Goal: Task Accomplishment & Management: Manage account settings

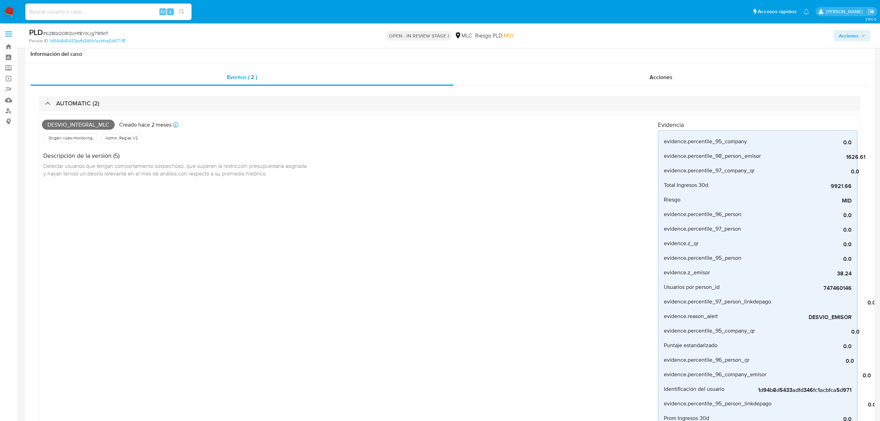
select select "10"
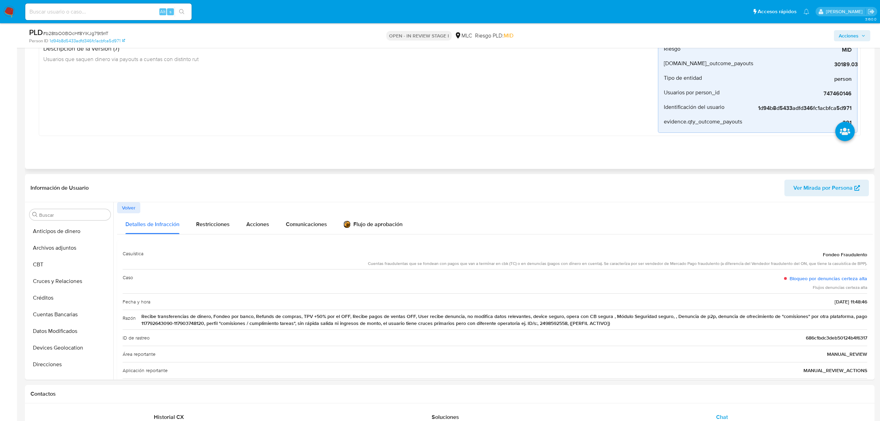
scroll to position [293, 0]
drag, startPoint x: 781, startPoint y: 285, endPoint x: 841, endPoint y: 277, distance: 59.8
click at [841, 277] on div "Caso Bloqueo por denuncias certeza alta Flujos denuncias certeza alta" at bounding box center [495, 281] width 745 height 24
click at [42, 281] on button "Lista Interna" at bounding box center [67, 287] width 81 height 17
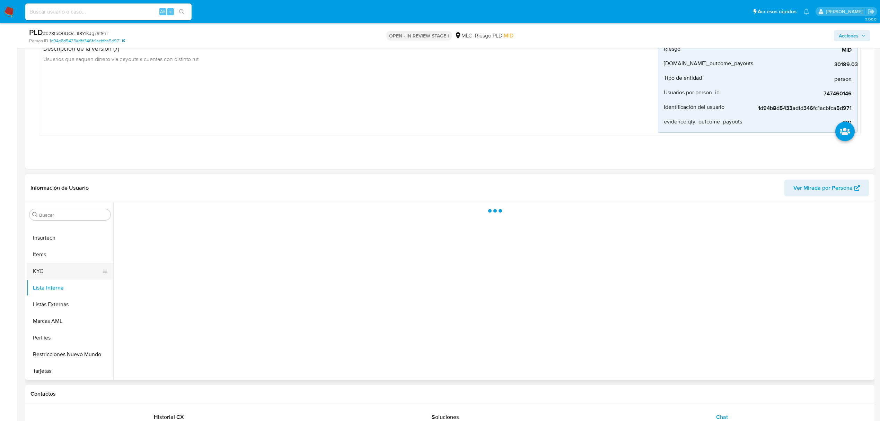
click at [42, 272] on button "KYC" at bounding box center [67, 271] width 81 height 17
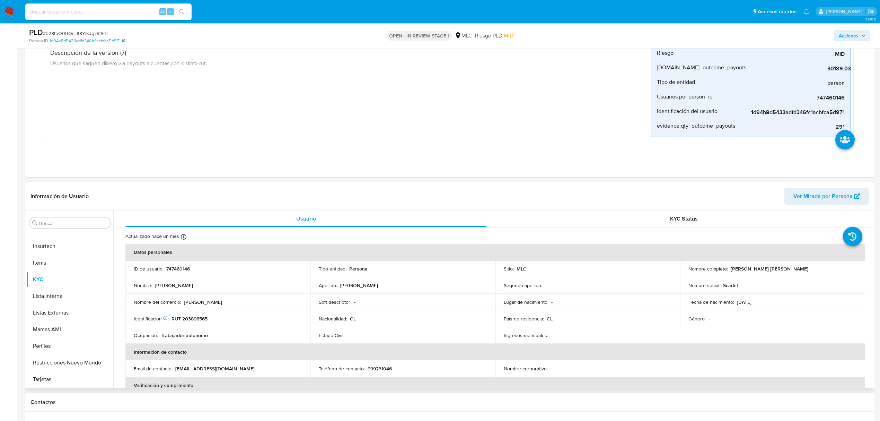
drag, startPoint x: 737, startPoint y: 274, endPoint x: 756, endPoint y: 274, distance: 19.1
click at [756, 274] on td "Nombre completo : Scarlet Geraldi Lara Ibarra" at bounding box center [772, 268] width 185 height 17
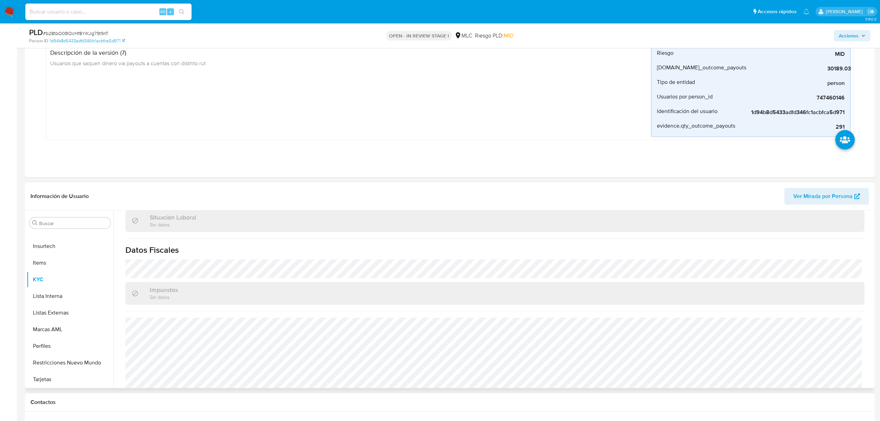
scroll to position [376, 0]
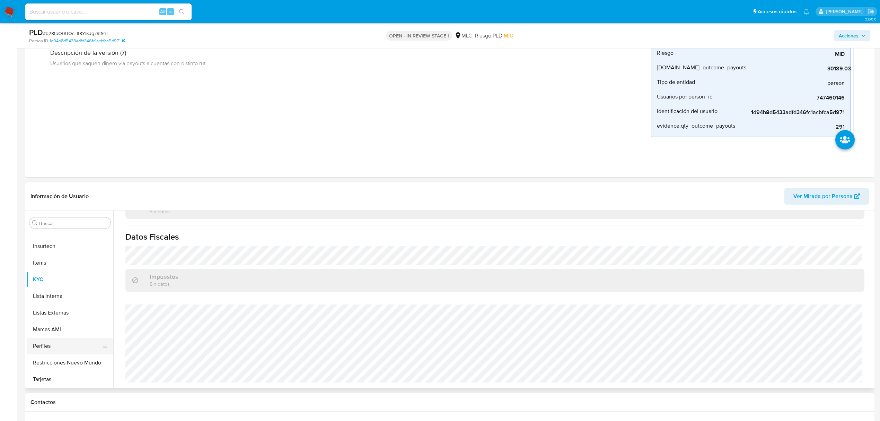
click at [73, 353] on button "Perfiles" at bounding box center [67, 346] width 81 height 17
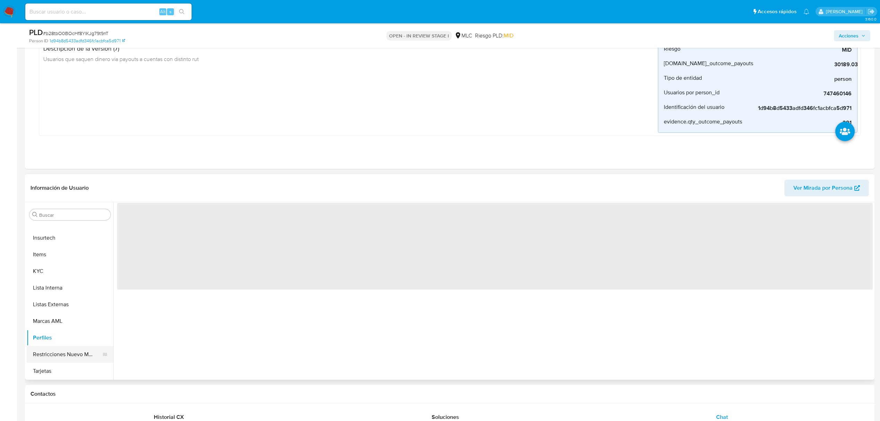
scroll to position [0, 0]
click at [76, 357] on button "Restricciones Nuevo Mundo" at bounding box center [67, 354] width 81 height 17
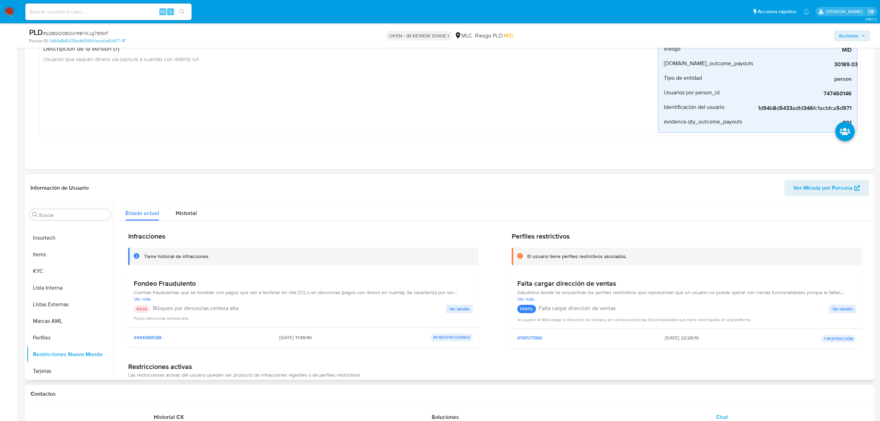
drag, startPoint x: 218, startPoint y: 295, endPoint x: 431, endPoint y: 292, distance: 212.8
click at [431, 292] on span "Cuentas fraudulentas que se fondean con pagos que van a terminar en cbk (TC) o …" at bounding box center [303, 292] width 339 height 6
click at [457, 304] on div "Fondeo Fraudulento Cuentas fraudulentas que se fondean con pagos que van a term…" at bounding box center [303, 300] width 339 height 42
click at [459, 307] on span "Ver detalle" at bounding box center [460, 308] width 20 height 7
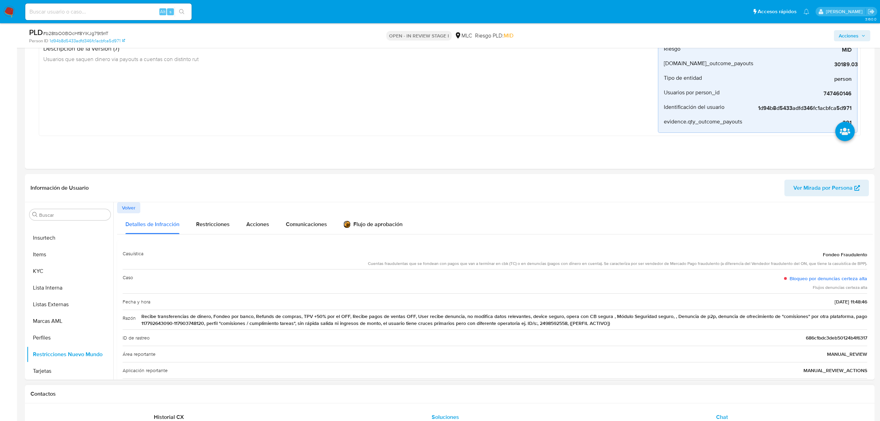
drag, startPoint x: 335, startPoint y: 322, endPoint x: 409, endPoint y: 411, distance: 115.6
click at [566, 322] on span "Recibe transferencias de dinero, Fondeo por banco, Refunds de compras, TPV +50%…" at bounding box center [504, 320] width 726 height 14
click at [54, 275] on button "KYC" at bounding box center [67, 271] width 81 height 17
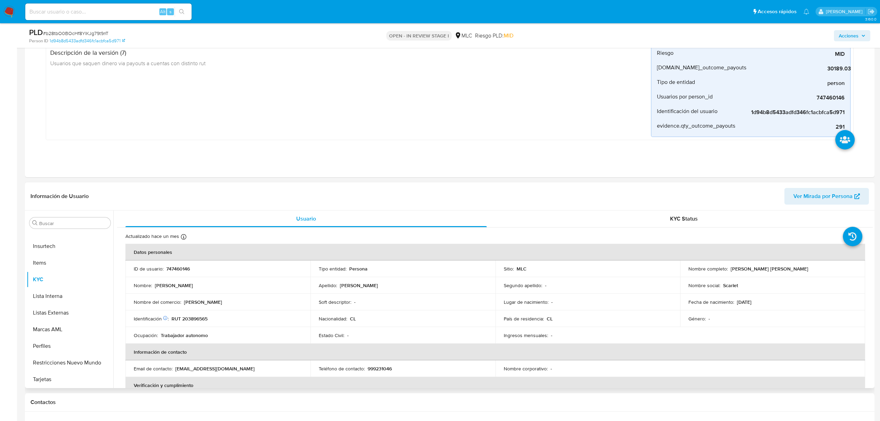
click at [202, 313] on td "Identificación Nº de serie: 529462679 : RUT 203896565" at bounding box center [217, 318] width 185 height 17
click at [201, 321] on p "RUT 203896565" at bounding box center [190, 318] width 36 height 6
drag, startPoint x: 201, startPoint y: 321, endPoint x: 207, endPoint y: 324, distance: 6.7
drag, startPoint x: 207, startPoint y: 324, endPoint x: 160, endPoint y: 254, distance: 84.4
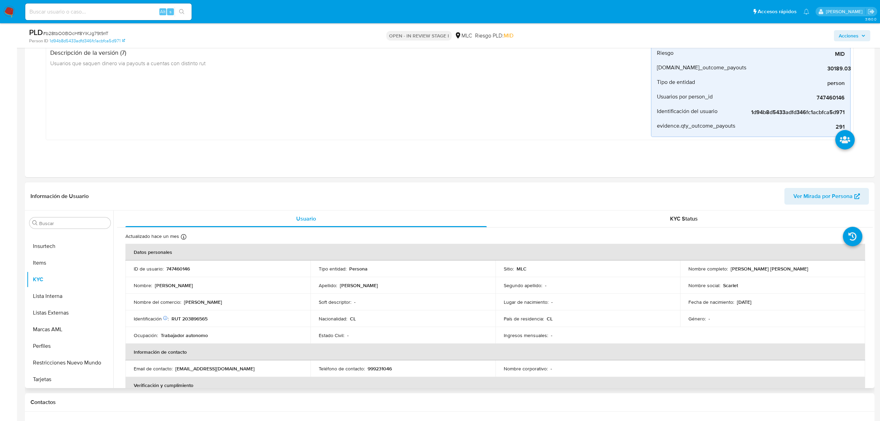
click at [160, 253] on th "Datos personales" at bounding box center [495, 252] width 740 height 17
click at [196, 322] on p "RUT 203896565" at bounding box center [190, 318] width 36 height 6
copy p "203896565"
click at [200, 316] on p "RUT 203896565" at bounding box center [190, 318] width 36 height 6
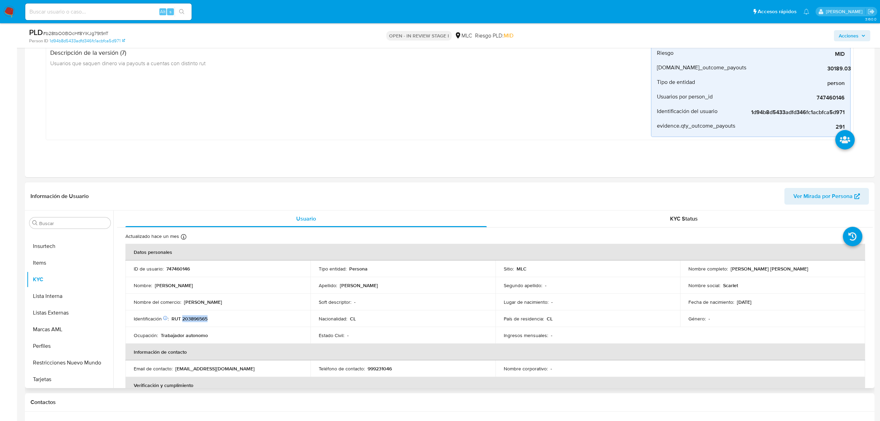
click at [200, 316] on p "RUT 203896565" at bounding box center [190, 318] width 36 height 6
copy p "203896565"
click at [43, 263] on button "Archivos adjuntos" at bounding box center [67, 256] width 81 height 17
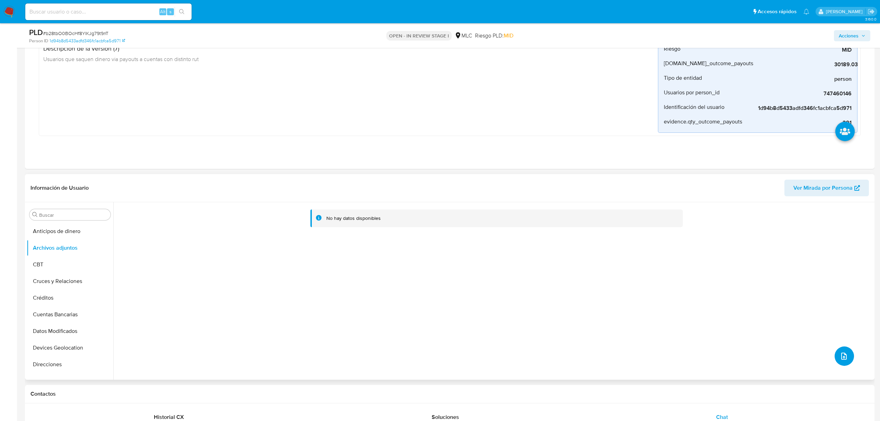
click at [835, 358] on button "upload-file" at bounding box center [844, 355] width 19 height 19
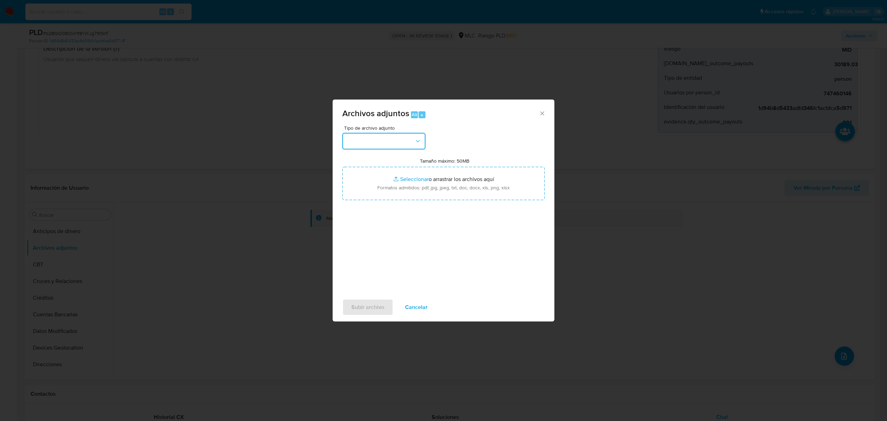
click at [376, 146] on button "button" at bounding box center [383, 141] width 83 height 17
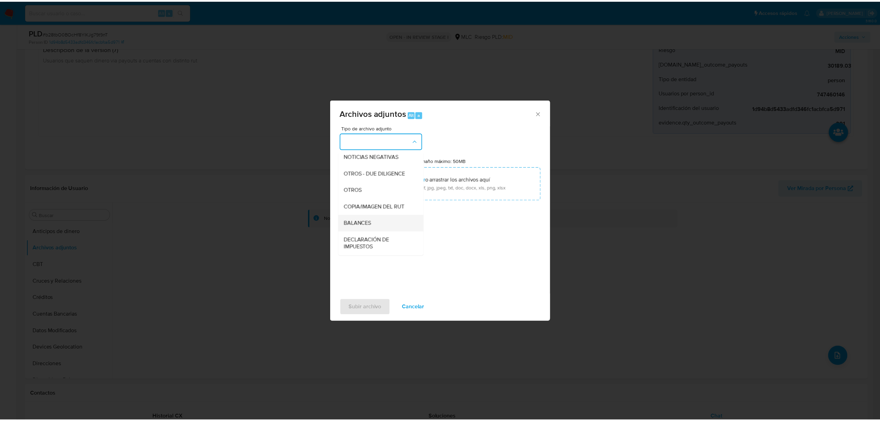
scroll to position [103, 0]
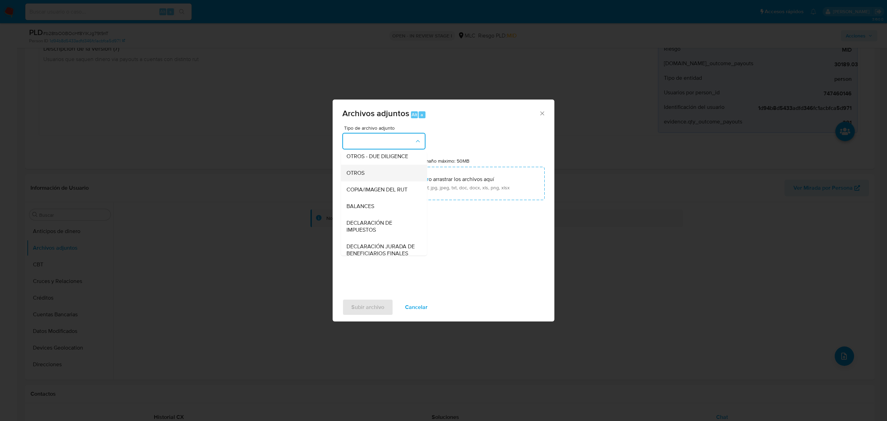
click at [367, 181] on div "OTROS" at bounding box center [382, 173] width 71 height 17
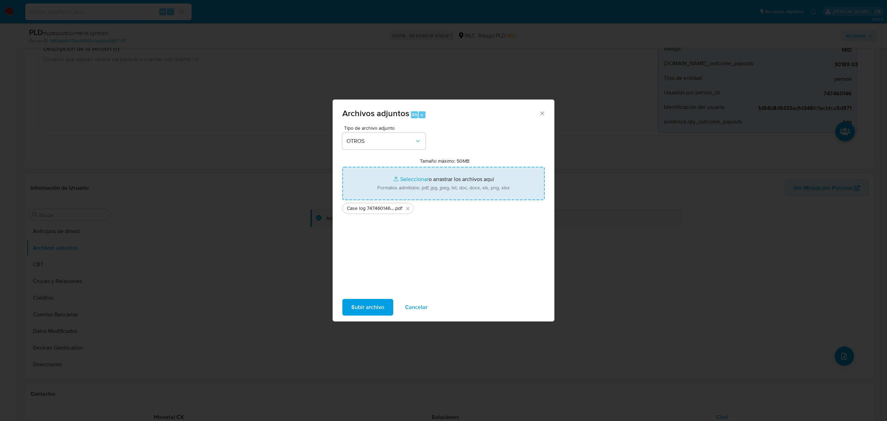
type input "C:\fakepath\Tabla 747460146.xlsx"
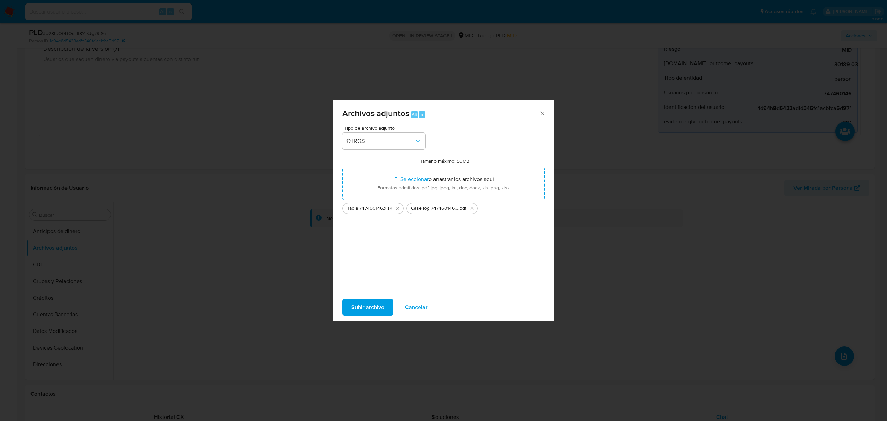
click at [370, 302] on span "Subir archivo" at bounding box center [367, 306] width 33 height 15
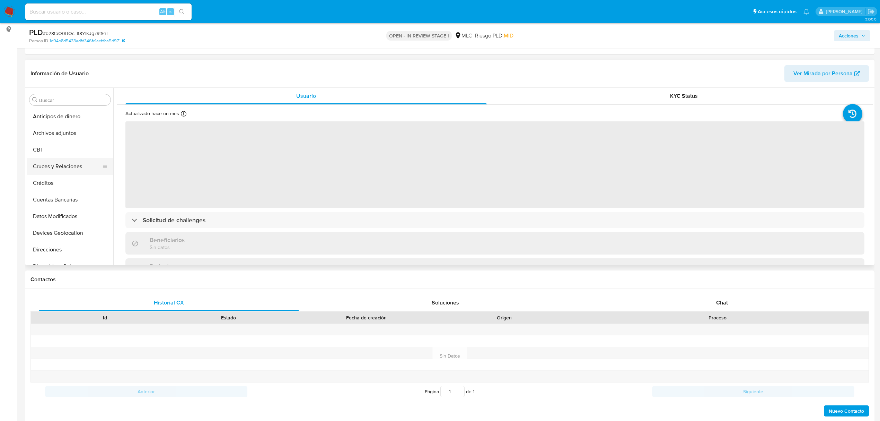
select select "10"
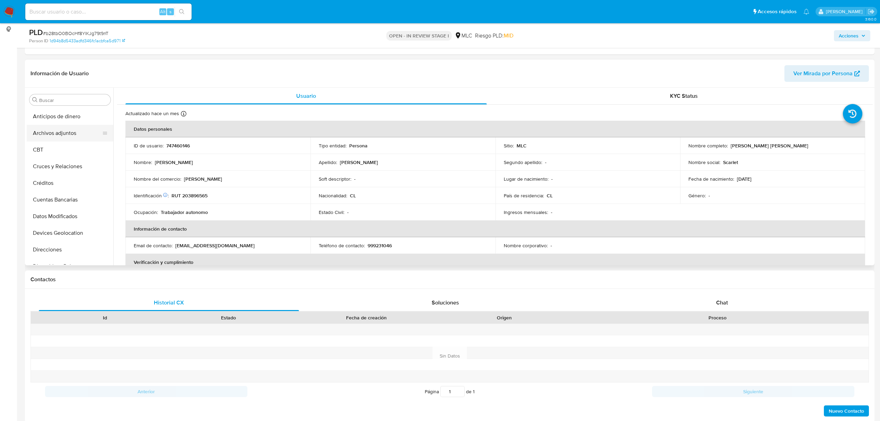
click at [59, 128] on button "Archivos adjuntos" at bounding box center [67, 133] width 81 height 17
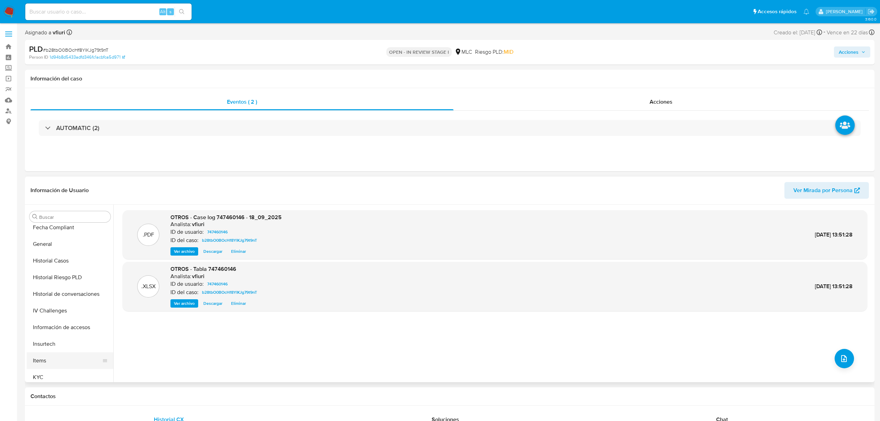
scroll to position [277, 0]
click at [52, 294] on button "KYC" at bounding box center [67, 288] width 81 height 17
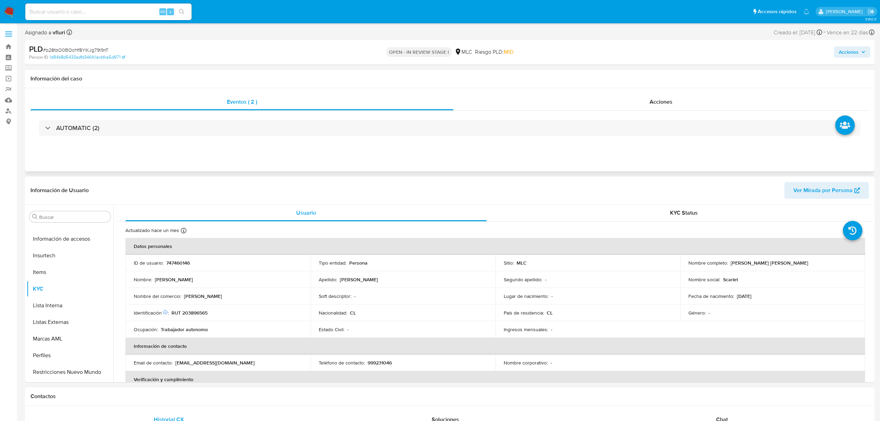
click at [258, 119] on div "AUTOMATIC (2)" at bounding box center [450, 128] width 839 height 35
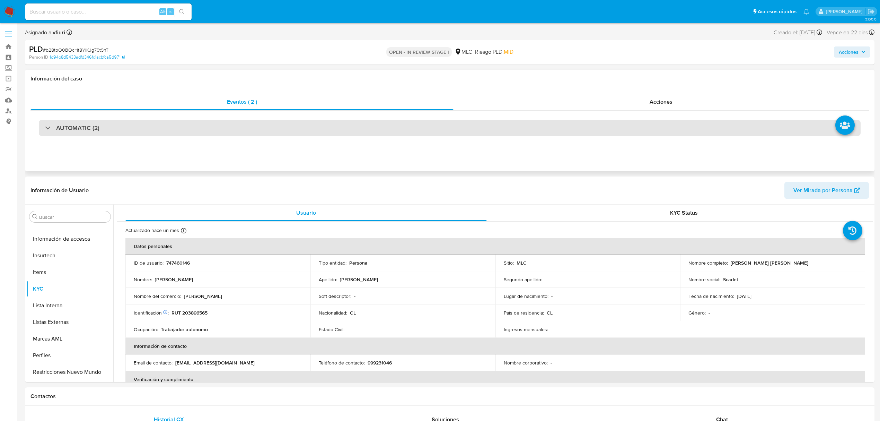
click at [254, 129] on div "AUTOMATIC (2)" at bounding box center [450, 128] width 822 height 16
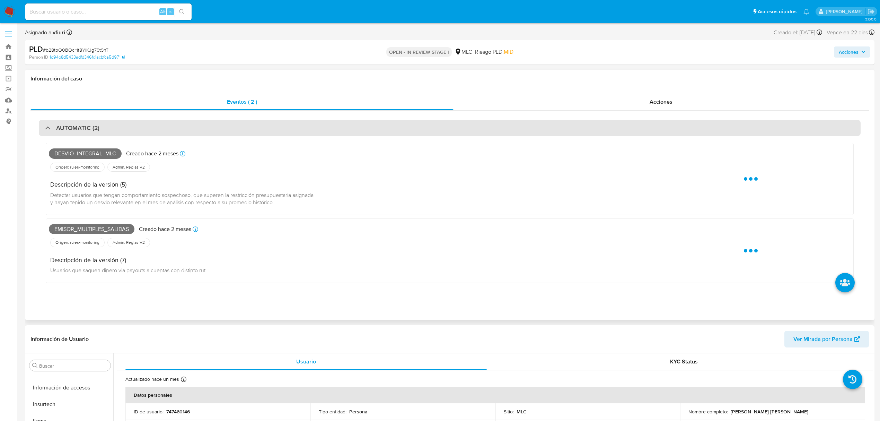
click at [254, 129] on div "AUTOMATIC (2)" at bounding box center [450, 128] width 822 height 16
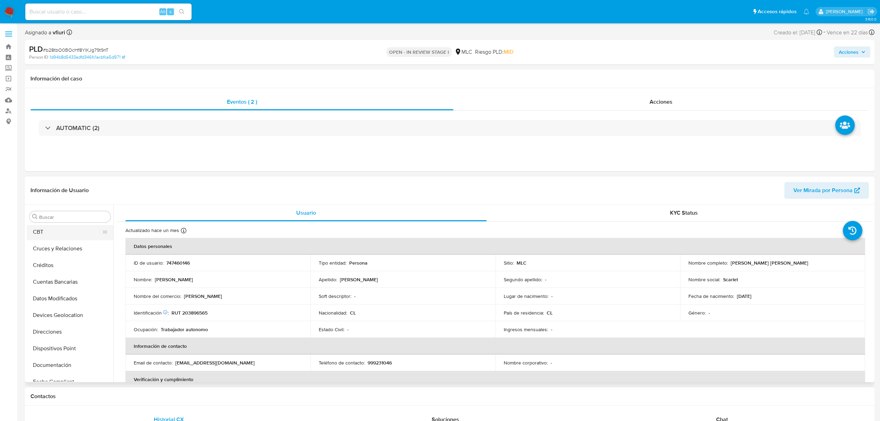
scroll to position [0, 0]
click at [50, 252] on button "Archivos adjuntos" at bounding box center [67, 250] width 81 height 17
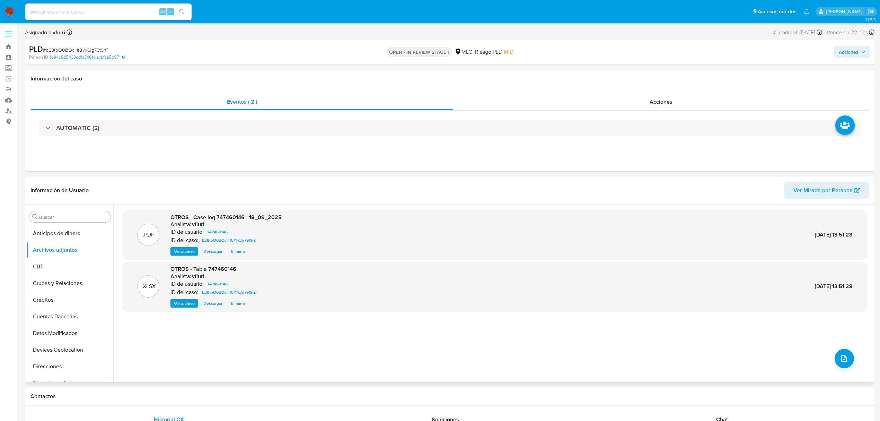
click at [184, 253] on span "Ver archivo" at bounding box center [184, 251] width 21 height 7
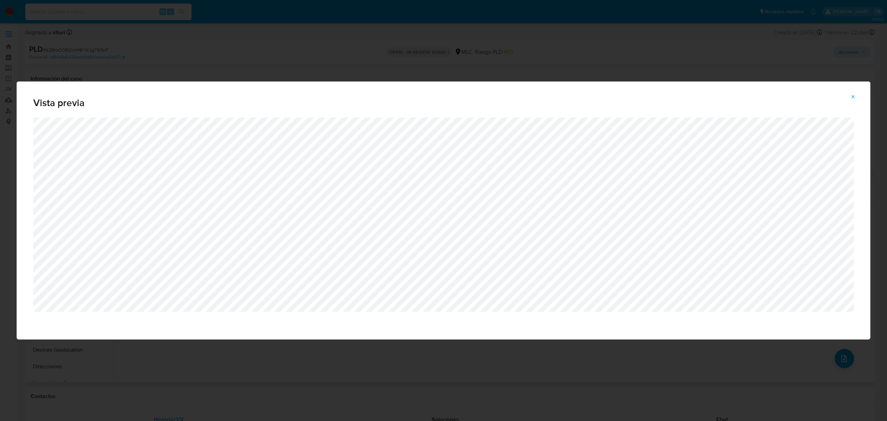
click at [849, 94] on button "Attachment preview" at bounding box center [853, 96] width 15 height 11
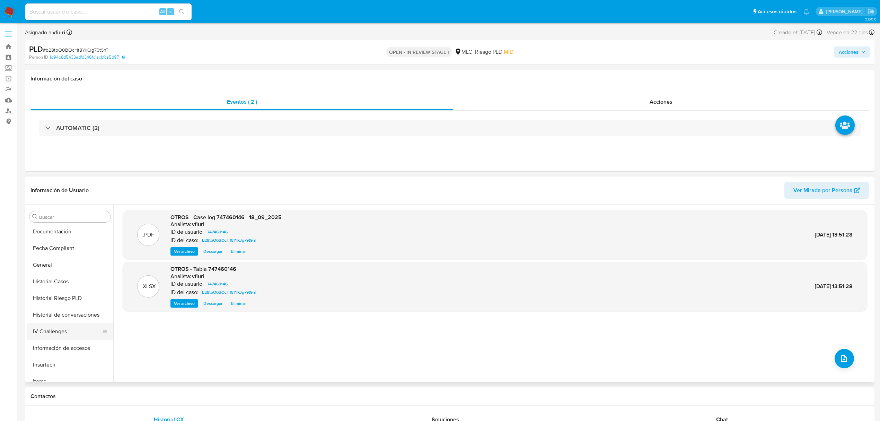
scroll to position [231, 0]
click at [36, 328] on button "KYC" at bounding box center [67, 335] width 81 height 17
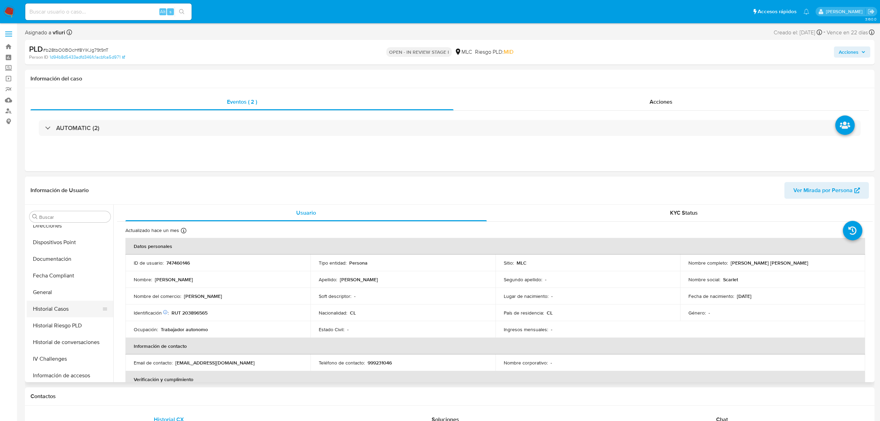
scroll to position [139, 0]
click at [847, 55] on span "Acciones" at bounding box center [849, 51] width 20 height 11
click at [670, 85] on div "Enviar" at bounding box center [704, 130] width 320 height 92
click at [660, 79] on div "Resolución del caso Alt r" at bounding box center [664, 74] width 66 height 18
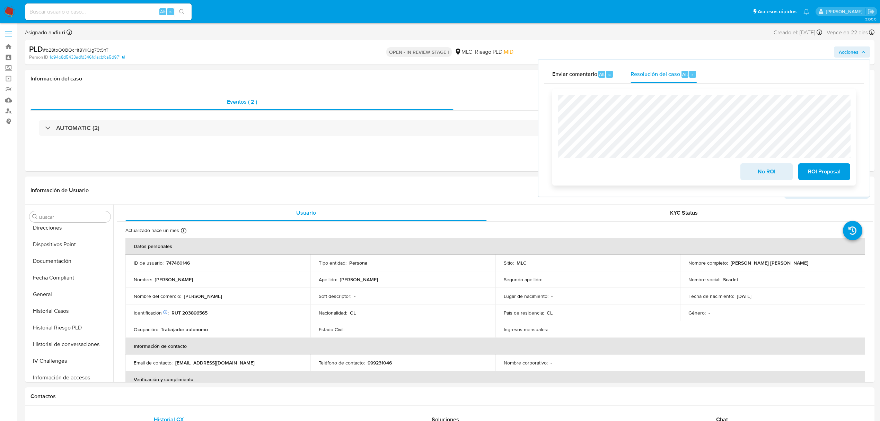
click at [820, 177] on span "ROI Proposal" at bounding box center [825, 171] width 34 height 15
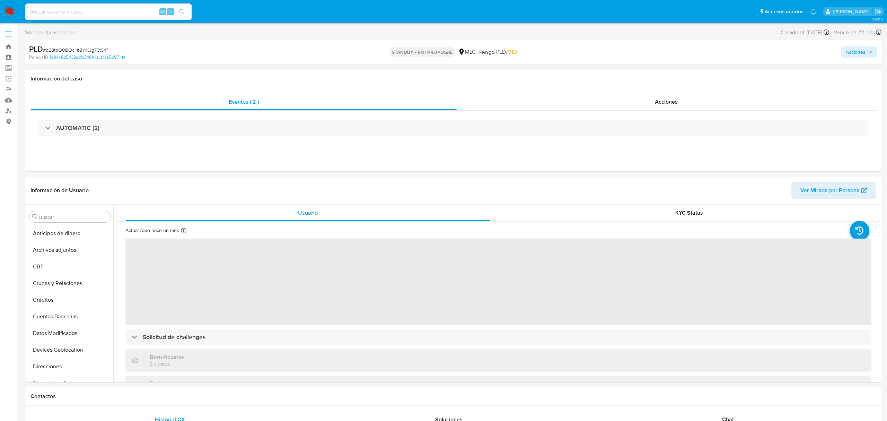
select select "10"
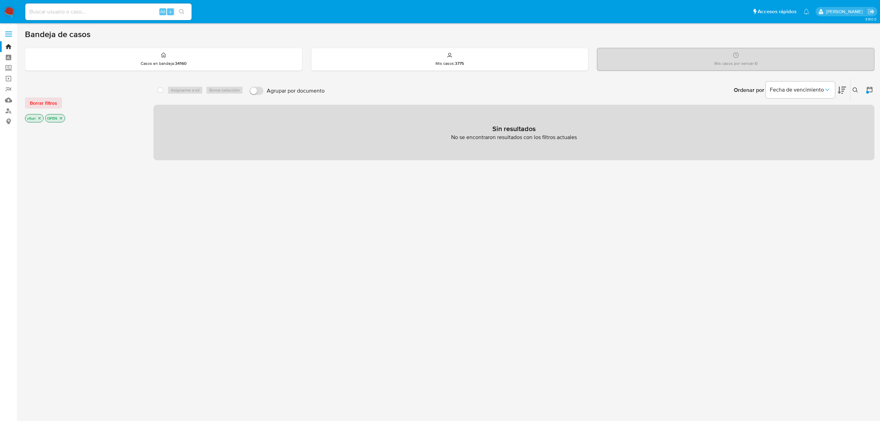
click at [64, 115] on div "vfiuri OPEN" at bounding box center [80, 119] width 111 height 10
click at [64, 116] on p "OPEN" at bounding box center [54, 118] width 19 height 8
click at [61, 117] on icon "close-filter" at bounding box center [61, 118] width 4 height 4
click at [855, 90] on icon at bounding box center [856, 90] width 6 height 6
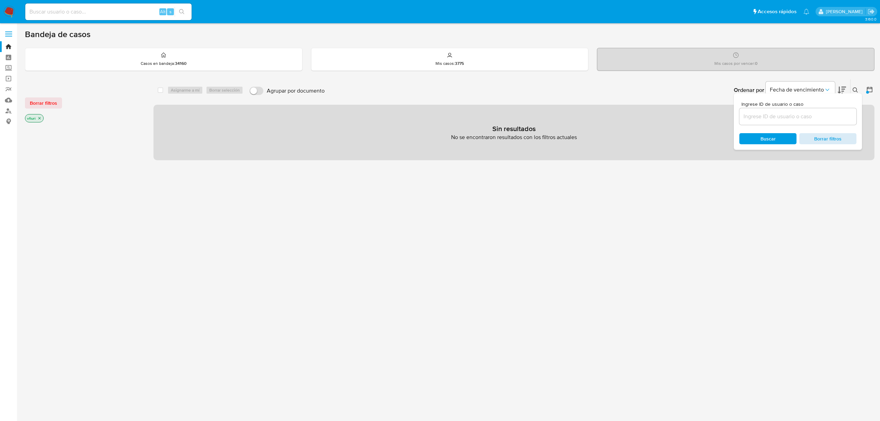
click at [836, 135] on span "Borrar filtros" at bounding box center [827, 139] width 47 height 10
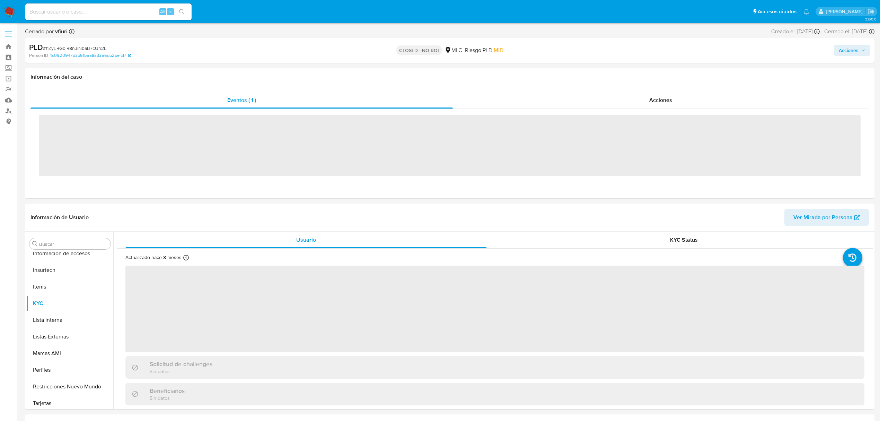
scroll to position [293, 0]
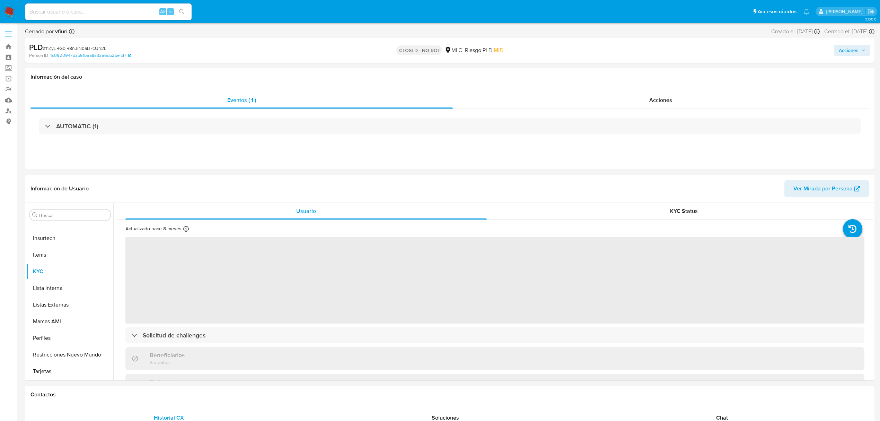
select select "10"
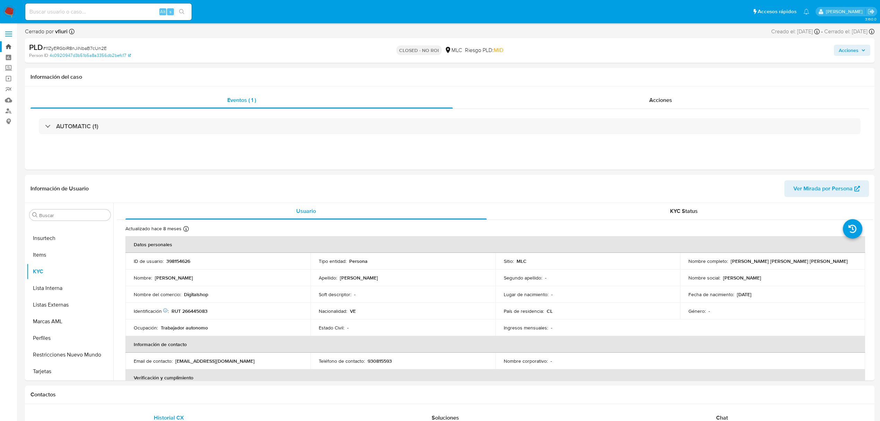
click at [10, 49] on link "Bandeja" at bounding box center [41, 46] width 82 height 11
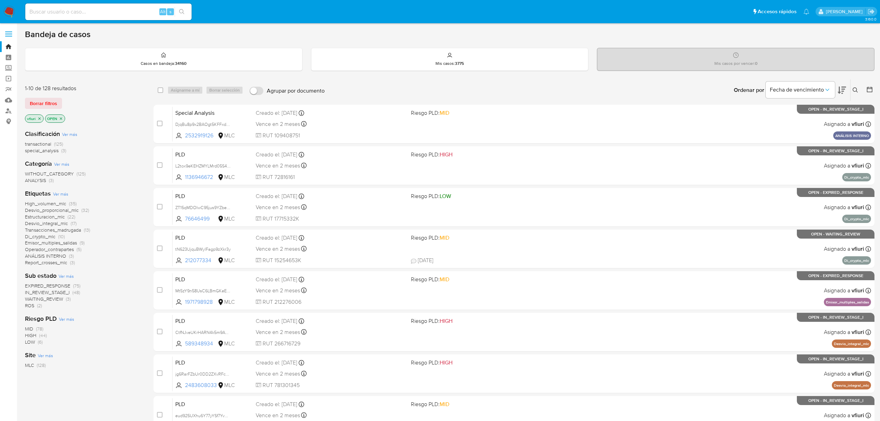
click at [871, 88] on icon at bounding box center [870, 89] width 7 height 7
click at [868, 92] on icon at bounding box center [870, 90] width 6 height 6
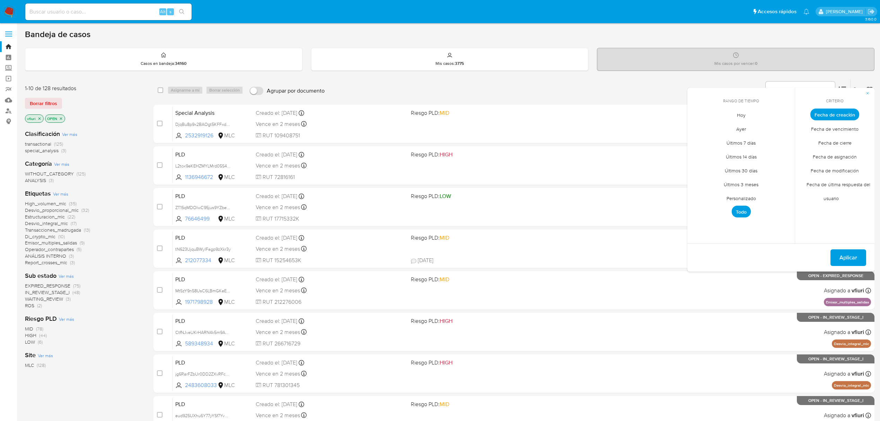
click at [739, 200] on span "Personalizado" at bounding box center [742, 198] width 44 height 14
click at [698, 128] on icon "Mes anterior" at bounding box center [698, 127] width 8 height 8
click at [783, 128] on icon "Mes siguiente" at bounding box center [784, 127] width 8 height 8
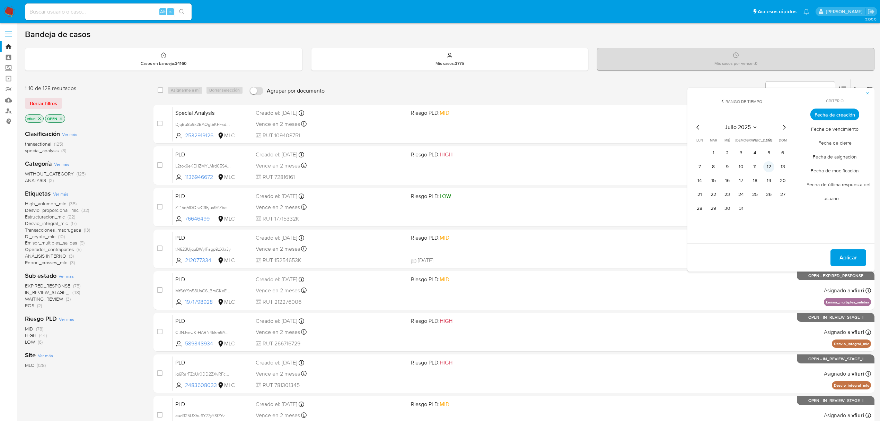
click at [767, 169] on button "12" at bounding box center [769, 166] width 11 height 11
click at [842, 264] on span "Aplicar" at bounding box center [849, 257] width 18 height 15
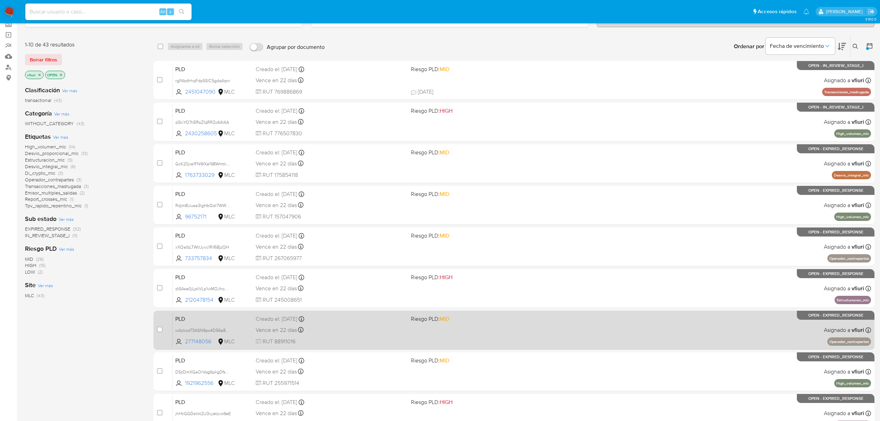
scroll to position [151, 0]
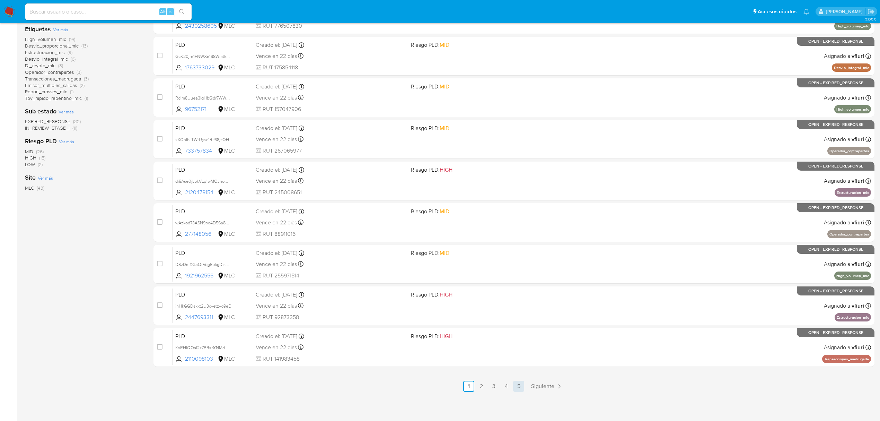
click at [520, 383] on link "5" at bounding box center [518, 386] width 11 height 11
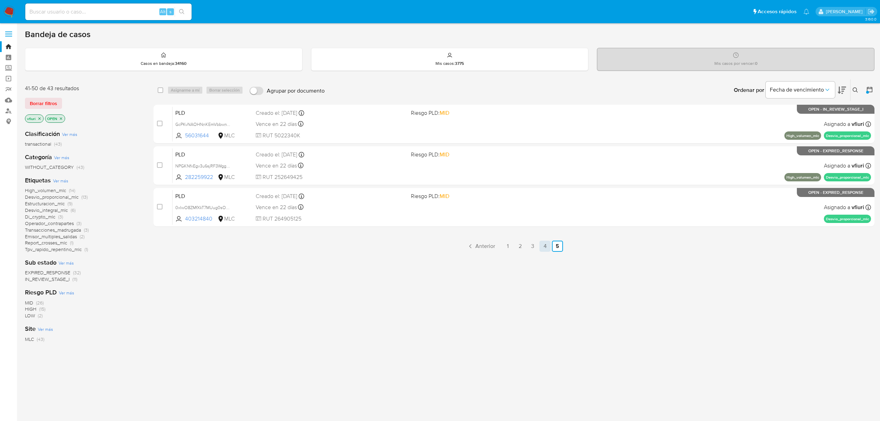
click at [548, 246] on link "4" at bounding box center [545, 246] width 11 height 11
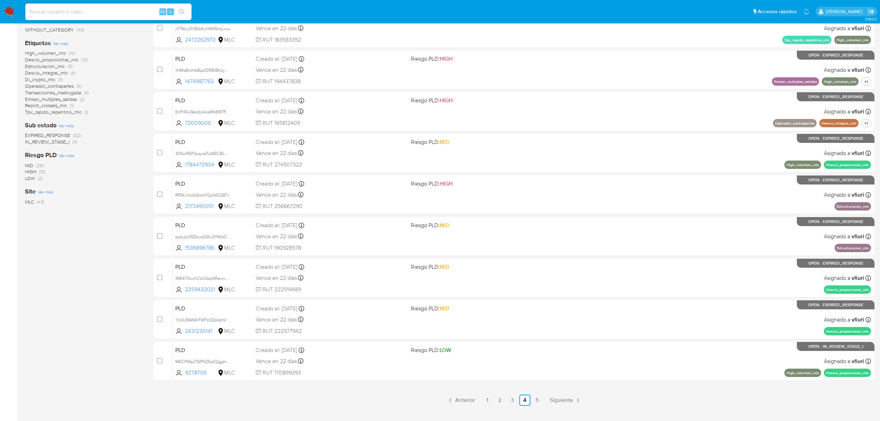
scroll to position [151, 0]
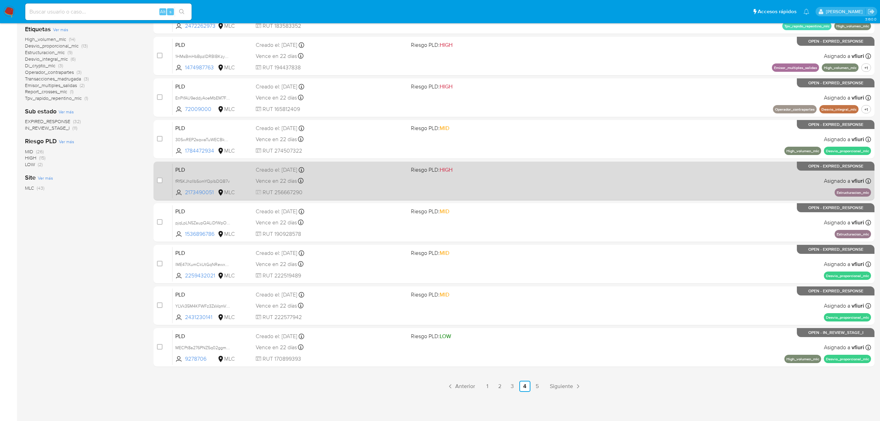
click at [539, 191] on div "PLD fRfSKJhzIlbSomYQplbDQB7v 2173490051 MLC Riesgo PLD: HIGH Creado el: 12/07/2…" at bounding box center [522, 180] width 699 height 35
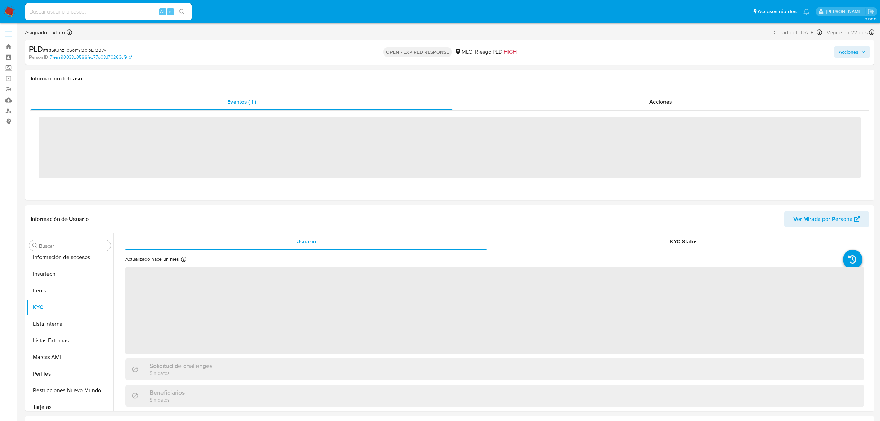
scroll to position [293, 0]
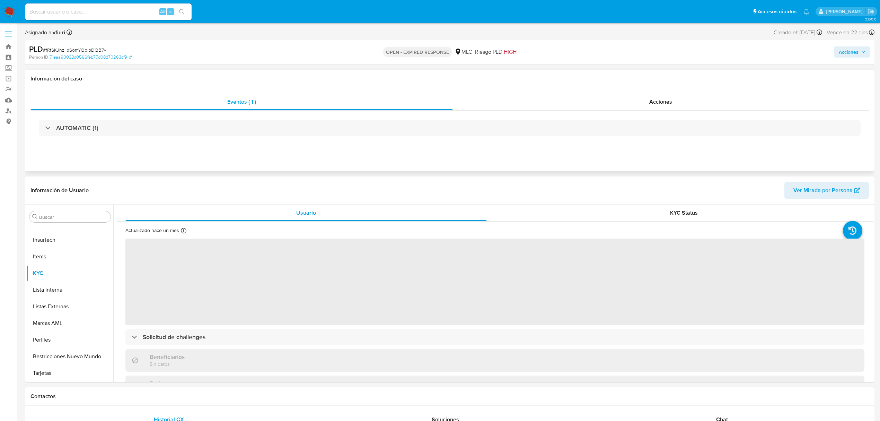
select select "10"
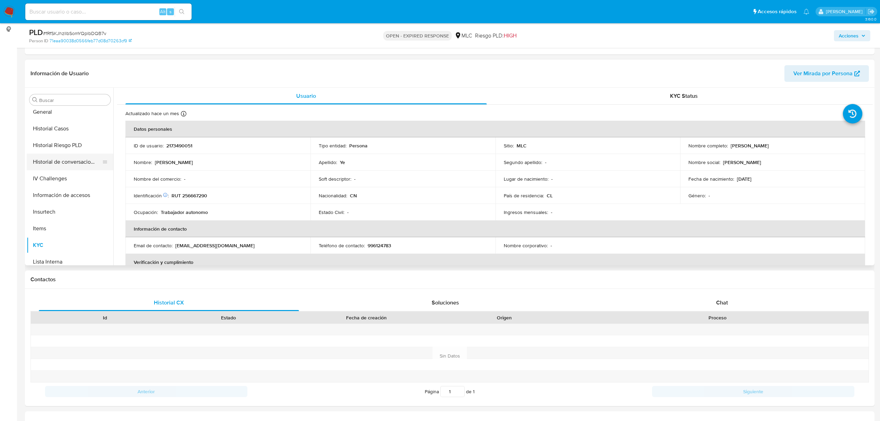
scroll to position [200, 0]
click at [70, 131] on button "Historial Casos" at bounding box center [67, 132] width 81 height 17
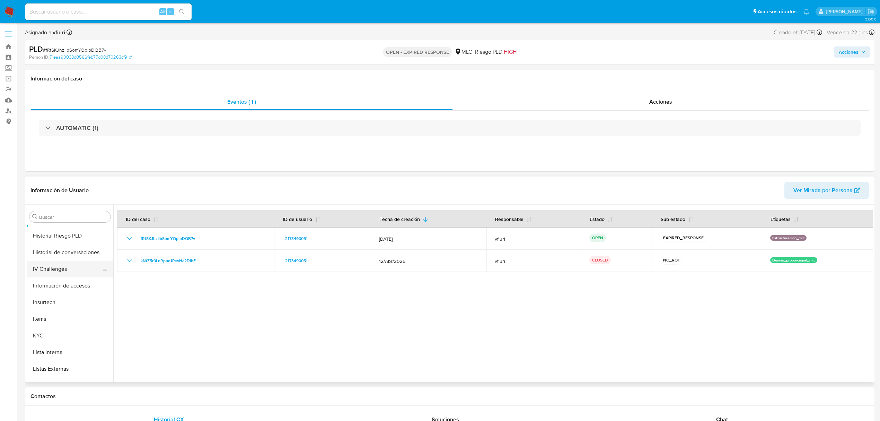
scroll to position [247, 0]
click at [54, 317] on button "KYC" at bounding box center [67, 319] width 81 height 17
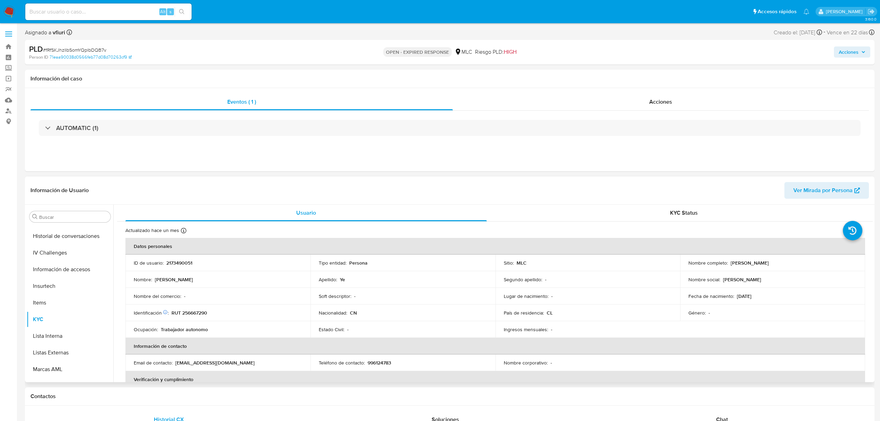
click at [176, 262] on p "2173490051" at bounding box center [179, 263] width 26 height 6
copy p "2173490051"
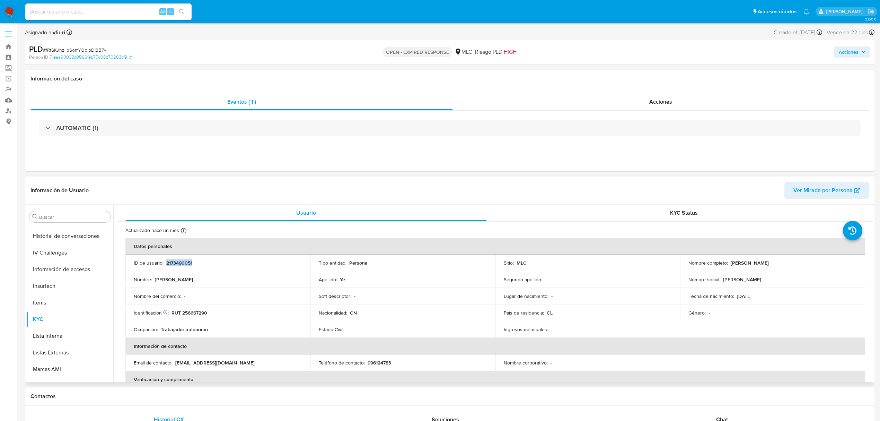
copy p "2173490051"
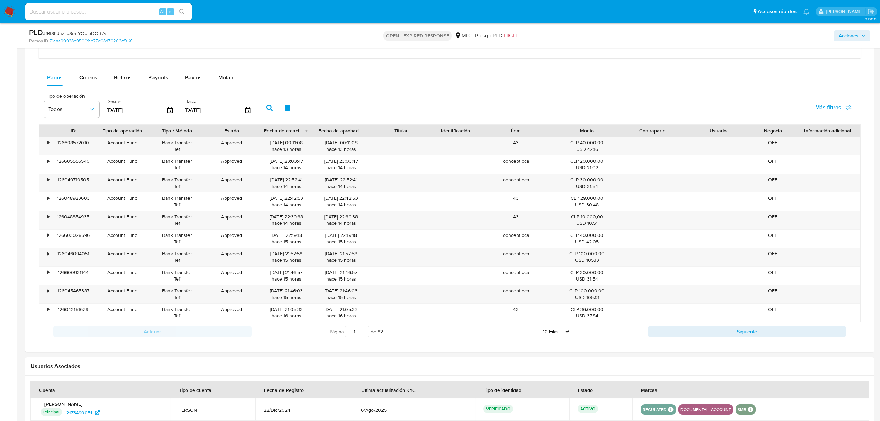
scroll to position [333, 0]
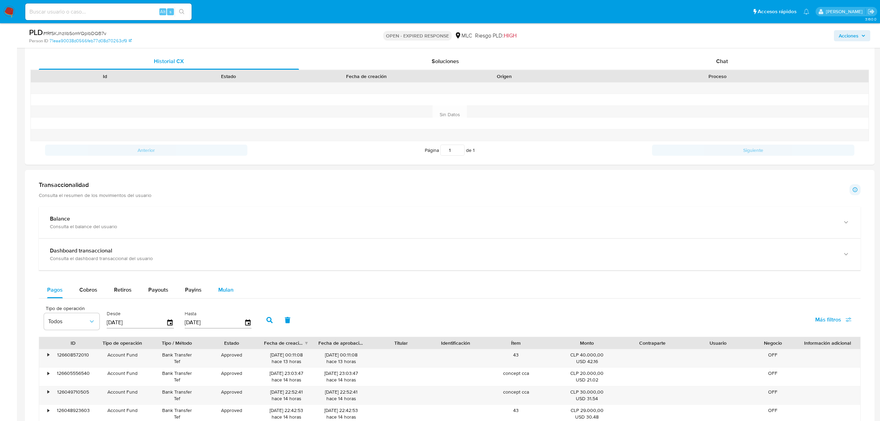
click at [225, 287] on div "Mulan" at bounding box center [225, 289] width 15 height 17
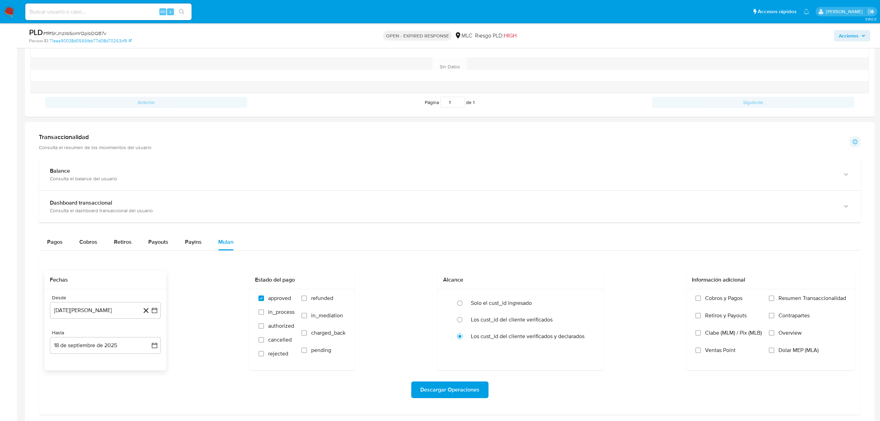
scroll to position [426, 0]
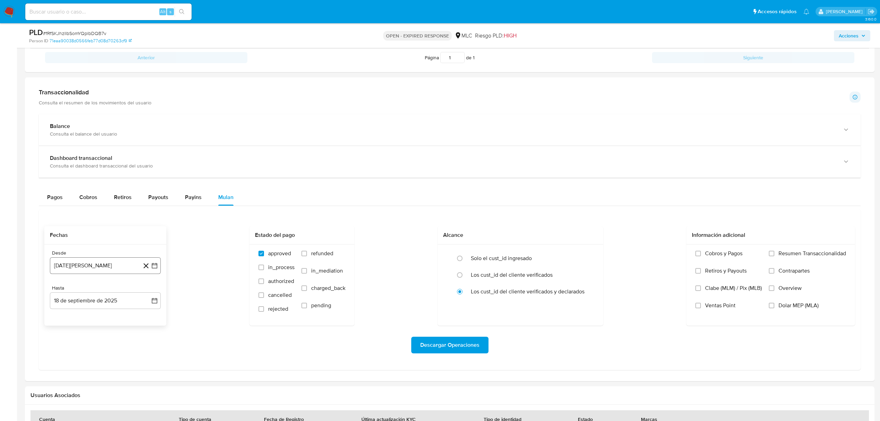
click at [156, 268] on icon "button" at bounding box center [154, 265] width 7 height 7
click at [150, 295] on icon "Mes siguiente" at bounding box center [148, 291] width 8 height 8
click at [70, 347] on tr "9 10 11 12 13 14 15" at bounding box center [105, 344] width 94 height 11
click at [73, 347] on button "10" at bounding box center [77, 344] width 11 height 11
click at [155, 303] on icon "button" at bounding box center [155, 301] width 6 height 6
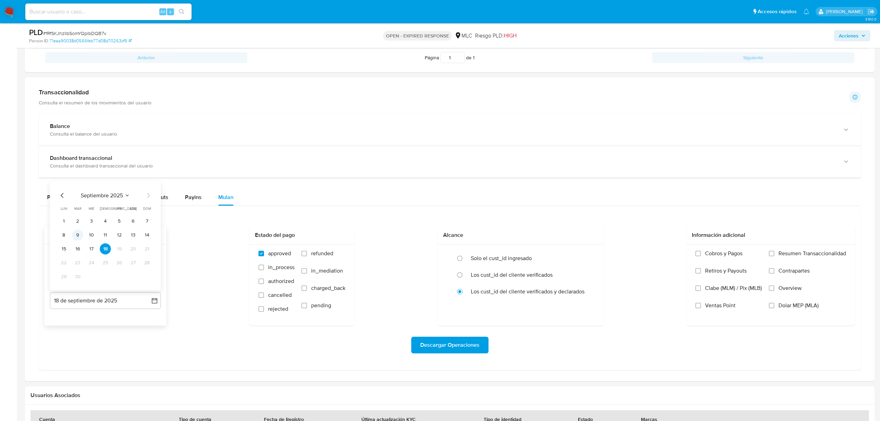
click at [78, 236] on button "9" at bounding box center [77, 234] width 11 height 11
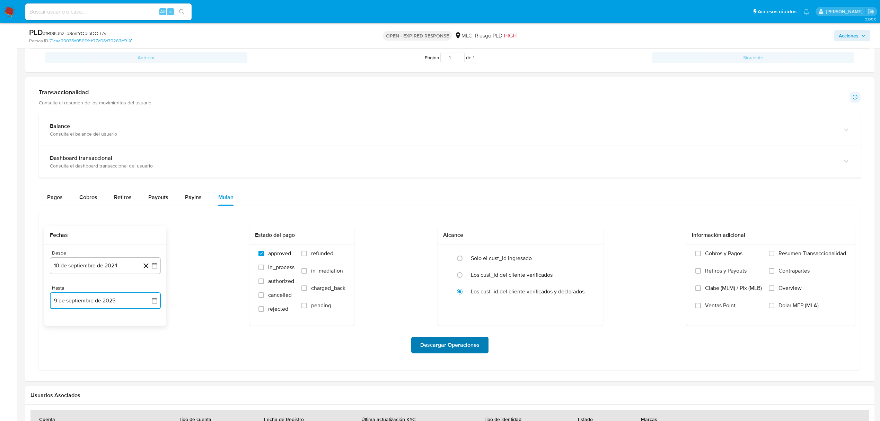
click at [459, 352] on span "Descargar Operaciones" at bounding box center [449, 344] width 59 height 15
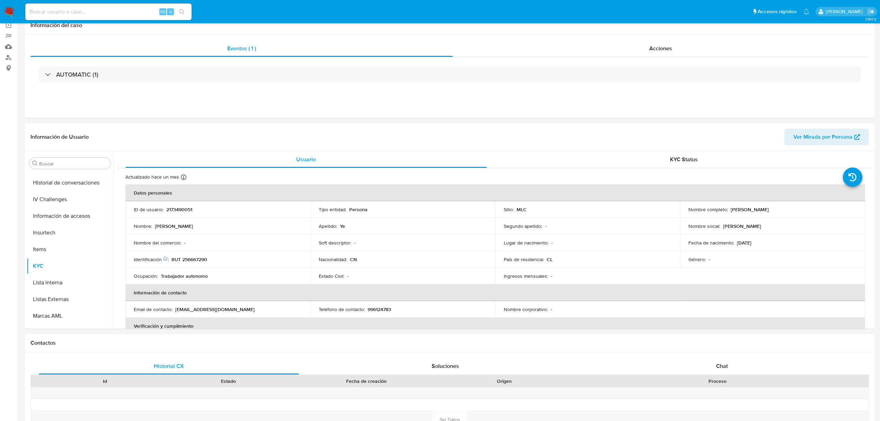
scroll to position [0, 0]
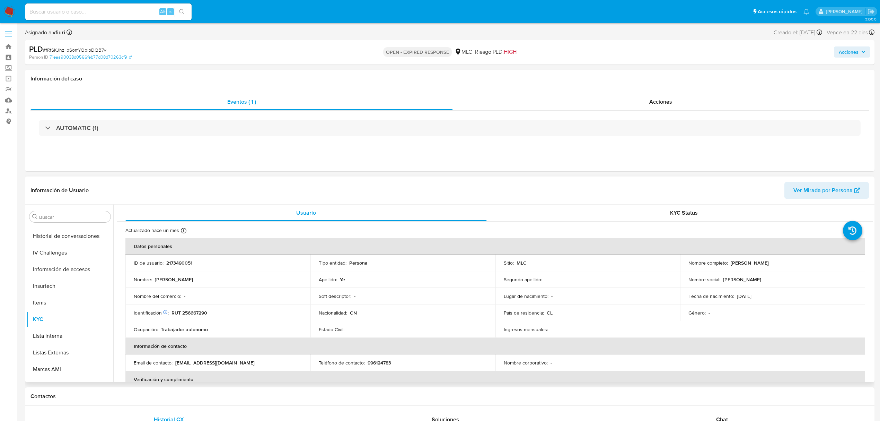
click at [166, 261] on p "2173490051" at bounding box center [179, 263] width 26 height 6
copy p "2173490051"
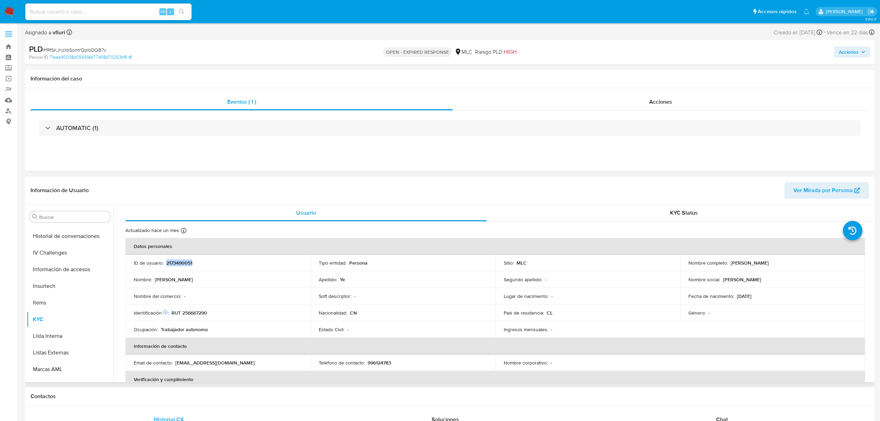
copy p "2173490051"
click at [90, 46] on span "# fRfSKJhzIlbSomYQplbDQB7v" at bounding box center [74, 49] width 63 height 7
copy span "fRfSKJhzIlbSomYQplbDQB7v"
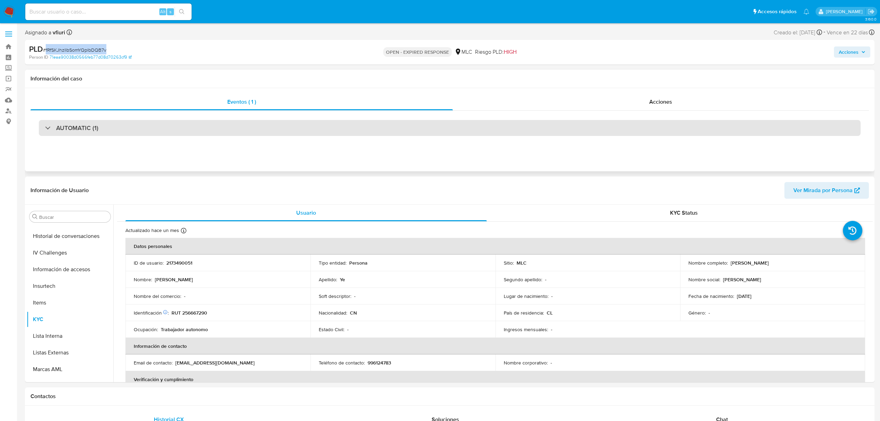
copy span "fRfSKJhzIlbSomYQplbDQB7v"
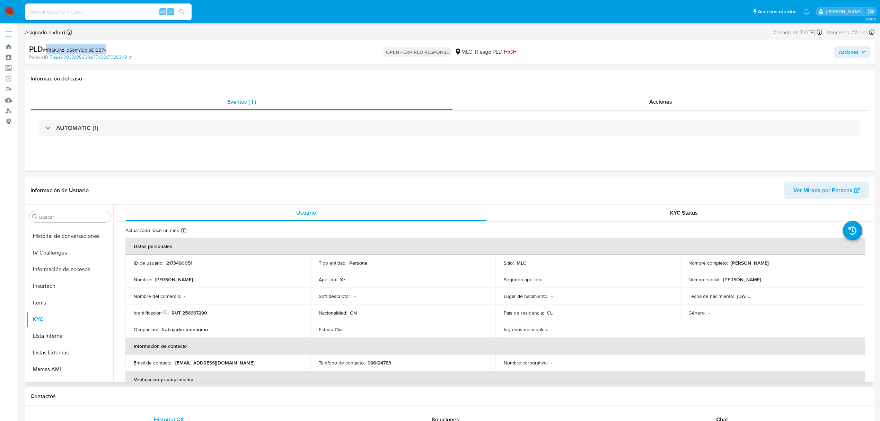
scroll to position [46, 0]
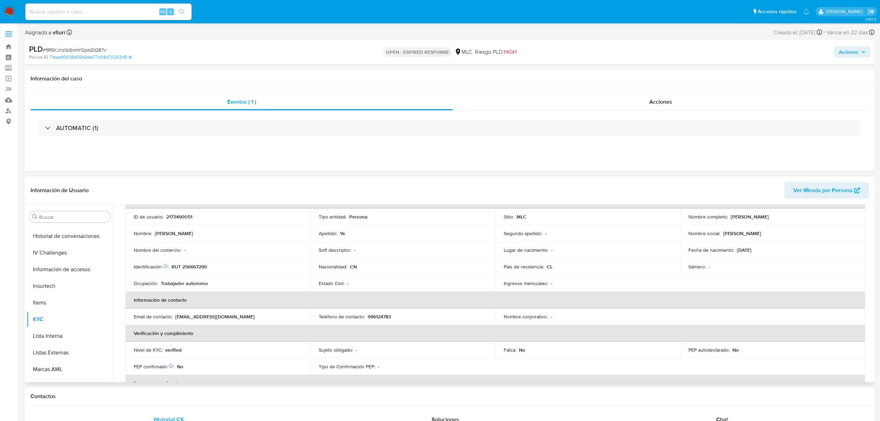
click at [190, 270] on td "Identificación Nº de serie: 602415746 : RUT 256667290" at bounding box center [217, 266] width 185 height 17
click at [193, 268] on p "RUT 256667290" at bounding box center [190, 266] width 36 height 6
click at [248, 261] on td "Identificación Nº de serie: 602415746 : RUT 256667290" at bounding box center [217, 266] width 185 height 17
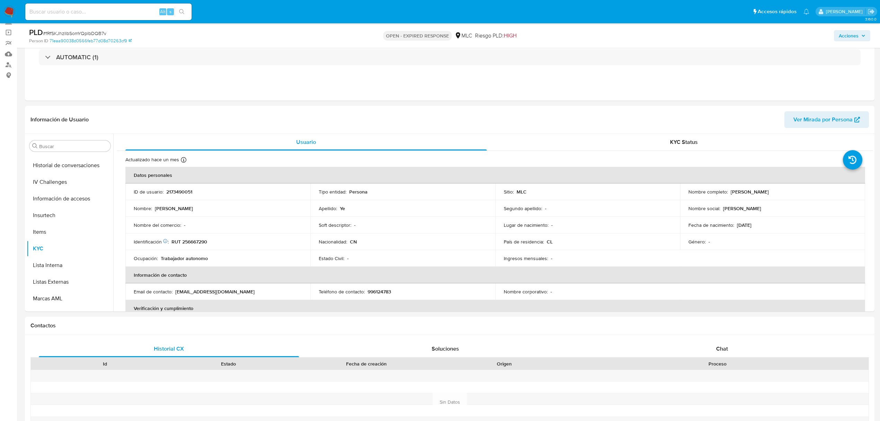
drag, startPoint x: 873, startPoint y: 182, endPoint x: 875, endPoint y: 185, distance: 3.7
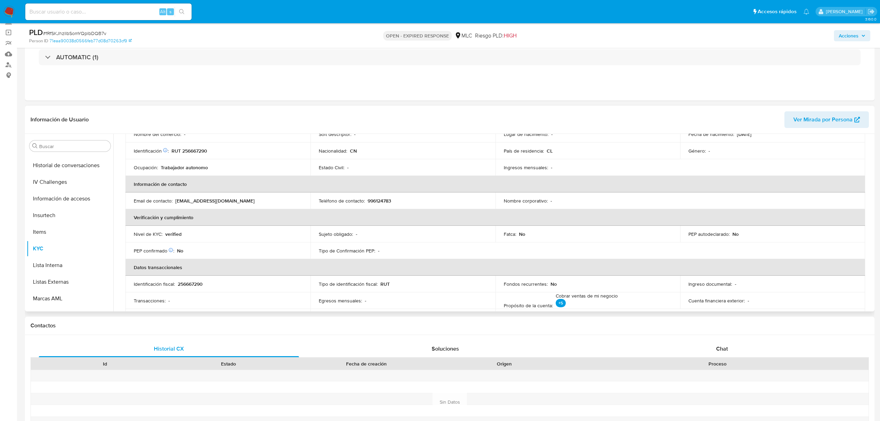
scroll to position [0, 0]
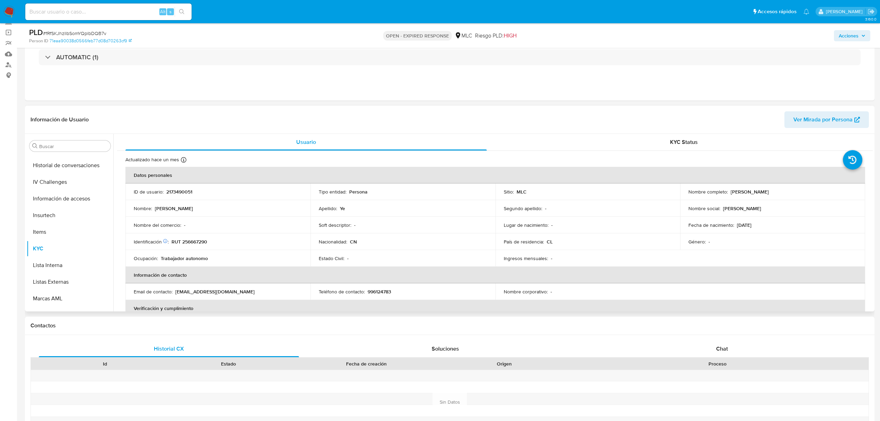
click at [201, 239] on p "RUT 256667290" at bounding box center [190, 241] width 36 height 6
click at [55, 207] on button "Cruces y Relaciones" at bounding box center [67, 212] width 81 height 17
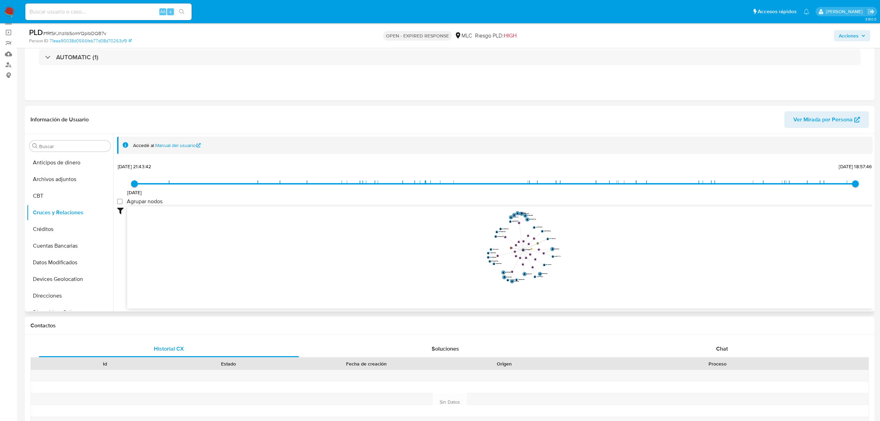
drag, startPoint x: 766, startPoint y: 293, endPoint x: 649, endPoint y: 308, distance: 117.8
click at [649, 308] on div "device-6768b23e6b3acb0a9aa2f011  user-2173490051  2173490051 user-2317506182 …" at bounding box center [500, 257] width 746 height 103
drag, startPoint x: 613, startPoint y: 273, endPoint x: 616, endPoint y: 286, distance: 12.8
click at [616, 286] on icon "device-6768b23e6b3acb0a9aa2f011  user-2173490051  2173490051 user-2317506182 …" at bounding box center [500, 256] width 746 height 101
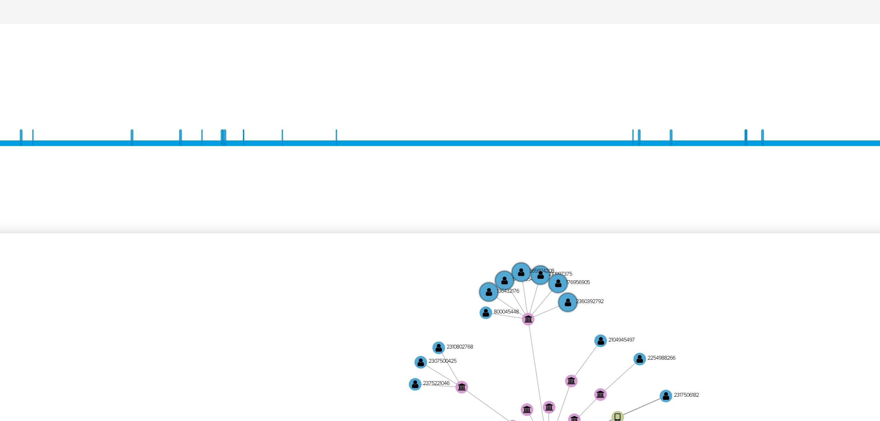
scroll to position [46, 0]
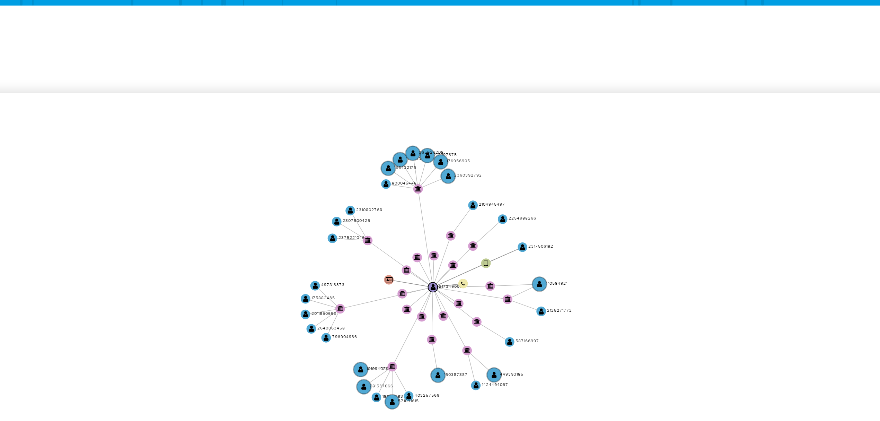
drag, startPoint x: 571, startPoint y: 236, endPoint x: 533, endPoint y: 240, distance: 38.0
click at [534, 240] on icon "device-6768b23e6b3acb0a9aa2f011  user-2173490051  2173490051 user-2317506182 …" at bounding box center [500, 256] width 746 height 101
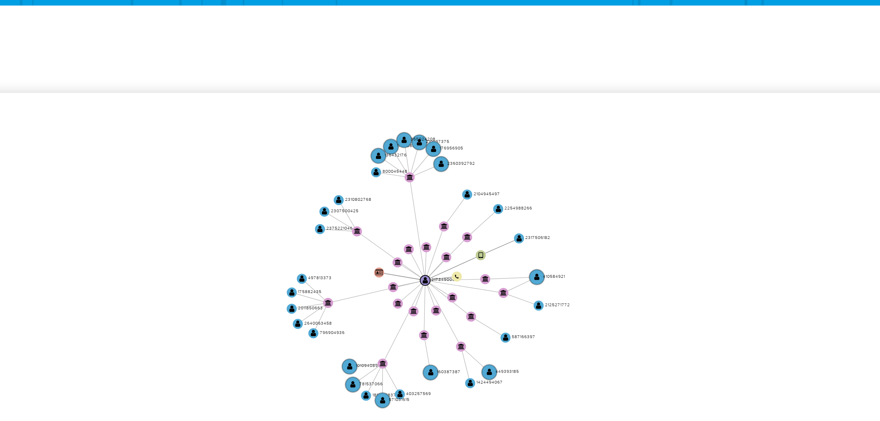
click at [531, 241] on icon "device-6768b23e6b3acb0a9aa2f011  user-2173490051  2173490051 user-2317506182 …" at bounding box center [500, 256] width 746 height 101
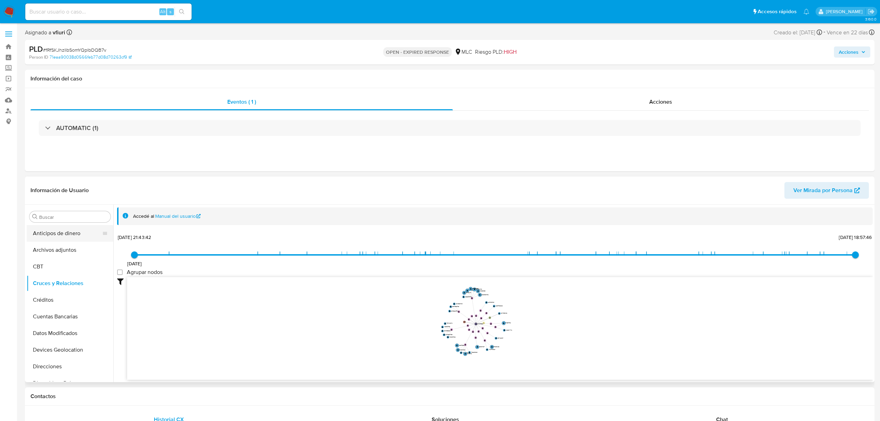
click at [76, 241] on button "Anticipos de dinero" at bounding box center [67, 233] width 81 height 17
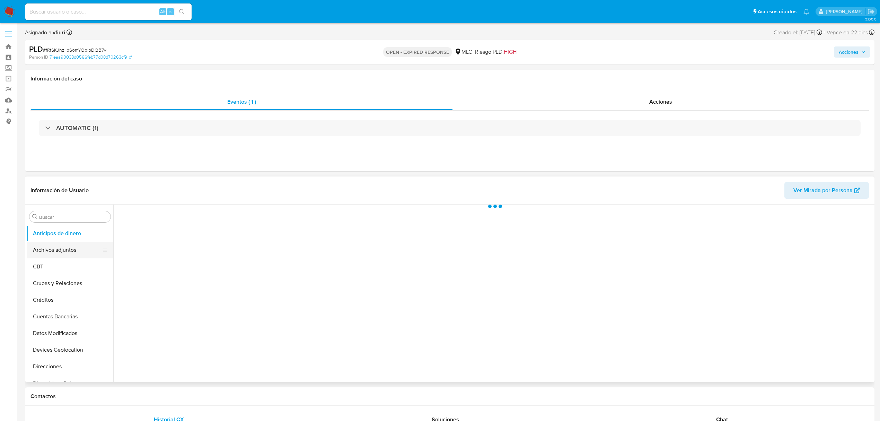
click at [76, 248] on button "Archivos adjuntos" at bounding box center [67, 250] width 81 height 17
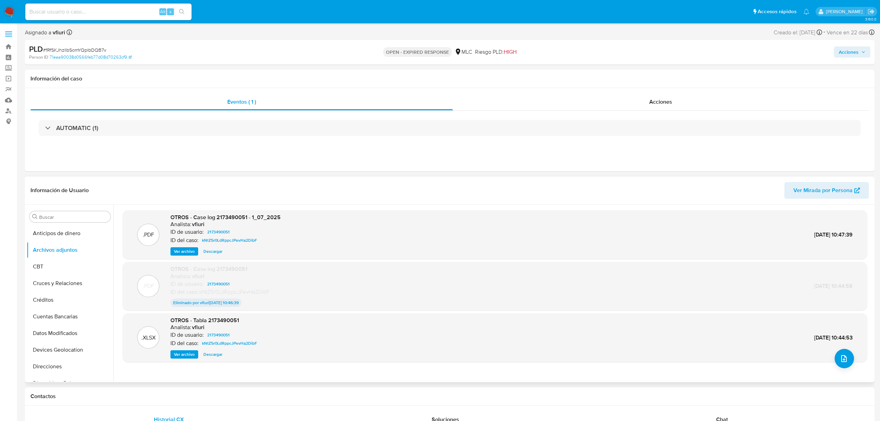
click at [182, 245] on div "OTROS - Case log 2173490051 - 1_07_2025 Analista: vfiuri ID de usuario: 2173490…" at bounding box center [226, 235] width 110 height 42
click at [184, 250] on span "Ver archivo" at bounding box center [184, 251] width 21 height 7
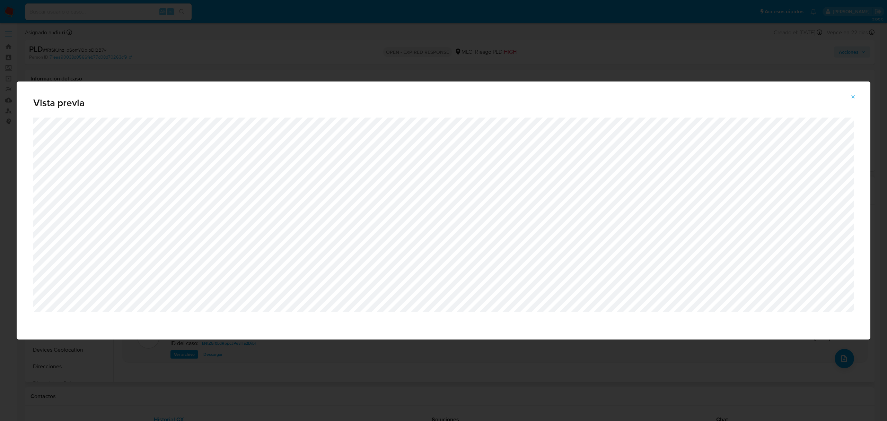
click at [857, 100] on button "Attachment preview" at bounding box center [853, 96] width 15 height 11
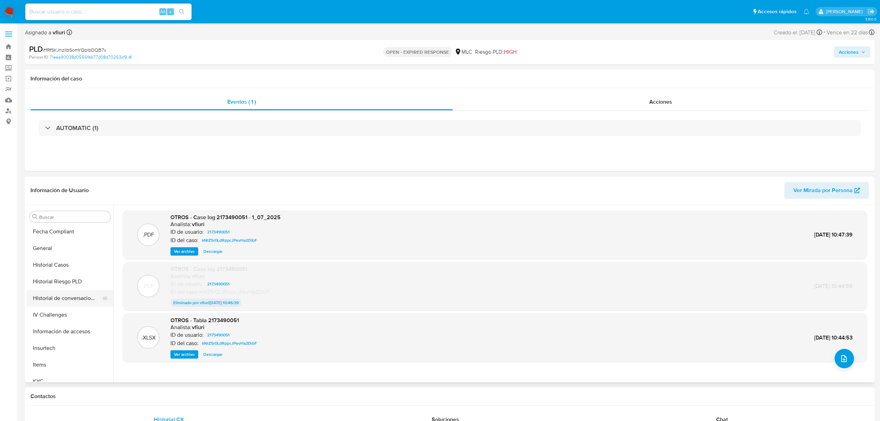
scroll to position [293, 0]
click at [52, 266] on button "KYC" at bounding box center [67, 273] width 81 height 17
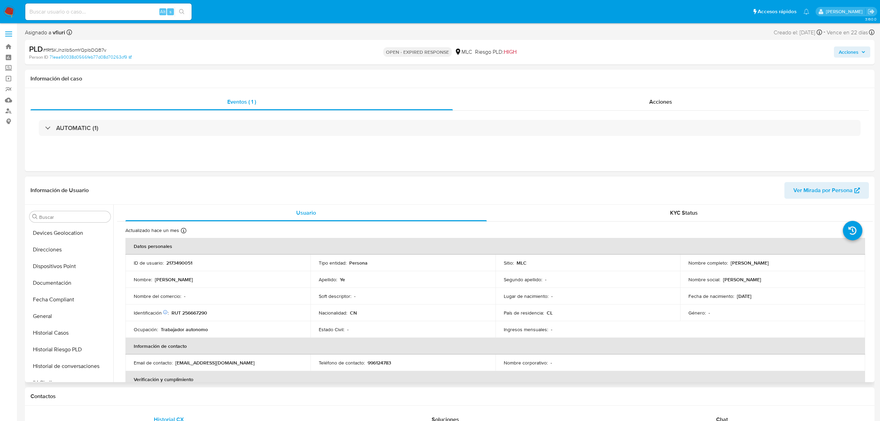
scroll to position [0, 0]
click at [51, 258] on button "CBT" at bounding box center [67, 266] width 81 height 17
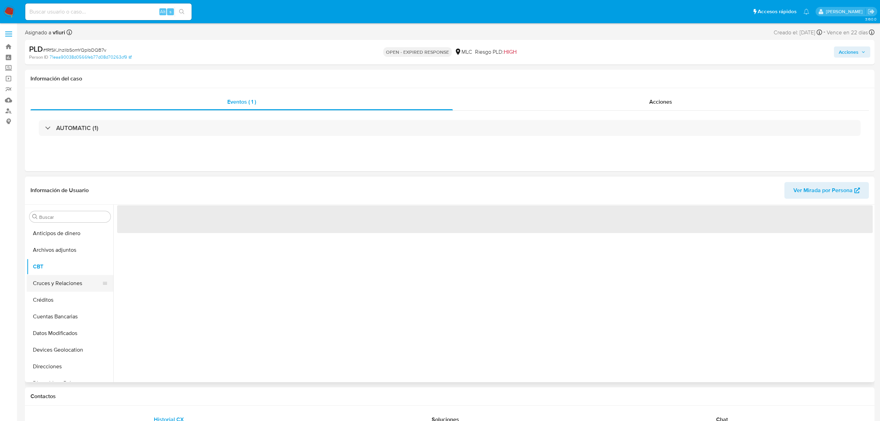
click at [46, 286] on button "Cruces y Relaciones" at bounding box center [67, 283] width 81 height 17
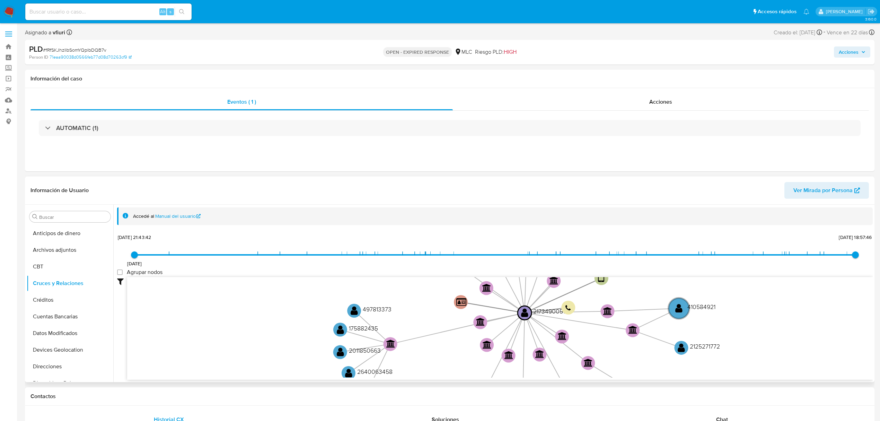
scroll to position [293, 0]
click at [49, 275] on button "KYC" at bounding box center [67, 273] width 81 height 17
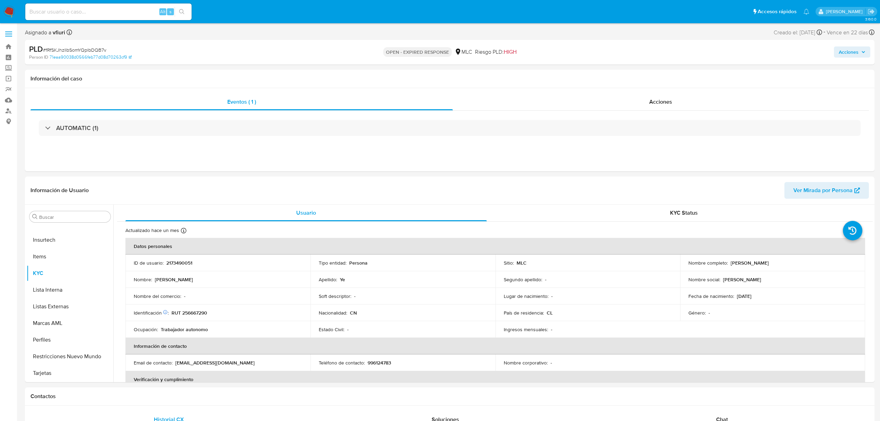
drag, startPoint x: 744, startPoint y: 264, endPoint x: 736, endPoint y: 266, distance: 8.7
click at [745, 265] on div "Nombre completo : Yi Ye" at bounding box center [773, 263] width 168 height 6
drag, startPoint x: 728, startPoint y: 262, endPoint x: 751, endPoint y: 260, distance: 23.7
click at [751, 260] on div "Nombre completo : Yi Ye" at bounding box center [773, 263] width 168 height 6
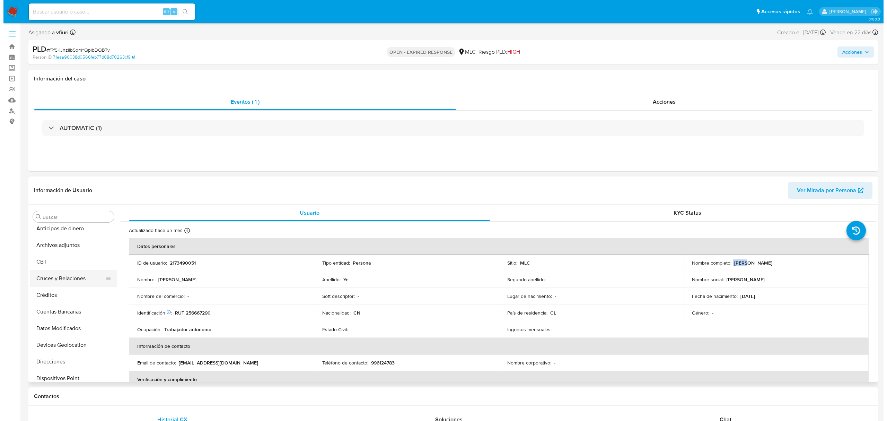
scroll to position [0, 0]
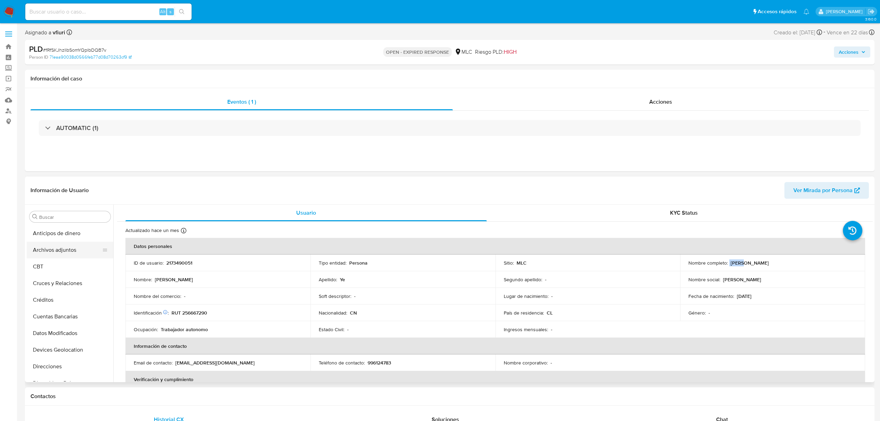
click at [64, 244] on button "Archivos adjuntos" at bounding box center [67, 250] width 81 height 17
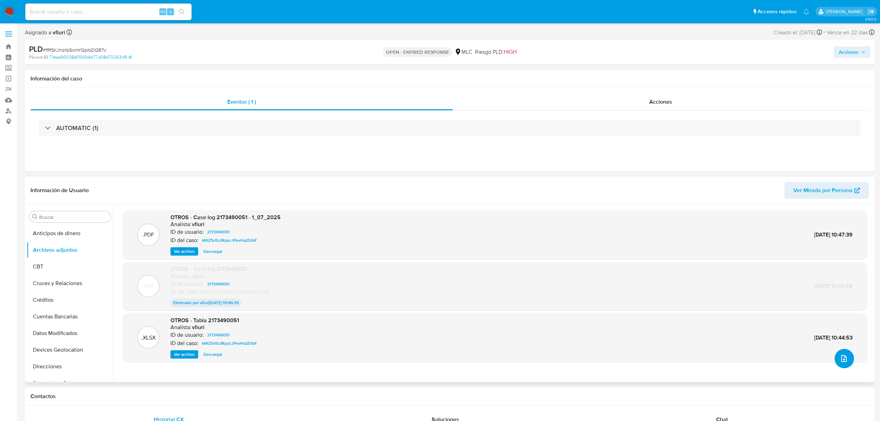
click at [838, 354] on button "upload-file" at bounding box center [844, 358] width 19 height 19
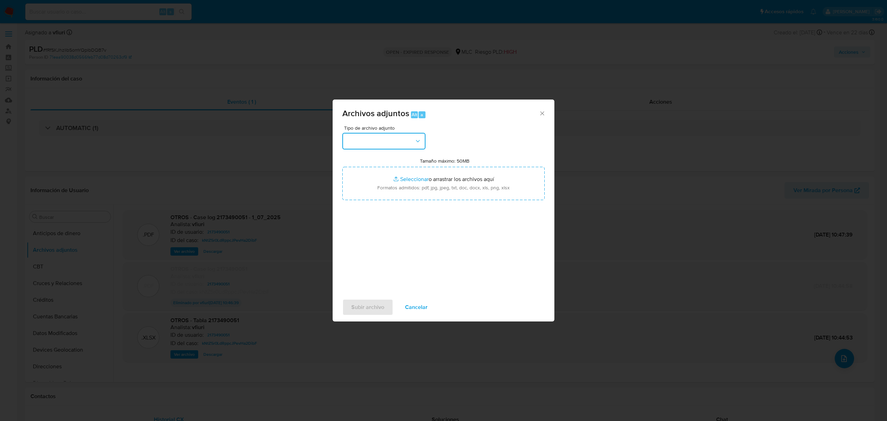
click at [407, 146] on button "button" at bounding box center [383, 141] width 83 height 17
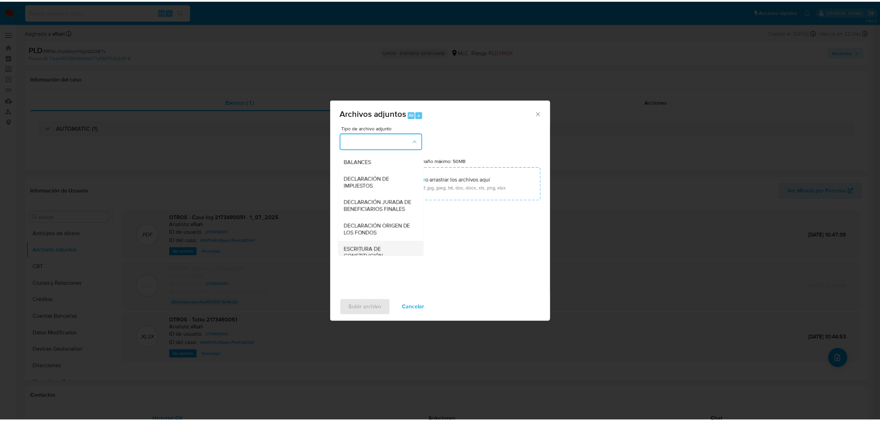
scroll to position [46, 0]
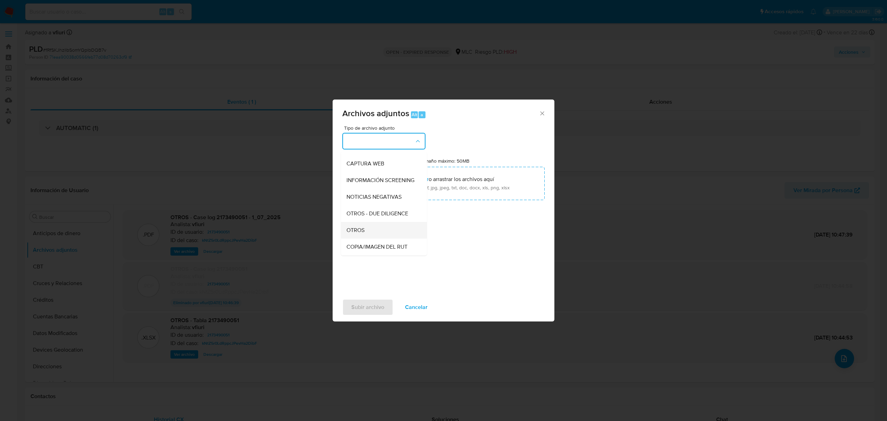
click at [372, 233] on div "OTROS" at bounding box center [382, 230] width 71 height 17
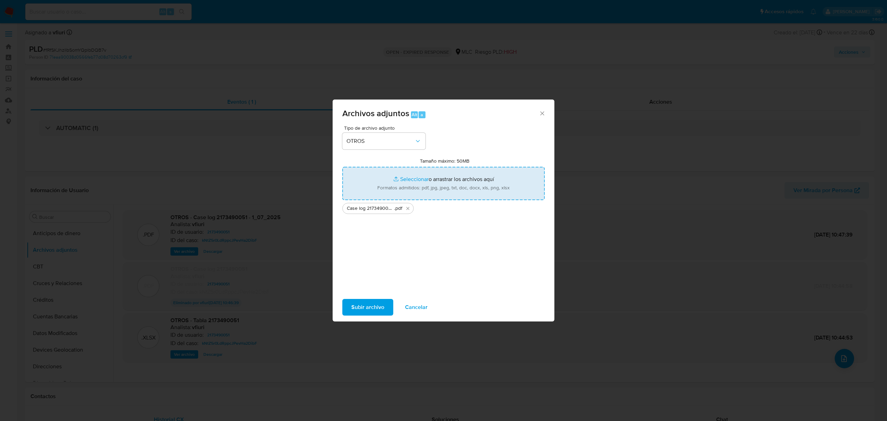
type input "C:\fakepath\Tabla 2173490051.xlsx"
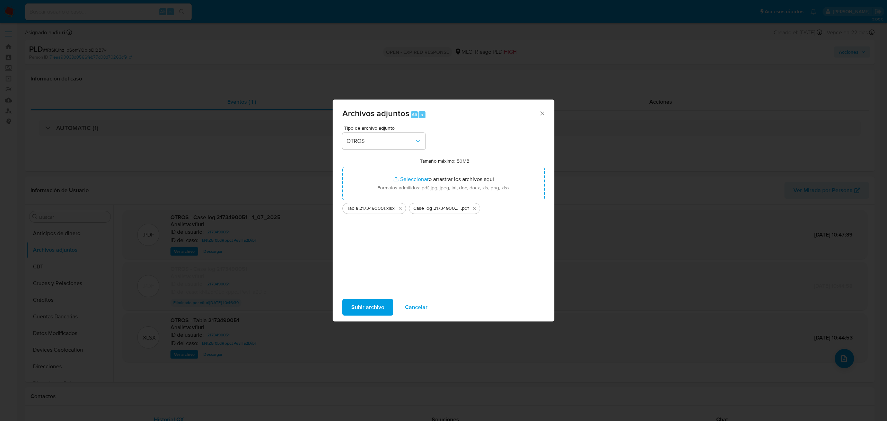
click at [361, 307] on span "Subir archivo" at bounding box center [367, 306] width 33 height 15
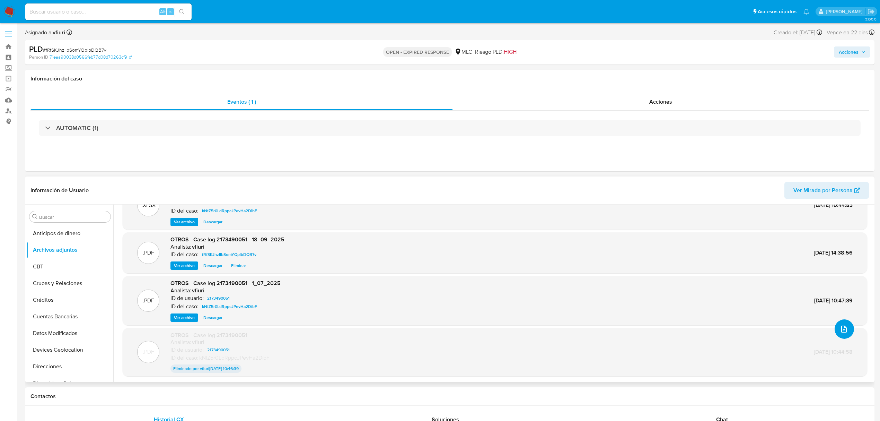
scroll to position [0, 0]
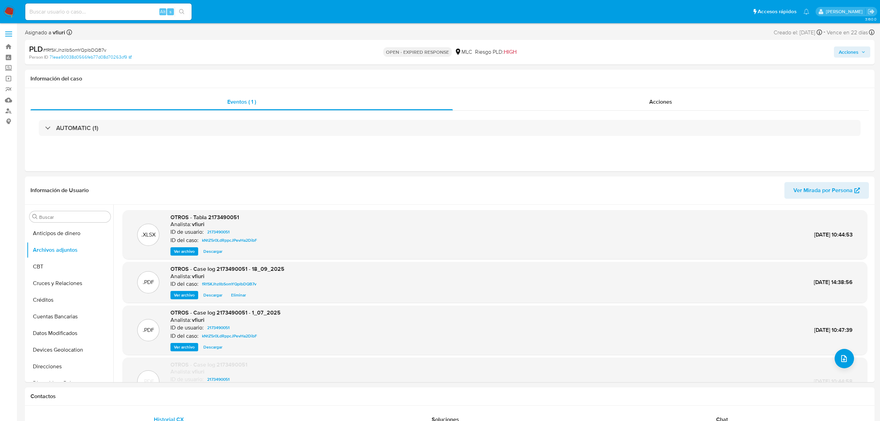
click at [94, 49] on span "# fRfSKJhzIlbSomYQplbDQB7v" at bounding box center [74, 49] width 63 height 7
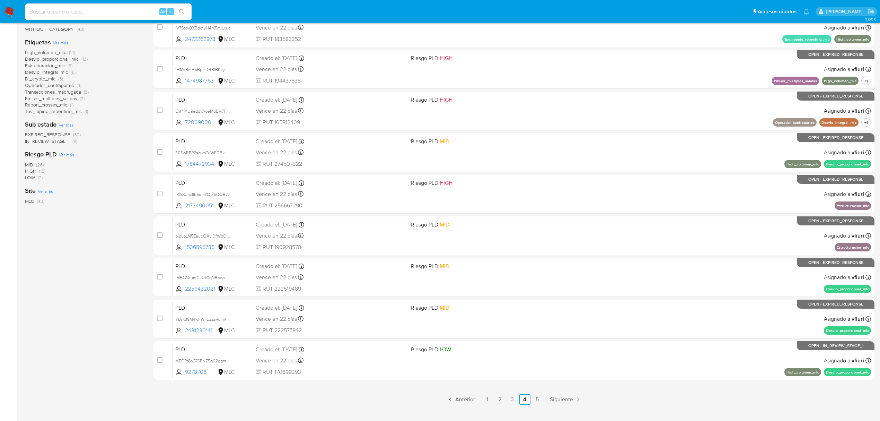
scroll to position [139, 0]
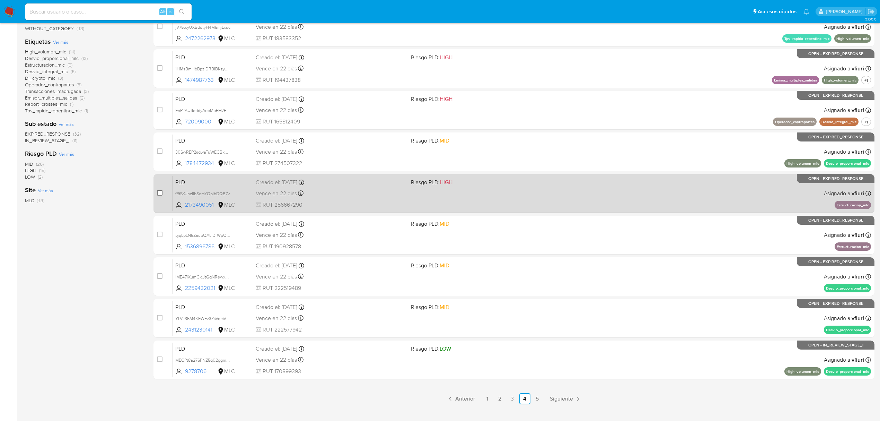
click at [160, 192] on input "checkbox" at bounding box center [160, 193] width 6 height 6
checkbox input "true"
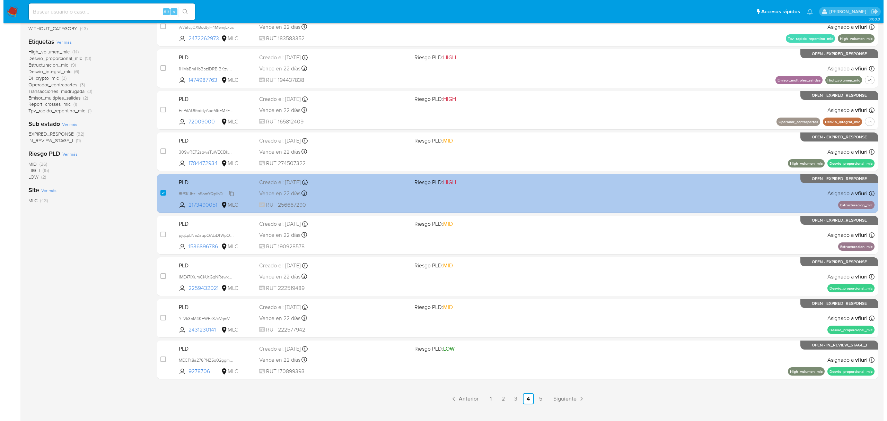
scroll to position [0, 0]
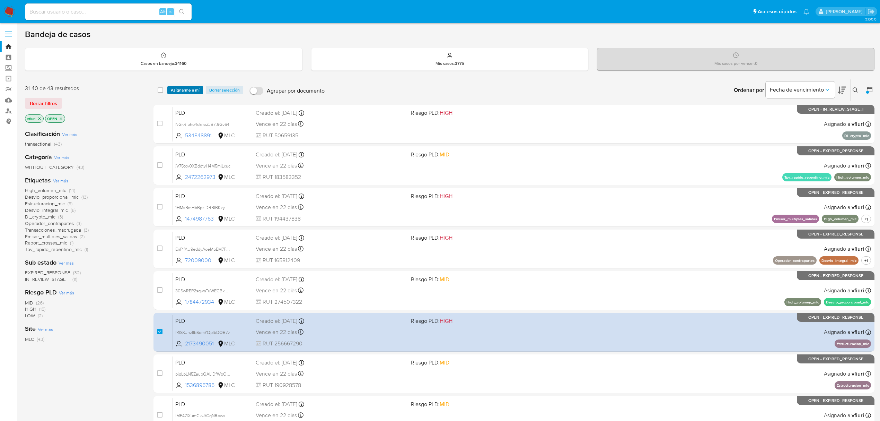
click at [195, 87] on span "Asignarme a mí" at bounding box center [185, 90] width 29 height 7
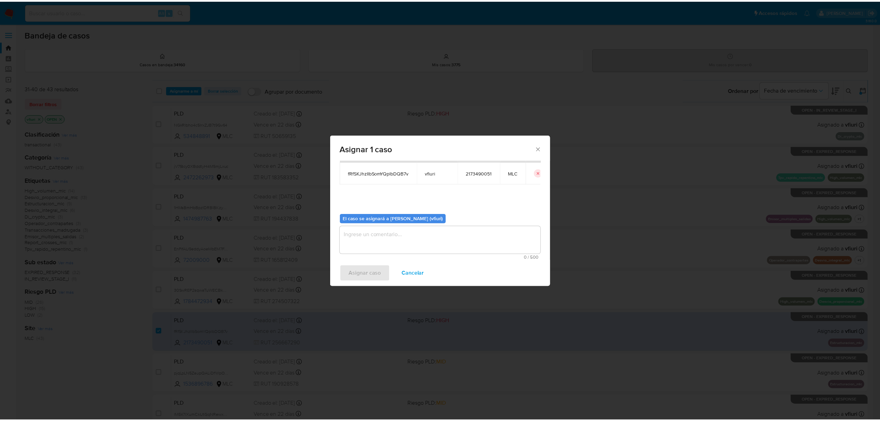
scroll to position [35, 0]
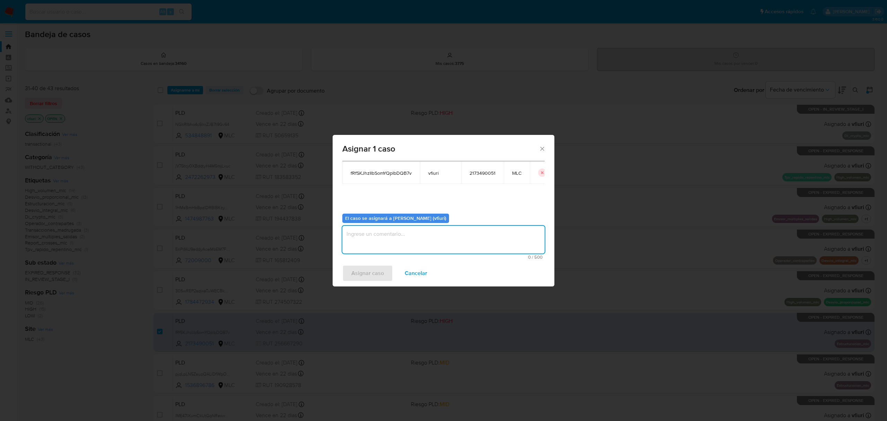
click at [372, 245] on textarea "assign-modal" at bounding box center [443, 240] width 202 height 28
type textarea "-"
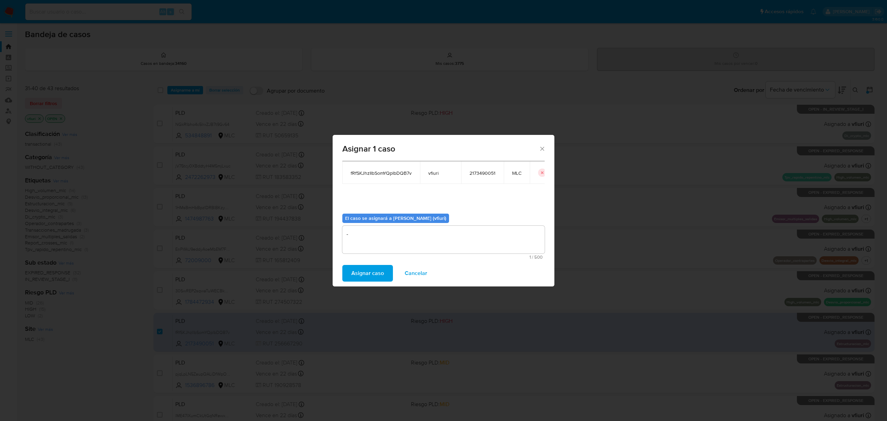
click at [350, 273] on button "Asignar caso" at bounding box center [367, 273] width 51 height 17
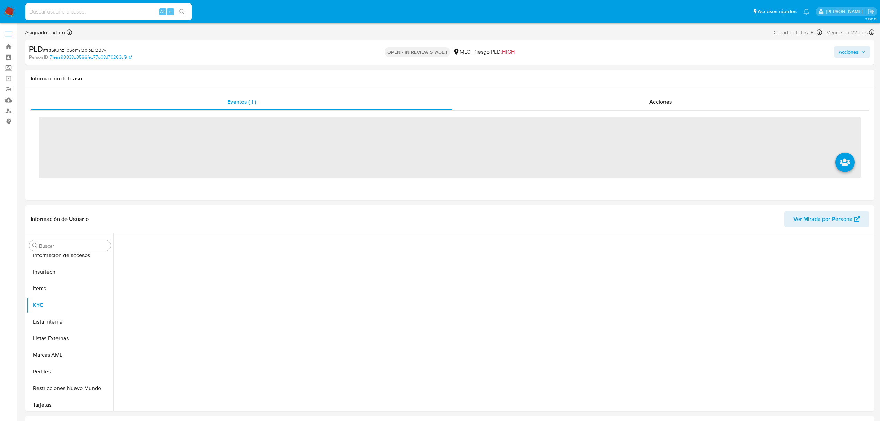
scroll to position [293, 0]
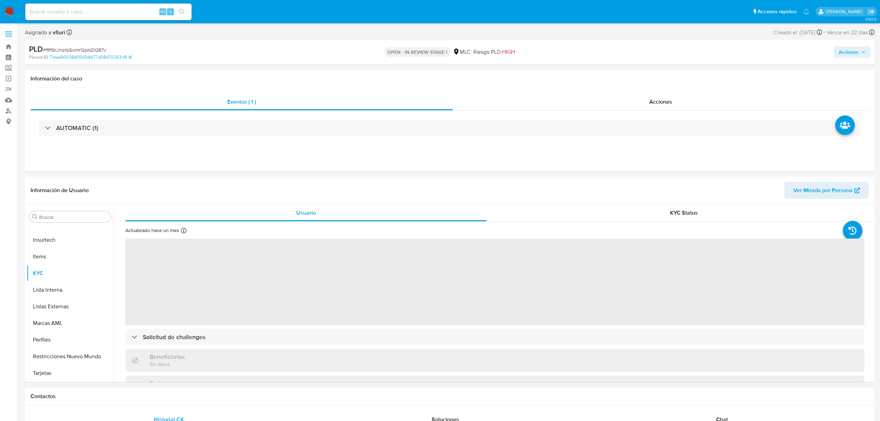
select select "10"
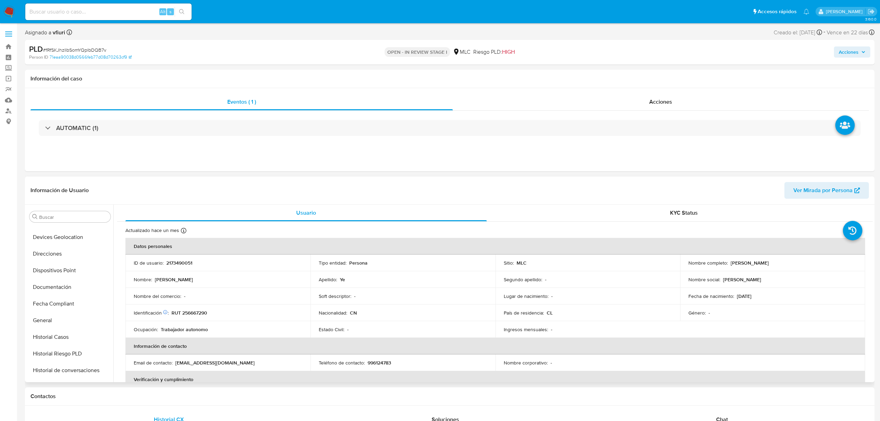
scroll to position [0, 0]
click at [50, 249] on button "Archivos adjuntos" at bounding box center [67, 250] width 81 height 17
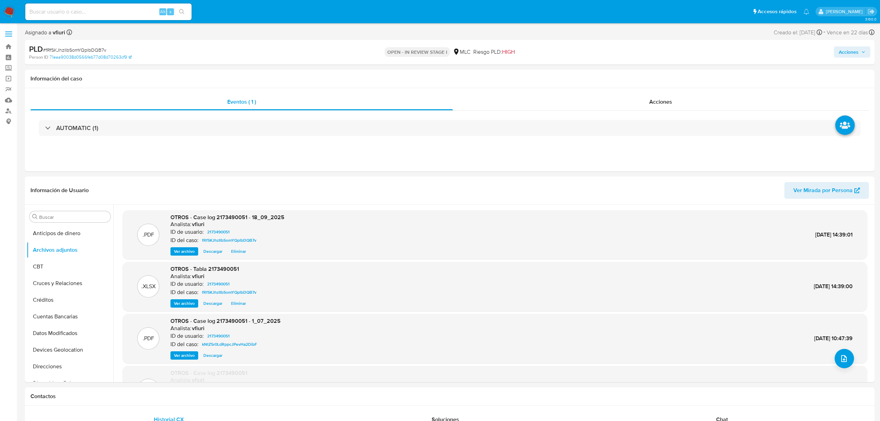
click at [849, 54] on span "Acciones" at bounding box center [849, 51] width 20 height 11
click at [693, 72] on div "r" at bounding box center [692, 74] width 7 height 7
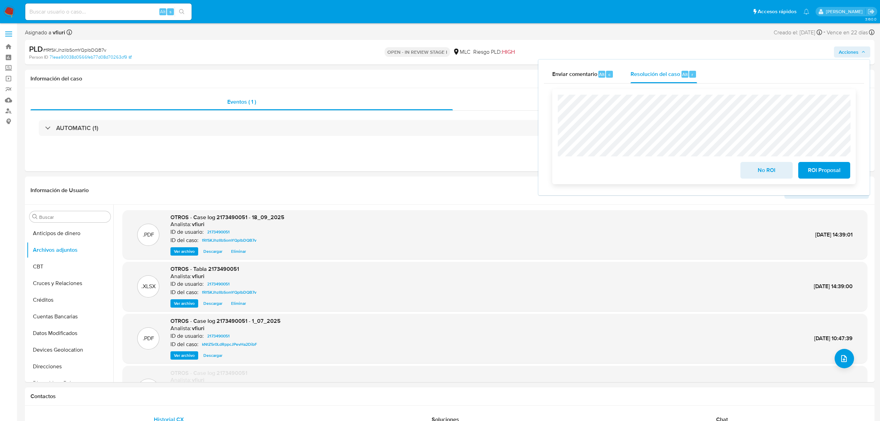
click at [756, 174] on span "No ROI" at bounding box center [767, 170] width 34 height 15
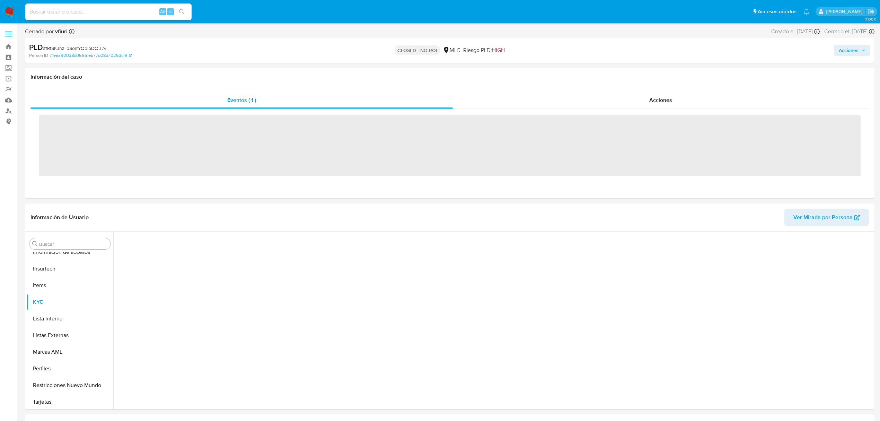
scroll to position [293, 0]
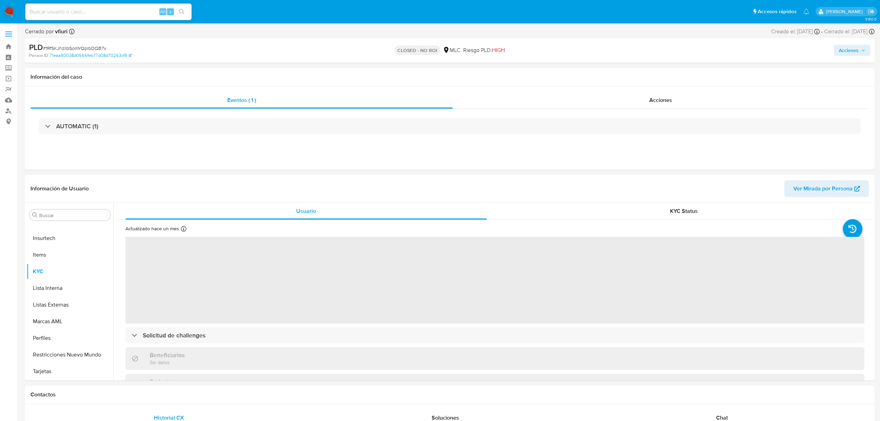
select select "10"
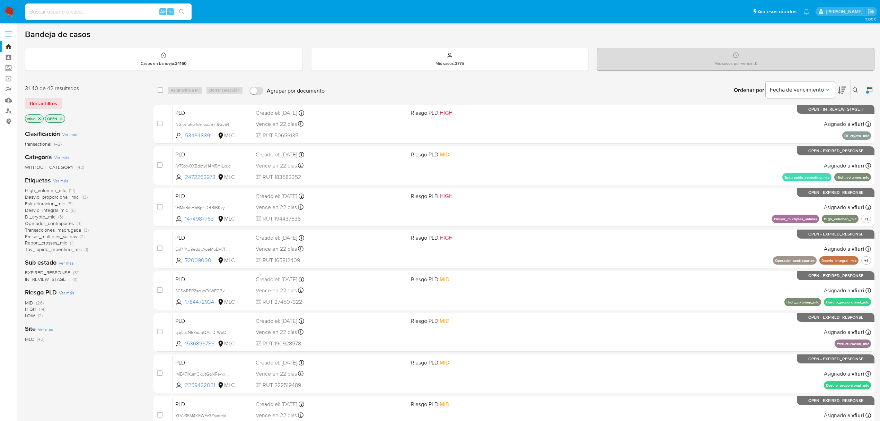
click at [69, 273] on span "EXPIRED_RESPONSE" at bounding box center [47, 272] width 45 height 7
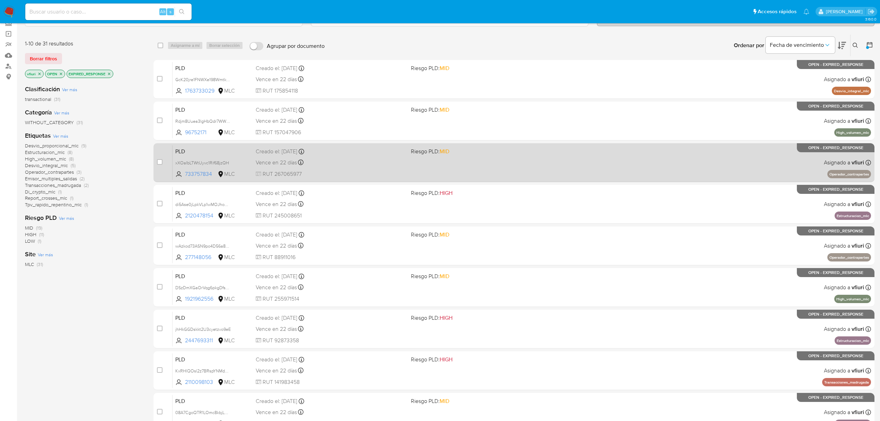
scroll to position [46, 0]
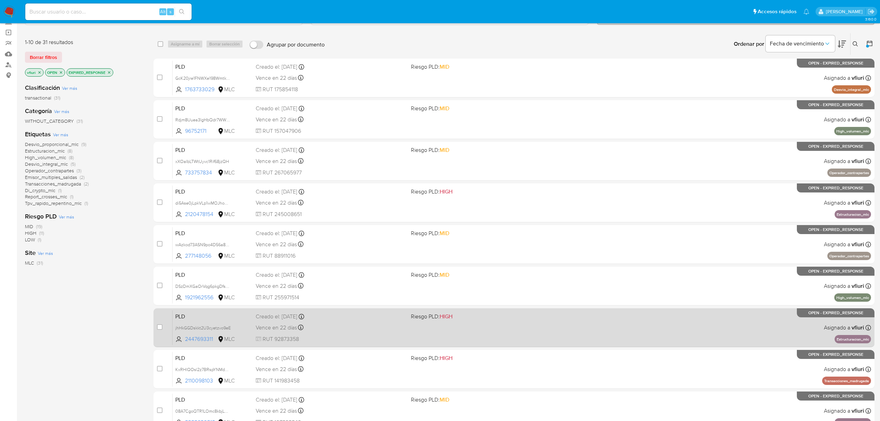
click at [616, 327] on div "PLD jhHkGGDskkt2U3cyetzvo9eE 2447693311 MLC Riesgo PLD: HIGH Creado el: [DATE] …" at bounding box center [522, 327] width 699 height 35
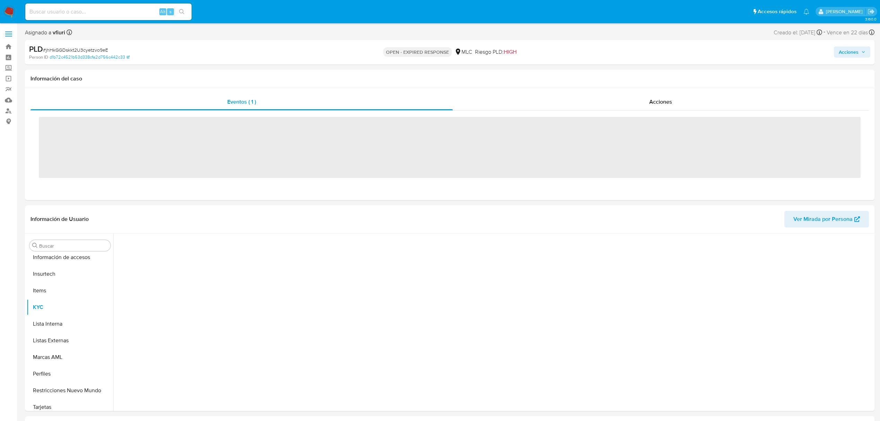
scroll to position [293, 0]
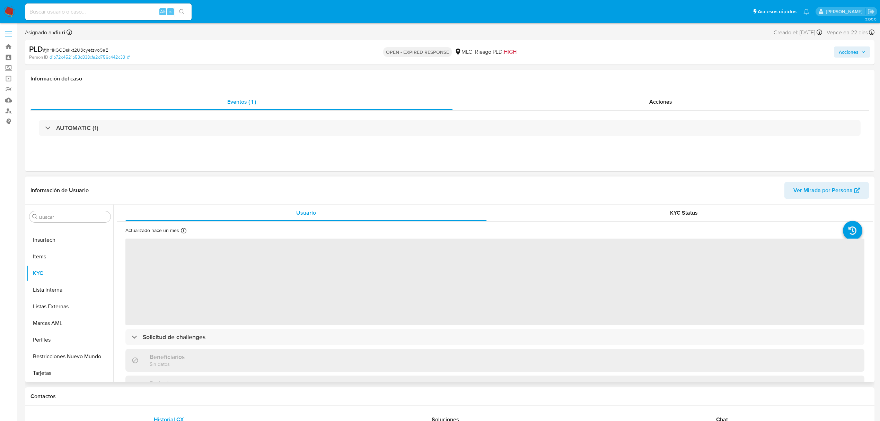
select select "10"
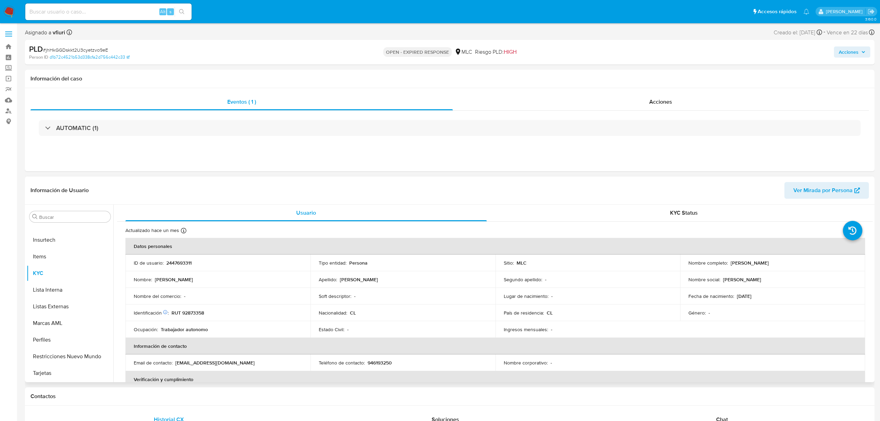
click at [178, 263] on p "2447693311" at bounding box center [178, 263] width 25 height 6
copy p "2447693311"
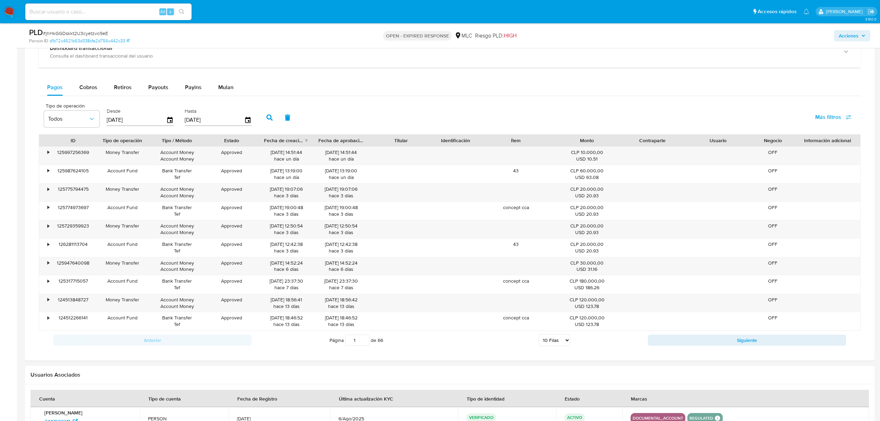
scroll to position [447, 0]
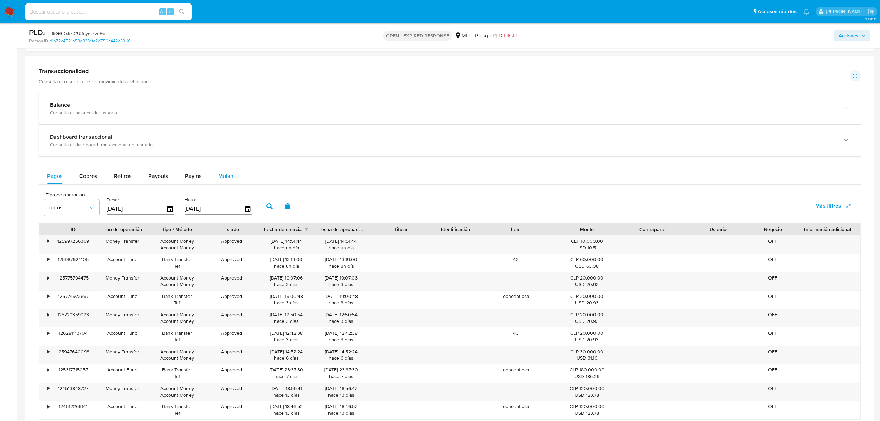
drag, startPoint x: 236, startPoint y: 170, endPoint x: 232, endPoint y: 177, distance: 8.4
click at [236, 171] on button "Mulan" at bounding box center [226, 176] width 32 height 17
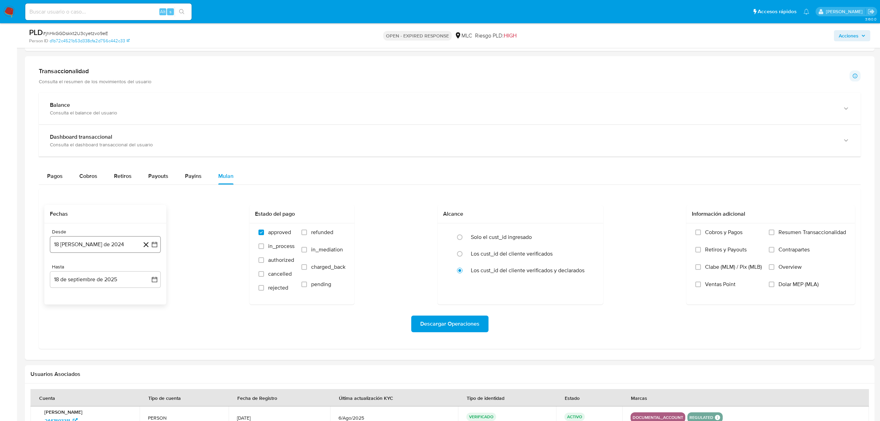
click at [159, 243] on button "18 [PERSON_NAME] de 2024" at bounding box center [105, 244] width 111 height 17
click at [149, 270] on icon "Mes siguiente" at bounding box center [148, 270] width 8 height 8
click at [82, 326] on button "10" at bounding box center [77, 322] width 11 height 11
click at [157, 283] on icon "button" at bounding box center [154, 279] width 7 height 7
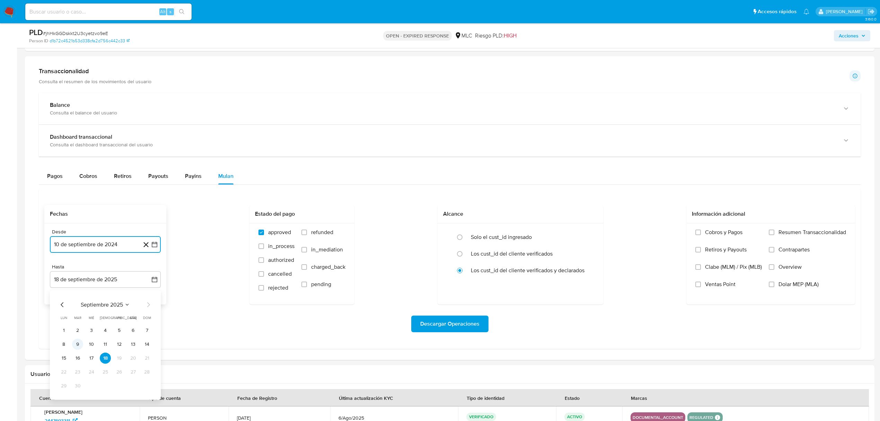
click at [81, 347] on button "9" at bounding box center [77, 344] width 11 height 11
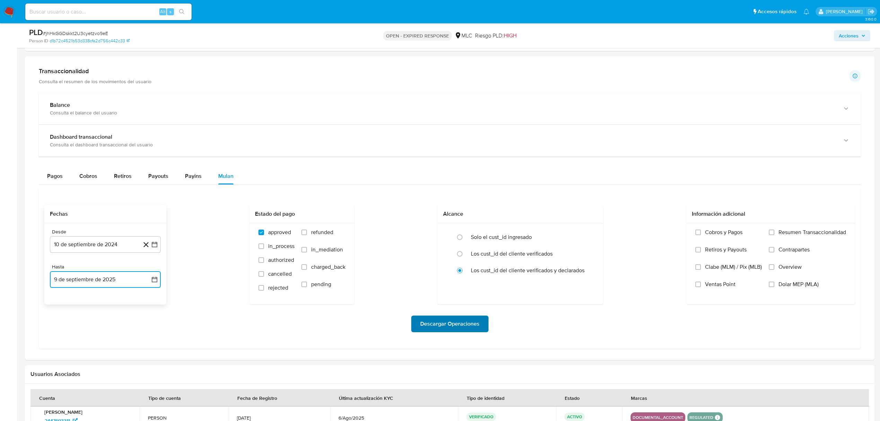
click at [455, 326] on span "Descargar Operaciones" at bounding box center [449, 323] width 59 height 15
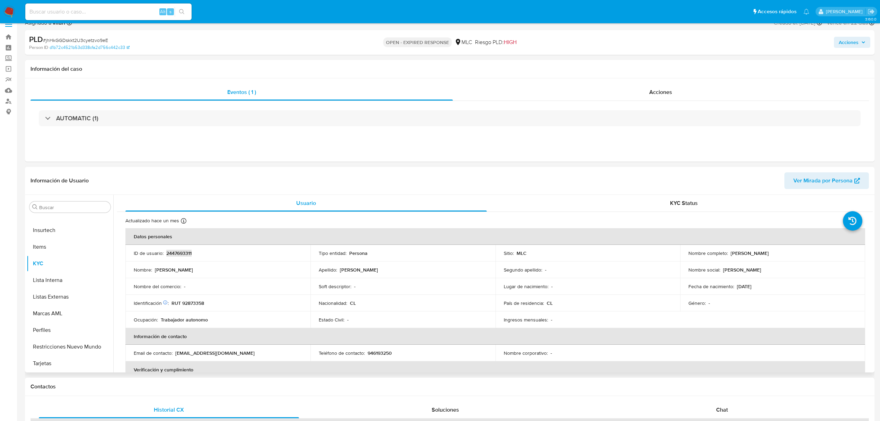
scroll to position [0, 0]
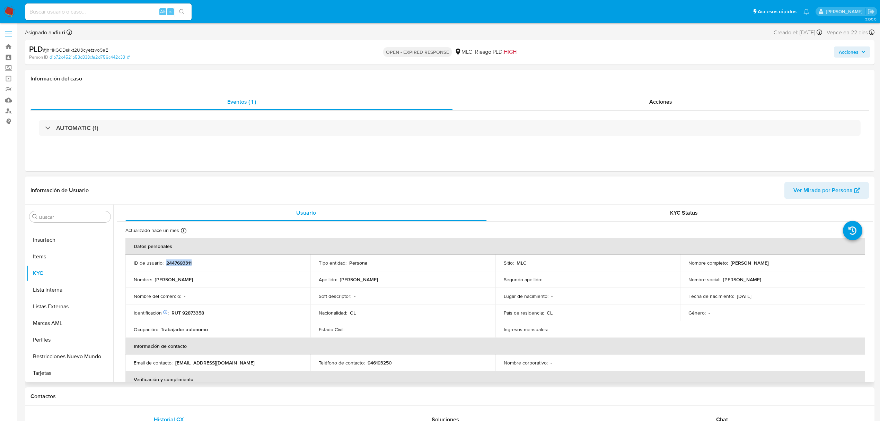
copy p "2447693311"
drag, startPoint x: 173, startPoint y: 259, endPoint x: 189, endPoint y: 262, distance: 16.6
click at [189, 262] on p "2447693311" at bounding box center [178, 263] width 25 height 6
click at [186, 260] on p "2447693311" at bounding box center [178, 263] width 25 height 6
click at [185, 260] on p "2447693311" at bounding box center [178, 263] width 25 height 6
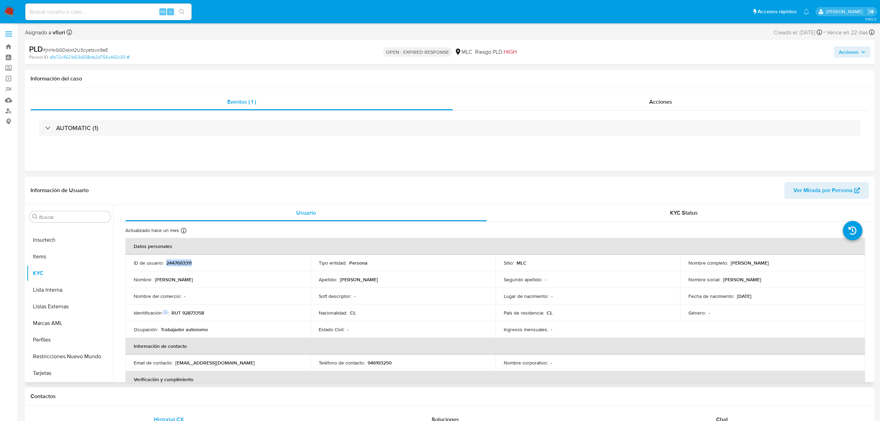
click at [185, 260] on p "2447693311" at bounding box center [178, 263] width 25 height 6
copy p "2447693311"
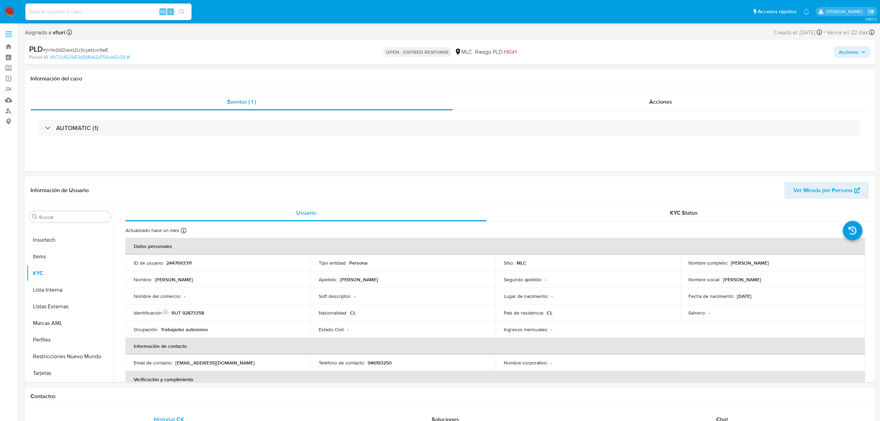
click at [67, 45] on div "PLD # jhHkGGDskkt2U3cyetzvo9eE" at bounding box center [168, 49] width 278 height 10
copy span "jhHkGGDskkt2U3cyetzvo9eE"
click at [47, 269] on button "KYC" at bounding box center [67, 273] width 81 height 17
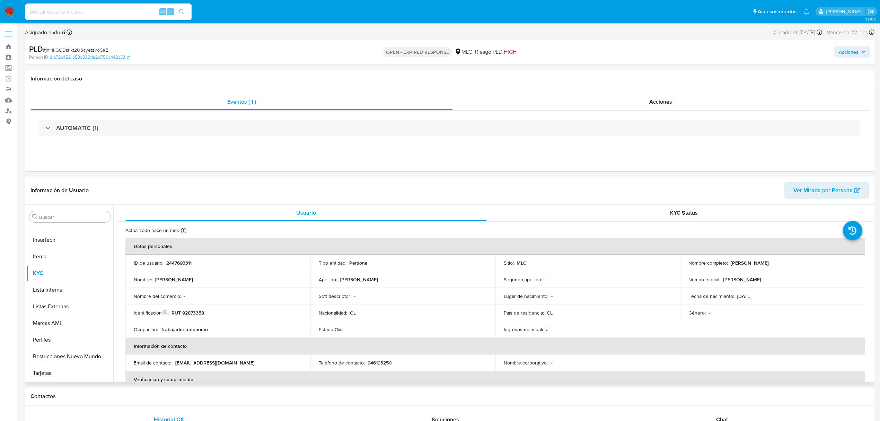
click at [250, 290] on td "Nombre del comercio : -" at bounding box center [217, 296] width 185 height 17
click at [202, 311] on p "RUT 92873358" at bounding box center [188, 313] width 33 height 6
copy p "92873358"
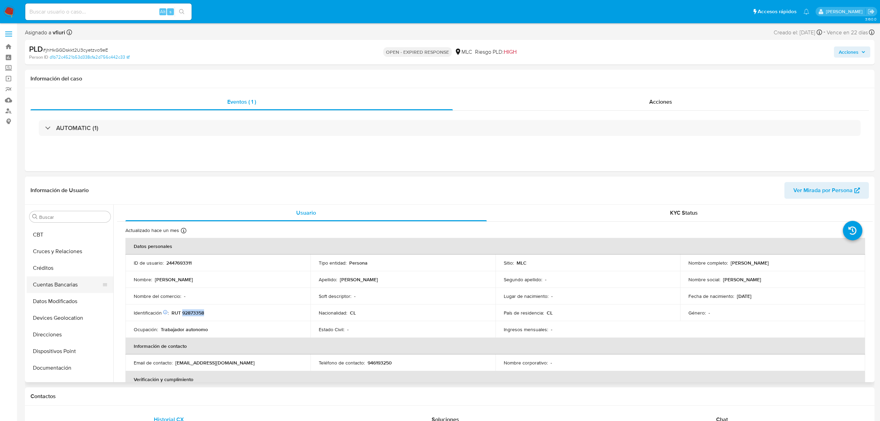
scroll to position [16, 0]
click at [59, 267] on button "Cruces y Relaciones" at bounding box center [67, 267] width 81 height 17
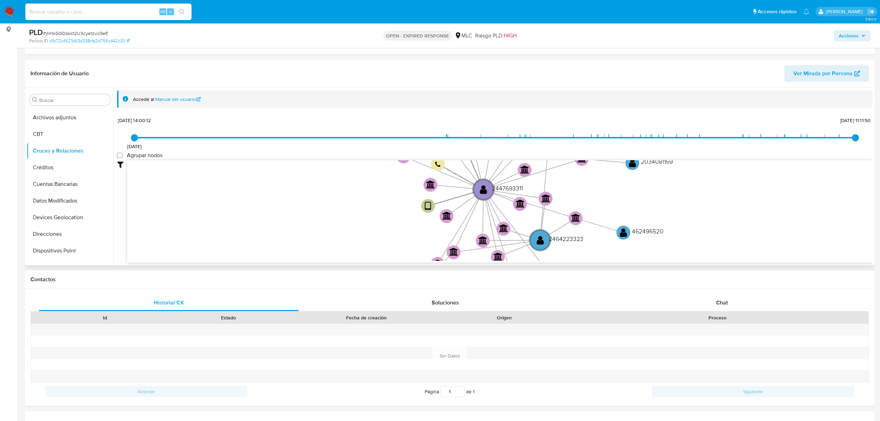
scroll to position [26, 0]
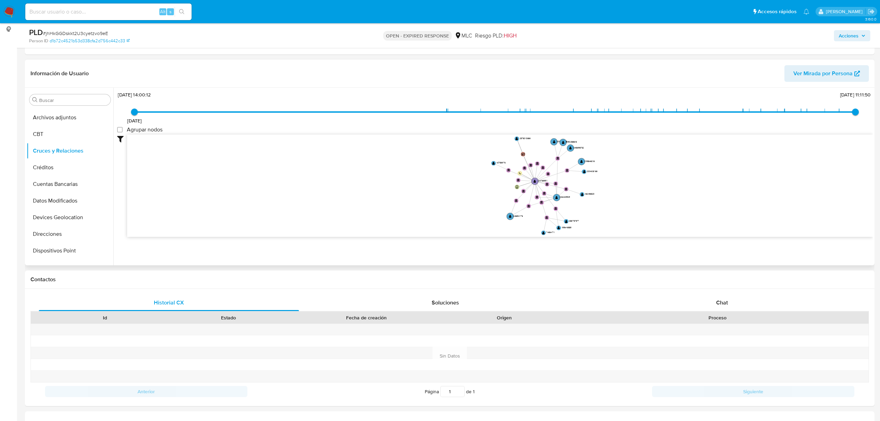
drag, startPoint x: 613, startPoint y: 192, endPoint x: 603, endPoint y: 195, distance: 10.0
click at [603, 195] on icon "user-2447693311  2447693311 device-682cb51c056c2f94ec8d6d8d  person-d1b72c452…" at bounding box center [500, 184] width 746 height 101
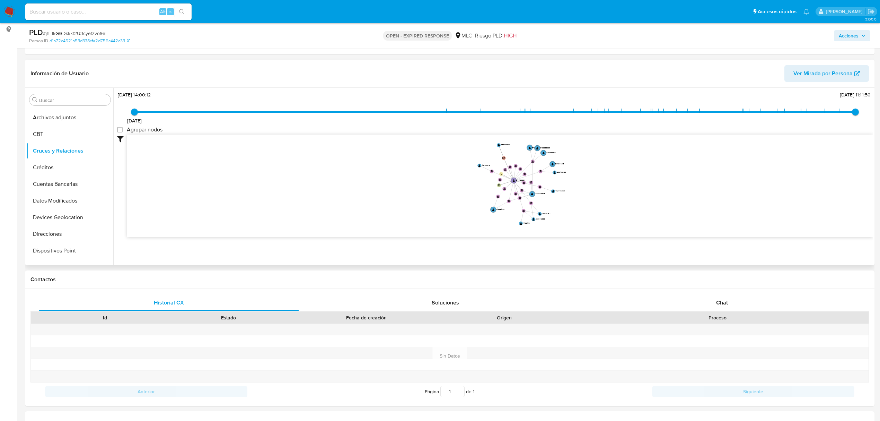
drag, startPoint x: 595, startPoint y: 195, endPoint x: 570, endPoint y: 190, distance: 26.2
click at [570, 190] on icon "user-2447693311  2447693311 device-682cb51c056c2f94ec8d6d8d  person-d1b72c452…" at bounding box center [500, 184] width 746 height 101
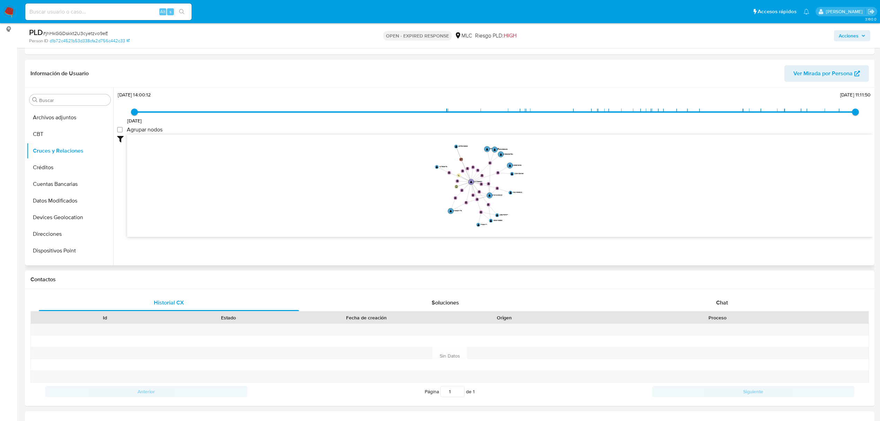
drag, startPoint x: 641, startPoint y: 192, endPoint x: 598, endPoint y: 193, distance: 42.7
click at [598, 193] on icon "user-2447693311  2447693311 device-682cb51c056c2f94ec8d6d8d  person-d1b72c452…" at bounding box center [500, 184] width 746 height 101
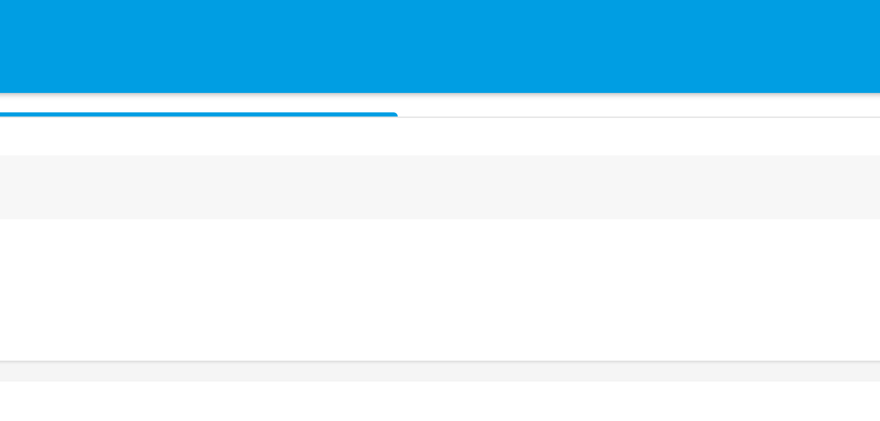
scroll to position [0, 0]
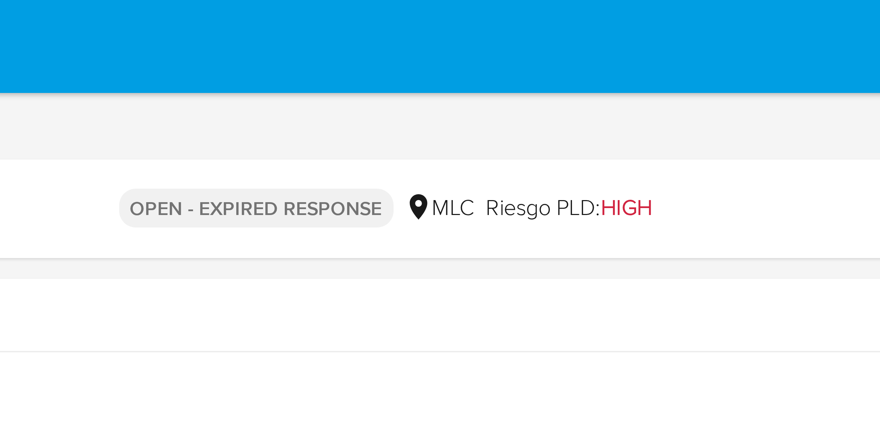
drag, startPoint x: 575, startPoint y: 177, endPoint x: 575, endPoint y: 10, distance: 167.4
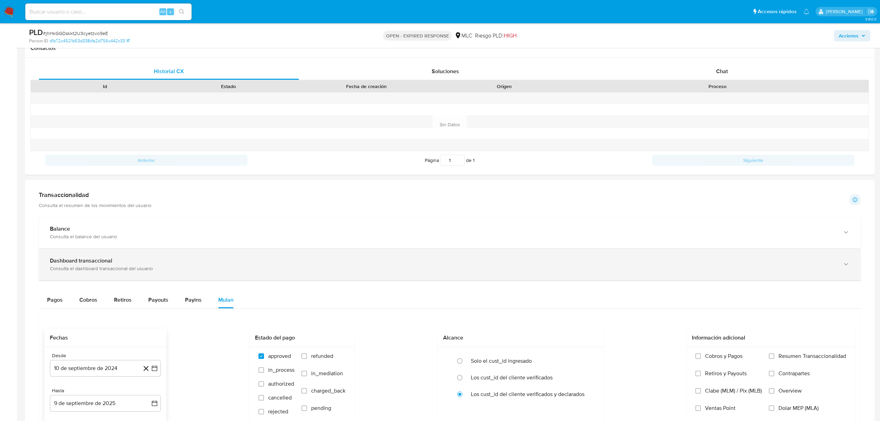
scroll to position [185, 0]
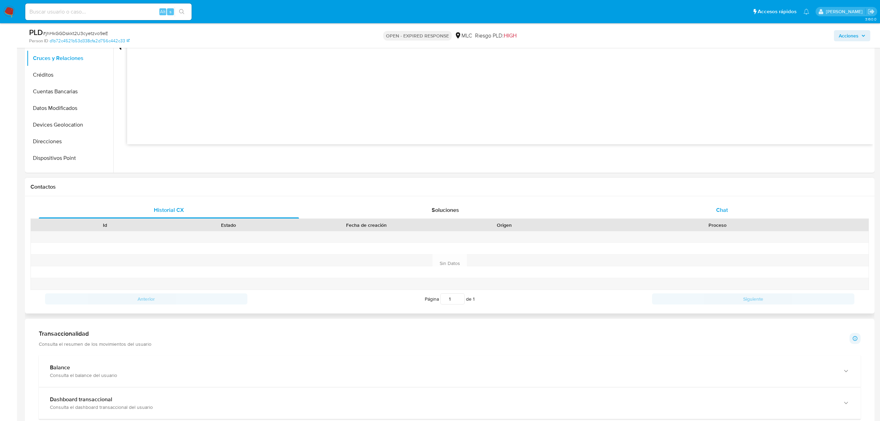
click at [715, 207] on div "Chat" at bounding box center [722, 210] width 260 height 17
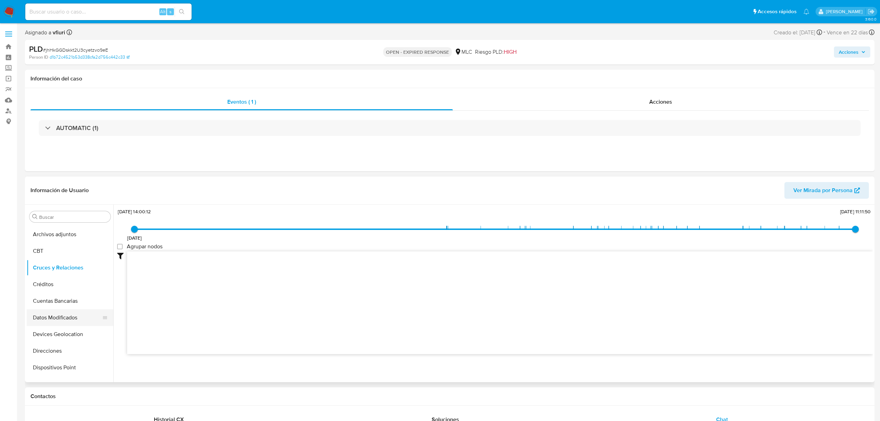
scroll to position [293, 0]
click at [71, 361] on button "Restricciones Nuevo Mundo" at bounding box center [67, 356] width 81 height 17
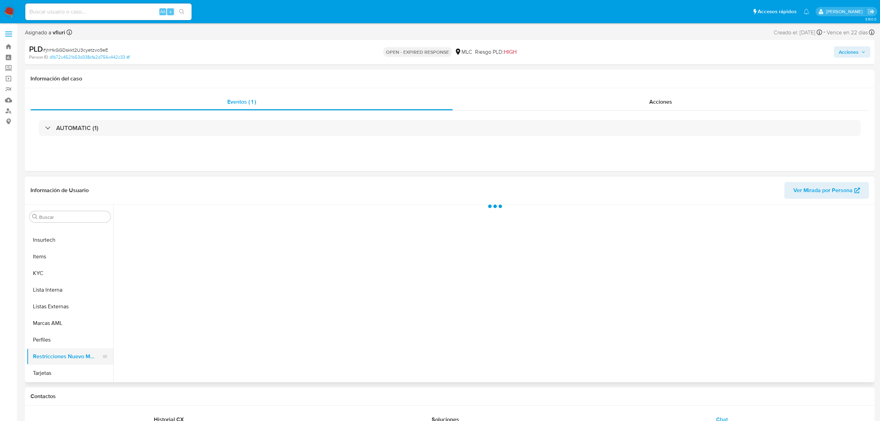
scroll to position [0, 0]
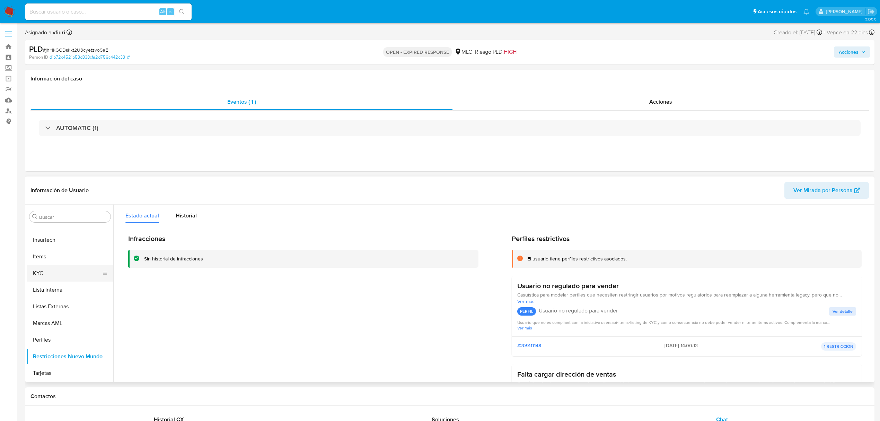
click at [59, 266] on button "KYC" at bounding box center [67, 273] width 81 height 17
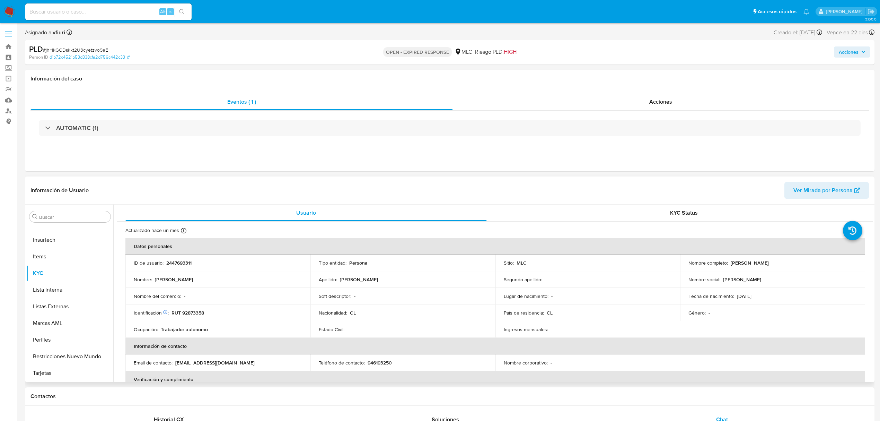
drag, startPoint x: 731, startPoint y: 263, endPoint x: 831, endPoint y: 262, distance: 100.5
click at [831, 262] on div "Nombre completo : Víctor René Núñez Norambuena" at bounding box center [773, 263] width 168 height 6
drag, startPoint x: 730, startPoint y: 262, endPoint x: 815, endPoint y: 264, distance: 84.6
click at [815, 264] on div "Nombre completo : Víctor René Núñez Norambuena" at bounding box center [773, 263] width 168 height 6
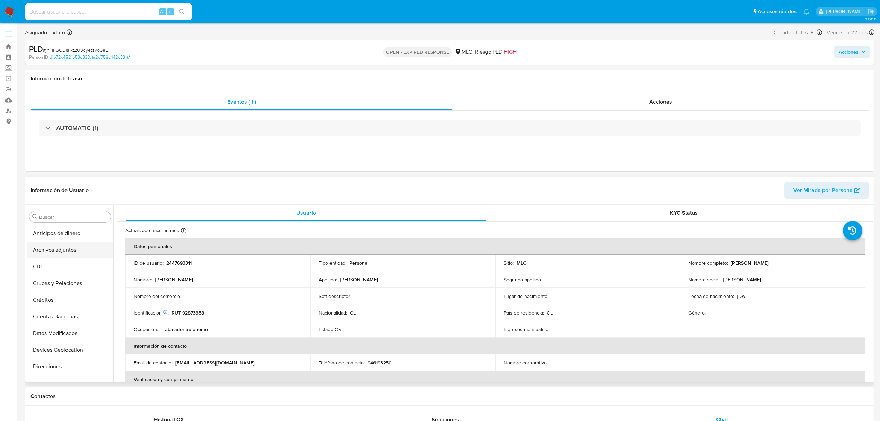
click at [60, 251] on button "Archivos adjuntos" at bounding box center [67, 250] width 81 height 17
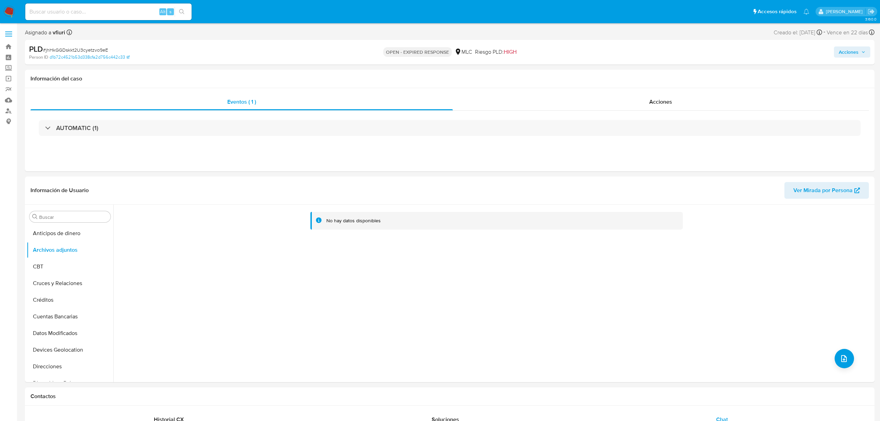
click at [78, 47] on span "# jhHkGGDskkt2U3cyetzvo9eE" at bounding box center [75, 49] width 65 height 7
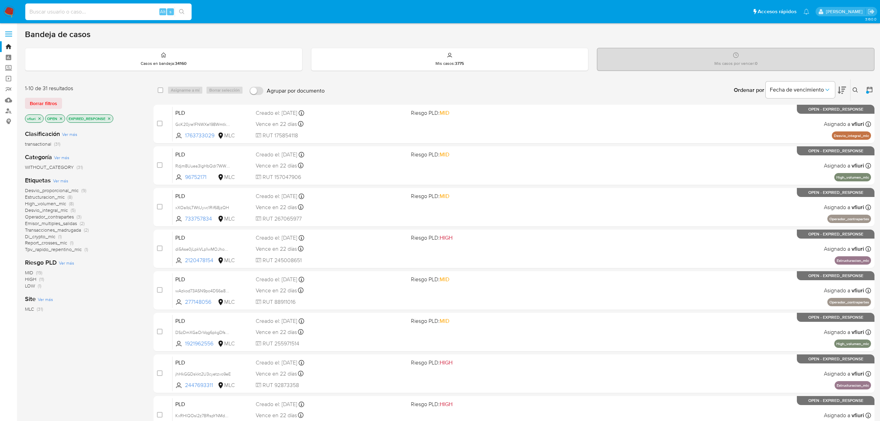
scroll to position [46, 0]
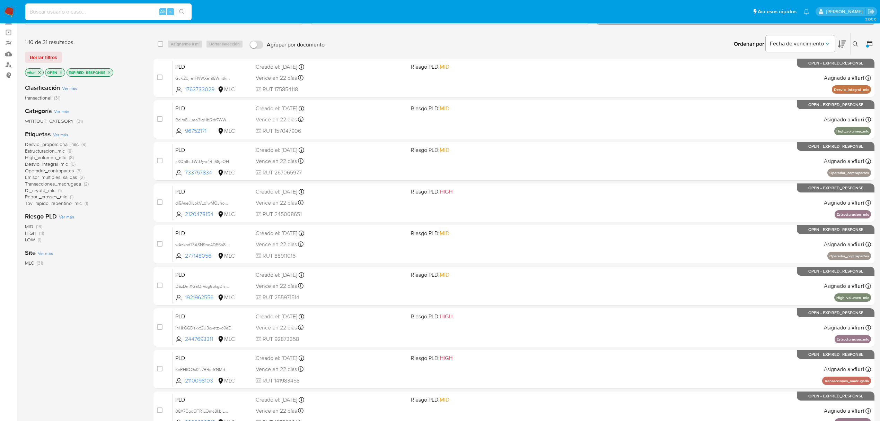
click at [45, 7] on input at bounding box center [108, 11] width 166 height 9
type input "590511465"
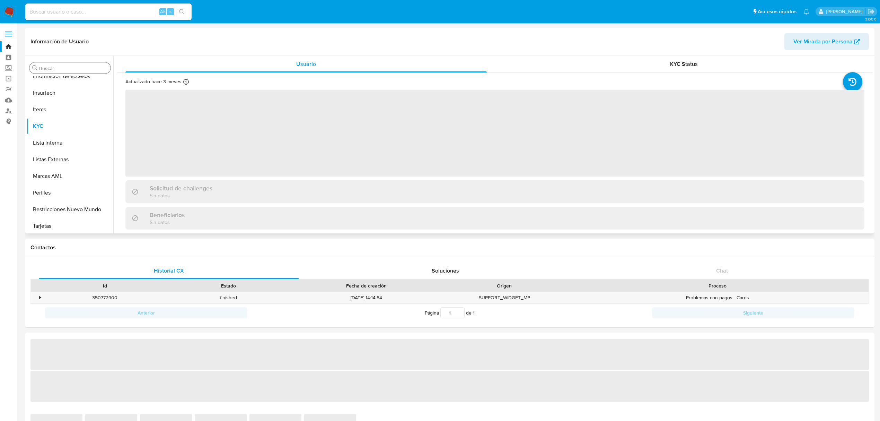
scroll to position [293, 0]
click at [60, 207] on button "Restricciones Nuevo Mundo" at bounding box center [67, 208] width 81 height 17
select select "10"
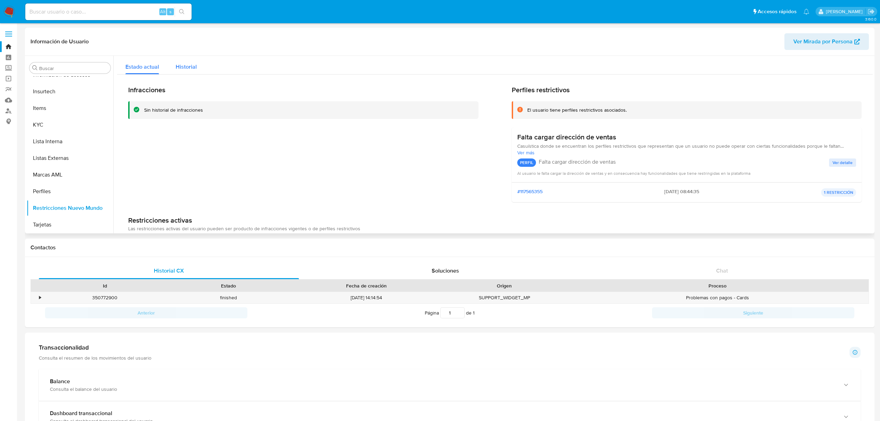
click at [171, 66] on button "Historial" at bounding box center [186, 65] width 38 height 18
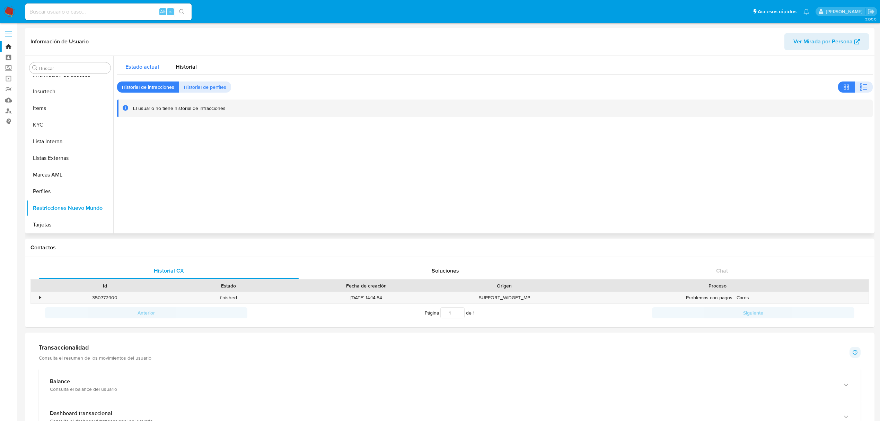
click at [146, 60] on div "Estado actual" at bounding box center [142, 65] width 34 height 18
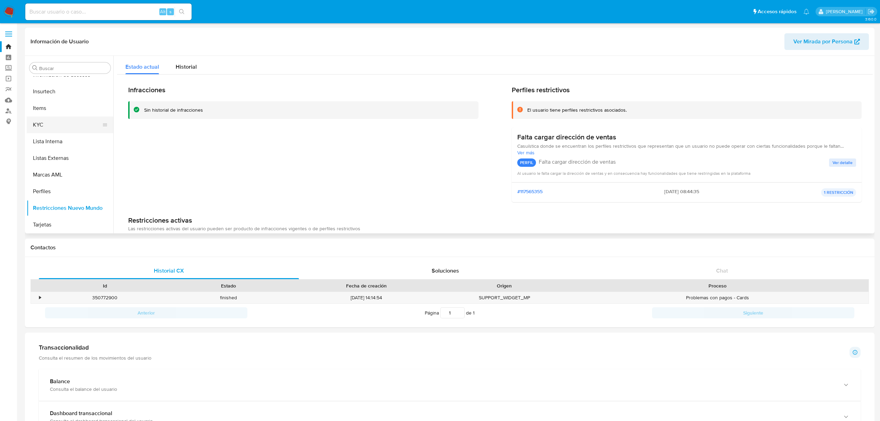
click at [50, 119] on button "KYC" at bounding box center [67, 124] width 81 height 17
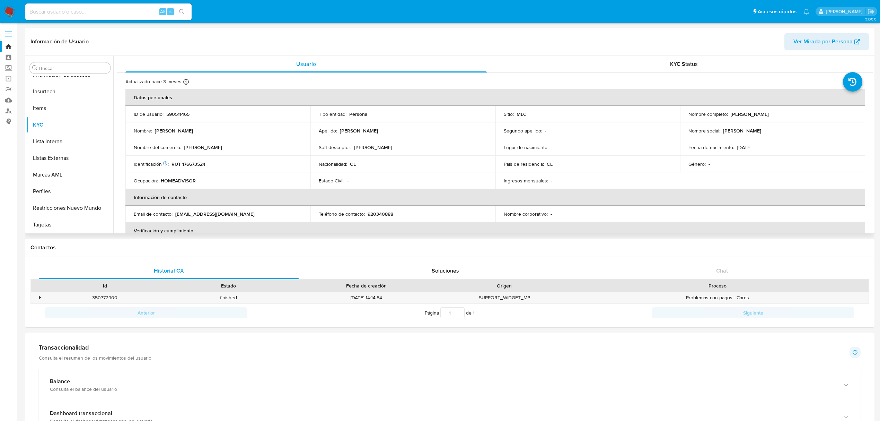
click at [194, 161] on p "RUT 176673524" at bounding box center [189, 164] width 34 height 6
click at [193, 161] on p "RUT 176673524" at bounding box center [189, 164] width 34 height 6
drag, startPoint x: 193, startPoint y: 161, endPoint x: 186, endPoint y: 163, distance: 6.9
click at [186, 163] on p "RUT 176673524" at bounding box center [189, 164] width 34 height 6
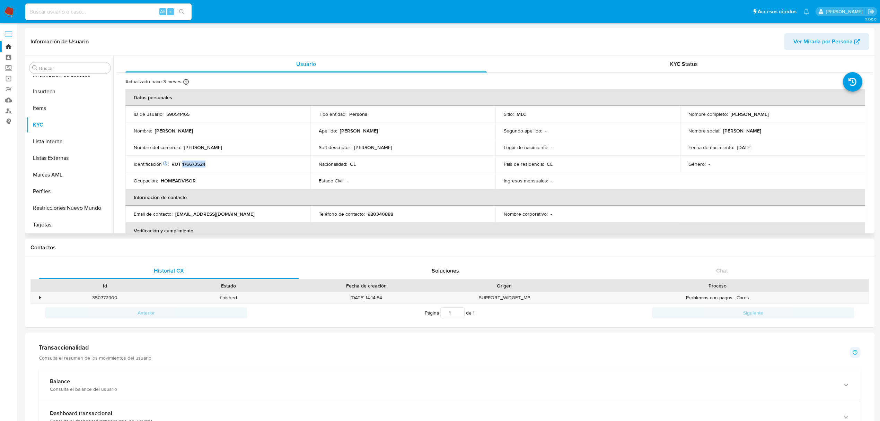
copy p "176673524"
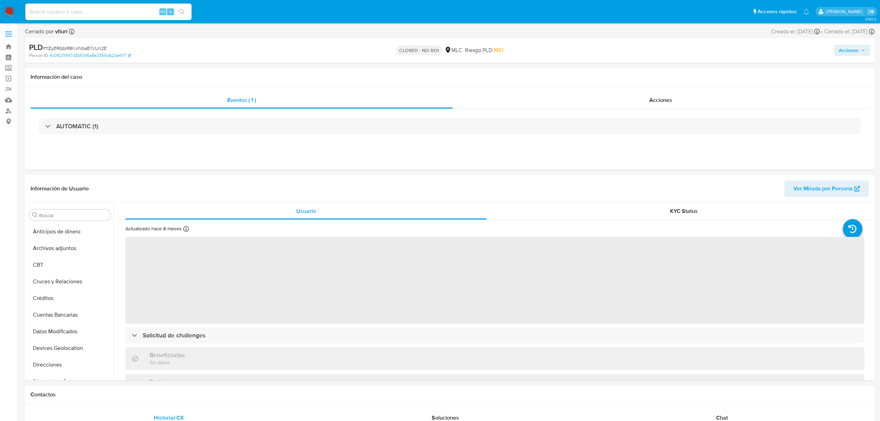
scroll to position [293, 0]
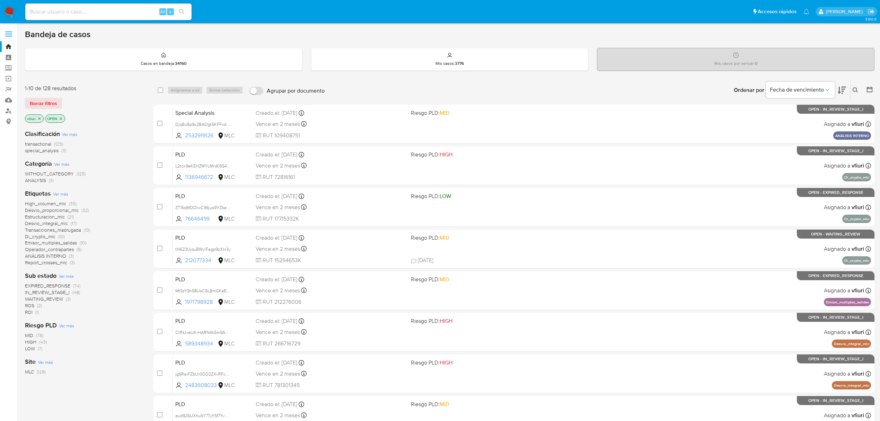
click at [853, 89] on icon at bounding box center [856, 90] width 6 height 6
click at [806, 114] on input at bounding box center [798, 116] width 117 height 9
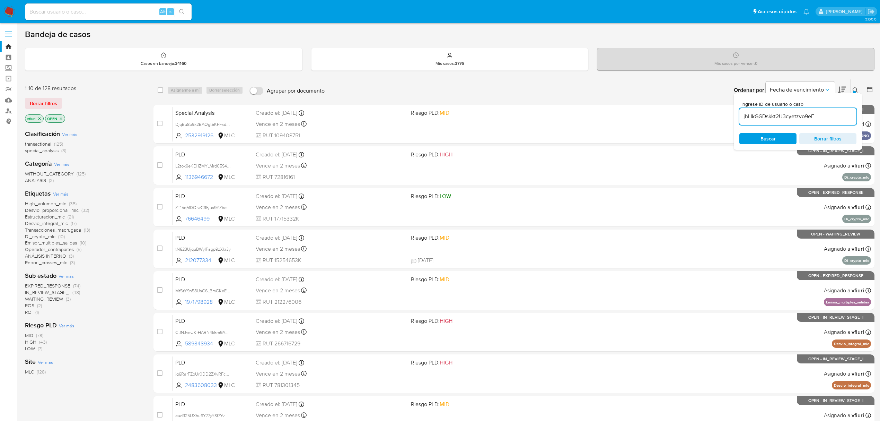
type input "jhHkGGDskkt2U3cyetzvo9eE"
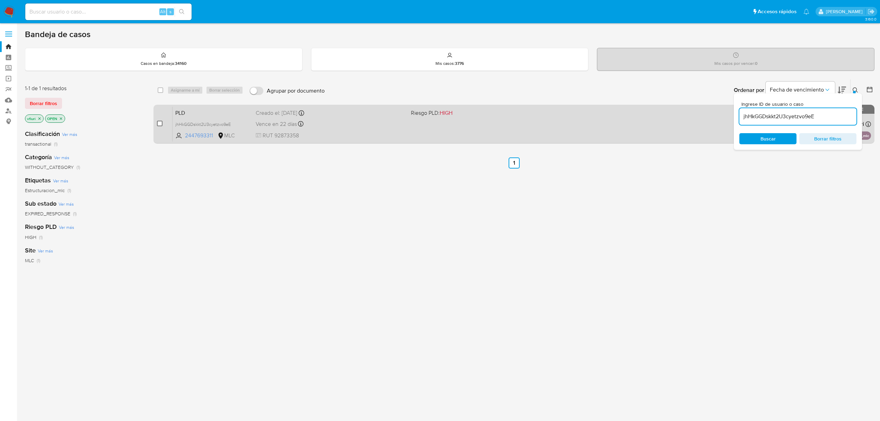
click at [158, 125] on input "checkbox" at bounding box center [160, 124] width 6 height 6
checkbox input "true"
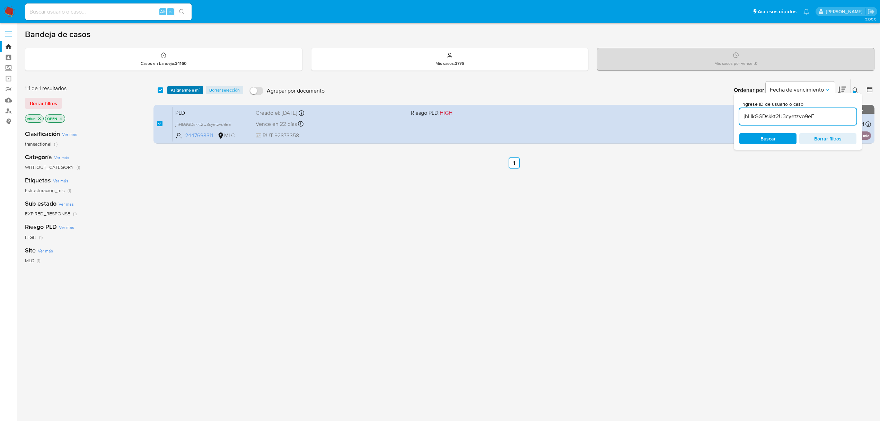
click at [184, 92] on span "Asignarme a mí" at bounding box center [185, 90] width 29 height 7
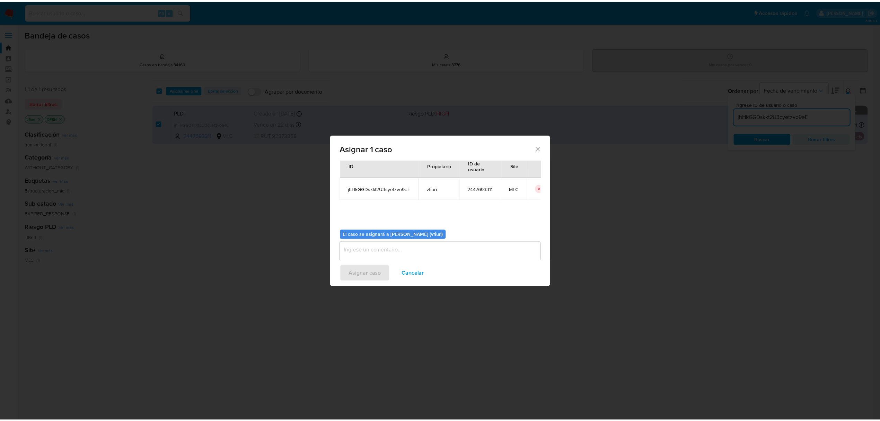
scroll to position [35, 0]
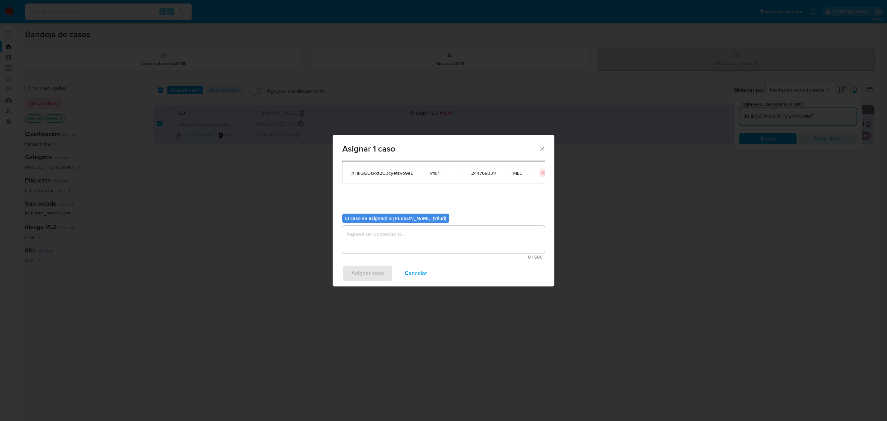
click at [390, 241] on textarea "assign-modal" at bounding box center [443, 240] width 202 height 28
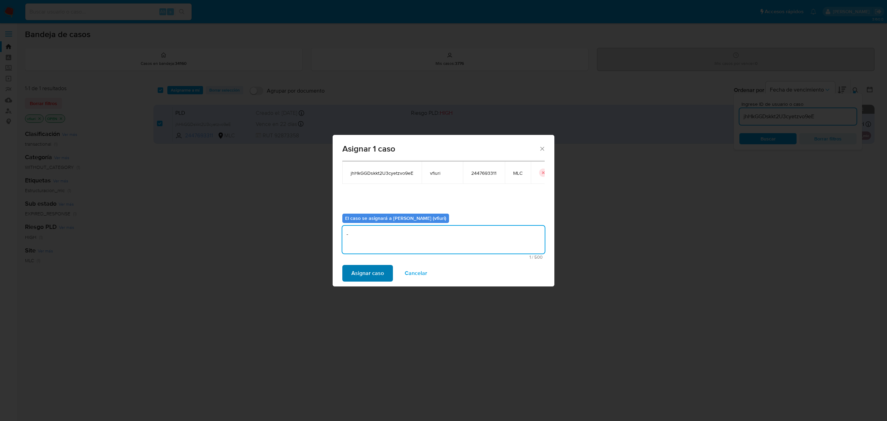
type textarea "-"
click at [366, 279] on span "Asignar caso" at bounding box center [367, 273] width 33 height 15
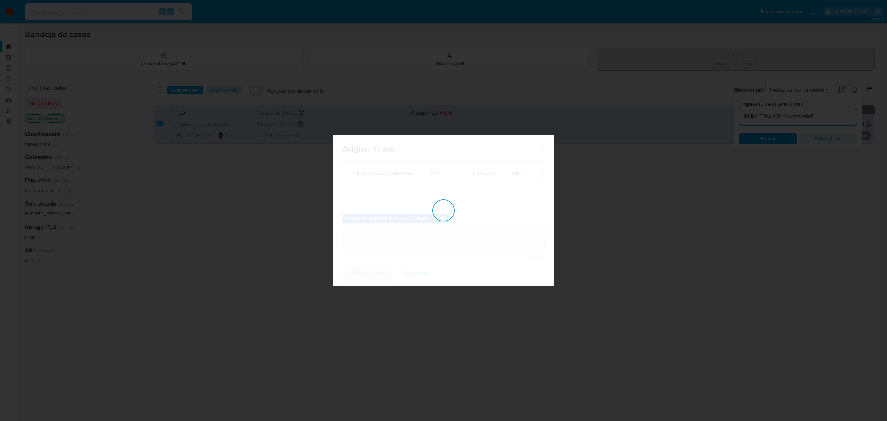
checkbox input "false"
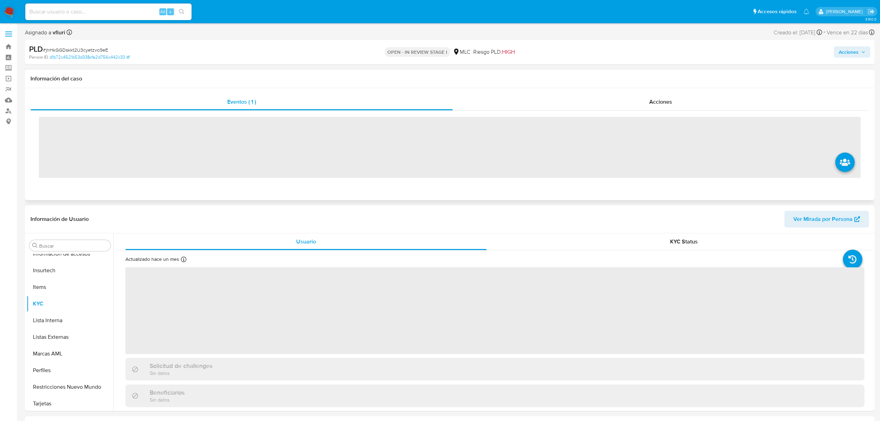
scroll to position [293, 0]
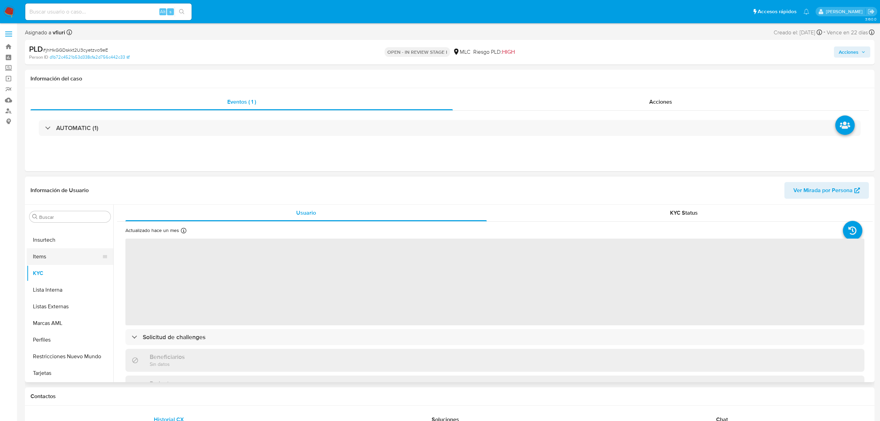
select select "10"
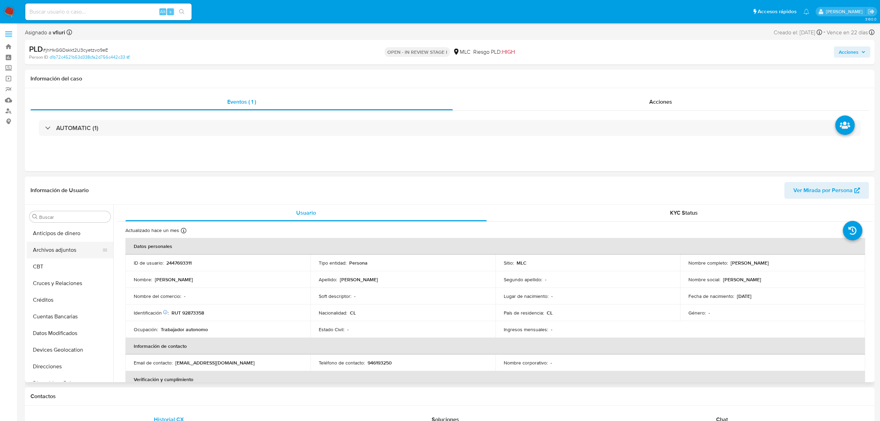
click at [53, 249] on button "Archivos adjuntos" at bounding box center [67, 250] width 81 height 17
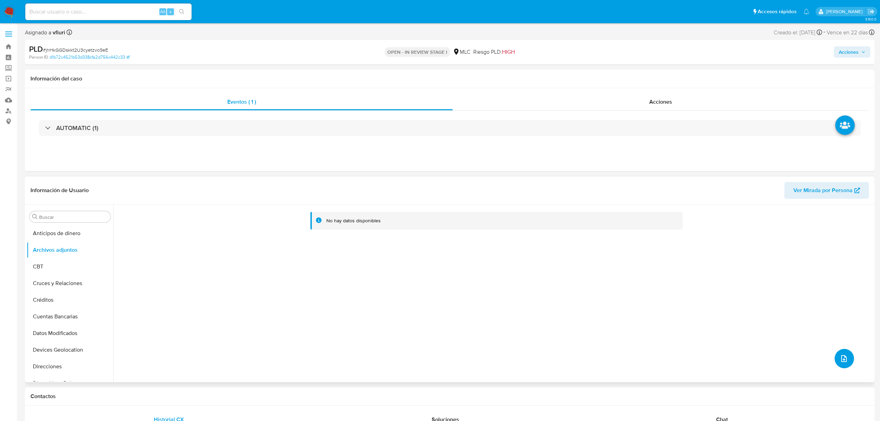
click at [842, 358] on icon "upload-file" at bounding box center [844, 358] width 8 height 8
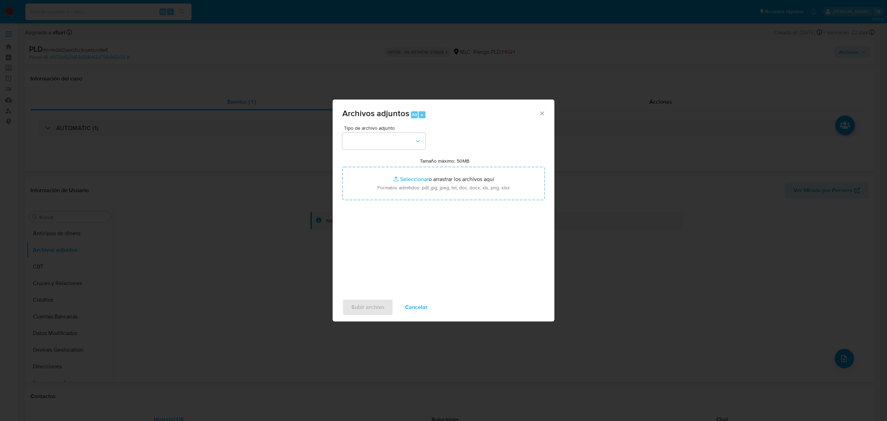
click at [406, 149] on div "Tipo de archivo adjunto Tamaño máximo: 50MB Seleccionar archivos Seleccionar o …" at bounding box center [443, 207] width 202 height 164
click at [404, 142] on button "button" at bounding box center [383, 141] width 83 height 17
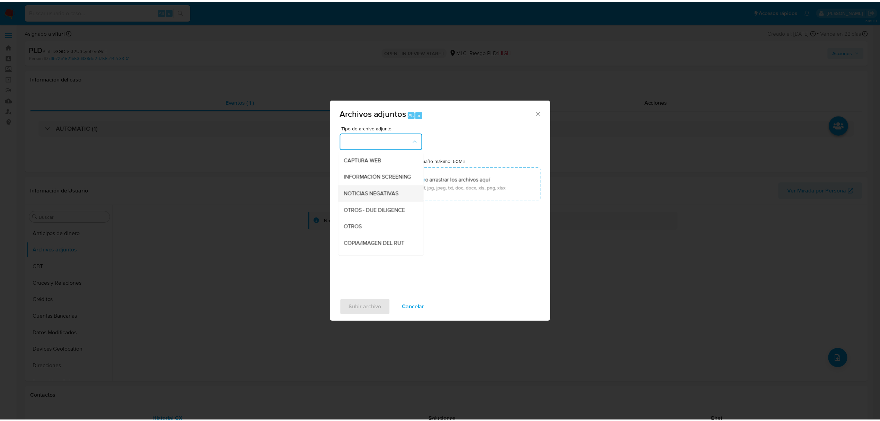
scroll to position [103, 0]
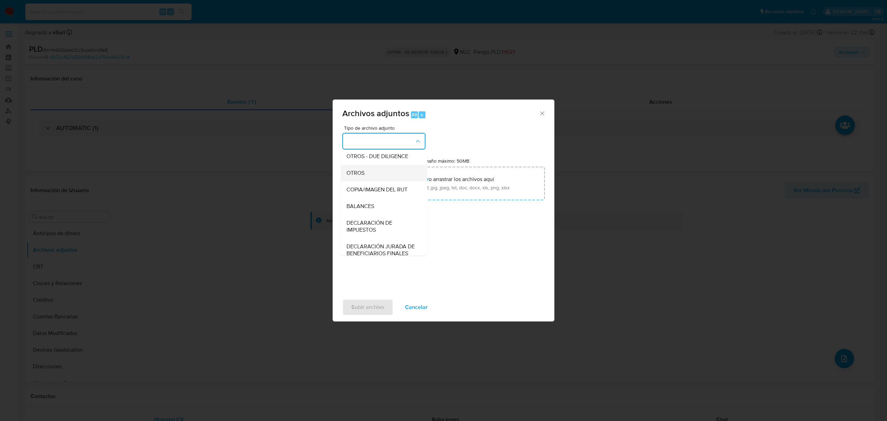
click at [371, 181] on div "OTROS" at bounding box center [382, 173] width 71 height 17
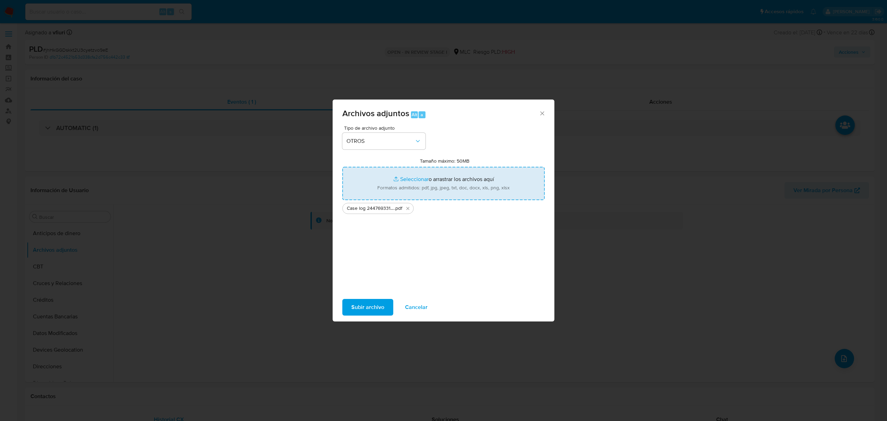
type input "C:\fakepath\Tabla 2447693311.xlsx"
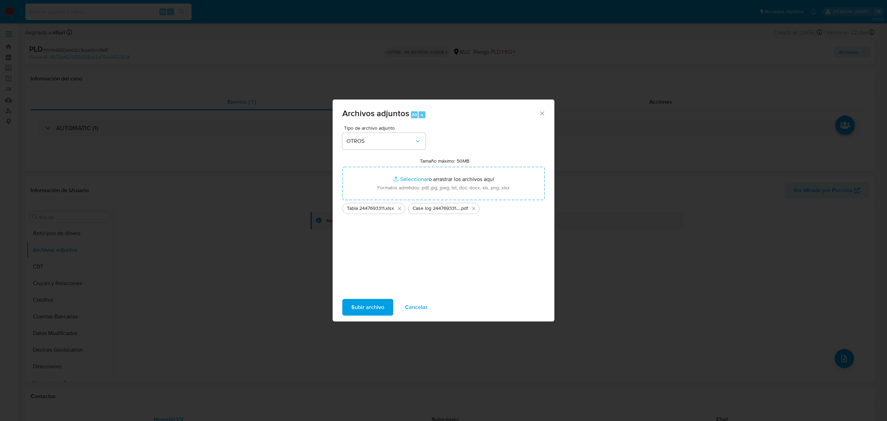
click at [363, 300] on span "Subir archivo" at bounding box center [367, 306] width 33 height 15
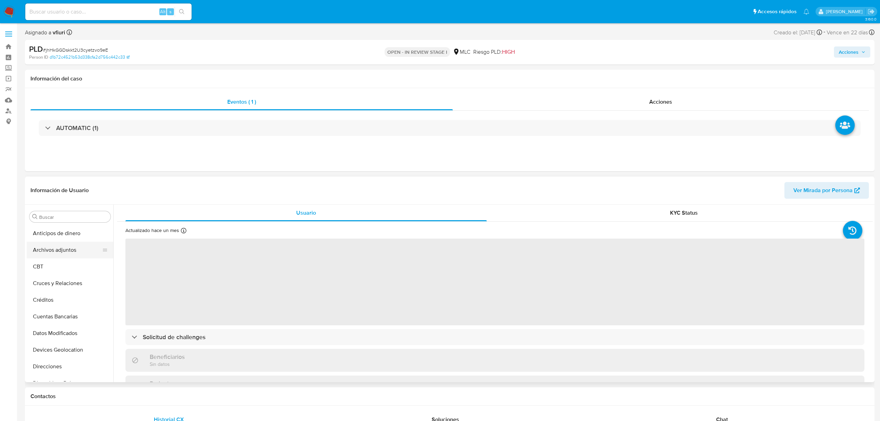
click at [47, 246] on button "Archivos adjuntos" at bounding box center [67, 250] width 81 height 17
select select "10"
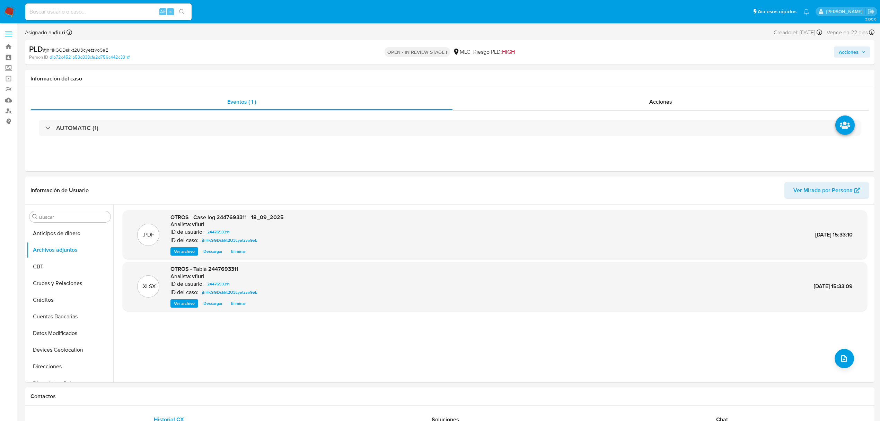
click at [842, 55] on span "Acciones" at bounding box center [849, 51] width 20 height 11
click at [635, 78] on span "Resolución del caso" at bounding box center [656, 74] width 50 height 8
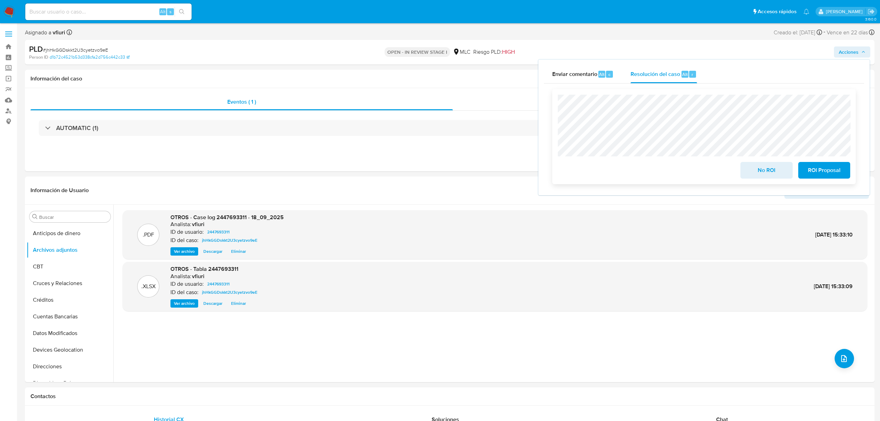
click at [815, 183] on div "No ROI ROI Proposal" at bounding box center [704, 136] width 304 height 95
click at [810, 169] on span "ROI Proposal" at bounding box center [825, 170] width 34 height 15
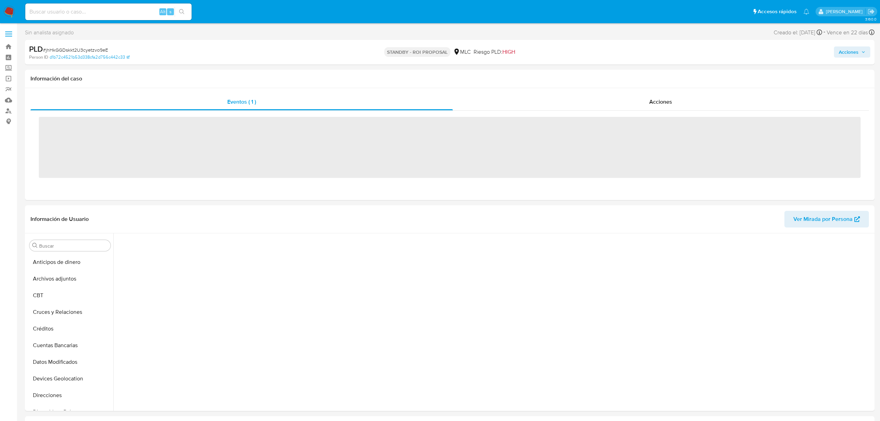
scroll to position [181, 0]
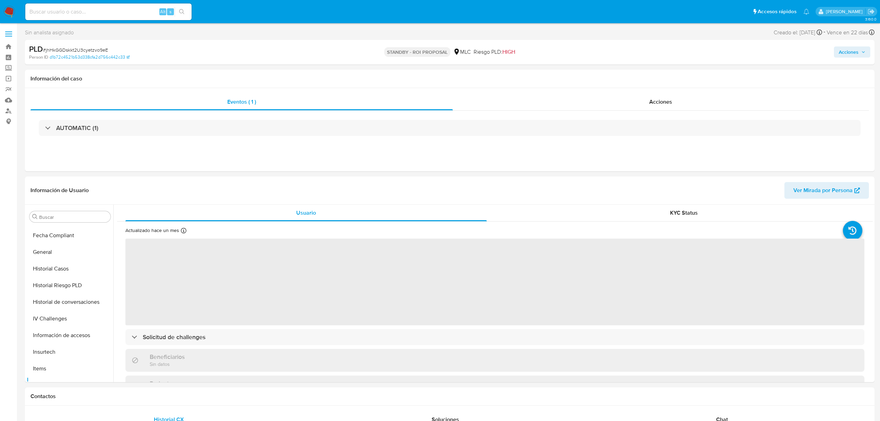
select select "10"
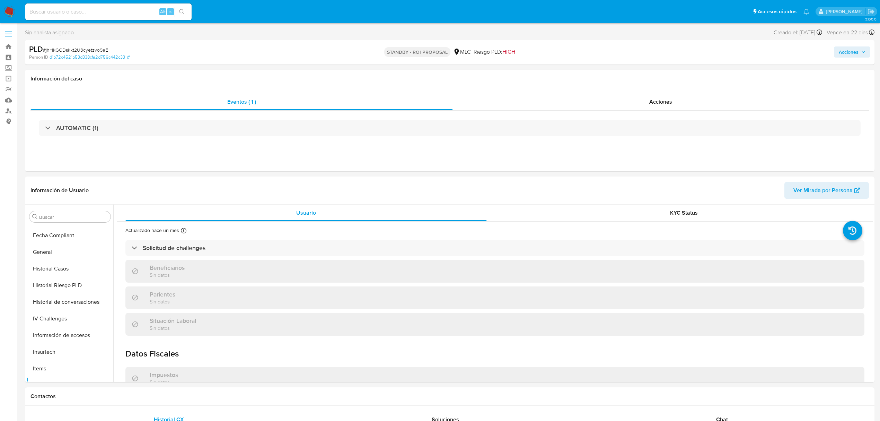
scroll to position [293, 0]
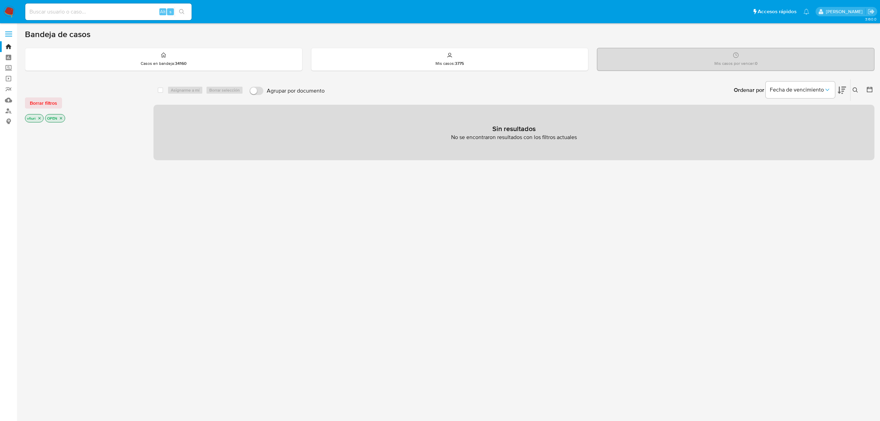
click at [857, 92] on icon at bounding box center [856, 90] width 6 height 6
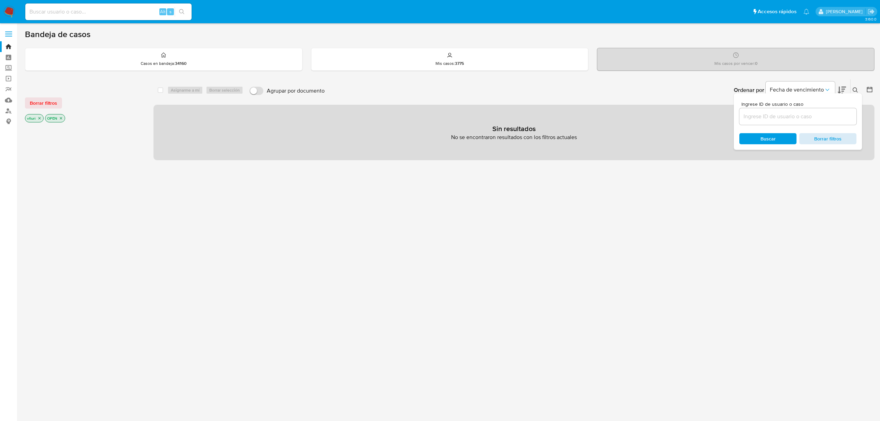
click at [834, 139] on span "Borrar filtros" at bounding box center [827, 139] width 47 height 10
click at [10, 47] on link "Bandeja" at bounding box center [41, 46] width 82 height 11
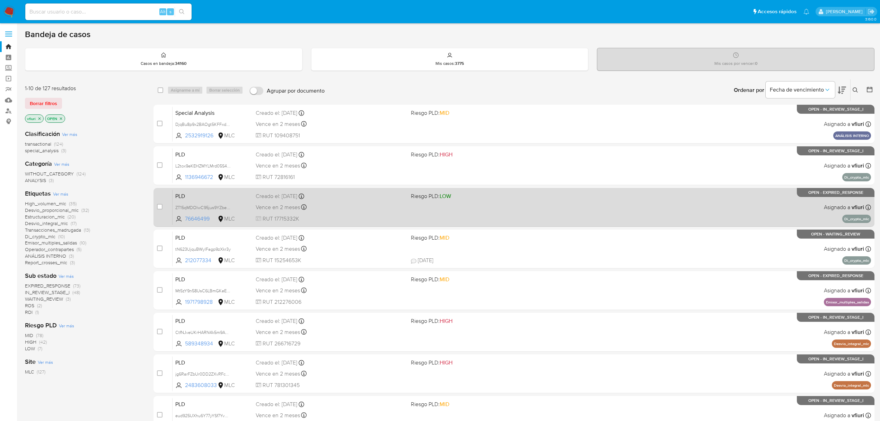
scroll to position [151, 0]
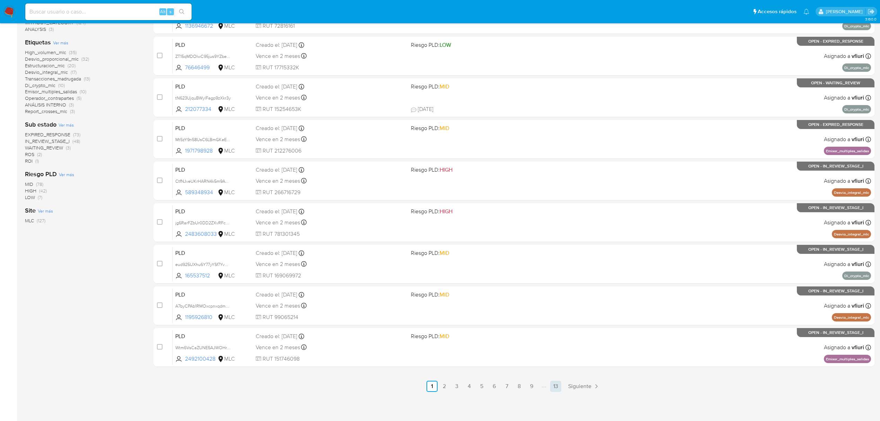
click at [557, 390] on link "13" at bounding box center [555, 386] width 11 height 11
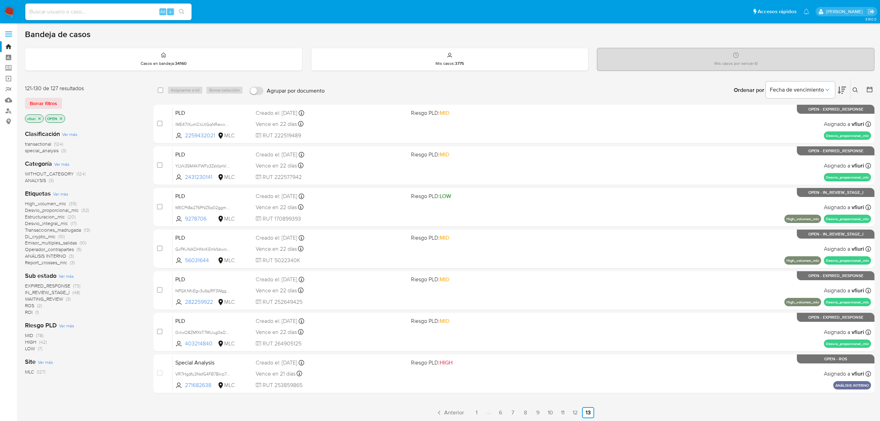
click at [35, 240] on span "Emisor_multiples_salidas" at bounding box center [51, 242] width 52 height 7
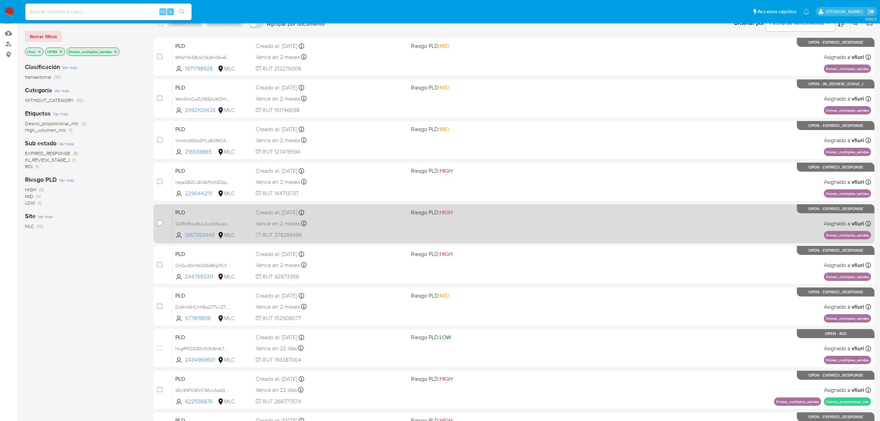
scroll to position [151, 0]
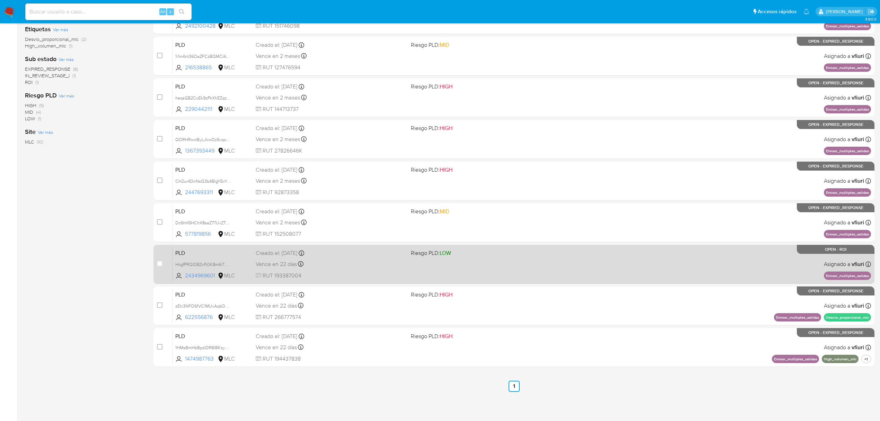
click at [494, 277] on div "PLD HkgfPRQID8ZxPj0K8m6iTMqX 2434969601 MLC Riesgo PLD: LOW Creado el: [DATE] C…" at bounding box center [522, 263] width 699 height 35
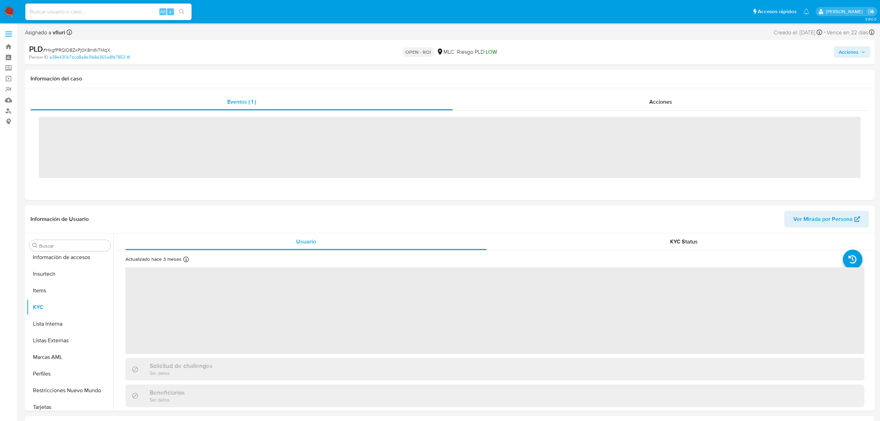
scroll to position [293, 0]
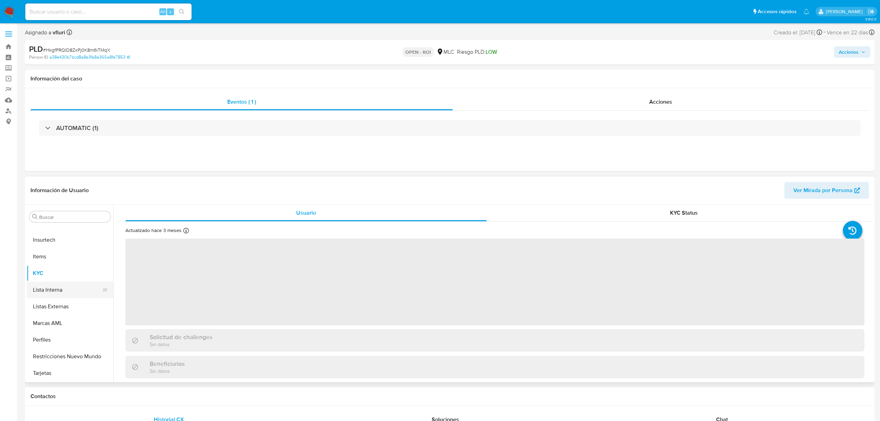
select select "10"
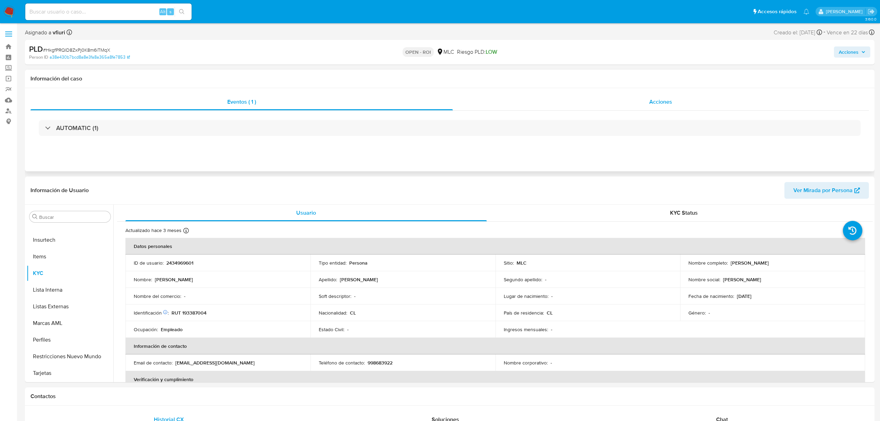
click at [660, 94] on div "Acciones" at bounding box center [661, 102] width 417 height 17
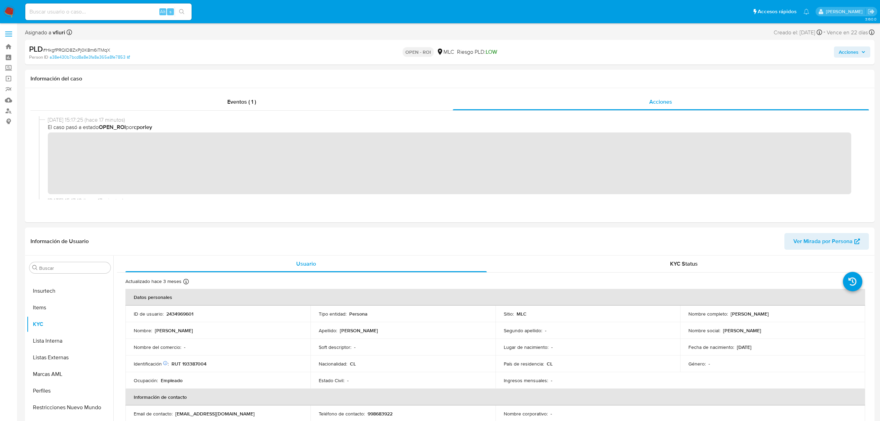
click at [852, 50] on span "Acciones" at bounding box center [849, 51] width 20 height 11
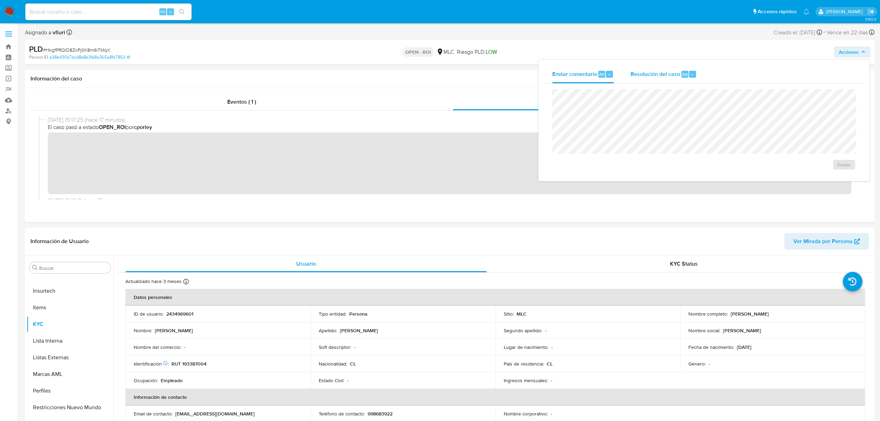
click at [648, 82] on div "Resolución del caso Alt r" at bounding box center [664, 74] width 66 height 18
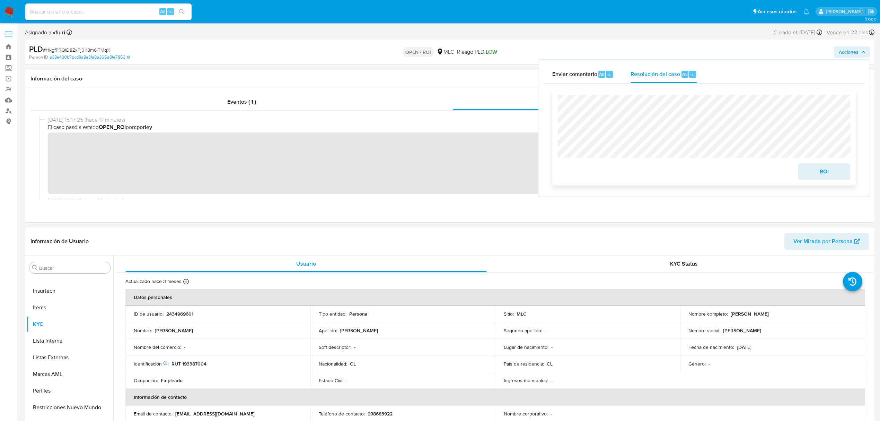
click at [820, 175] on span "ROI" at bounding box center [825, 171] width 34 height 15
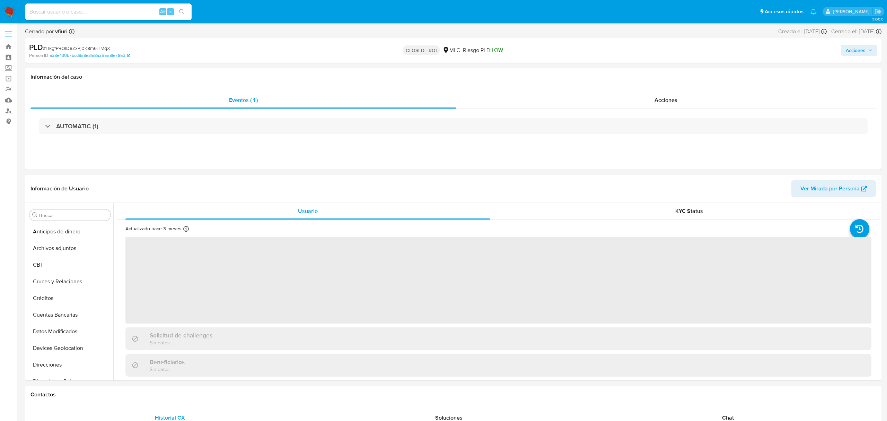
select select "10"
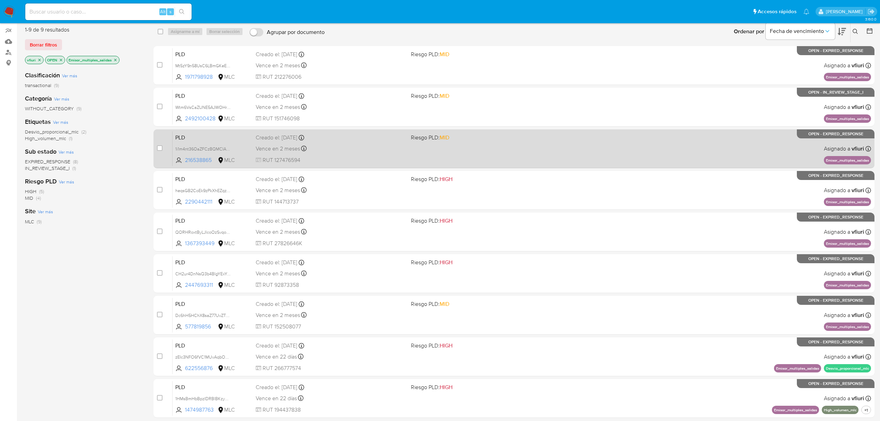
scroll to position [110, 0]
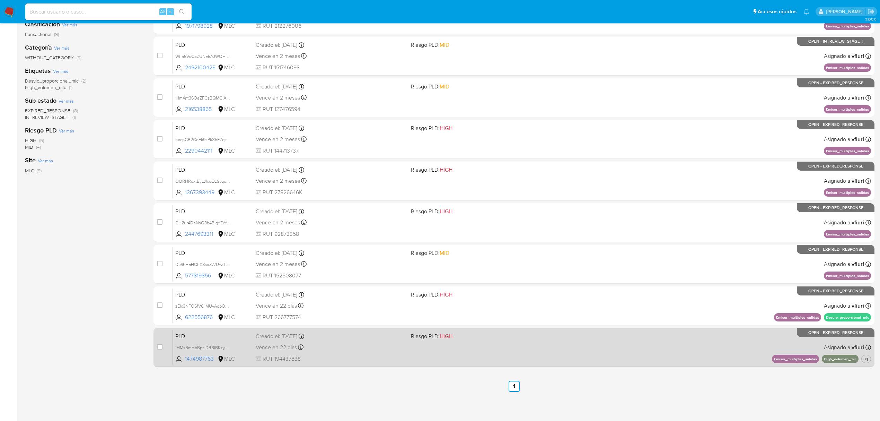
click at [529, 340] on div "PLD 1HMsBmHbBpzIDRBlBKzy4KsU 1474987763 MLC Riesgo PLD: HIGH Creado el: [DATE] …" at bounding box center [522, 347] width 699 height 35
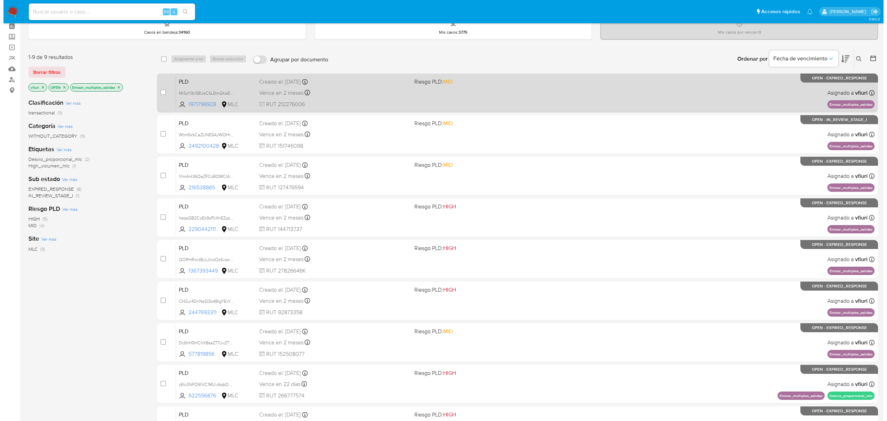
scroll to position [0, 0]
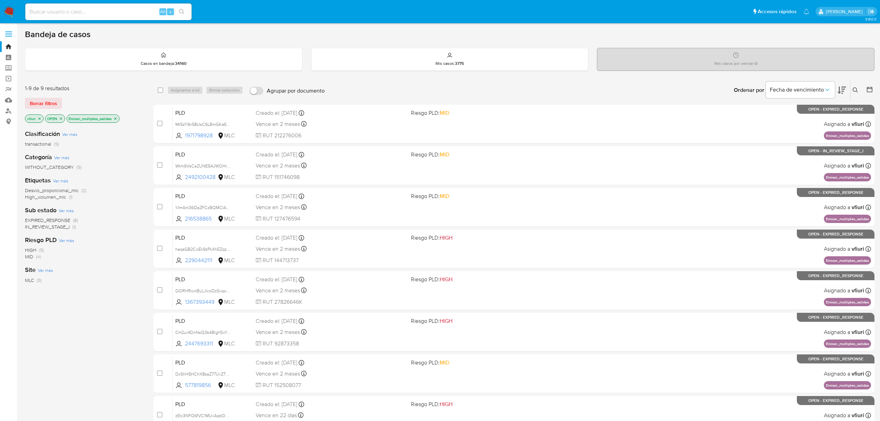
click at [855, 88] on icon at bounding box center [856, 90] width 6 height 6
click at [755, 114] on input at bounding box center [798, 116] width 117 height 9
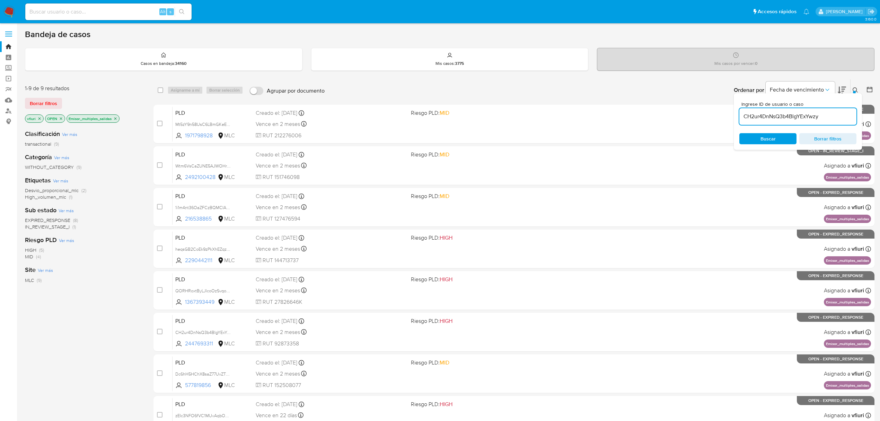
type input "CH2ur4DnNsQ3b4BlgYExYwzy"
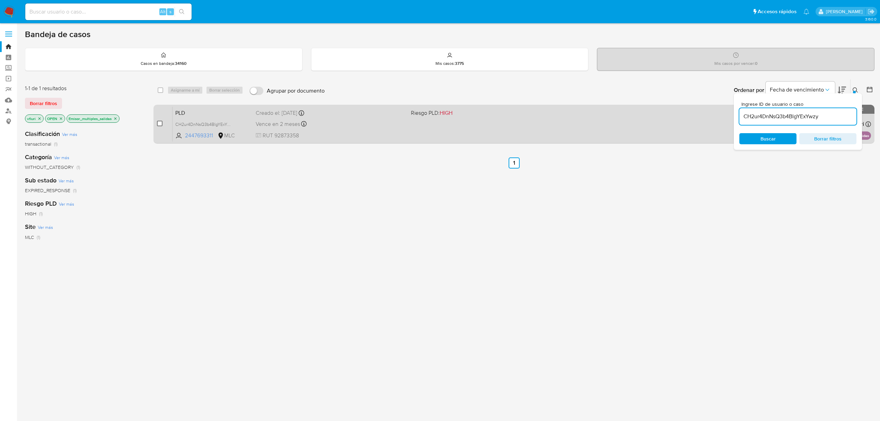
click at [160, 124] on input "checkbox" at bounding box center [160, 124] width 6 height 6
checkbox input "true"
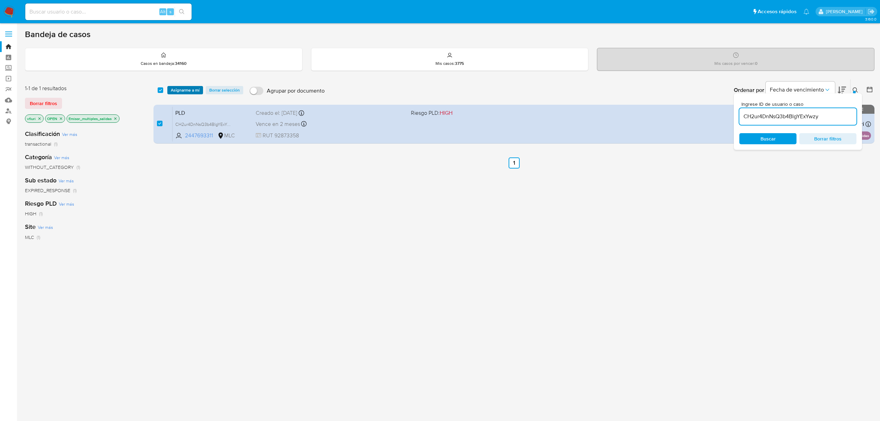
click at [184, 87] on span "Asignarme a mí" at bounding box center [185, 90] width 29 height 7
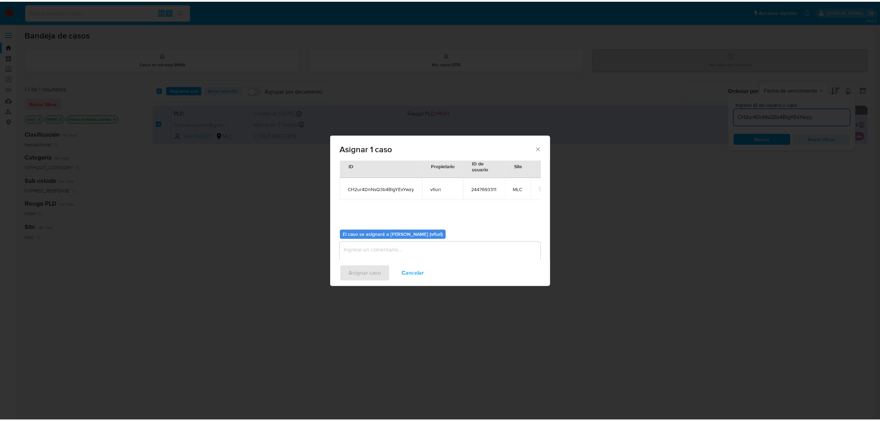
scroll to position [35, 0]
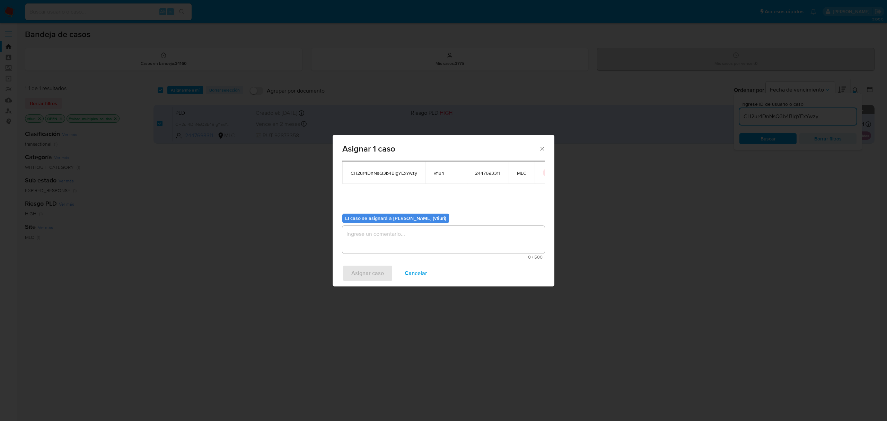
click at [368, 236] on textarea "assign-modal" at bounding box center [443, 240] width 202 height 28
type textarea "."
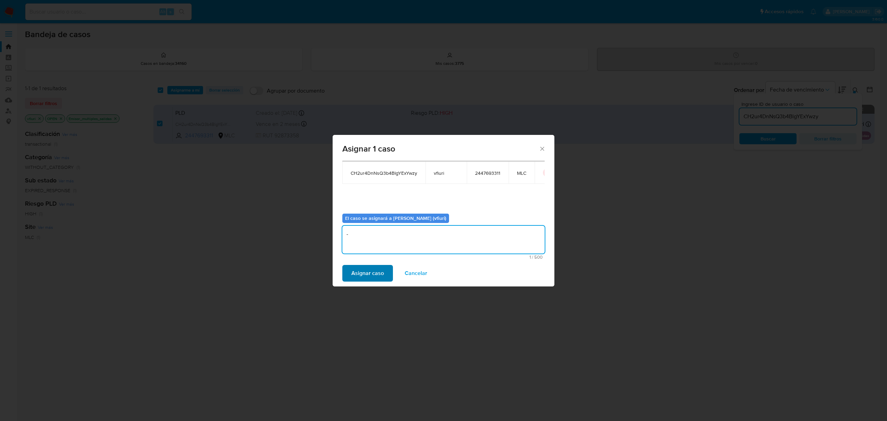
type textarea "-"
click at [361, 273] on span "Asignar caso" at bounding box center [367, 273] width 33 height 15
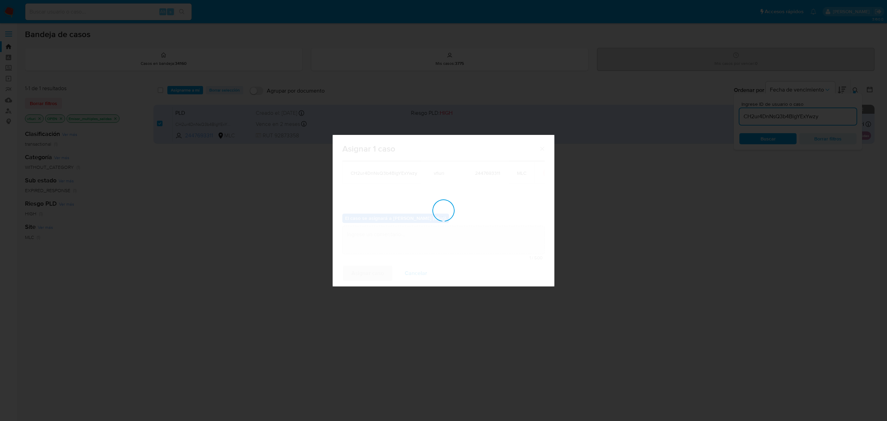
checkbox input "false"
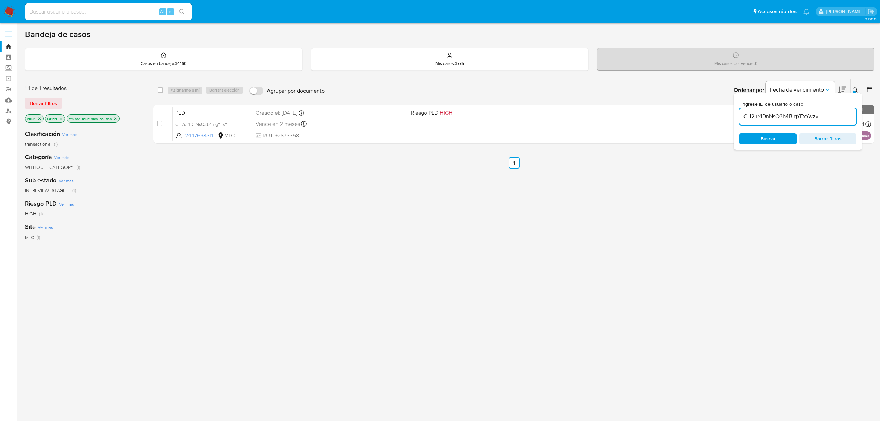
click at [85, 8] on input at bounding box center [108, 11] width 166 height 9
paste input "609491897"
type input "609491897"
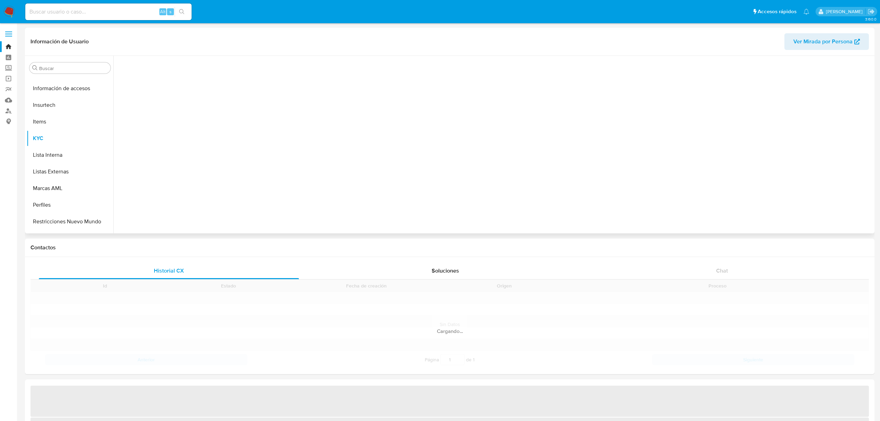
scroll to position [293, 0]
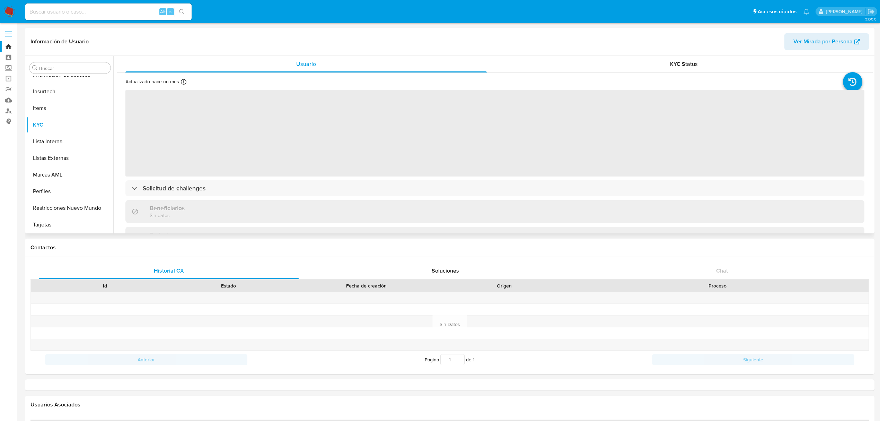
select select "10"
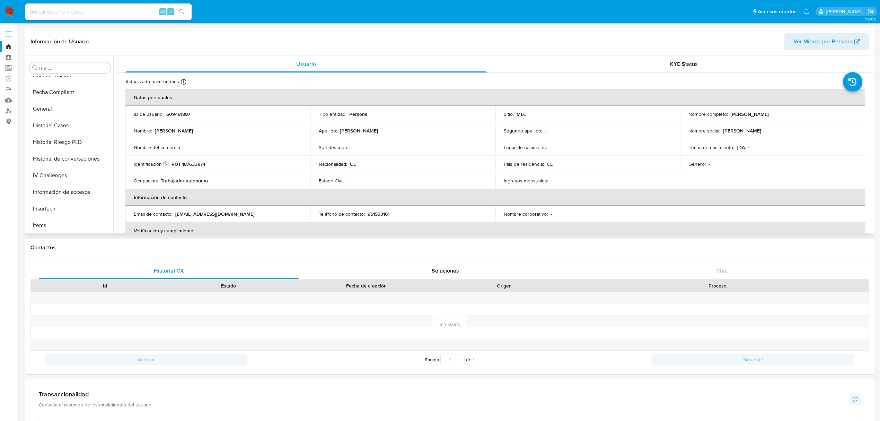
scroll to position [61, 0]
click at [199, 161] on p "RUT 187633974" at bounding box center [189, 164] width 34 height 6
drag, startPoint x: 199, startPoint y: 160, endPoint x: 705, endPoint y: 154, distance: 506.1
click at [705, 154] on td "Fecha de nacimiento : [DEMOGRAPHIC_DATA]" at bounding box center [772, 147] width 185 height 17
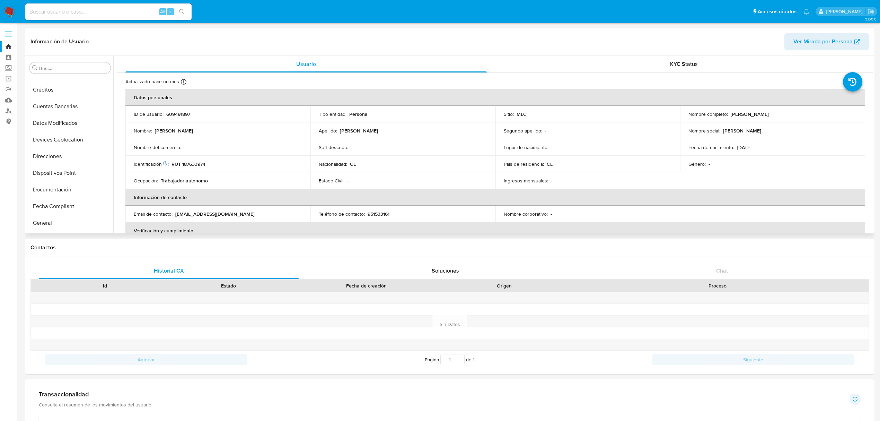
drag, startPoint x: 730, startPoint y: 114, endPoint x: 804, endPoint y: 116, distance: 74.2
click at [804, 116] on div "Nombre completo : [PERSON_NAME]" at bounding box center [773, 114] width 168 height 6
copy p "[PERSON_NAME]"
click at [194, 161] on p "RUT 187633974" at bounding box center [189, 164] width 34 height 6
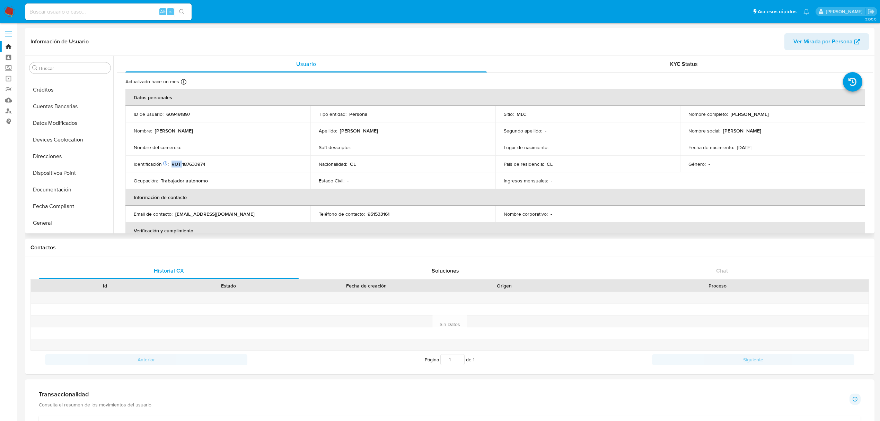
copy p "RUT"
click at [201, 164] on p "RUT 187633974" at bounding box center [189, 164] width 34 height 6
copy p "187633974"
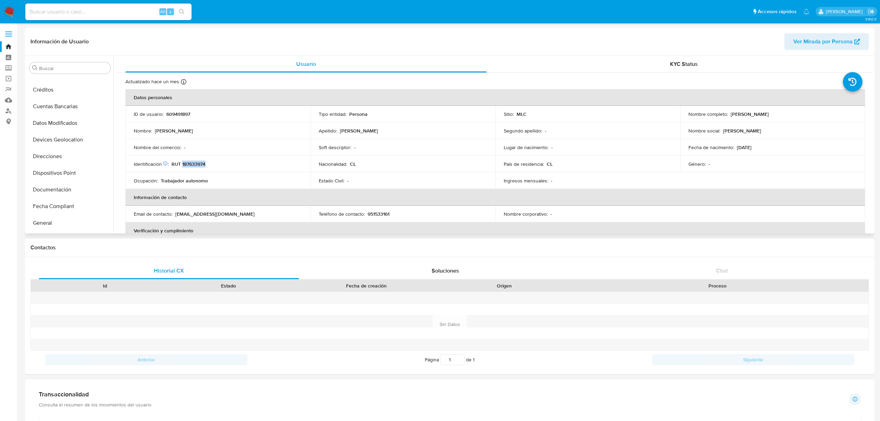
copy p "187633974"
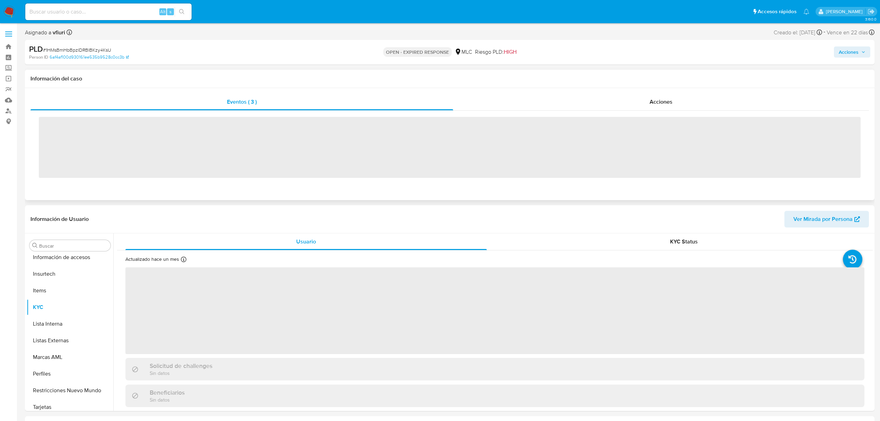
scroll to position [293, 0]
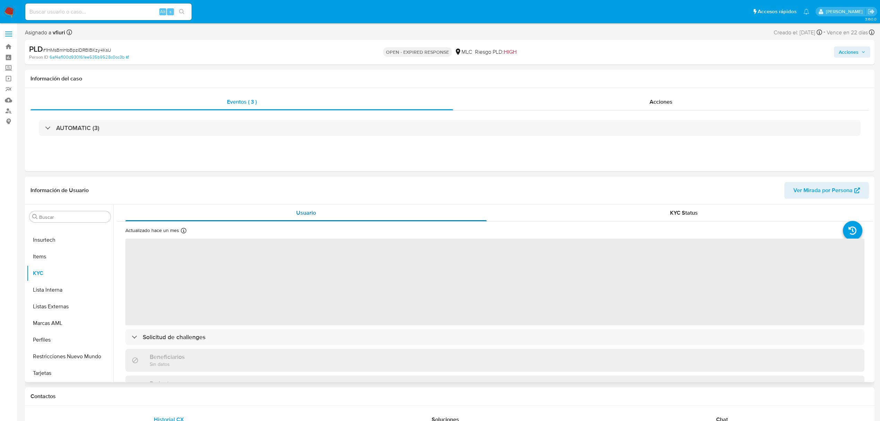
select select "10"
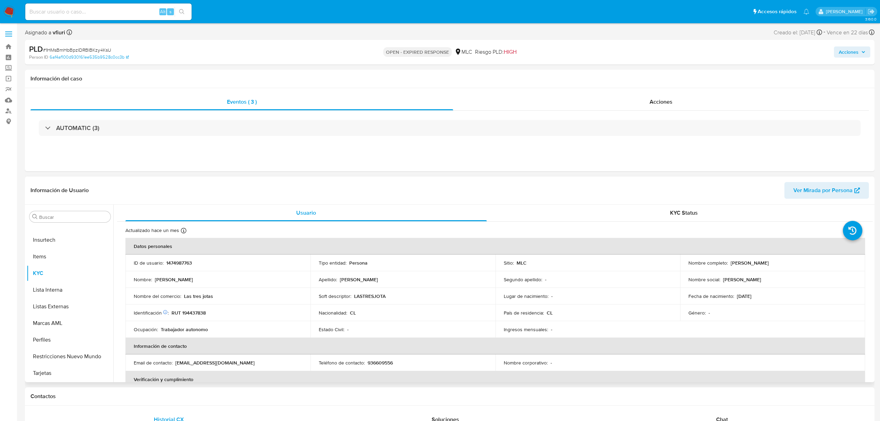
click at [175, 258] on td "ID de usuario : 1474987763" at bounding box center [217, 262] width 185 height 17
copy p "1474987763"
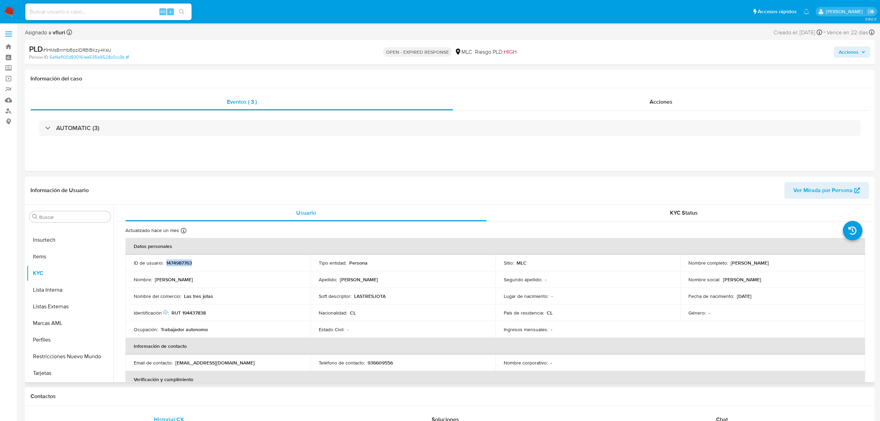
copy p "1474987763"
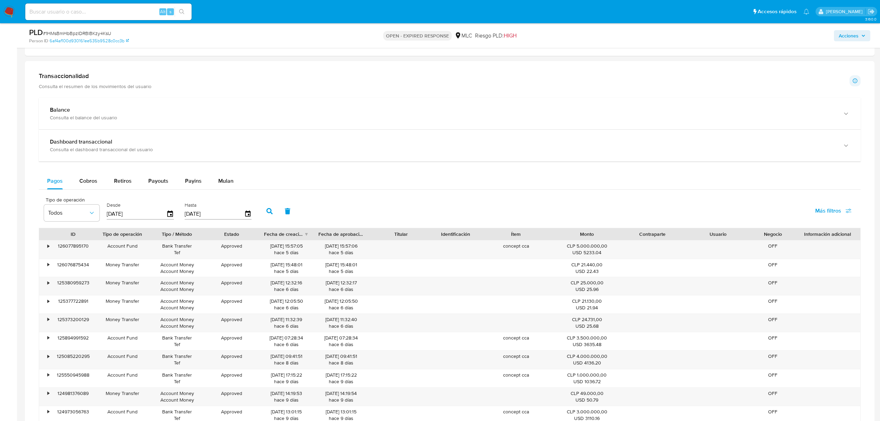
scroll to position [416, 0]
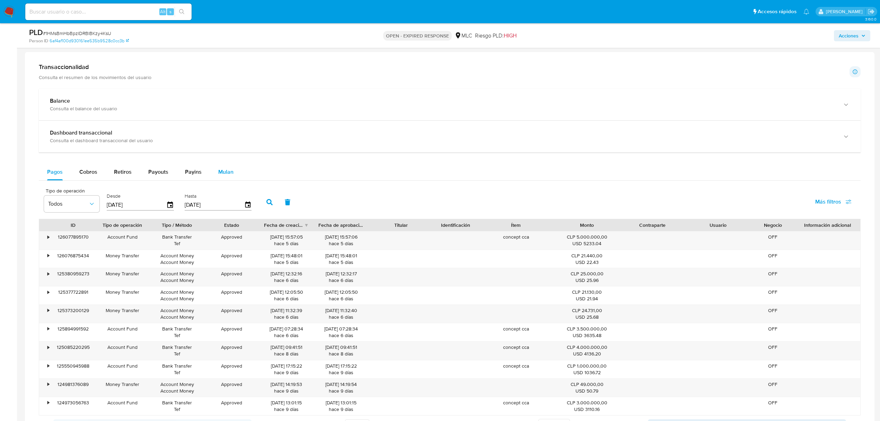
click at [230, 172] on span "Mulan" at bounding box center [225, 172] width 15 height 8
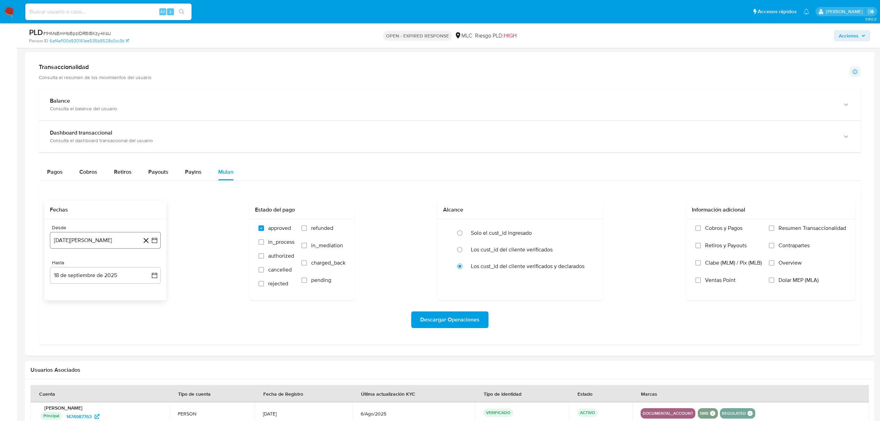
click at [157, 244] on icon "button" at bounding box center [154, 240] width 7 height 7
click at [148, 268] on icon "Mes siguiente" at bounding box center [148, 265] width 8 height 8
click at [76, 320] on button "10" at bounding box center [77, 318] width 11 height 11
click at [157, 279] on icon "button" at bounding box center [154, 275] width 7 height 7
drag, startPoint x: 80, startPoint y: 343, endPoint x: 225, endPoint y: 330, distance: 145.8
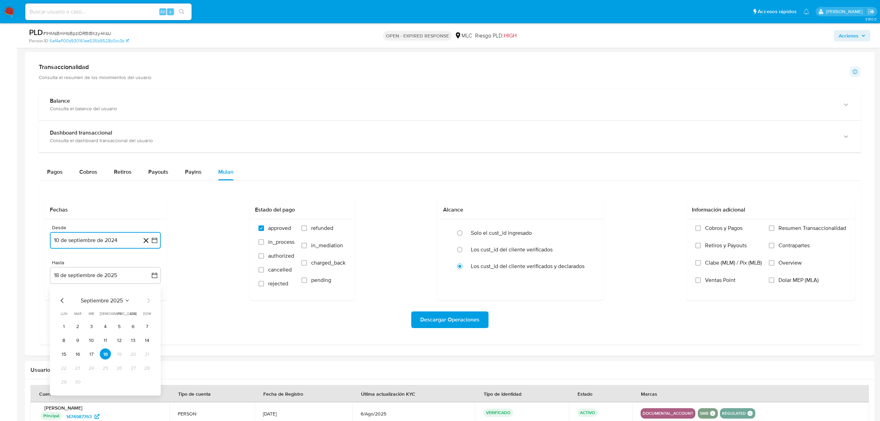
click at [80, 342] on button "9" at bounding box center [77, 339] width 11 height 11
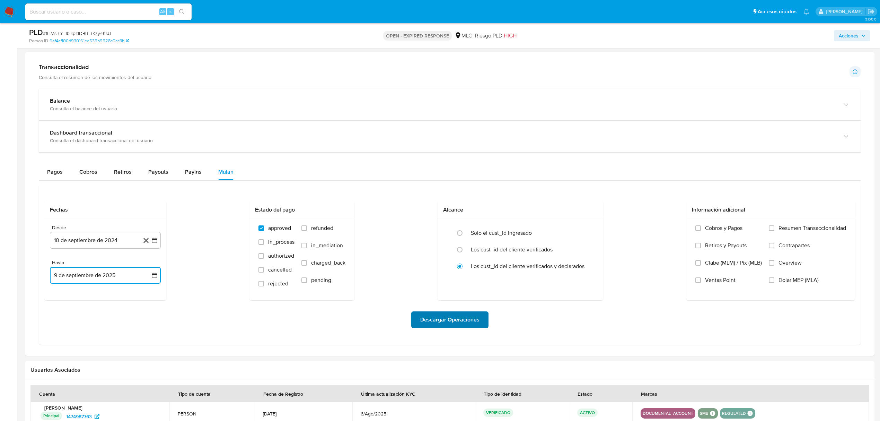
click at [458, 324] on span "Descargar Operaciones" at bounding box center [449, 319] width 59 height 15
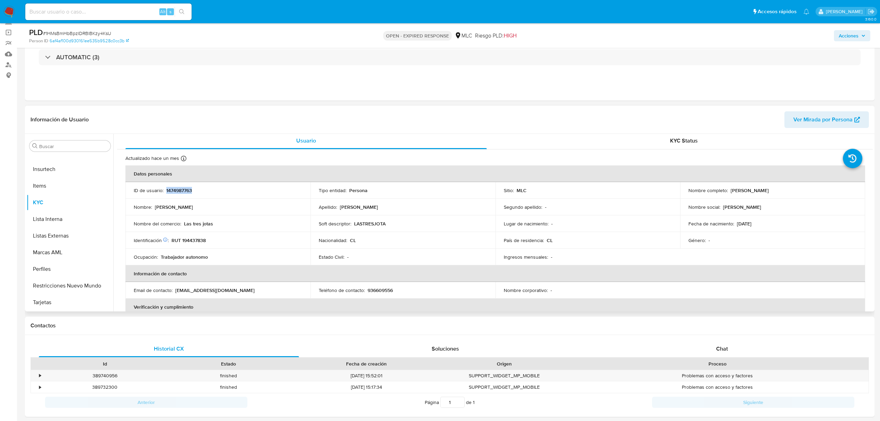
scroll to position [0, 0]
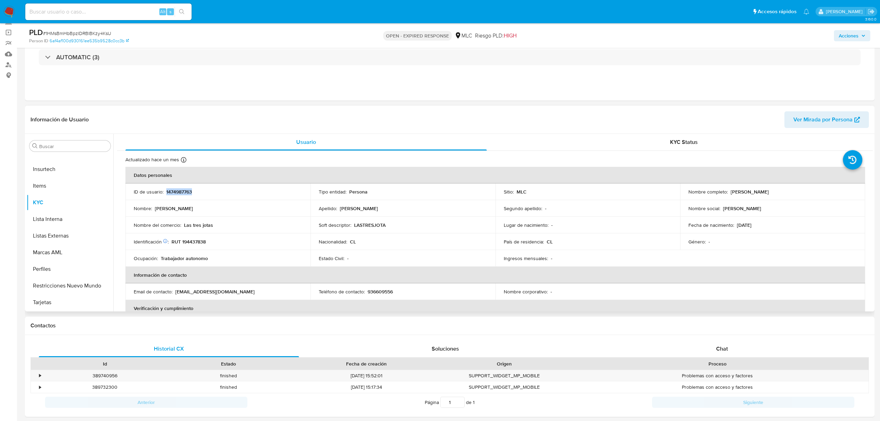
copy p "1474987763"
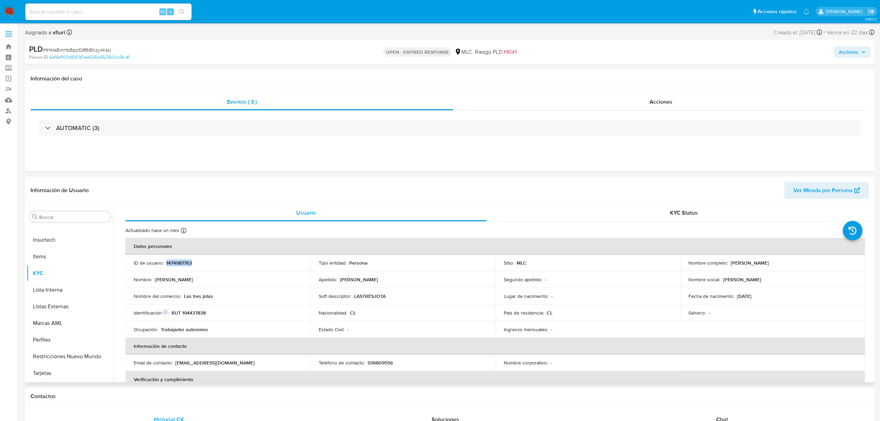
copy p "1474987763"
click at [73, 51] on span "# 1HMsBmHbBpzIDRBlBKzy4KsU" at bounding box center [77, 49] width 68 height 7
copy span "1HMsBmHbBpzIDRBlBKzy4KsU"
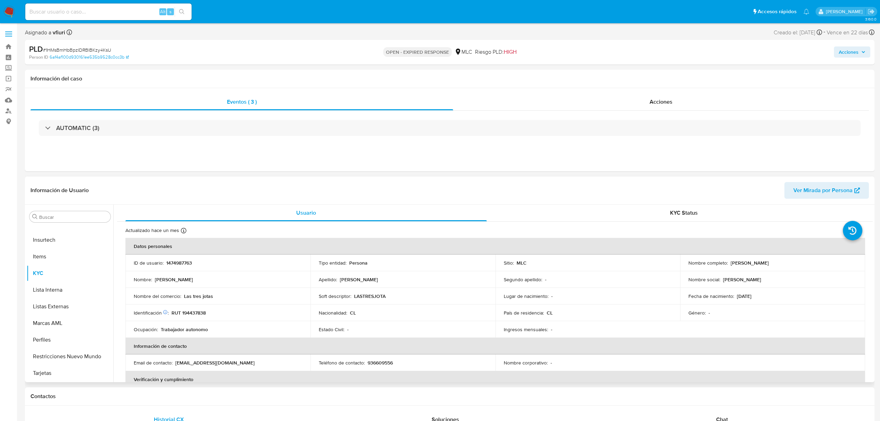
click at [413, 276] on div "Apellido : [PERSON_NAME]" at bounding box center [403, 279] width 168 height 6
click at [197, 315] on p "RUT 194437838" at bounding box center [189, 313] width 34 height 6
copy p "194437838"
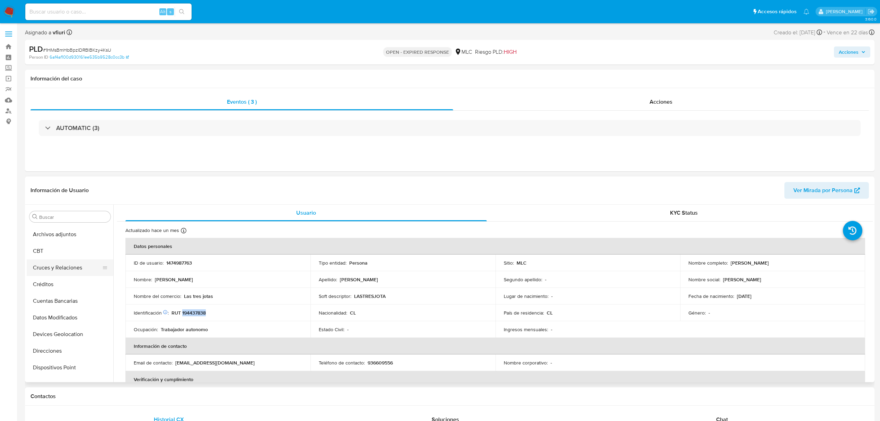
click at [53, 268] on button "Cruces y Relaciones" at bounding box center [67, 267] width 81 height 17
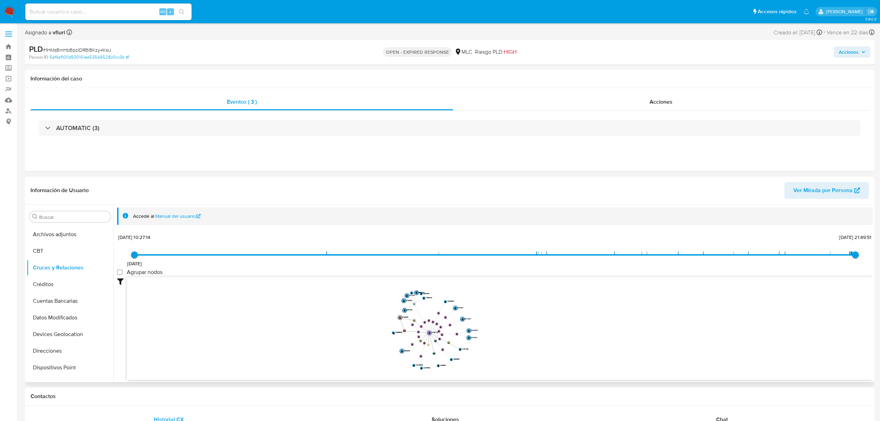
drag, startPoint x: 621, startPoint y: 330, endPoint x: 513, endPoint y: 332, distance: 108.2
click at [513, 332] on icon "user-1474987763  1474987763 device-64fde0e588bb6d1004274dec  user-2115377958 …" at bounding box center [500, 327] width 746 height 101
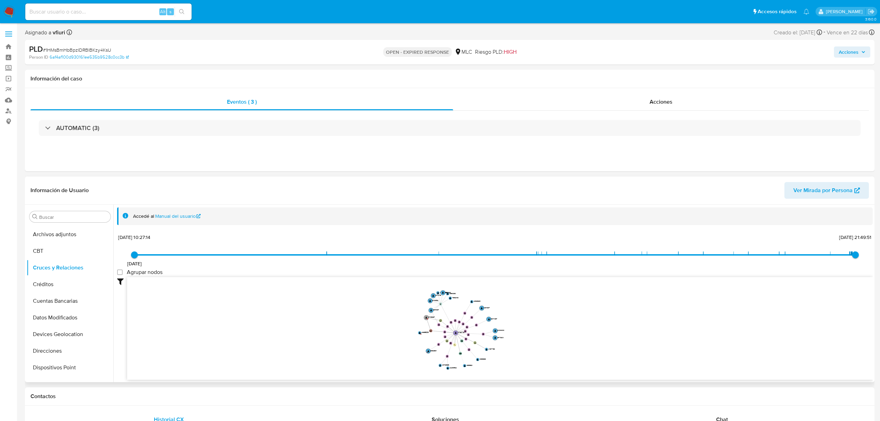
drag, startPoint x: 512, startPoint y: 332, endPoint x: 539, endPoint y: 332, distance: 26.3
click at [539, 332] on icon "user-1474987763  1474987763 device-64fde0e588bb6d1004274dec  user-2115377958 …" at bounding box center [500, 327] width 746 height 101
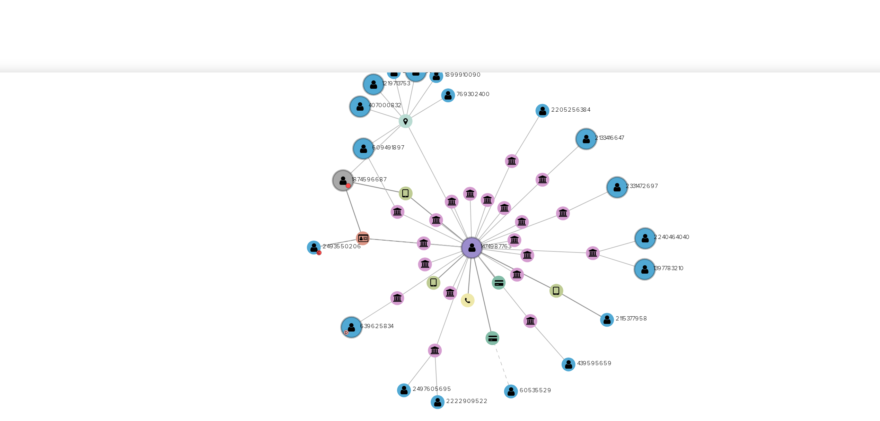
drag, startPoint x: 415, startPoint y: 332, endPoint x: 408, endPoint y: 330, distance: 7.7
click at [408, 330] on icon "user-1474987763  1474987763 device-64fde0e588bb6d1004274dec  user-2115377958 …" at bounding box center [500, 327] width 746 height 101
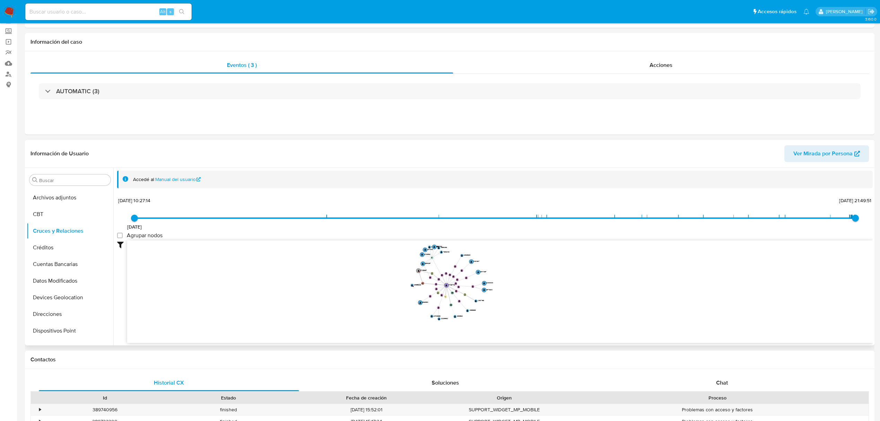
scroll to position [139, 0]
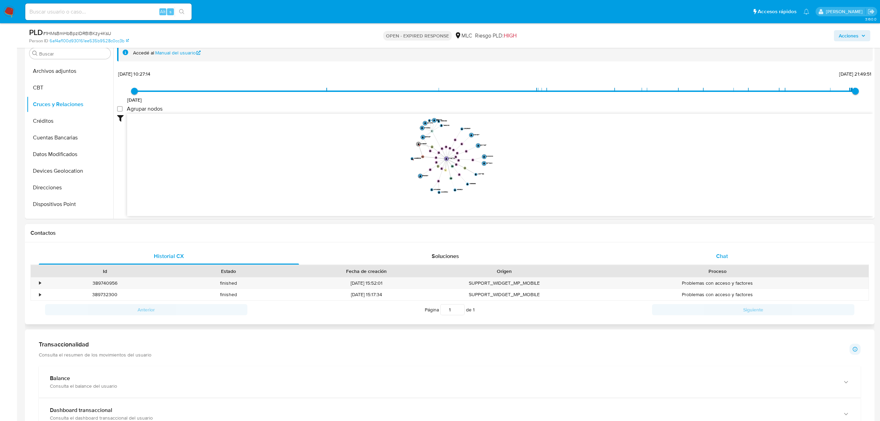
click at [736, 252] on div "Chat" at bounding box center [722, 256] width 260 height 17
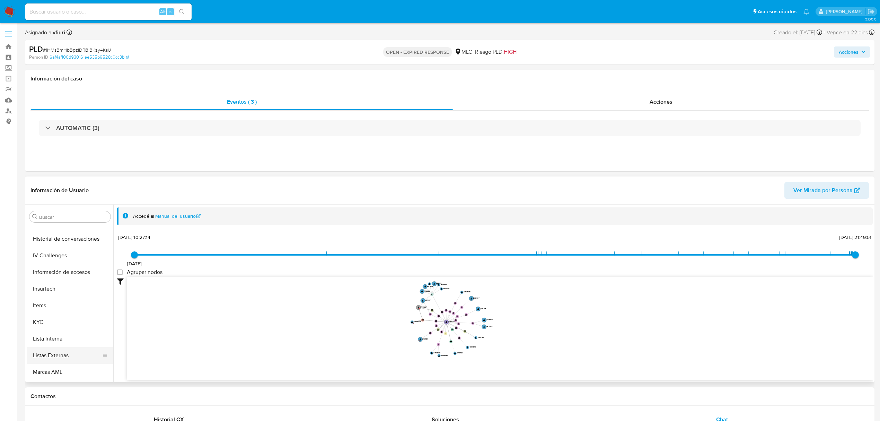
scroll to position [293, 0]
click at [41, 272] on button "KYC" at bounding box center [67, 273] width 81 height 17
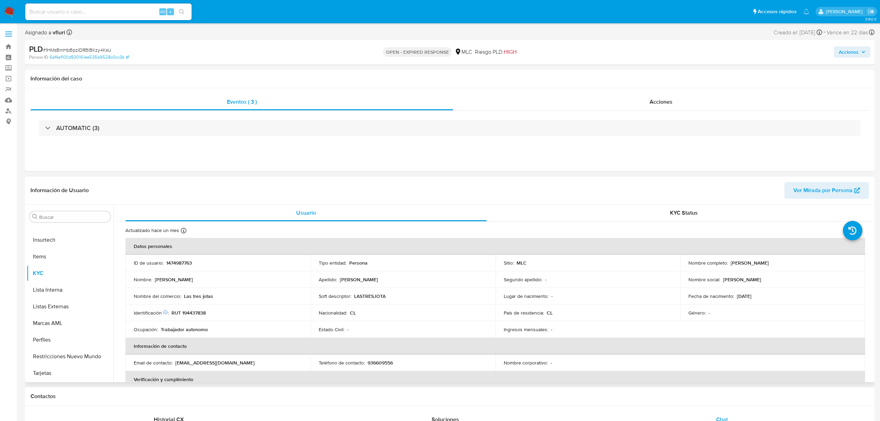
click at [195, 313] on p "RUT 194437838" at bounding box center [189, 313] width 34 height 6
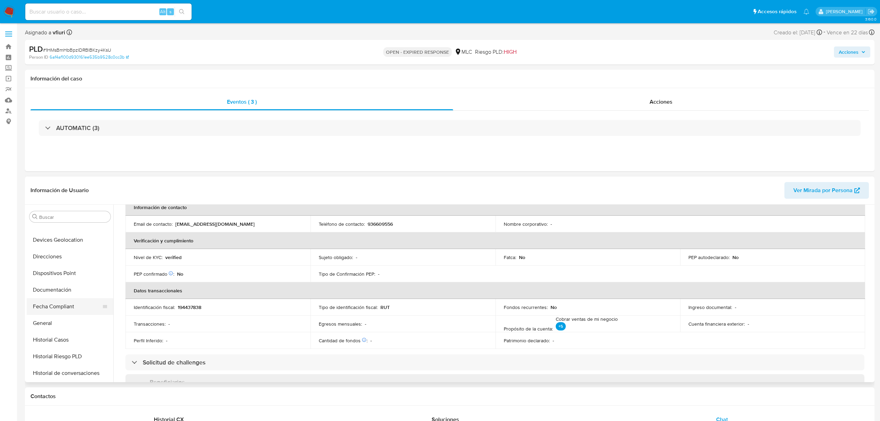
scroll to position [108, 0]
click at [62, 276] on button "Dispositivos Point" at bounding box center [67, 275] width 81 height 17
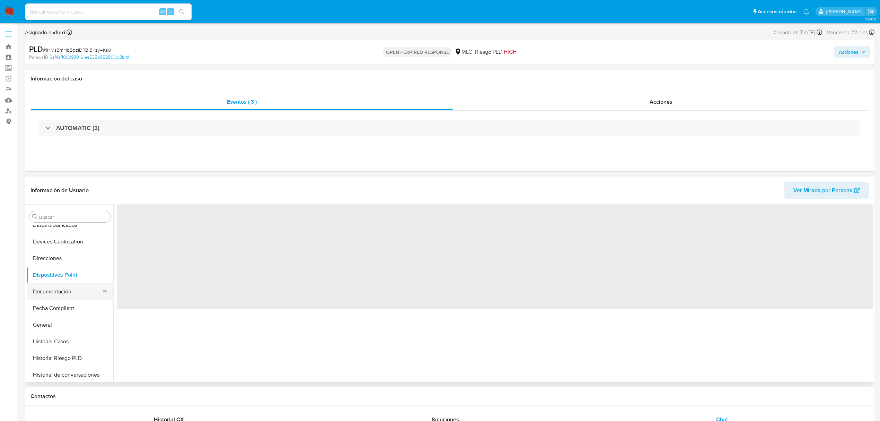
click at [64, 295] on button "Documentación" at bounding box center [67, 291] width 81 height 17
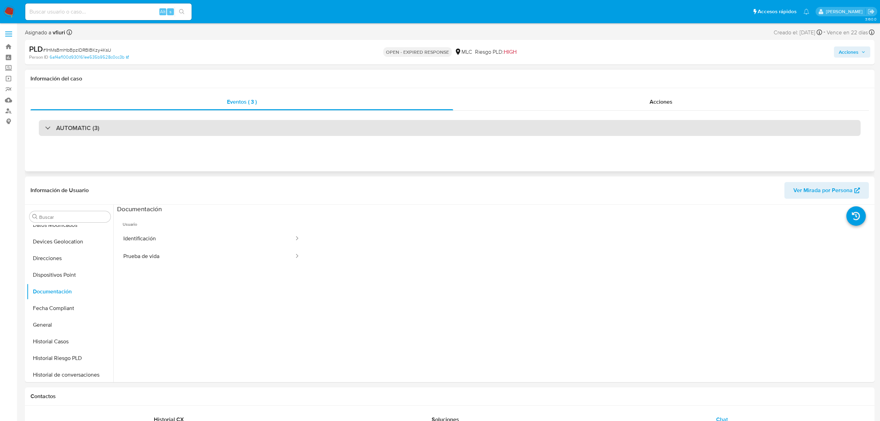
click at [143, 124] on div "AUTOMATIC (3)" at bounding box center [450, 128] width 822 height 16
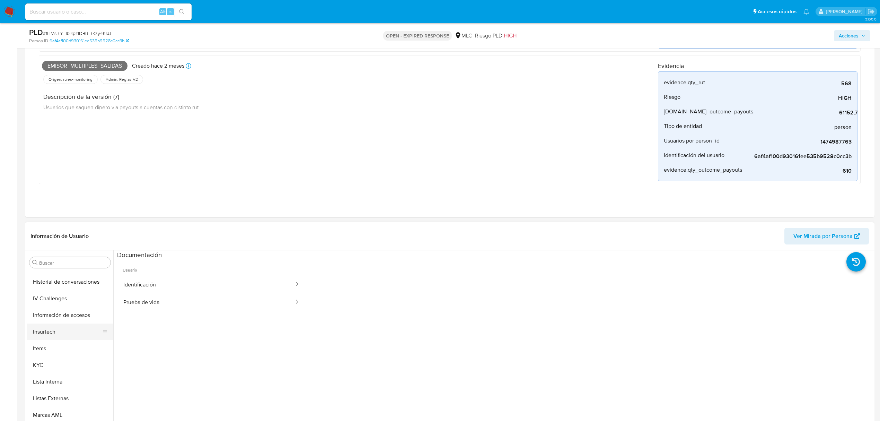
scroll to position [154, 0]
click at [50, 329] on button "General" at bounding box center [67, 324] width 81 height 17
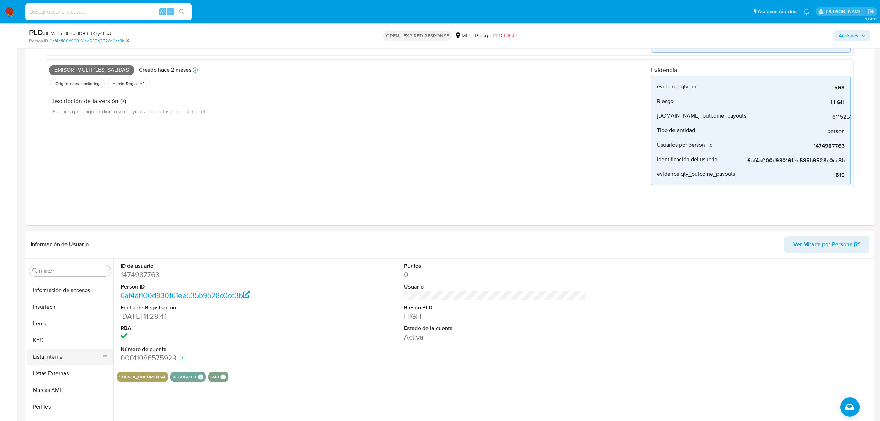
scroll to position [293, 0]
click at [36, 333] on button "KYC" at bounding box center [67, 327] width 81 height 17
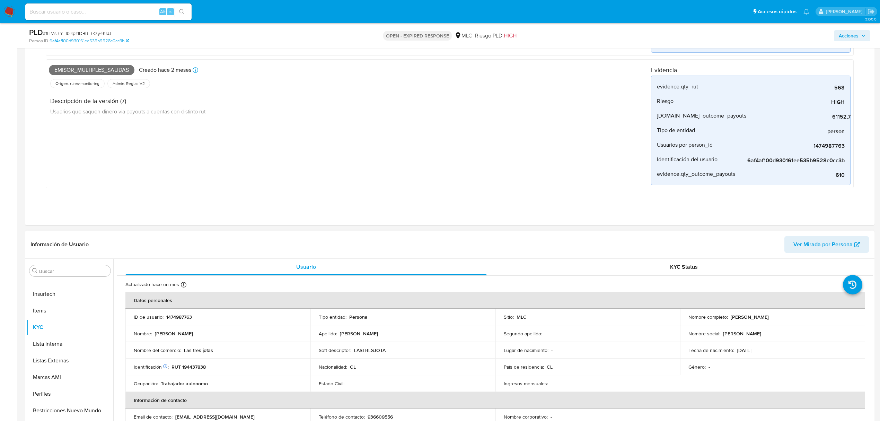
drag, startPoint x: 729, startPoint y: 317, endPoint x: 824, endPoint y: 317, distance: 95.0
click at [824, 317] on div "Nombre completo : Yasmín Emiliana González López" at bounding box center [773, 317] width 168 height 6
click at [47, 306] on button "Archivos adjuntos" at bounding box center [67, 304] width 81 height 17
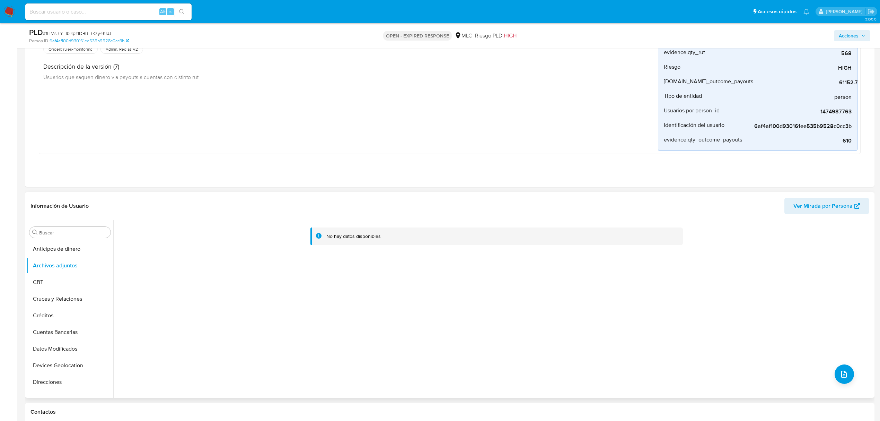
scroll to position [369, 0]
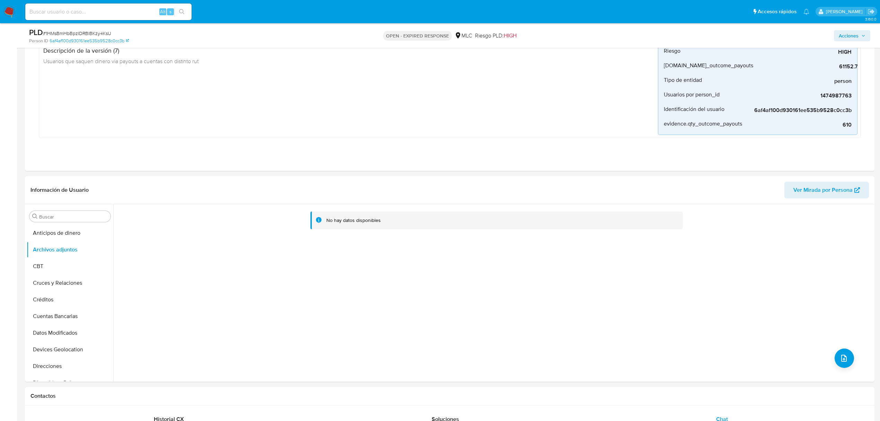
click at [99, 31] on span "# 1HMsBmHbBpzIDRBlBKzy4KsU" at bounding box center [77, 33] width 68 height 7
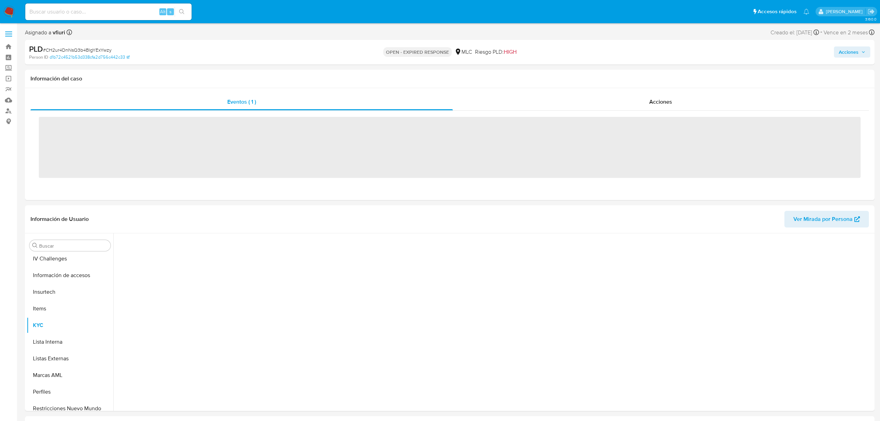
scroll to position [293, 0]
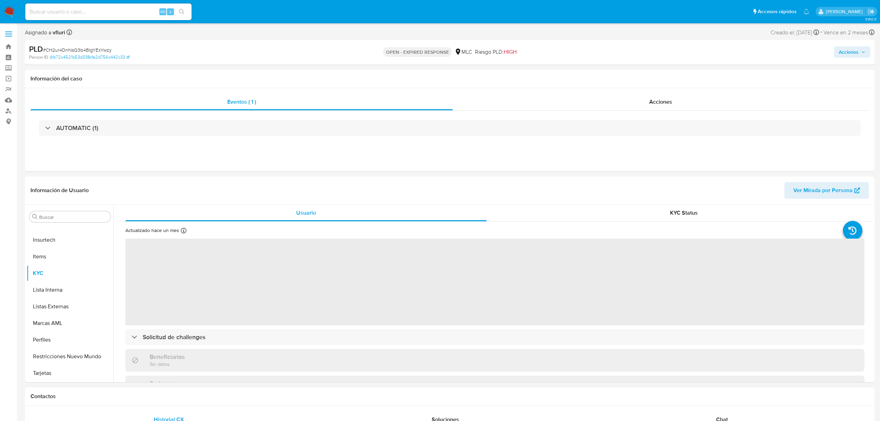
select select "10"
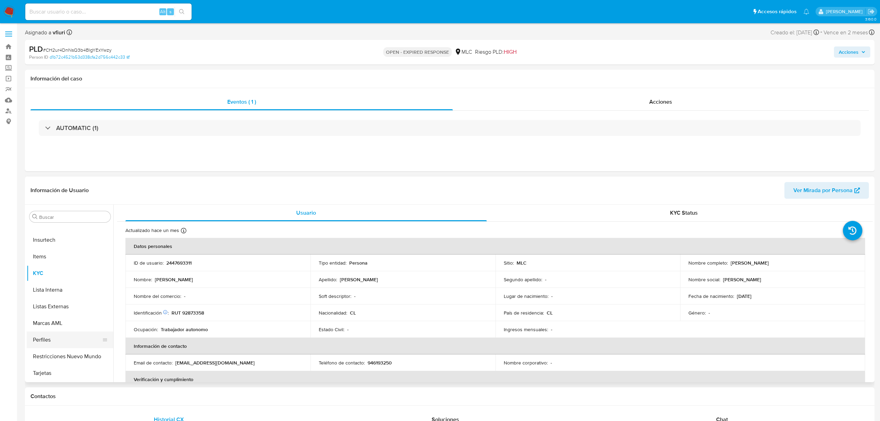
scroll to position [108, 0]
click at [60, 338] on button "Historial Casos" at bounding box center [67, 341] width 81 height 17
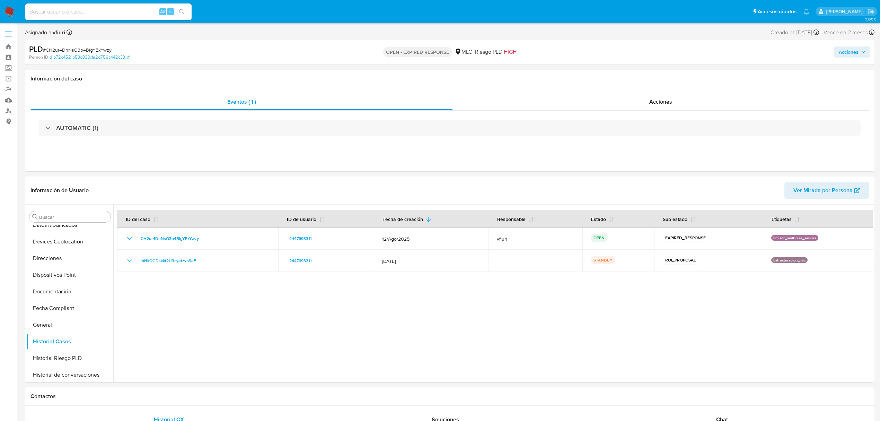
click at [81, 47] on span "# CH2ur4DnNsQ3b4BlgYExYwzy" at bounding box center [77, 49] width 69 height 7
drag, startPoint x: 81, startPoint y: 47, endPoint x: 98, endPoint y: 50, distance: 16.9
click at [98, 50] on span "# CH2ur4DnNsQ3b4BlgYExYwzy" at bounding box center [77, 49] width 69 height 7
click at [96, 48] on span "# CH2ur4DnNsQ3b4BlgYExYwzy" at bounding box center [77, 49] width 69 height 7
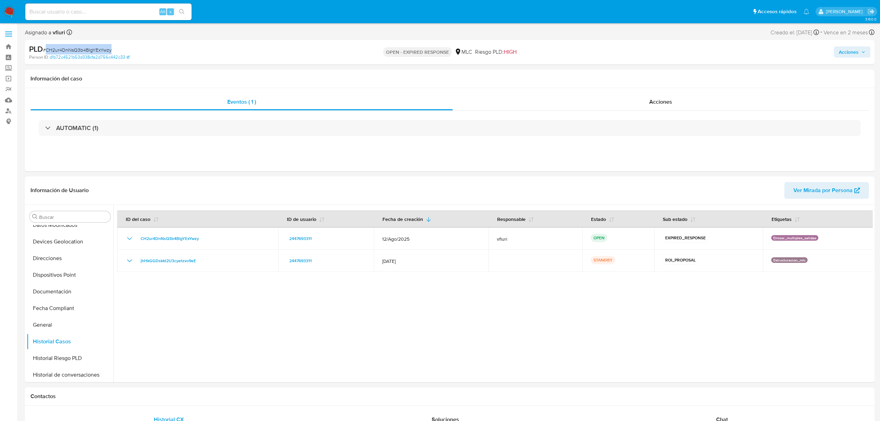
click at [96, 48] on span "# CH2ur4DnNsQ3b4BlgYExYwzy" at bounding box center [77, 49] width 69 height 7
drag, startPoint x: 96, startPoint y: 48, endPoint x: 103, endPoint y: 53, distance: 8.5
click at [103, 53] on span "# CH2ur4DnNsQ3b4BlgYExYwzy" at bounding box center [77, 49] width 69 height 7
click at [93, 50] on span "# CH2ur4DnNsQ3b4BlgYExYwzy" at bounding box center [77, 49] width 69 height 7
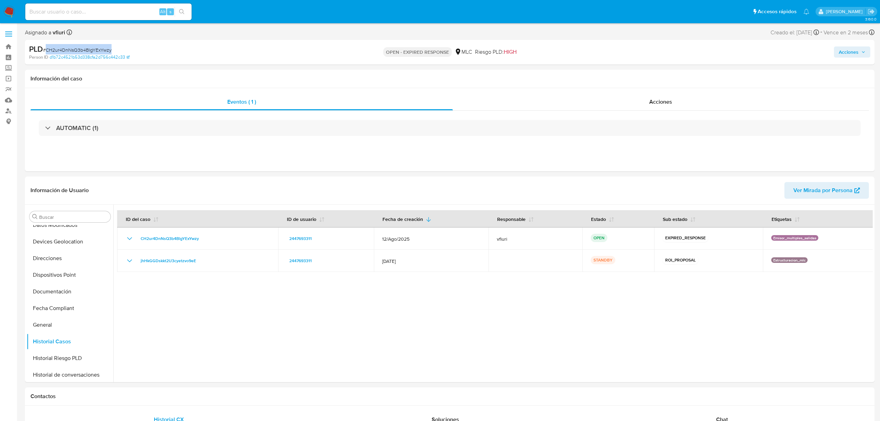
copy span "CH2ur4DnNsQ3b4BlgYExYwzy"
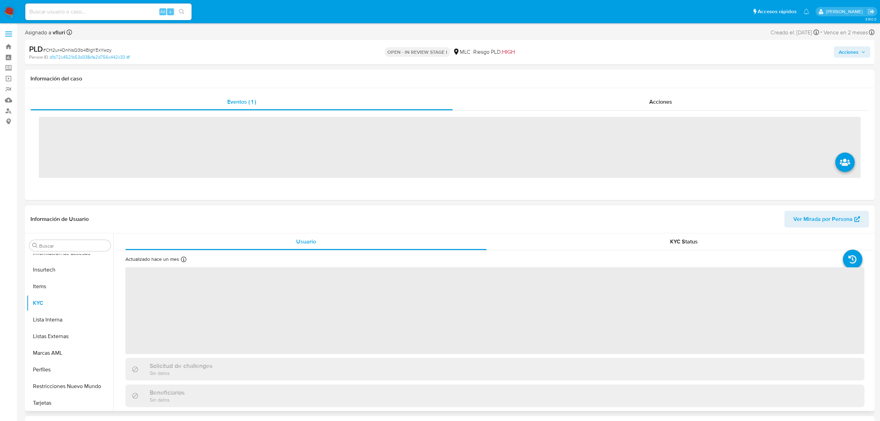
scroll to position [293, 0]
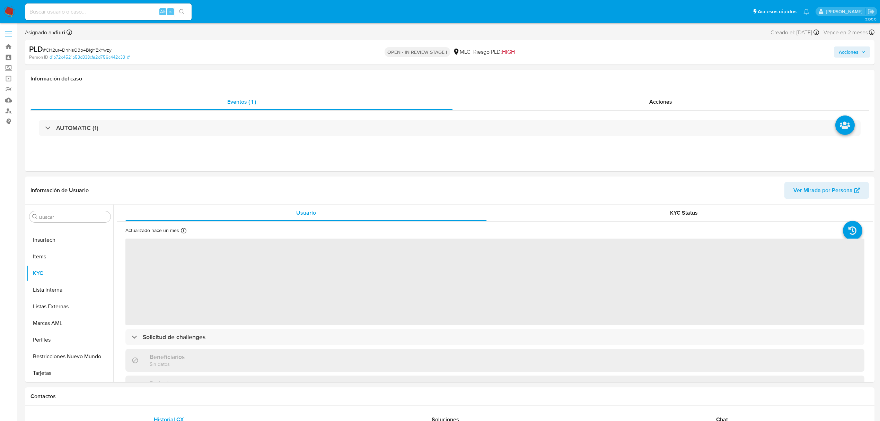
click at [851, 46] on span "Acciones" at bounding box center [849, 51] width 20 height 11
select select "10"
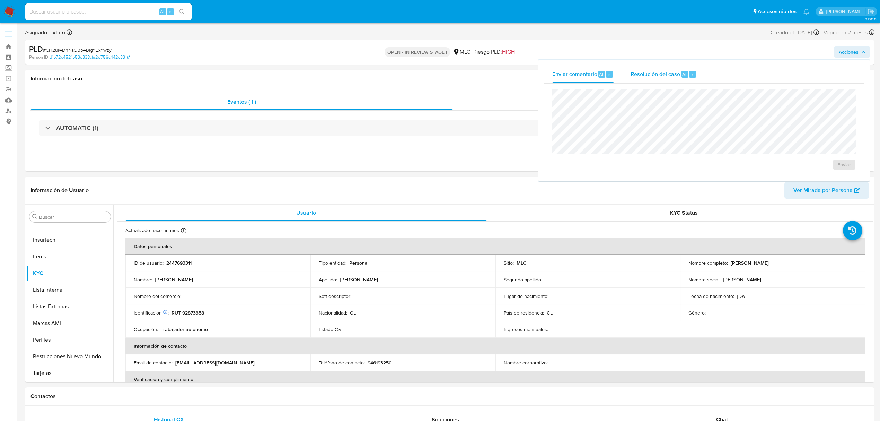
drag, startPoint x: 641, startPoint y: 71, endPoint x: 645, endPoint y: 71, distance: 4.2
click at [645, 71] on span "Resolución del caso" at bounding box center [656, 74] width 50 height 8
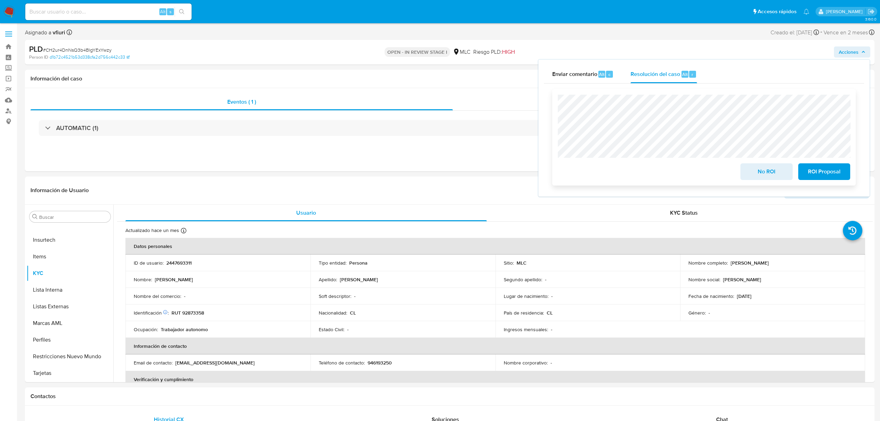
click at [812, 168] on span "ROI Proposal" at bounding box center [825, 171] width 34 height 15
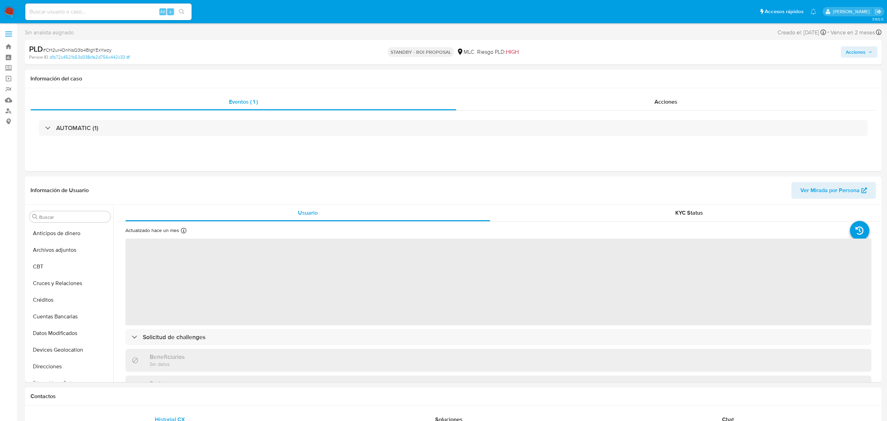
select select "10"
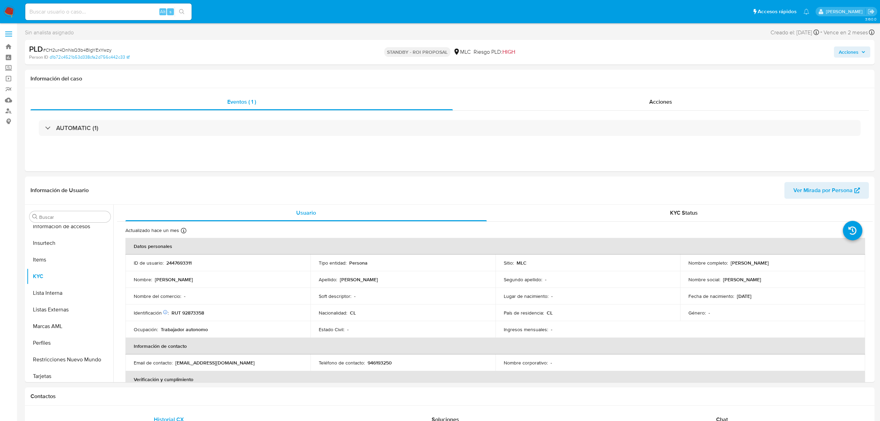
scroll to position [293, 0]
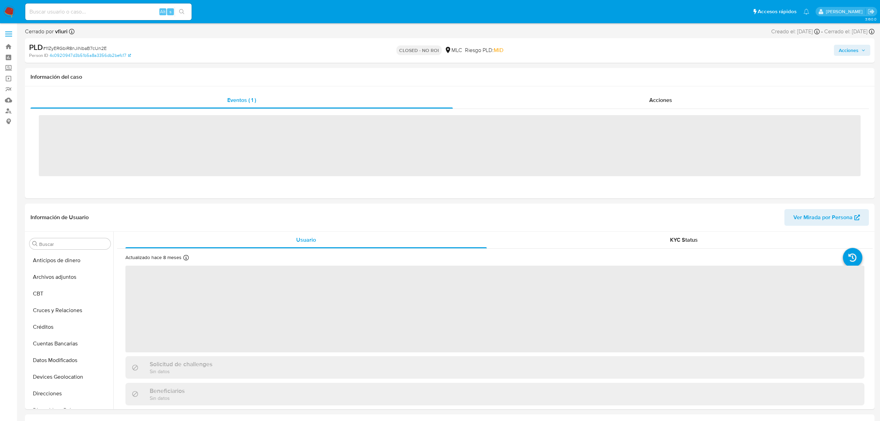
scroll to position [293, 0]
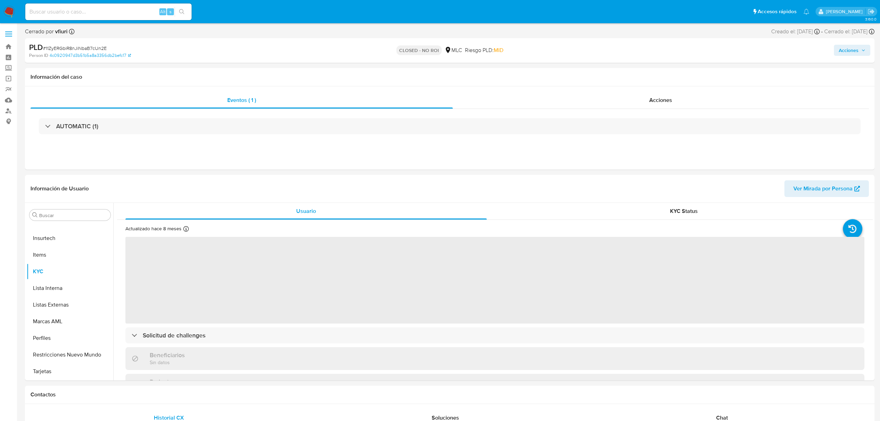
select select "10"
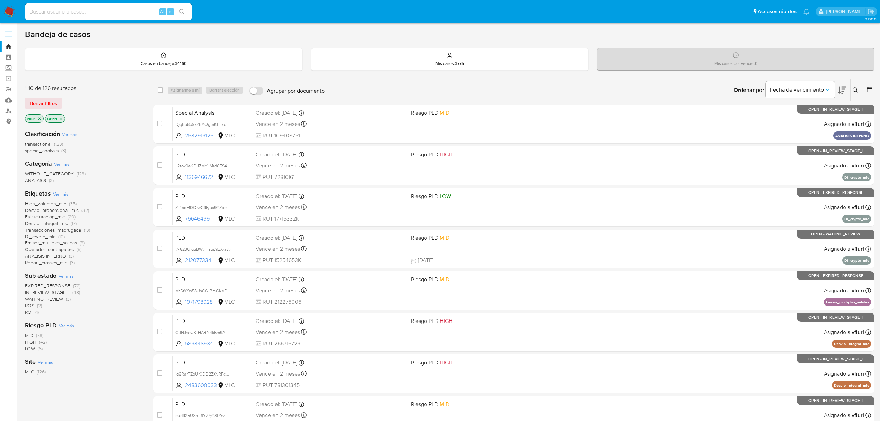
click at [859, 89] on button at bounding box center [856, 90] width 11 height 8
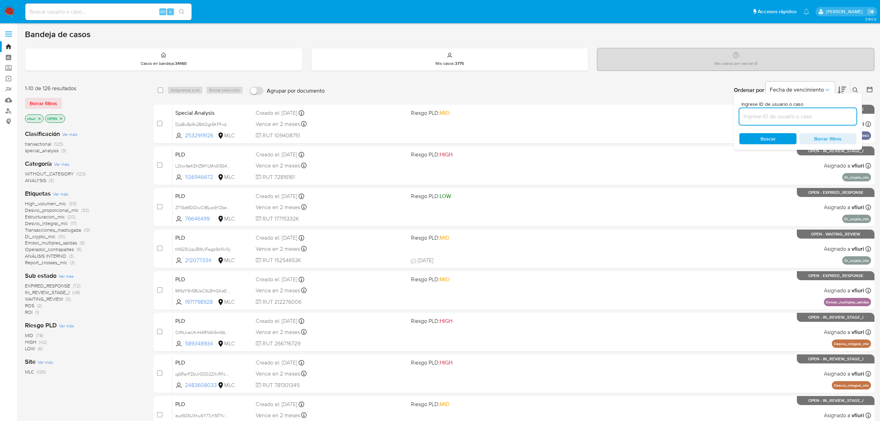
drag, startPoint x: 804, startPoint y: 115, endPoint x: 809, endPoint y: 110, distance: 6.9
click at [807, 113] on input at bounding box center [798, 116] width 117 height 9
type input "1HMsBmHbBpzIDRBlBKzy4KsU"
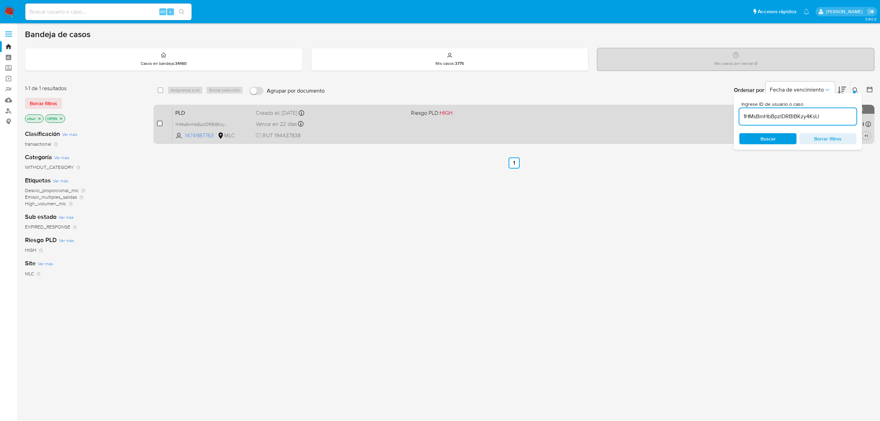
click at [160, 121] on input "checkbox" at bounding box center [160, 124] width 6 height 6
checkbox input "true"
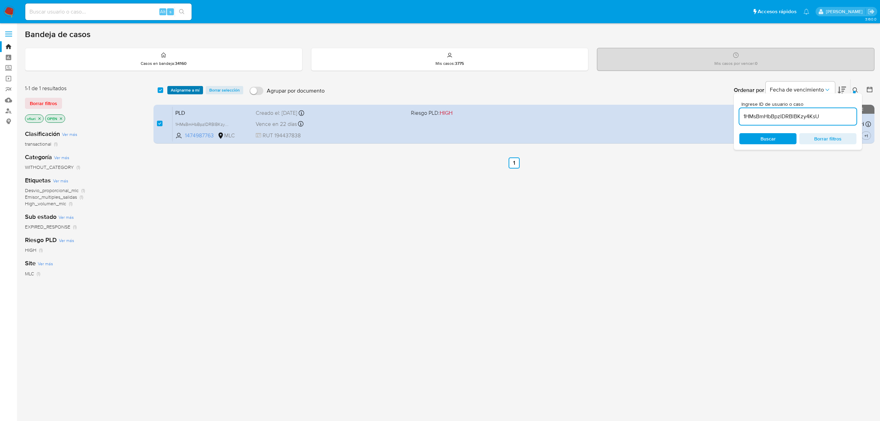
click at [178, 89] on span "Asignarme a mí" at bounding box center [185, 90] width 29 height 7
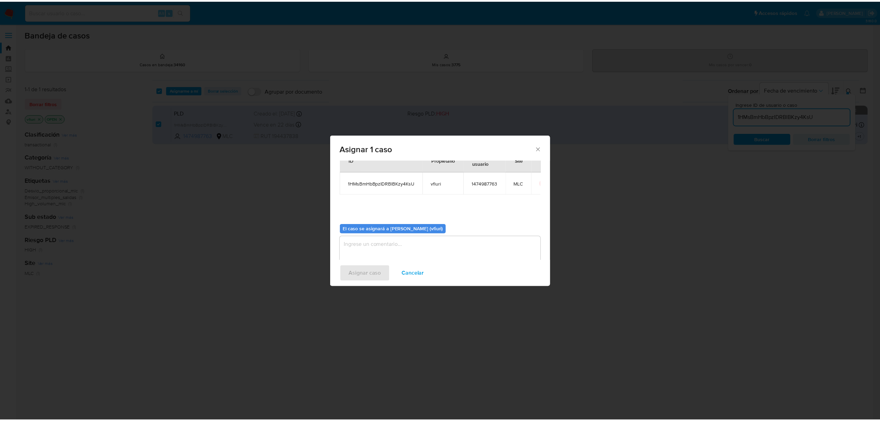
scroll to position [35, 0]
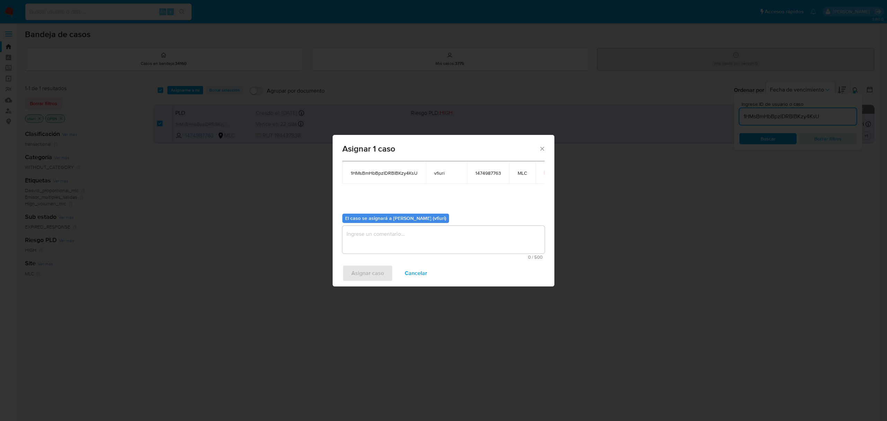
click at [372, 244] on textarea "assign-modal" at bounding box center [443, 240] width 202 height 28
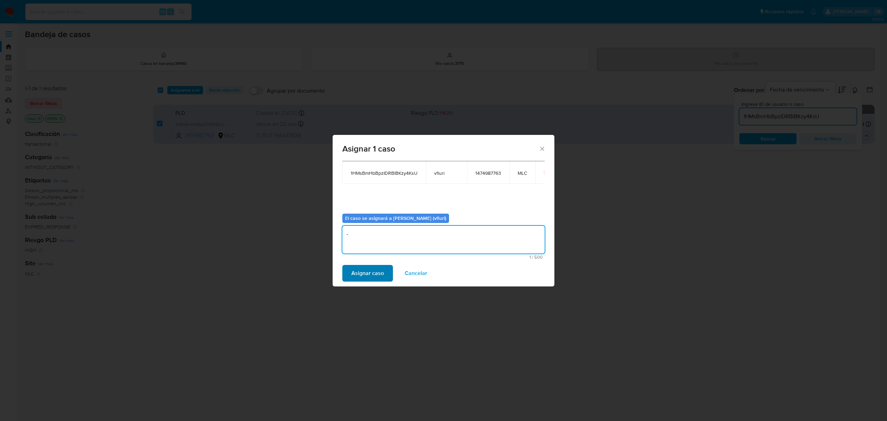
type textarea "-"
click at [364, 272] on span "Asignar caso" at bounding box center [367, 273] width 33 height 15
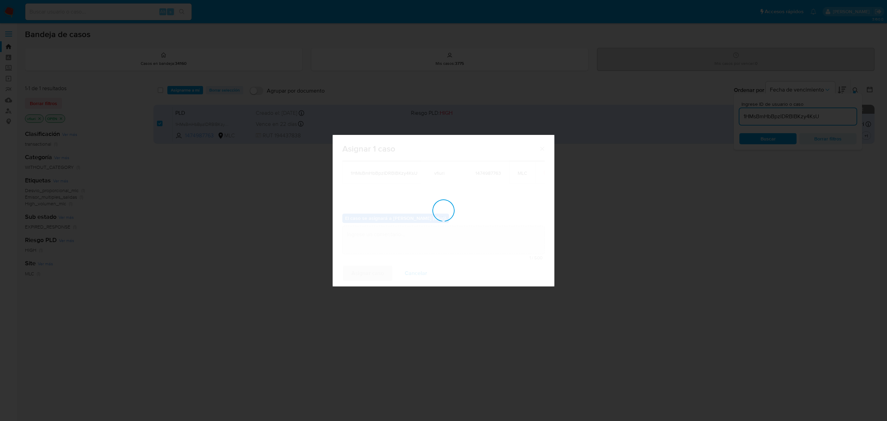
checkbox input "false"
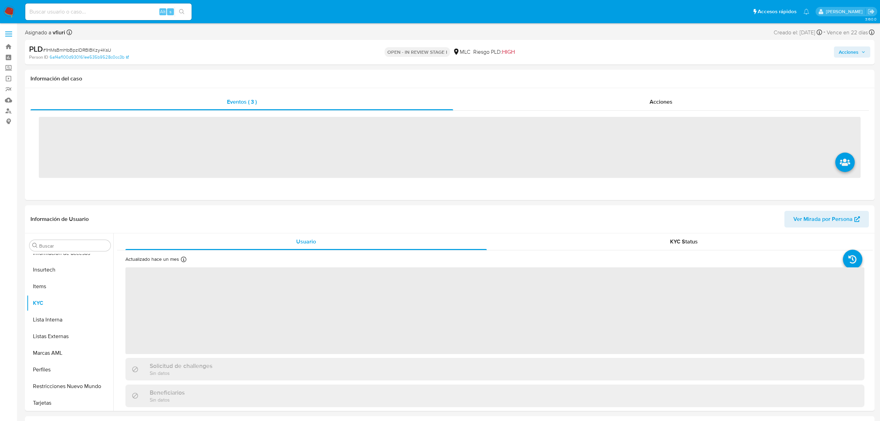
scroll to position [293, 0]
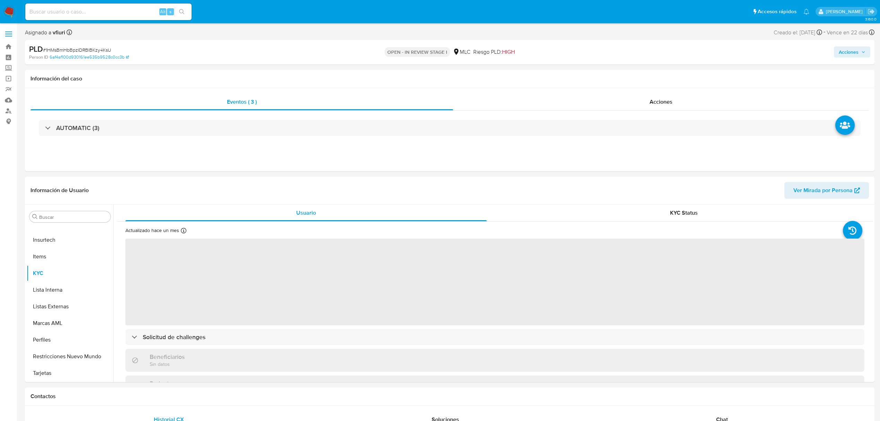
select select "10"
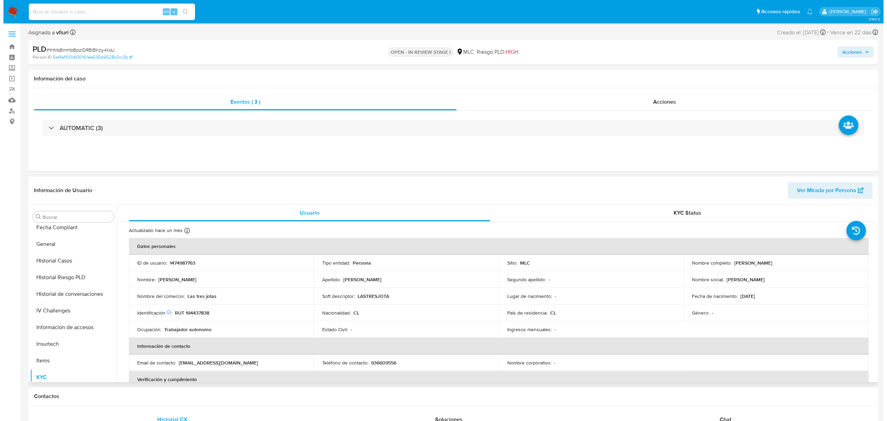
scroll to position [0, 0]
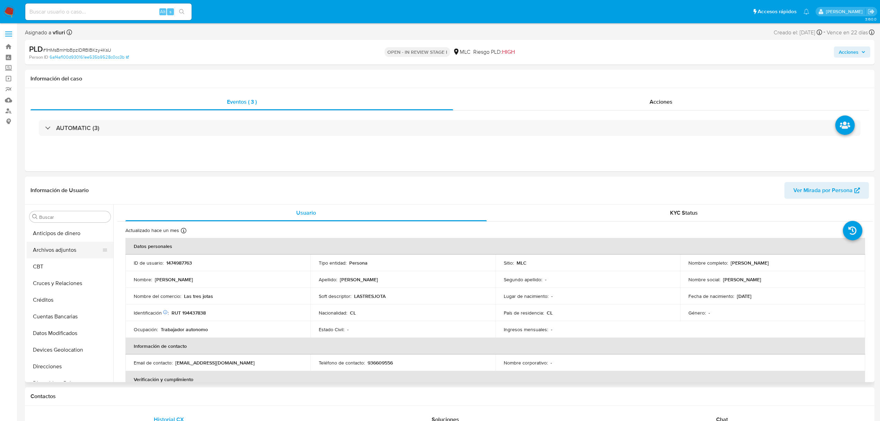
click at [60, 243] on button "Archivos adjuntos" at bounding box center [67, 250] width 81 height 17
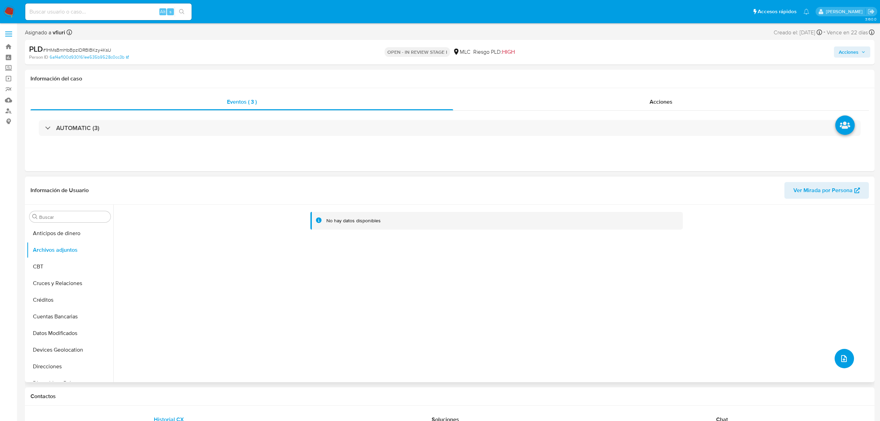
click at [840, 354] on span "upload-file" at bounding box center [844, 358] width 8 height 8
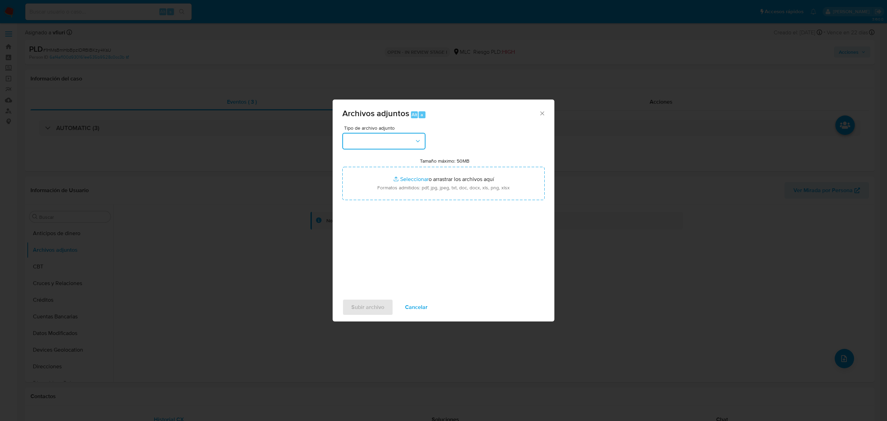
click at [387, 142] on button "button" at bounding box center [383, 141] width 83 height 17
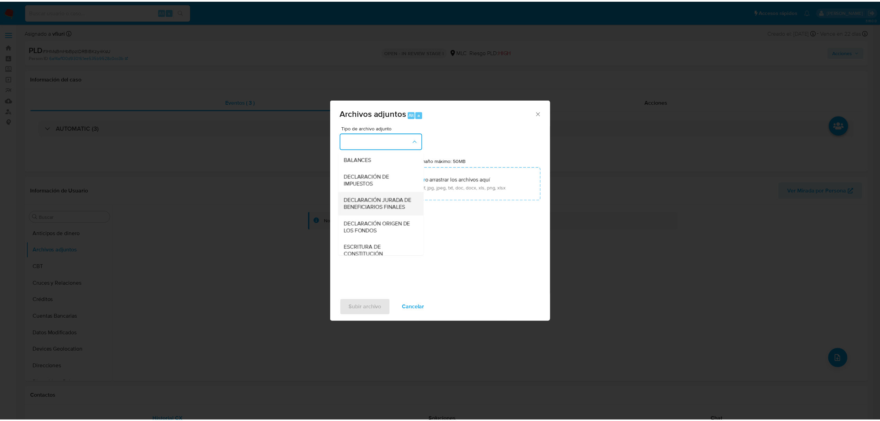
scroll to position [103, 0]
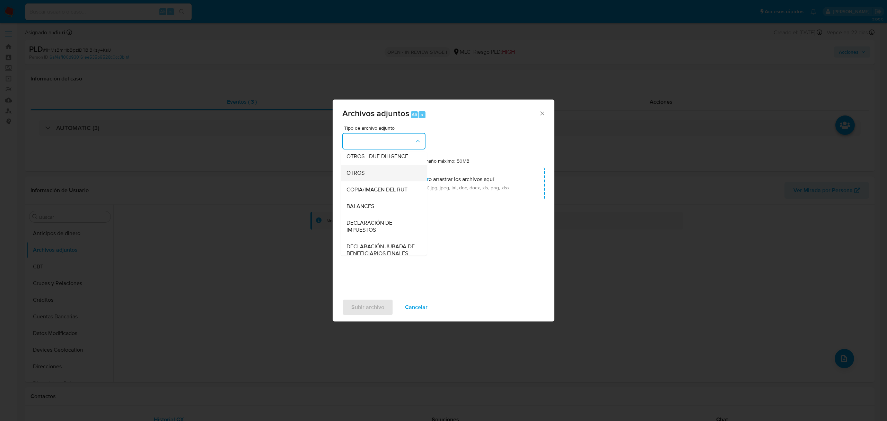
click at [351, 176] on span "OTROS" at bounding box center [356, 172] width 18 height 7
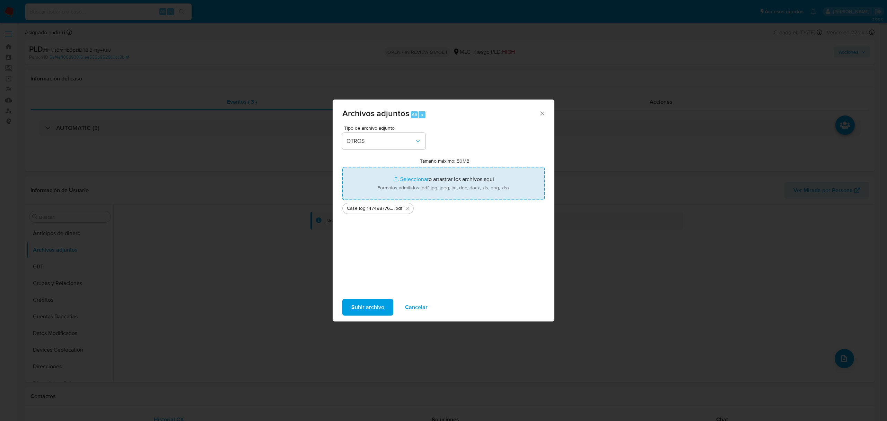
type input "C:\fakepath\Tabla 1474987763 - 18_09_2025.xlsx"
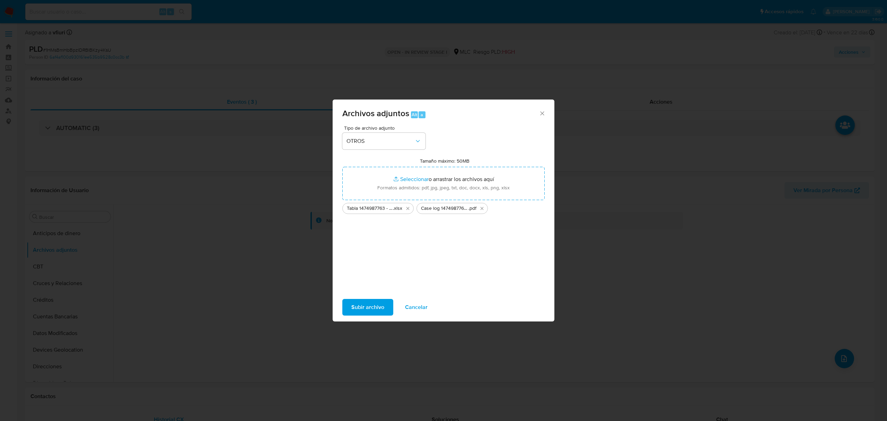
click at [357, 301] on span "Subir archivo" at bounding box center [367, 306] width 33 height 15
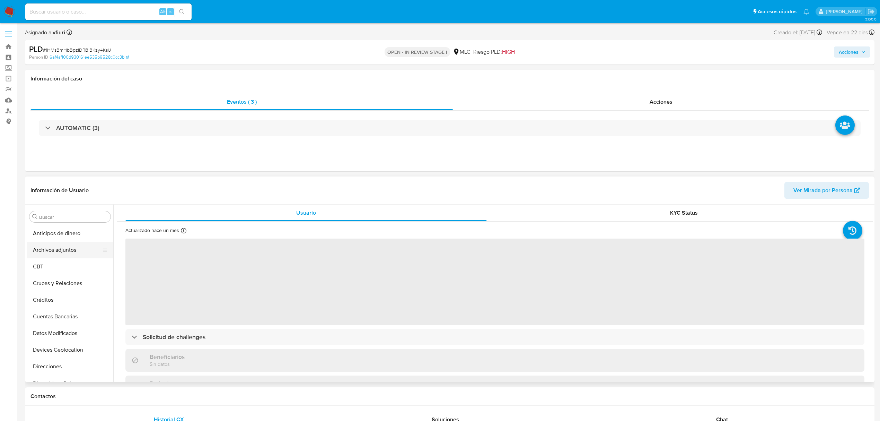
select select "10"
click at [72, 250] on button "Archivos adjuntos" at bounding box center [67, 250] width 81 height 17
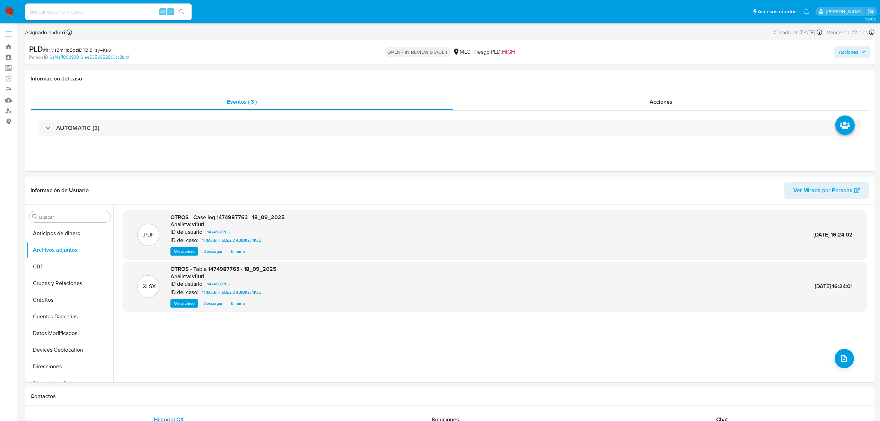
click at [855, 53] on span "Acciones" at bounding box center [849, 51] width 20 height 11
click at [671, 71] on span "Resolución del caso" at bounding box center [656, 74] width 50 height 8
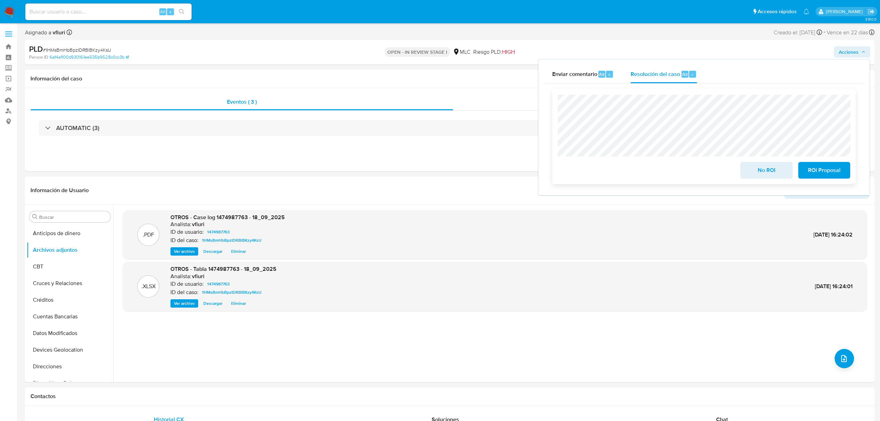
click at [828, 173] on span "ROI Proposal" at bounding box center [825, 170] width 34 height 15
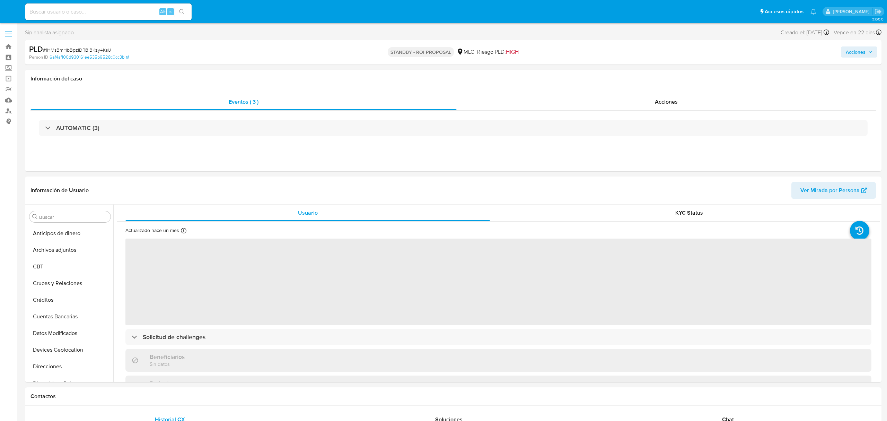
select select "10"
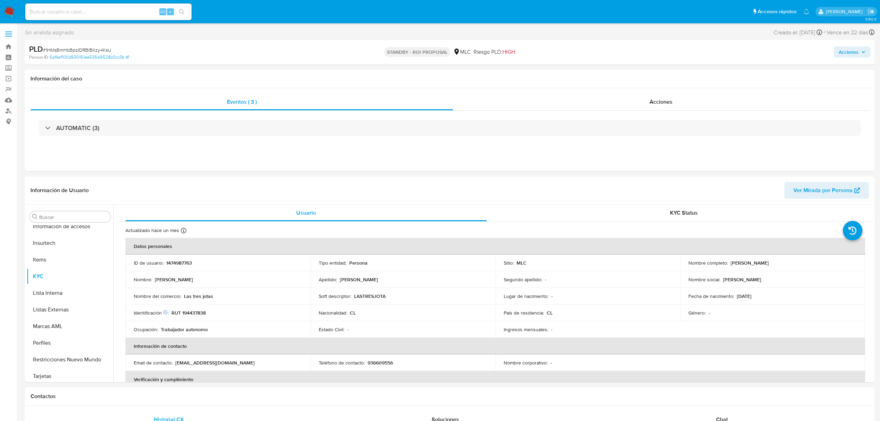
scroll to position [293, 0]
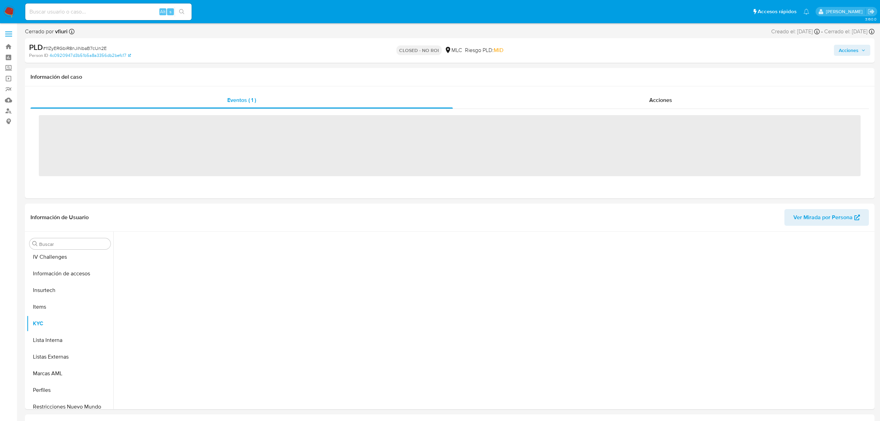
scroll to position [293, 0]
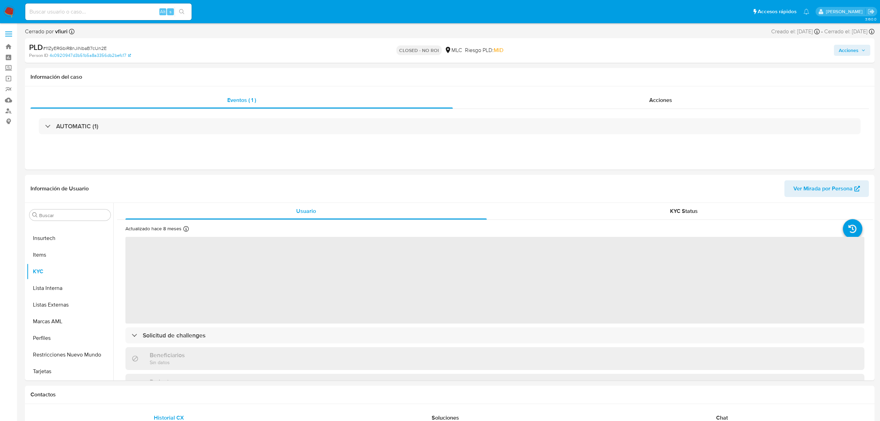
select select "10"
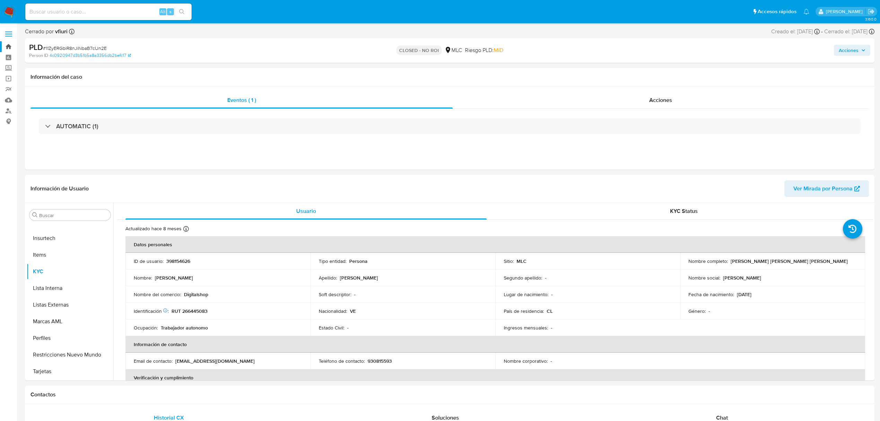
click at [10, 46] on link "Bandeja" at bounding box center [41, 46] width 82 height 11
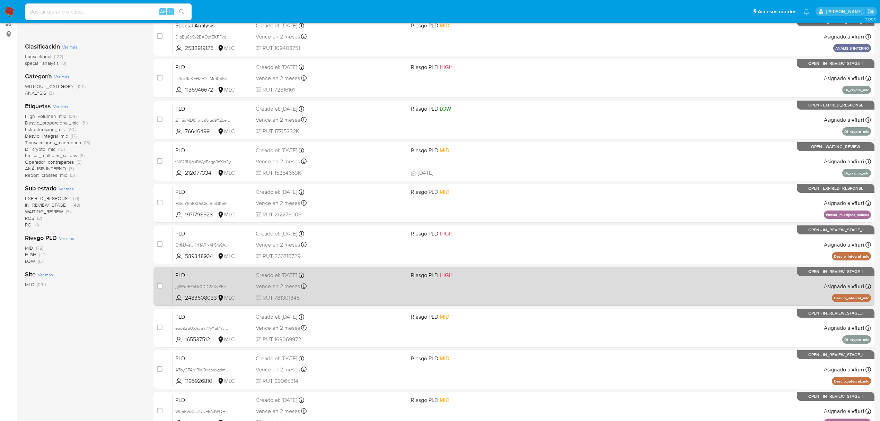
scroll to position [151, 0]
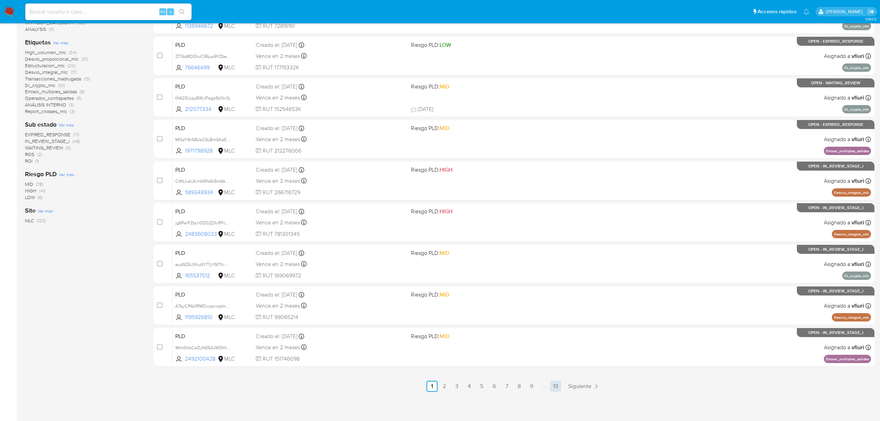
click at [559, 386] on link "13" at bounding box center [555, 386] width 11 height 11
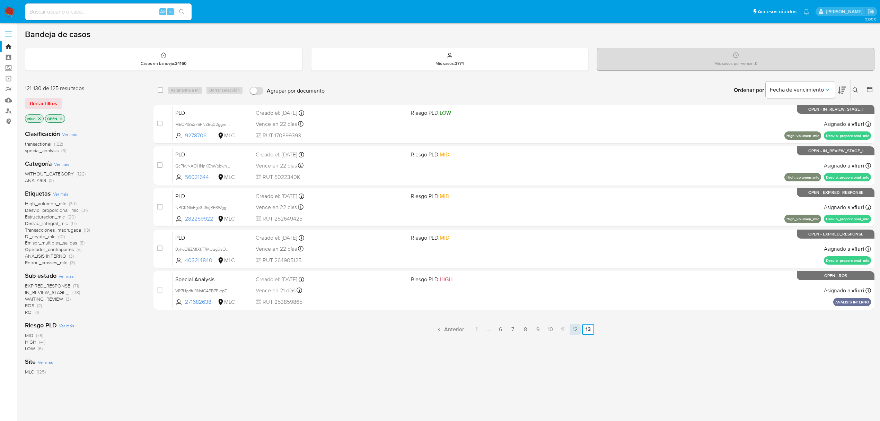
click at [576, 330] on link "12" at bounding box center [575, 329] width 11 height 11
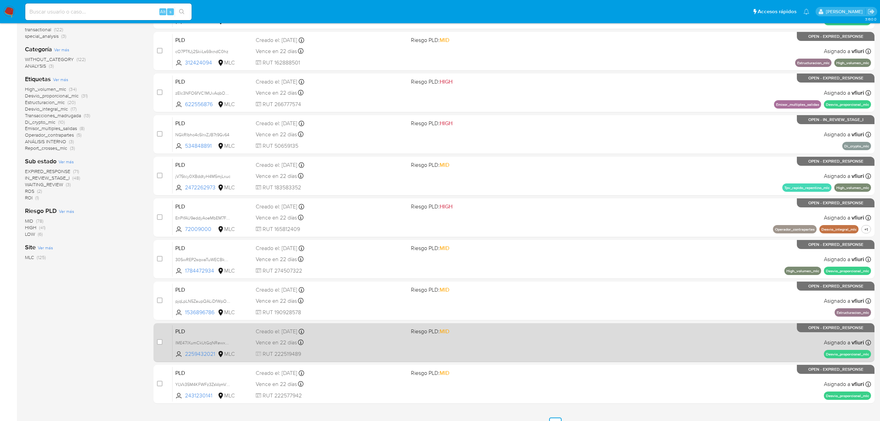
scroll to position [151, 0]
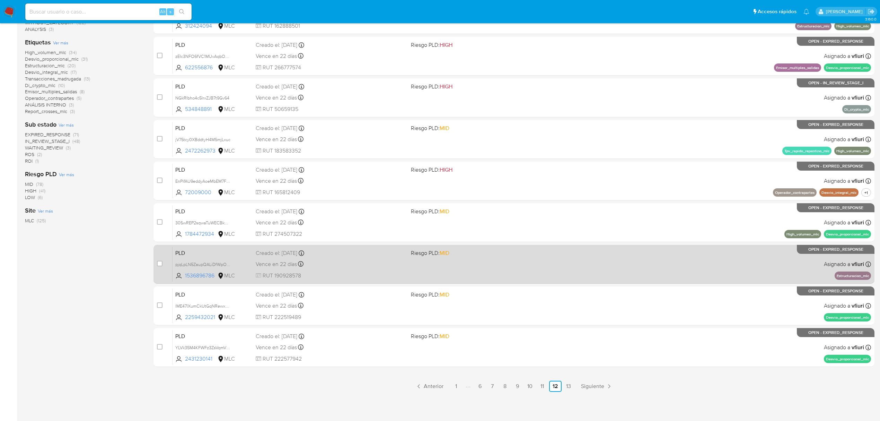
click at [542, 268] on div "PLD pjqLpLN5ZaupQALiDfWpOrjV 1536896786 MLC Riesgo PLD: MID Creado el: 12/07/20…" at bounding box center [522, 263] width 699 height 35
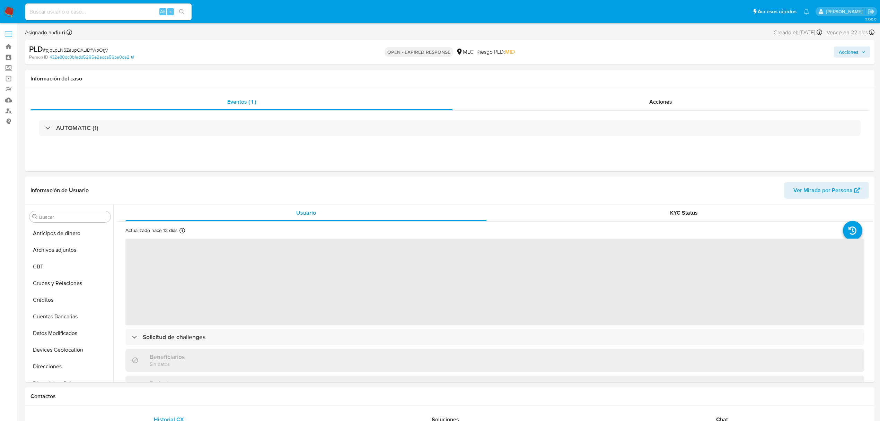
select select "10"
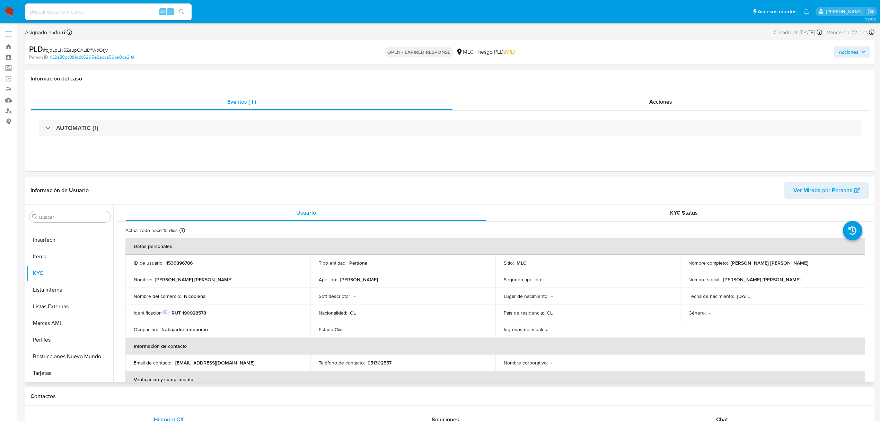
click at [169, 265] on p "1536896786" at bounding box center [179, 263] width 26 height 6
copy p "1536896786"
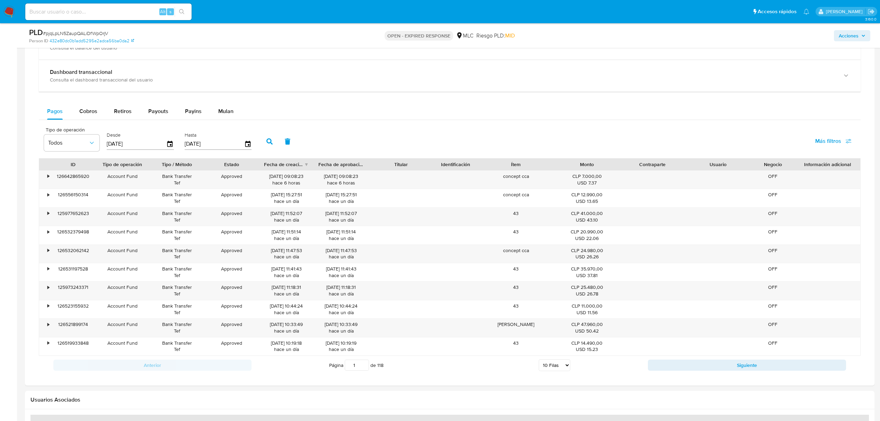
scroll to position [426, 0]
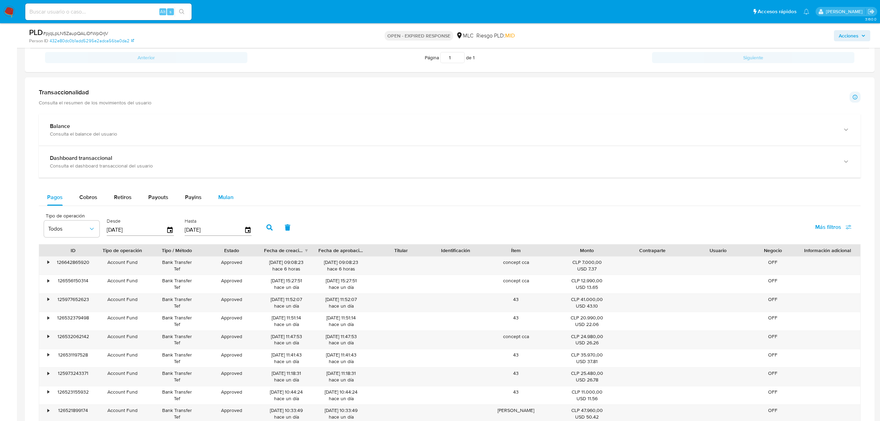
click at [227, 205] on div "Mulan" at bounding box center [225, 197] width 15 height 17
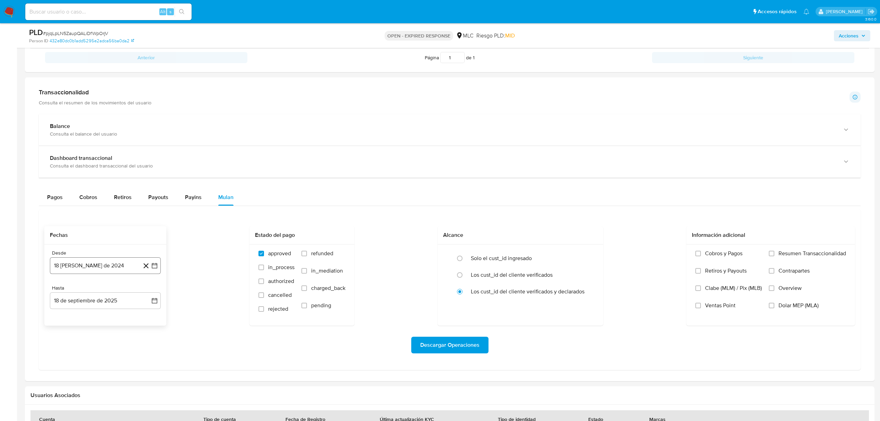
click at [159, 267] on button "18 de agosto de 2024" at bounding box center [105, 265] width 111 height 17
click at [148, 290] on icon "Mes siguiente" at bounding box center [148, 291] width 8 height 8
click at [82, 345] on button "10" at bounding box center [77, 344] width 11 height 11
click at [156, 304] on icon "button" at bounding box center [154, 300] width 7 height 7
click at [80, 235] on button "9" at bounding box center [77, 234] width 11 height 11
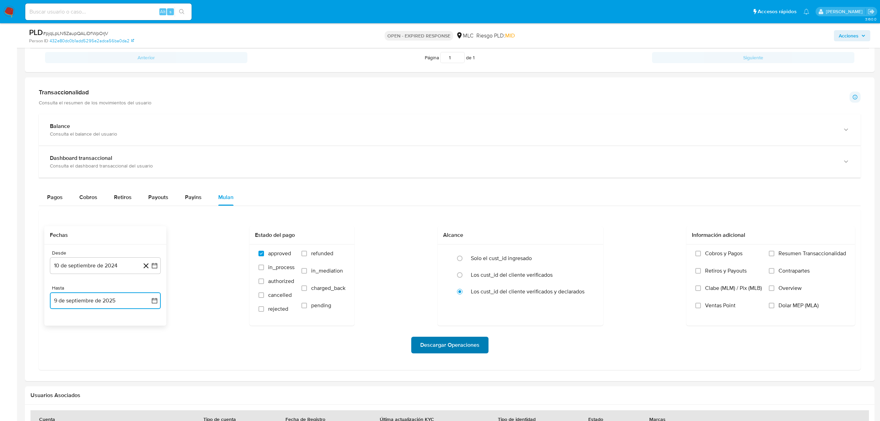
click at [450, 344] on span "Descargar Operaciones" at bounding box center [449, 344] width 59 height 15
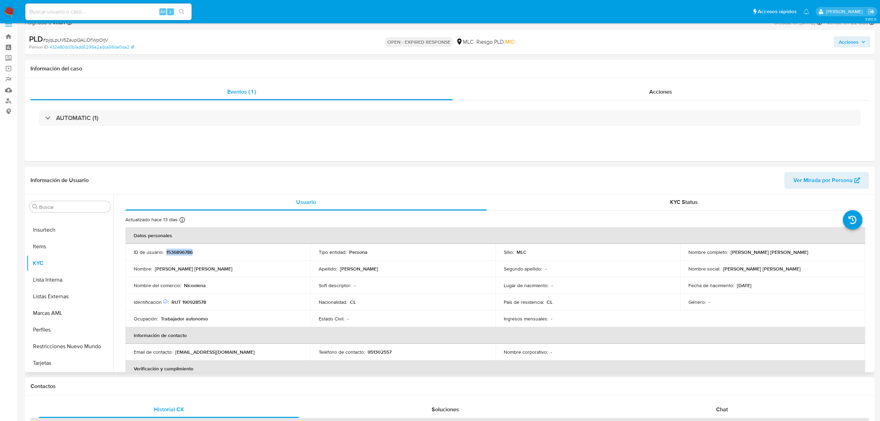
scroll to position [0, 0]
copy p "1536896786"
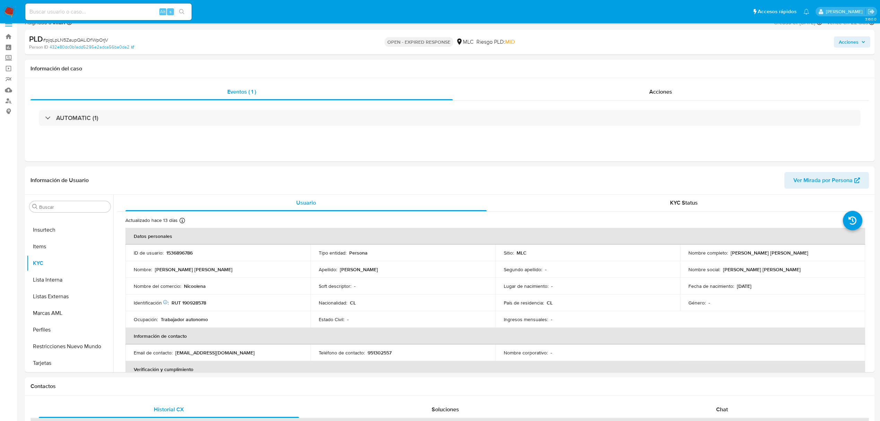
click at [101, 41] on span "# pjqLpLN5ZaupQALiDfWpOrjV" at bounding box center [75, 39] width 65 height 7
copy span "pjqLpLN5ZaupQALiDfWpOrjV"
click at [213, 269] on div "Nombre : Nicole Andrea" at bounding box center [218, 269] width 168 height 6
click at [199, 303] on p "RUT 190928578" at bounding box center [189, 302] width 35 height 6
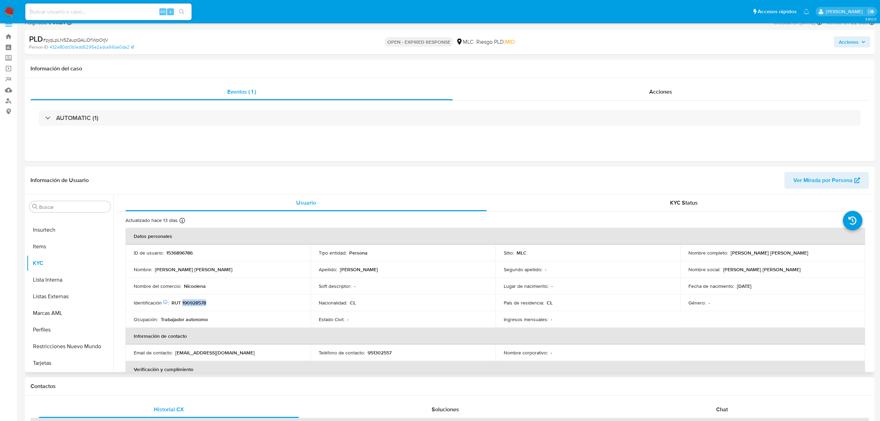
click at [199, 303] on p "RUT 190928578" at bounding box center [189, 302] width 35 height 6
copy p "190928578"
click at [64, 259] on button "Cruces y Relaciones" at bounding box center [67, 257] width 81 height 17
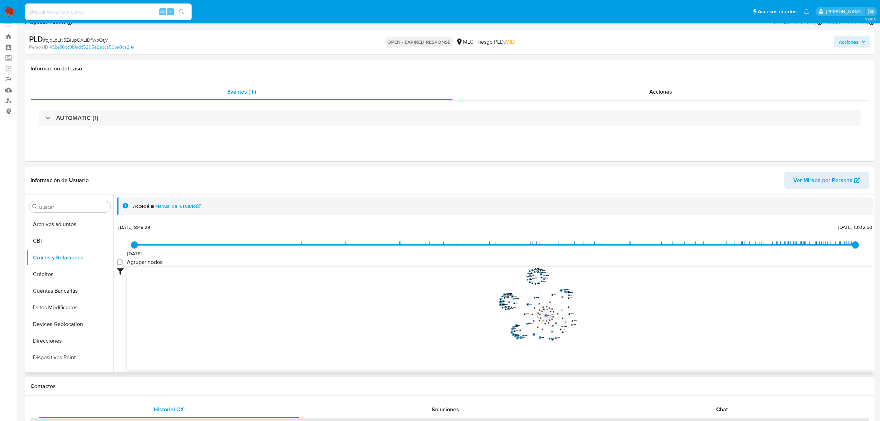
drag, startPoint x: 601, startPoint y: 310, endPoint x: 597, endPoint y: 315, distance: 6.4
click at [597, 315] on icon "device-667dbff14ba5563cd63ae561  user-1536896786  1536896786 device-674725203…" at bounding box center [500, 317] width 746 height 101
drag, startPoint x: 536, startPoint y: 277, endPoint x: 520, endPoint y: 280, distance: 15.5
click at [520, 280] on icon "device-667dbff14ba5563cd63ae561  user-1536896786  1536896786 device-674725203…" at bounding box center [500, 317] width 746 height 101
drag, startPoint x: 520, startPoint y: 281, endPoint x: 255, endPoint y: 338, distance: 271.3
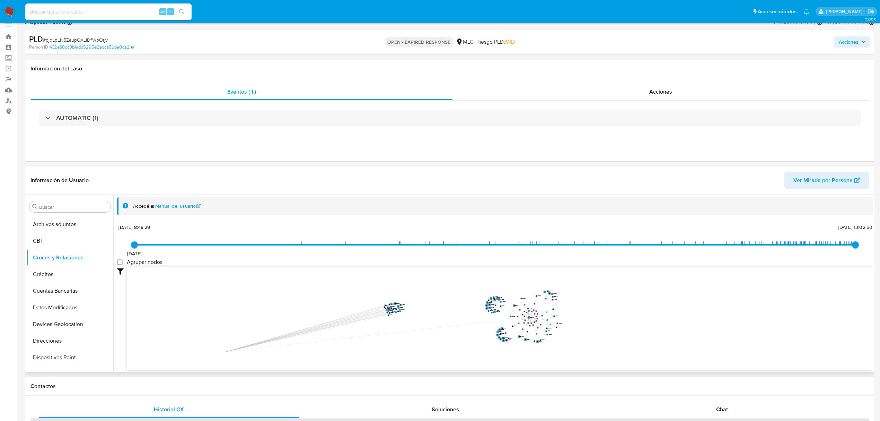
click at [226, 352] on g "location-943b27e9c5dc2048f99b9d083c6f1ed1 " at bounding box center [227, 351] width 2 height 2
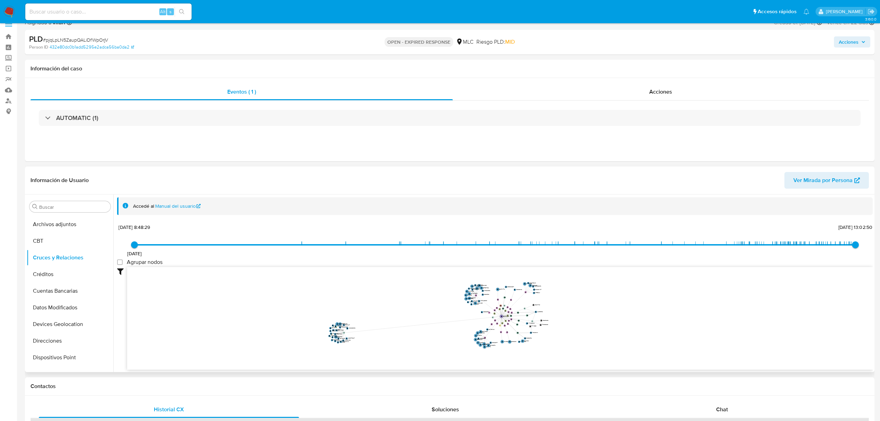
drag, startPoint x: 554, startPoint y: 308, endPoint x: 609, endPoint y: 313, distance: 56.0
click at [614, 320] on icon "device-667dbff14ba5563cd63ae561  user-1536896786  1536896786 device-674725203…" at bounding box center [500, 317] width 746 height 101
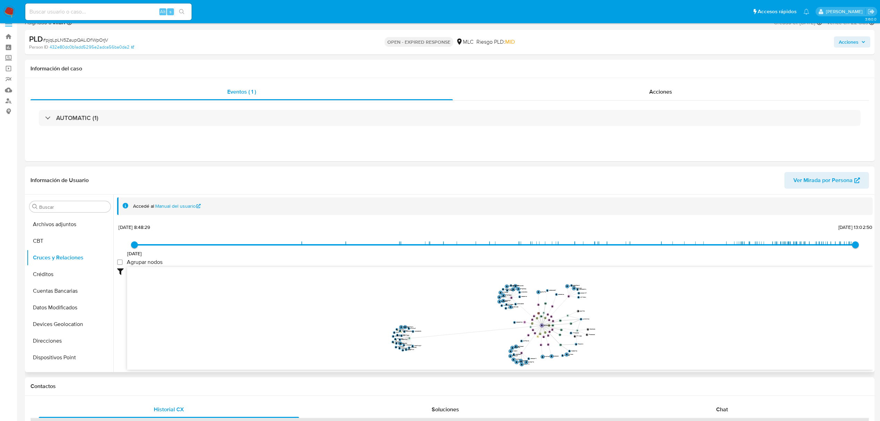
drag, startPoint x: 611, startPoint y: 319, endPoint x: 599, endPoint y: 314, distance: 13.5
click at [599, 314] on icon "device-667dbff14ba5563cd63ae561  user-1536896786  1536896786 device-674725203…" at bounding box center [500, 317] width 746 height 101
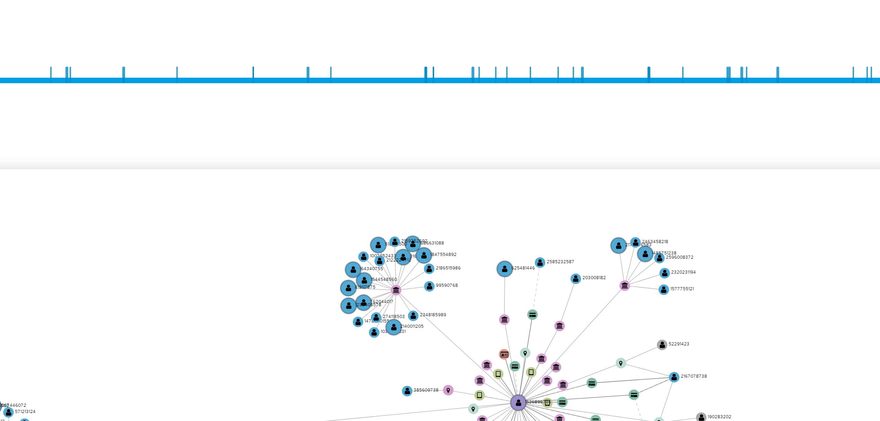
scroll to position [10, 0]
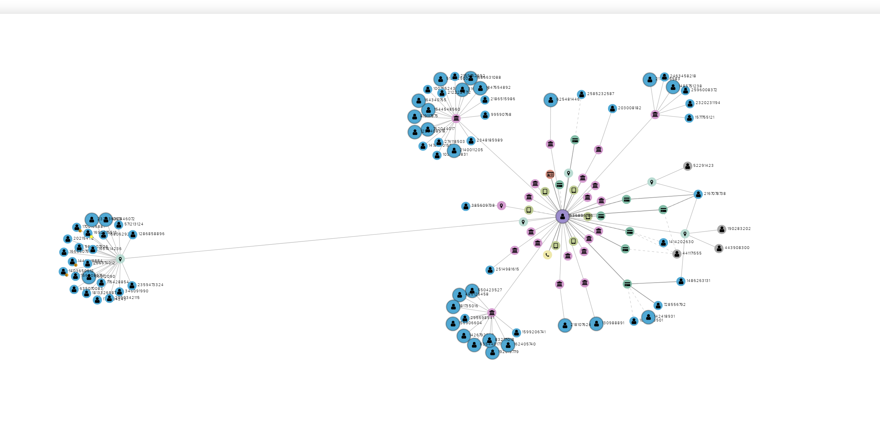
click at [632, 323] on icon "device-667dbff14ba5563cd63ae561  user-1536896786  1536896786 device-674725203…" at bounding box center [500, 317] width 746 height 101
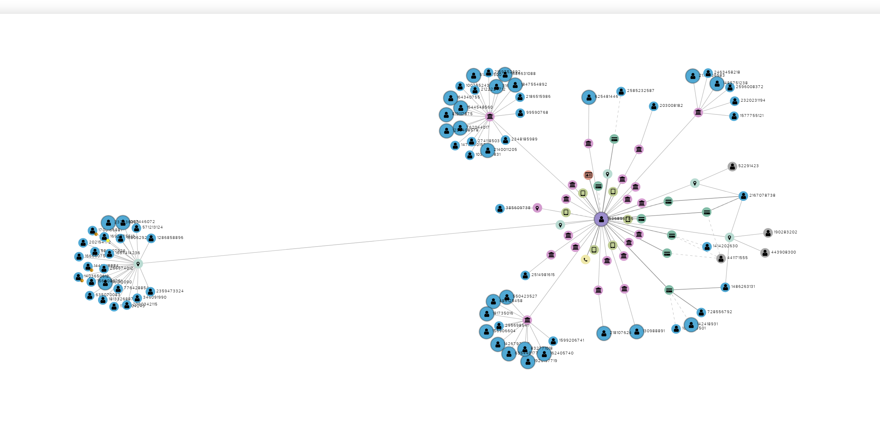
drag, startPoint x: 617, startPoint y: 329, endPoint x: 626, endPoint y: 330, distance: 9.1
click at [626, 330] on icon "device-667dbff14ba5563cd63ae561  user-1536896786  1536896786 device-674725203…" at bounding box center [500, 317] width 746 height 101
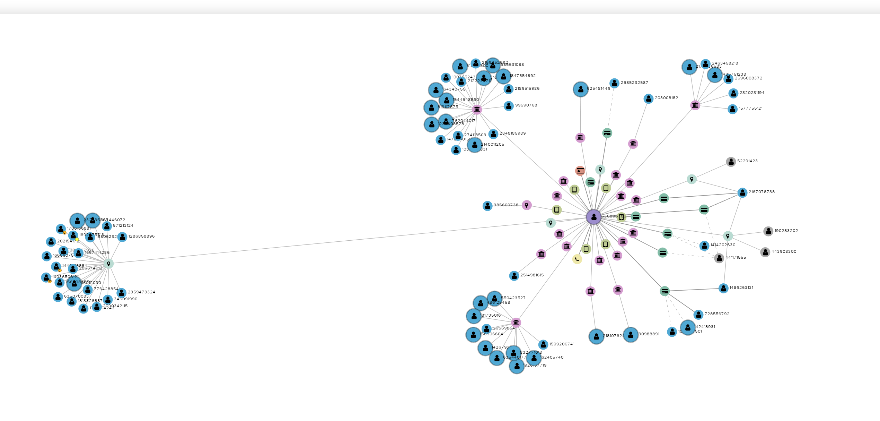
click at [620, 337] on icon "device-667dbff14ba5563cd63ae561  user-1536896786  1536896786 device-674725203…" at bounding box center [500, 317] width 746 height 101
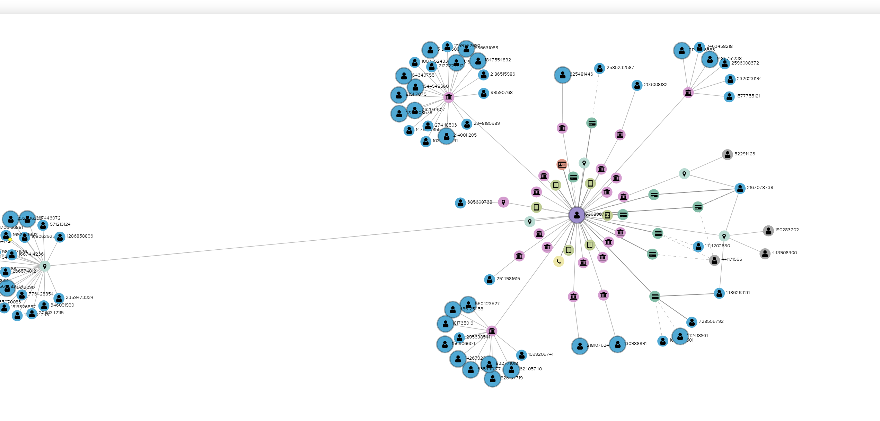
drag, startPoint x: 616, startPoint y: 339, endPoint x: 613, endPoint y: 339, distance: 3.5
click at [618, 341] on icon "device-667dbff14ba5563cd63ae561  user-1536896786  1536896786 device-674725203…" at bounding box center [500, 317] width 746 height 101
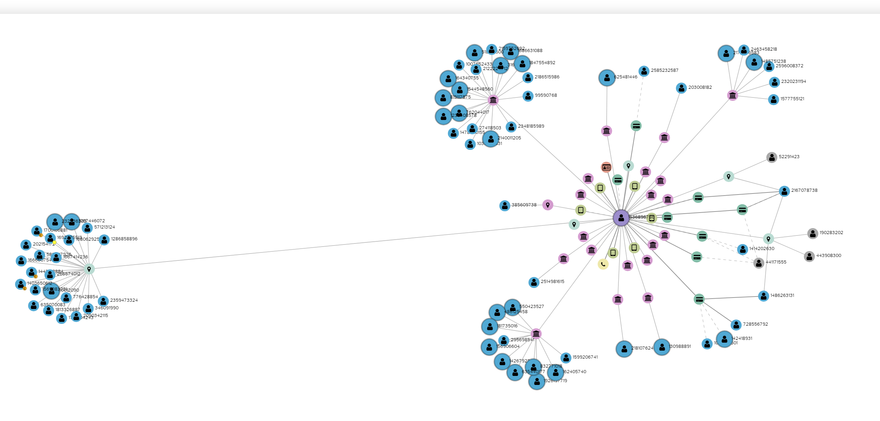
drag, startPoint x: 615, startPoint y: 341, endPoint x: 625, endPoint y: 342, distance: 9.7
click at [625, 342] on icon "device-667dbff14ba5563cd63ae561  user-1536896786  1536896786 device-674725203…" at bounding box center [500, 317] width 746 height 101
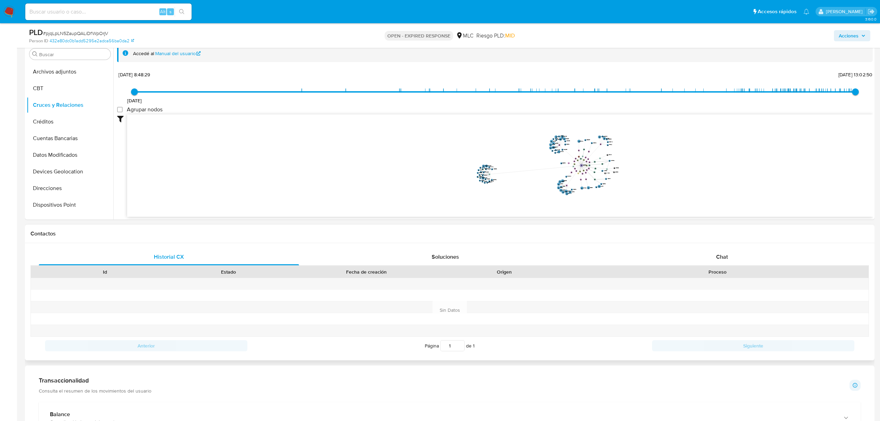
scroll to position [139, 0]
click at [722, 254] on span "Chat" at bounding box center [722, 256] width 12 height 8
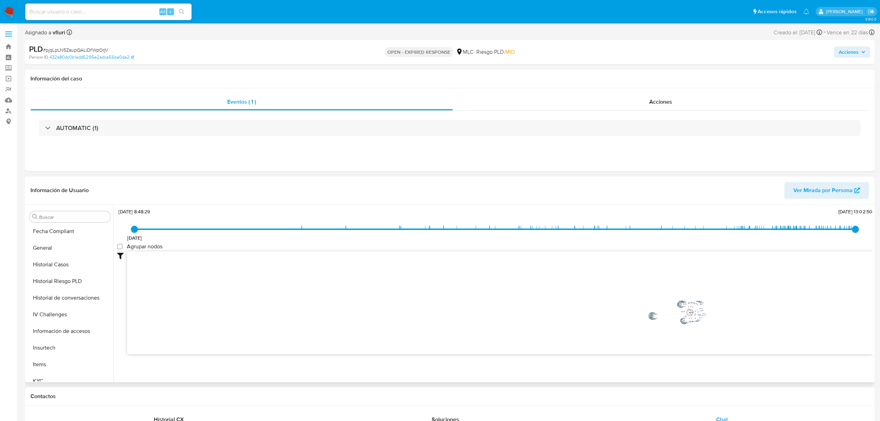
scroll to position [293, 0]
click at [67, 276] on button "KYC" at bounding box center [70, 273] width 87 height 17
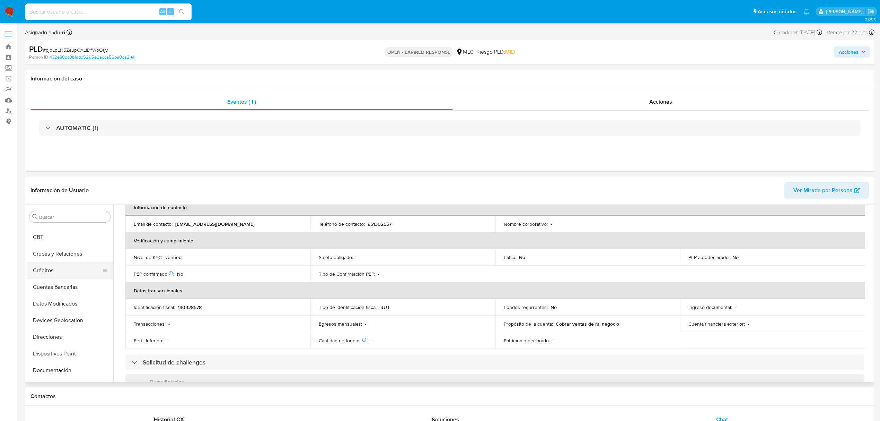
scroll to position [46, 0]
click at [58, 322] on button "Direcciones" at bounding box center [67, 320] width 81 height 17
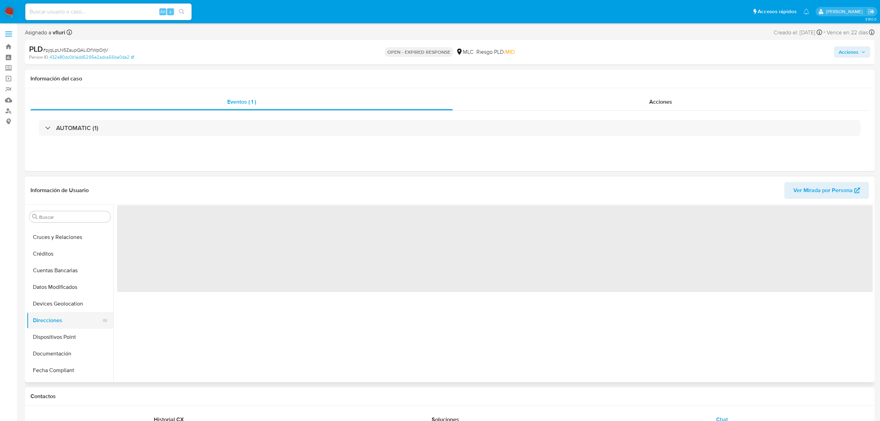
scroll to position [0, 0]
click at [61, 350] on button "Documentación" at bounding box center [67, 353] width 81 height 17
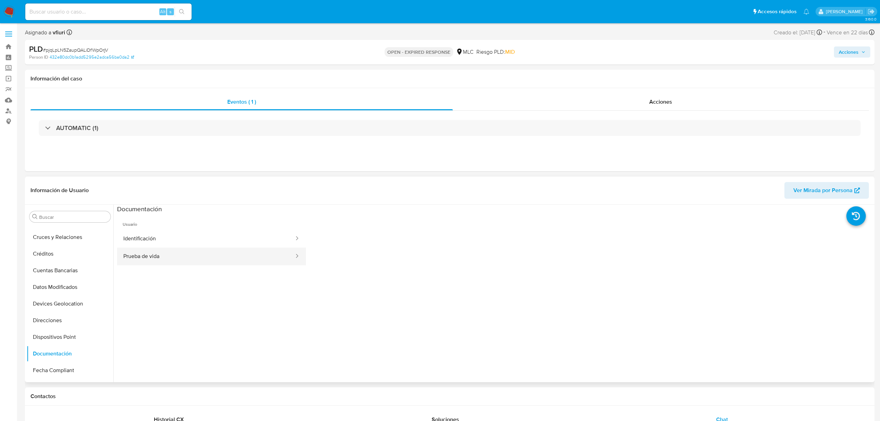
click at [171, 251] on button "Prueba de vida" at bounding box center [206, 256] width 178 height 18
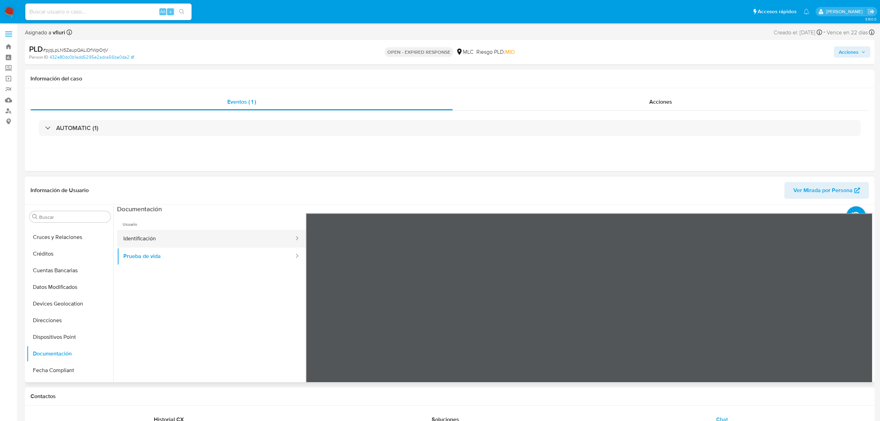
click at [177, 243] on button "Identificación" at bounding box center [206, 239] width 178 height 18
click at [863, 333] on div at bounding box center [589, 326] width 567 height 227
click at [861, 329] on icon at bounding box center [865, 326] width 14 height 14
click at [261, 267] on ul "Usuario Identificación Prueba de vida" at bounding box center [211, 313] width 189 height 200
click at [259, 255] on button "Prueba de vida" at bounding box center [206, 256] width 178 height 18
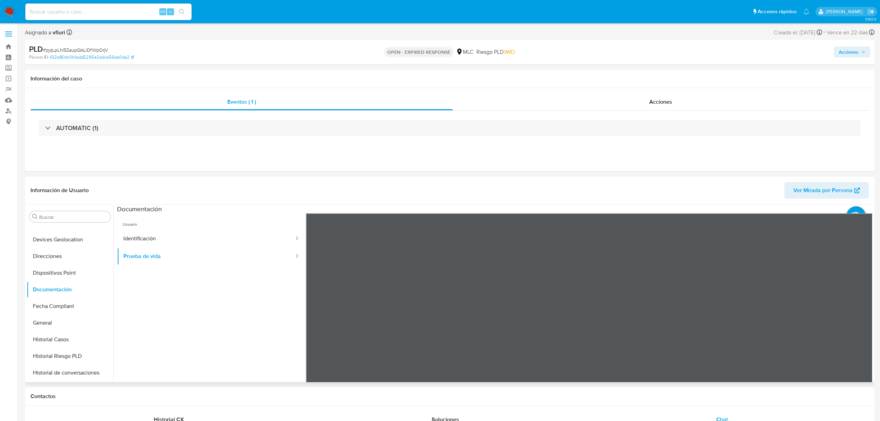
scroll to position [293, 0]
click at [57, 277] on button "KYC" at bounding box center [67, 273] width 81 height 17
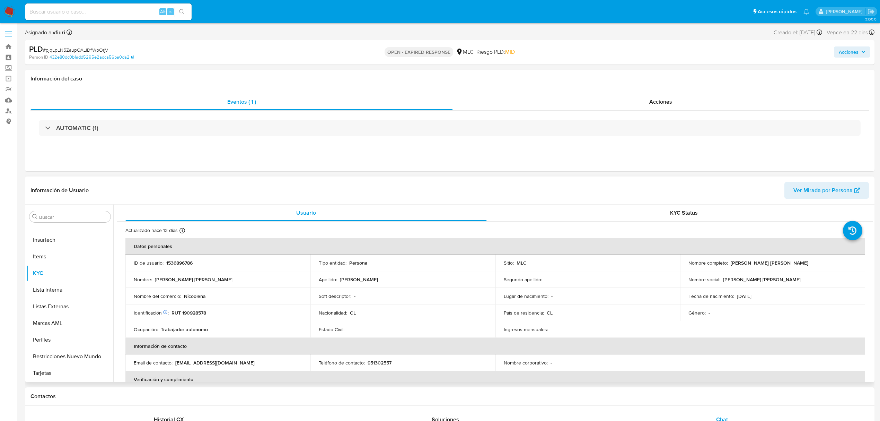
drag, startPoint x: 728, startPoint y: 264, endPoint x: 797, endPoint y: 263, distance: 69.0
click at [797, 263] on div "Nombre completo : Nicole Andrea Paredes Millán" at bounding box center [773, 263] width 168 height 6
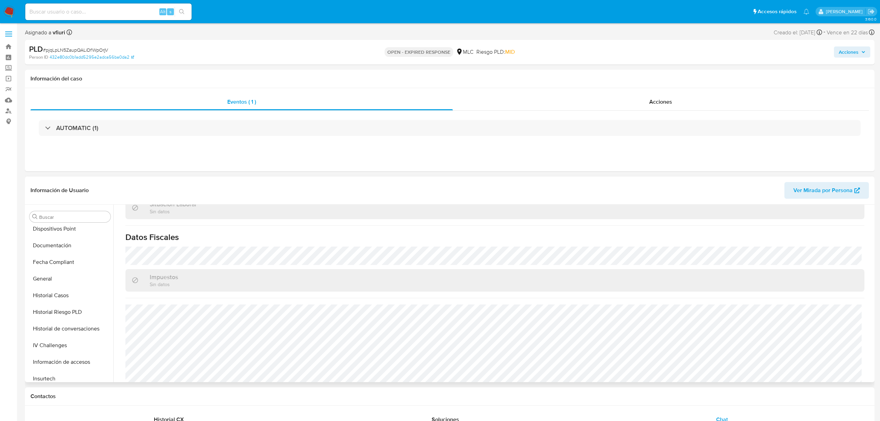
scroll to position [108, 0]
click at [66, 255] on button "Direcciones" at bounding box center [67, 258] width 81 height 17
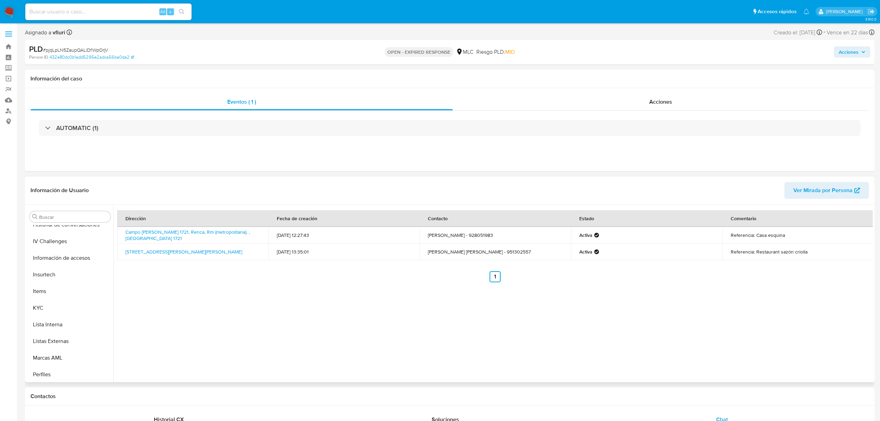
scroll to position [293, 0]
click at [141, 253] on link "Avenida Domingo Santa Maria 4494, Renca, Rm (metropolitana), , Chile 4494" at bounding box center [183, 251] width 117 height 7
click at [179, 234] on link "Campo De Marte 1721, Renca, Rm (metropolitana), , Chile 1721" at bounding box center [187, 234] width 124 height 13
click at [44, 278] on button "KYC" at bounding box center [67, 273] width 81 height 17
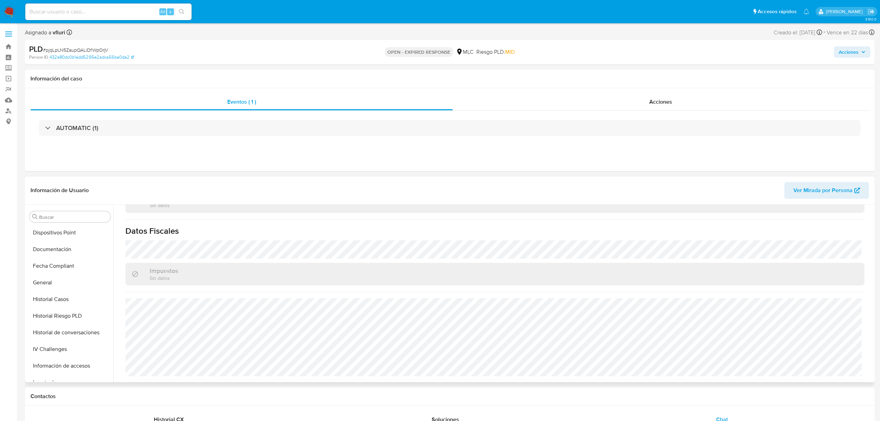
scroll to position [0, 0]
click at [58, 287] on button "Cruces y Relaciones" at bounding box center [67, 283] width 81 height 17
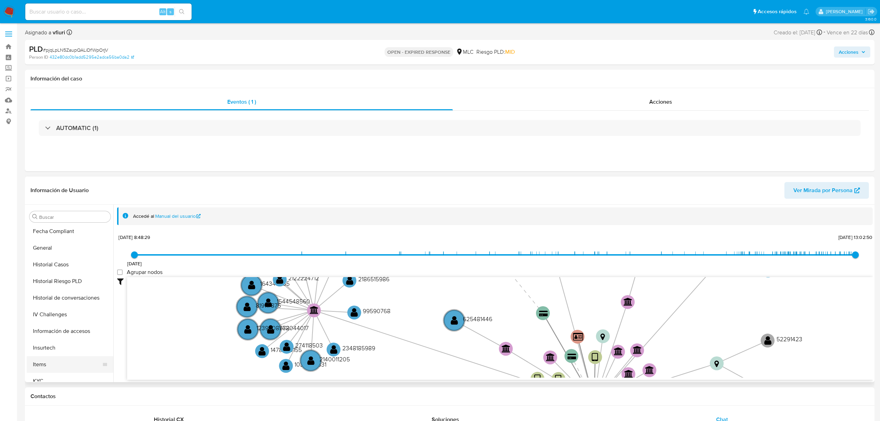
scroll to position [293, 0]
click at [51, 268] on button "KYC" at bounding box center [67, 273] width 81 height 17
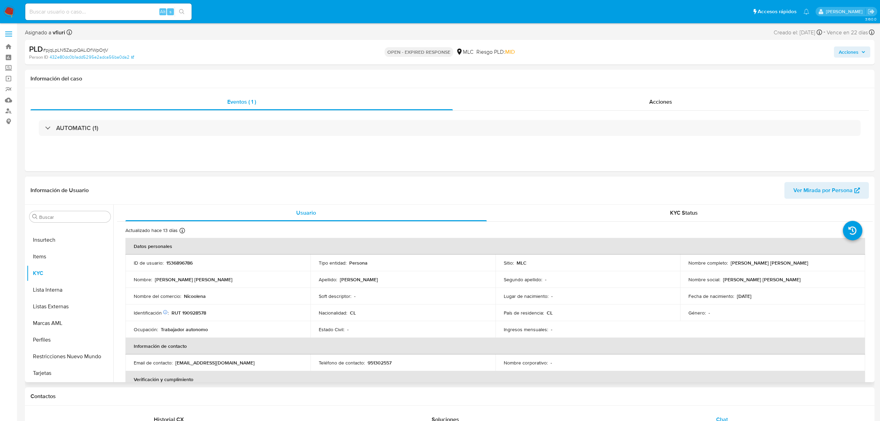
drag, startPoint x: 730, startPoint y: 263, endPoint x: 805, endPoint y: 263, distance: 74.9
click at [805, 263] on div "Nombre completo : Nicole Andrea Paredes Millán" at bounding box center [773, 263] width 168 height 6
click at [795, 262] on div "Nombre completo : Nicole Andrea Paredes Millán" at bounding box center [773, 263] width 168 height 6
drag, startPoint x: 729, startPoint y: 262, endPoint x: 792, endPoint y: 262, distance: 62.7
click at [792, 262] on p "[PERSON_NAME] [PERSON_NAME]" at bounding box center [770, 263] width 78 height 6
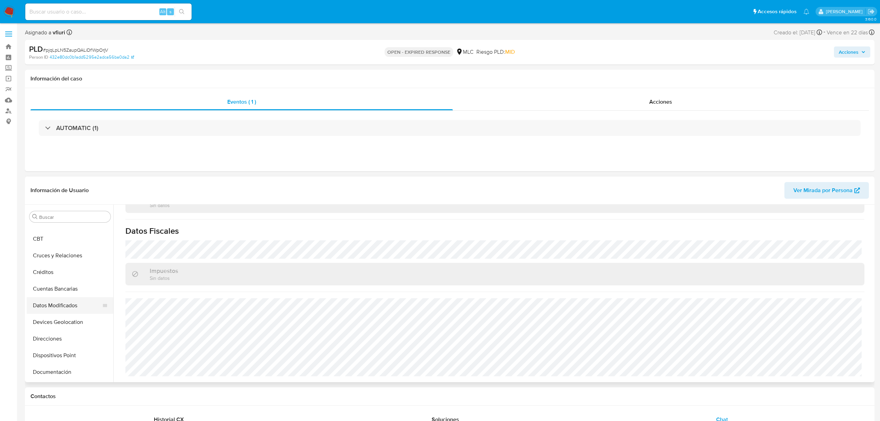
scroll to position [16, 0]
click at [61, 272] on button "Cruces y Relaciones" at bounding box center [67, 267] width 81 height 17
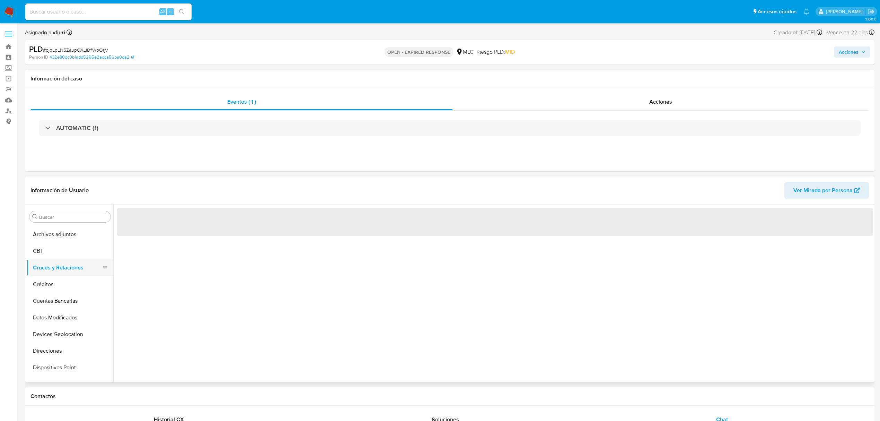
scroll to position [0, 0]
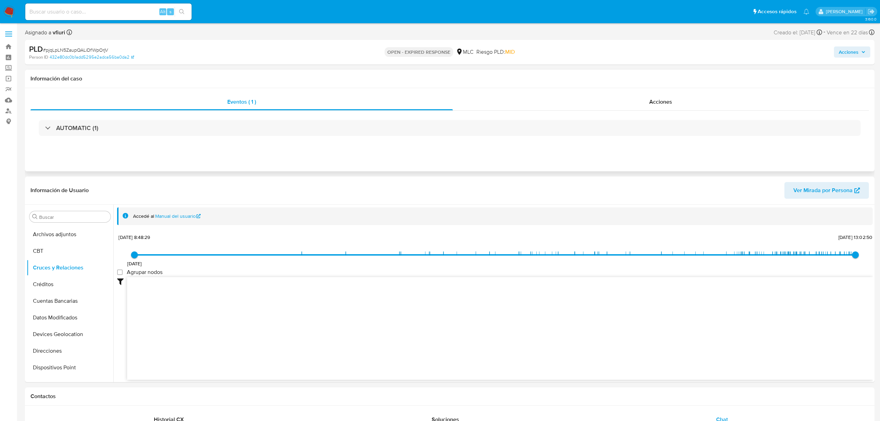
drag, startPoint x: 438, startPoint y: 309, endPoint x: 476, endPoint y: 164, distance: 149.7
click at [63, 252] on button "Historial Casos" at bounding box center [67, 249] width 81 height 17
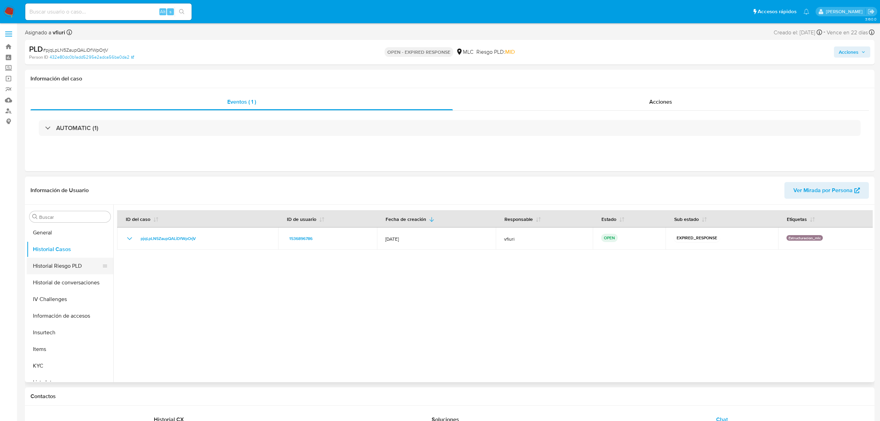
scroll to position [293, 0]
click at [47, 281] on button "KYC" at bounding box center [67, 273] width 81 height 17
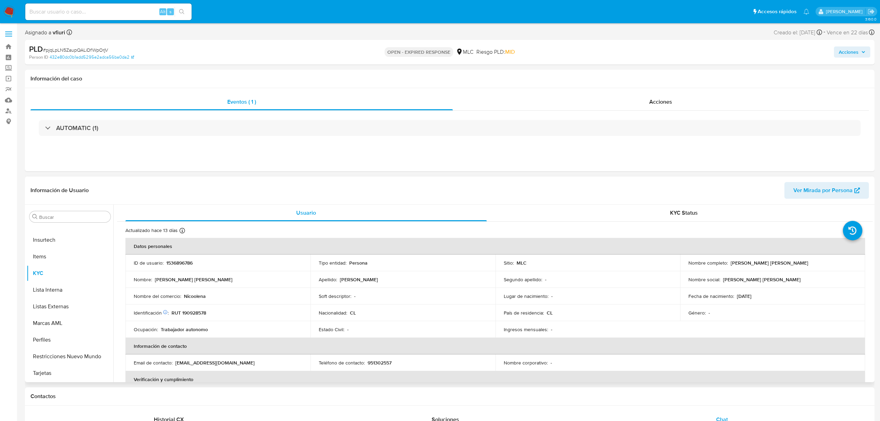
drag, startPoint x: 728, startPoint y: 263, endPoint x: 803, endPoint y: 264, distance: 74.9
click at [803, 264] on div "Nombre completo : Nicole Andrea Paredes Millán" at bounding box center [773, 263] width 168 height 6
click at [177, 143] on div "AUTOMATIC (1)" at bounding box center [450, 128] width 839 height 35
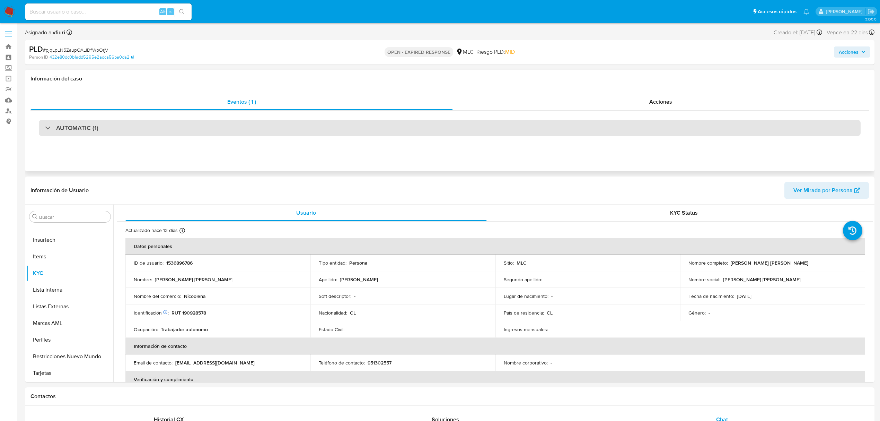
click at [189, 120] on div "AUTOMATIC (1)" at bounding box center [450, 128] width 822 height 16
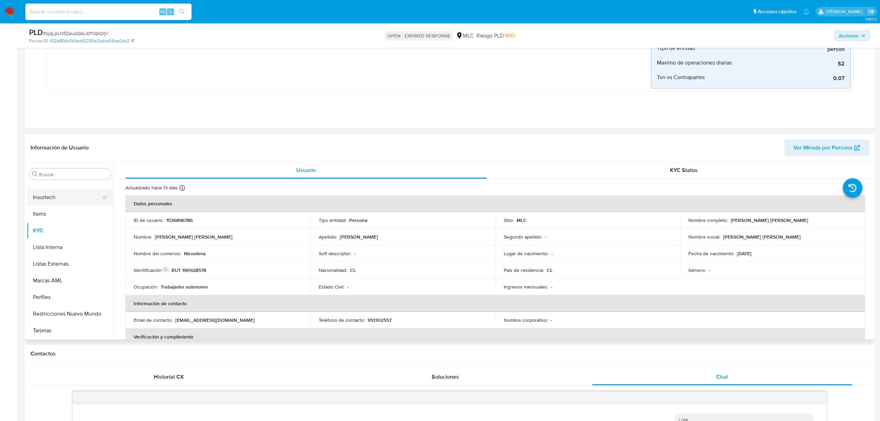
scroll to position [0, 0]
click at [62, 205] on button "Archivos adjuntos" at bounding box center [67, 207] width 81 height 17
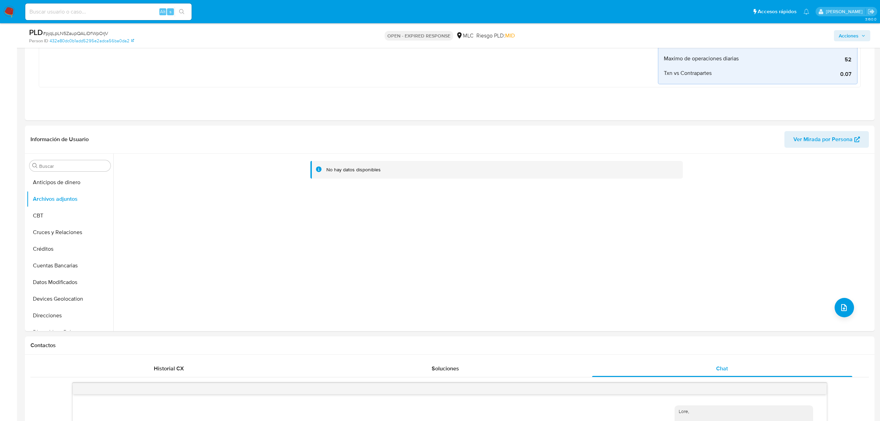
click at [84, 32] on span "# pjqLpLN5ZaupQALiDfWpOrjV" at bounding box center [75, 33] width 65 height 7
click at [118, 9] on input at bounding box center [108, 11] width 166 height 9
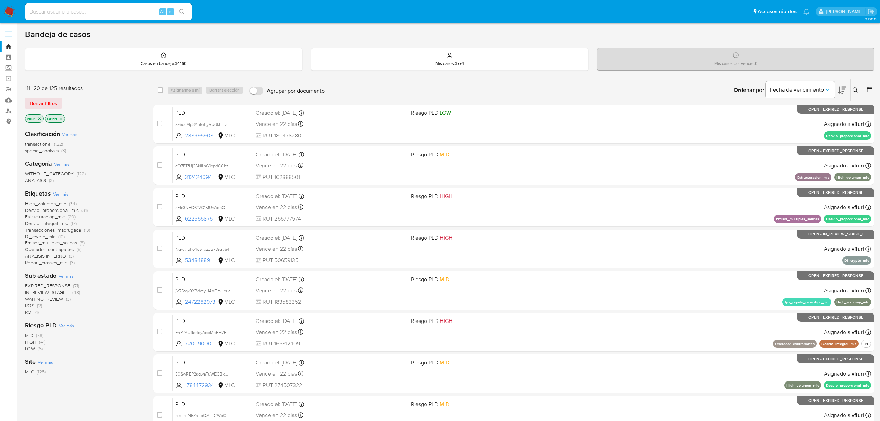
scroll to position [151, 0]
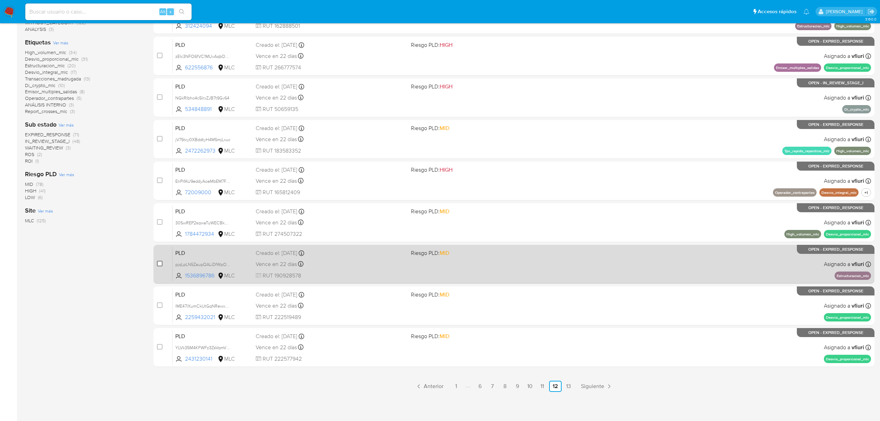
click at [159, 262] on input "checkbox" at bounding box center [160, 264] width 6 height 6
checkbox input "true"
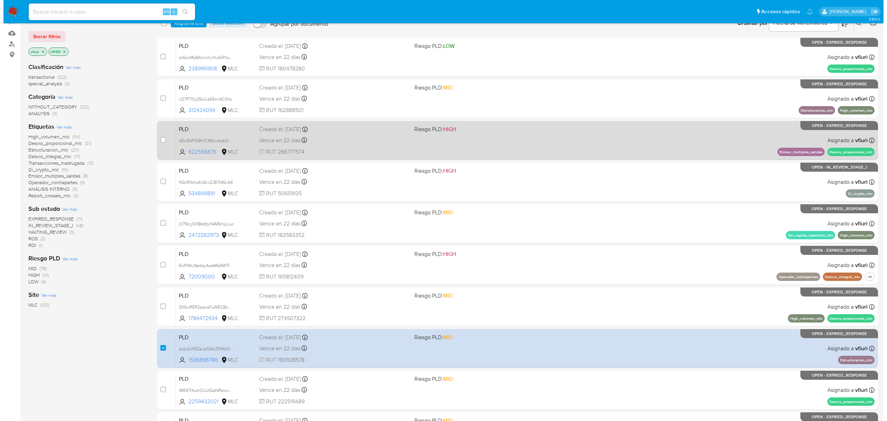
scroll to position [0, 0]
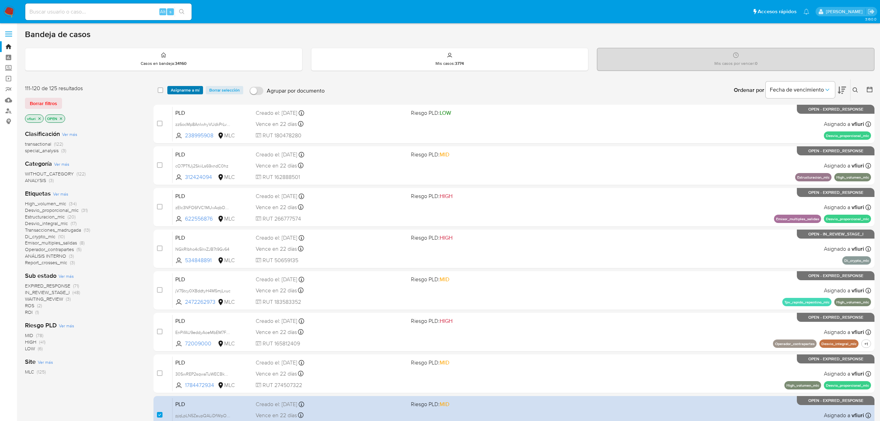
click at [189, 89] on span "Asignarme a mí" at bounding box center [185, 90] width 29 height 7
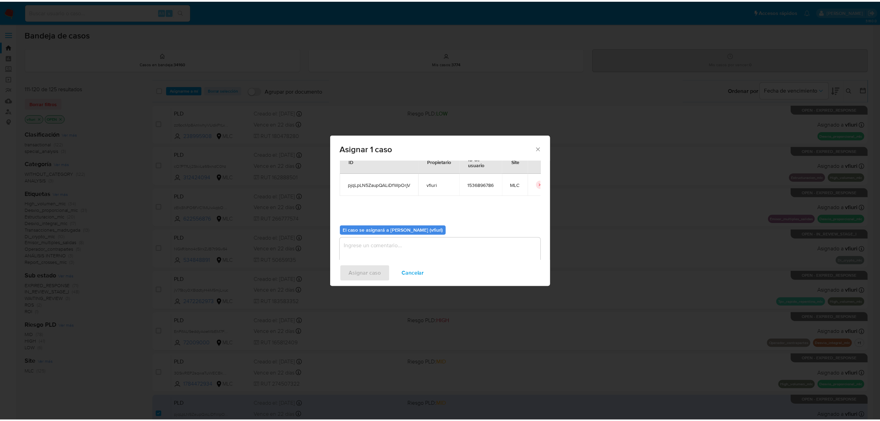
scroll to position [35, 0]
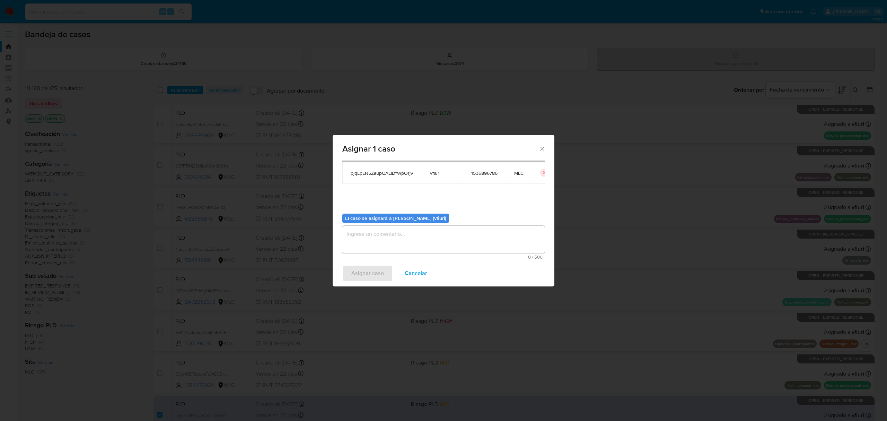
click at [357, 251] on textarea "assign-modal" at bounding box center [443, 240] width 202 height 28
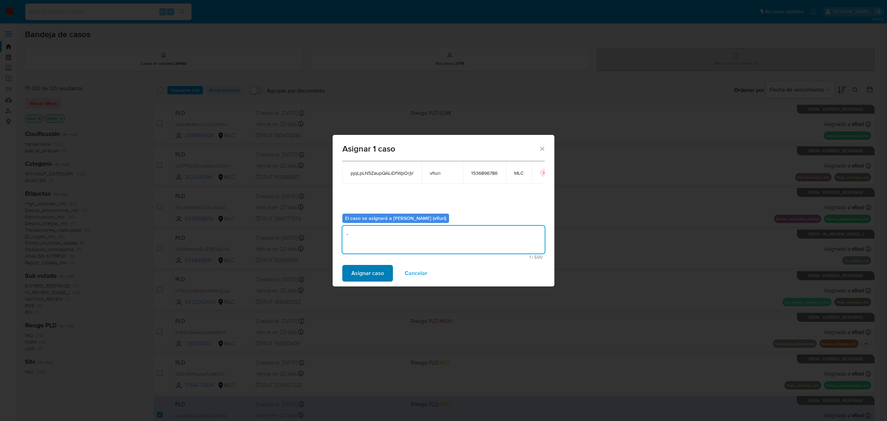
type textarea "-"
click at [362, 268] on span "Asignar caso" at bounding box center [367, 273] width 33 height 15
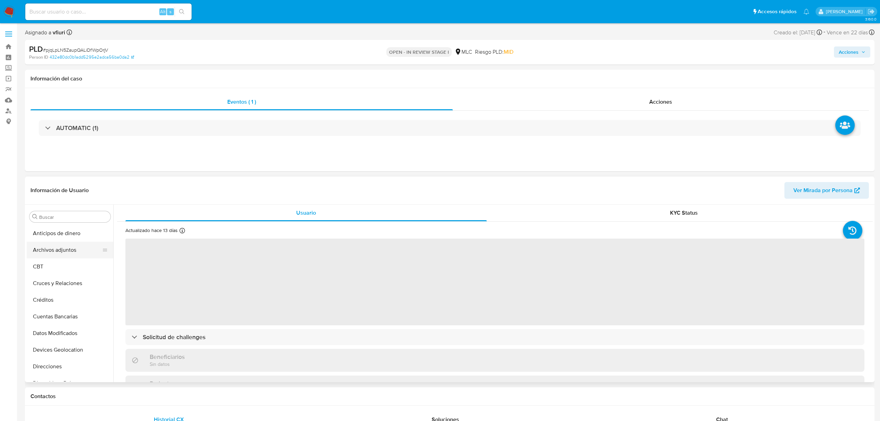
select select "10"
click at [55, 251] on button "Archivos adjuntos" at bounding box center [67, 250] width 81 height 17
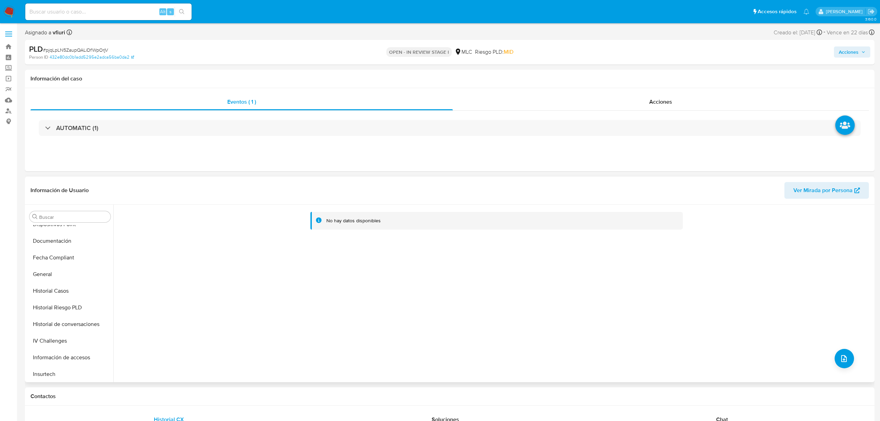
scroll to position [293, 0]
click at [55, 278] on button "KYC" at bounding box center [67, 273] width 81 height 17
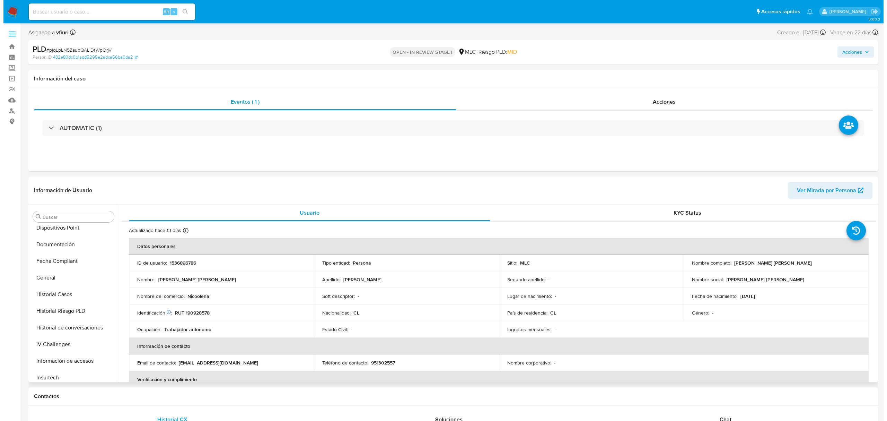
scroll to position [0, 0]
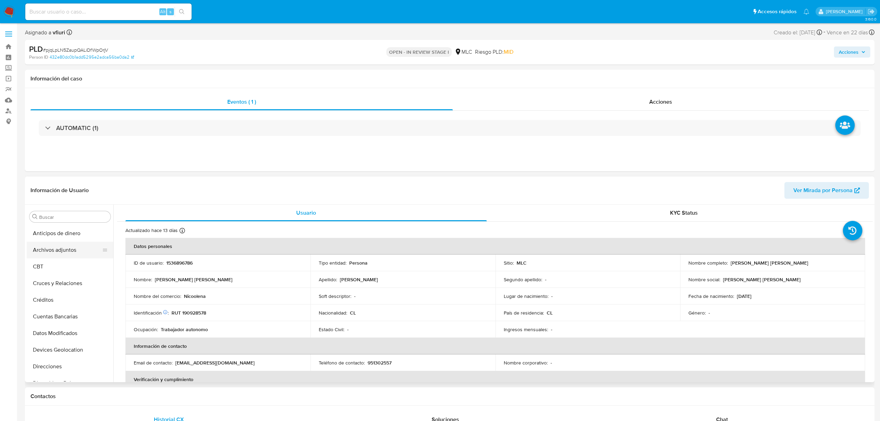
click at [53, 250] on button "Archivos adjuntos" at bounding box center [67, 250] width 81 height 17
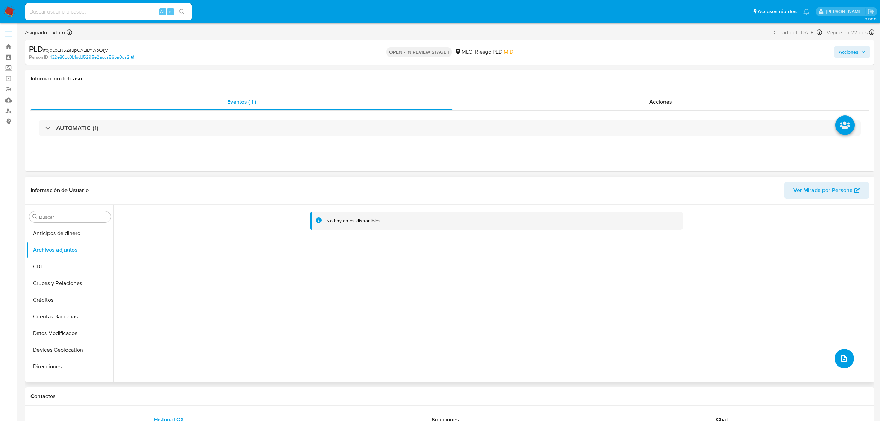
click at [844, 359] on icon "upload-file" at bounding box center [844, 358] width 8 height 8
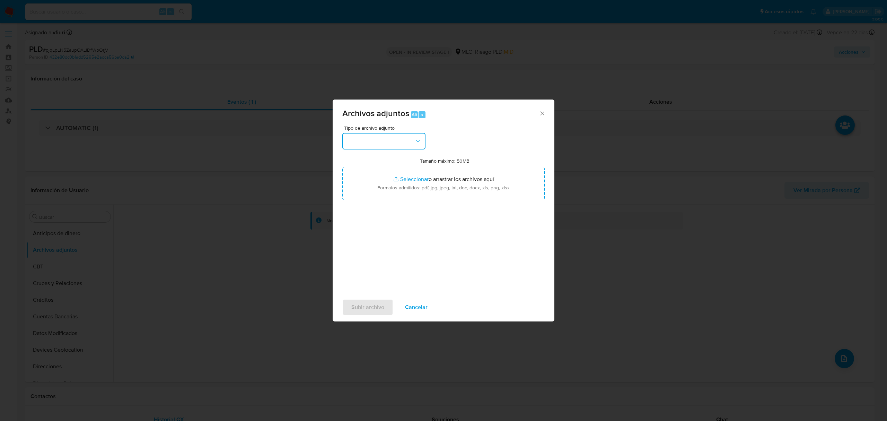
click at [373, 138] on button "button" at bounding box center [383, 141] width 83 height 17
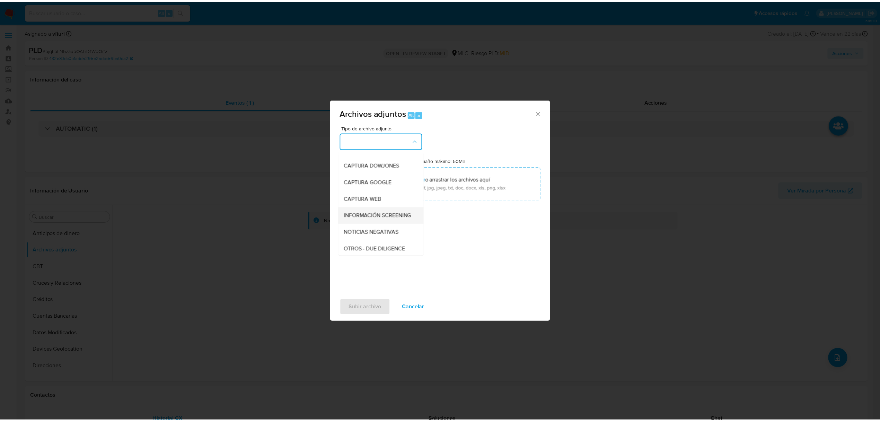
scroll to position [103, 0]
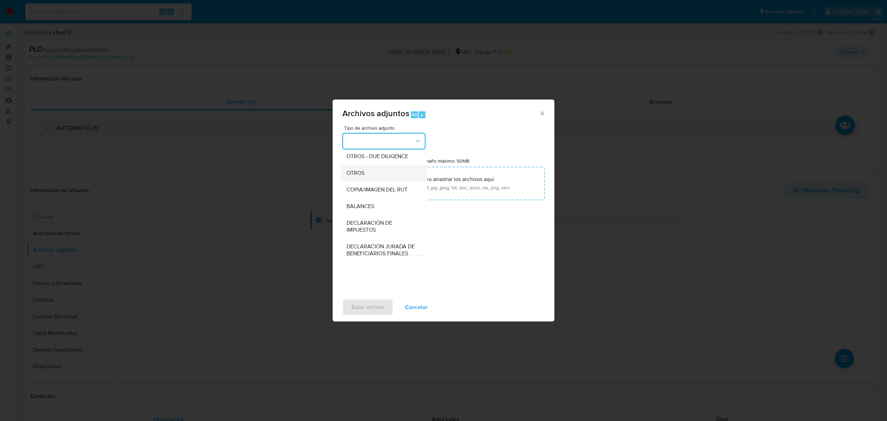
click at [361, 176] on span "OTROS" at bounding box center [356, 172] width 18 height 7
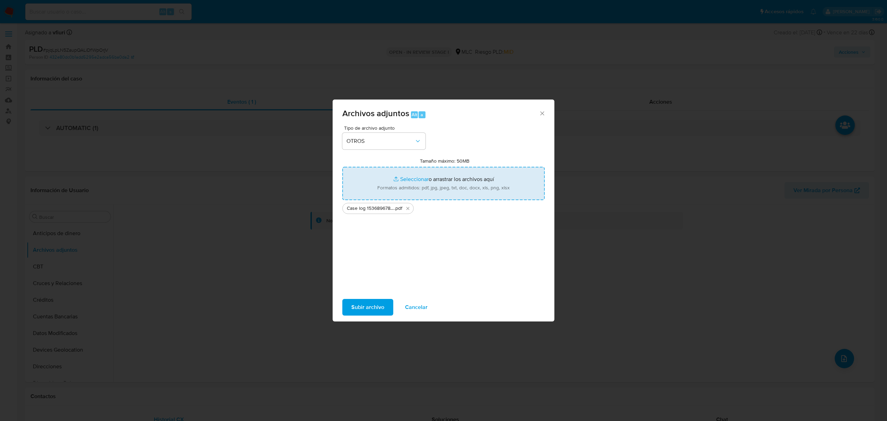
type input "C:\fakepath\Tabla 1536896786 - 18_09_2025.xlsx"
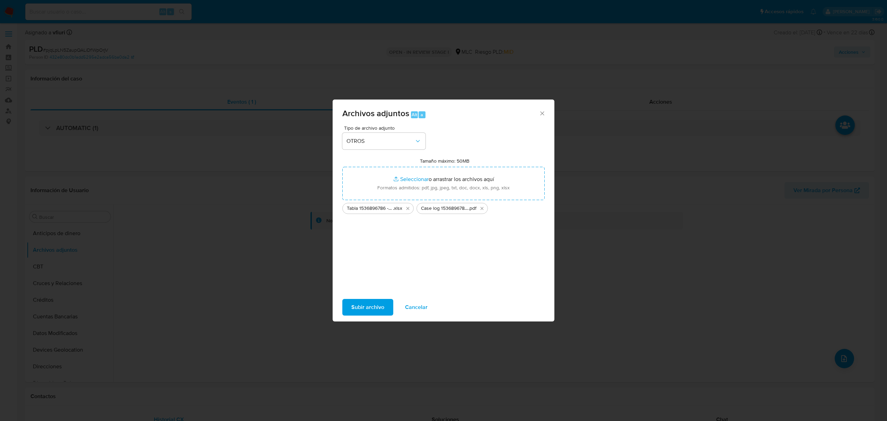
click at [362, 307] on span "Subir archivo" at bounding box center [367, 306] width 33 height 15
click at [429, 307] on button "Cancelar" at bounding box center [416, 307] width 41 height 17
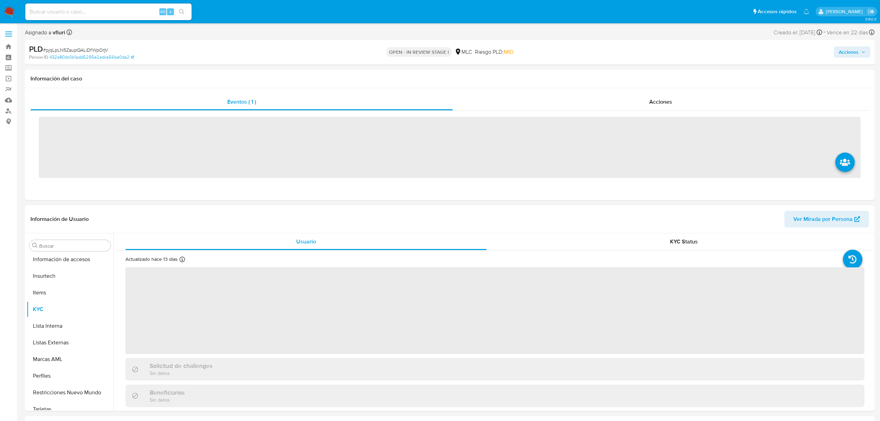
scroll to position [293, 0]
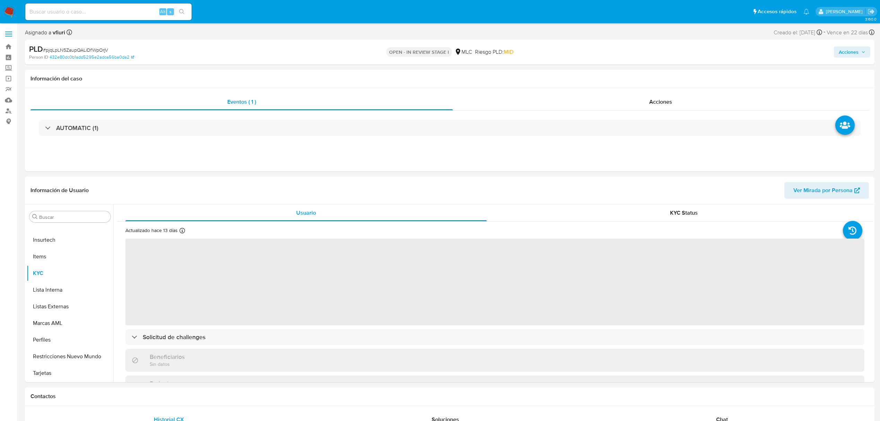
select select "10"
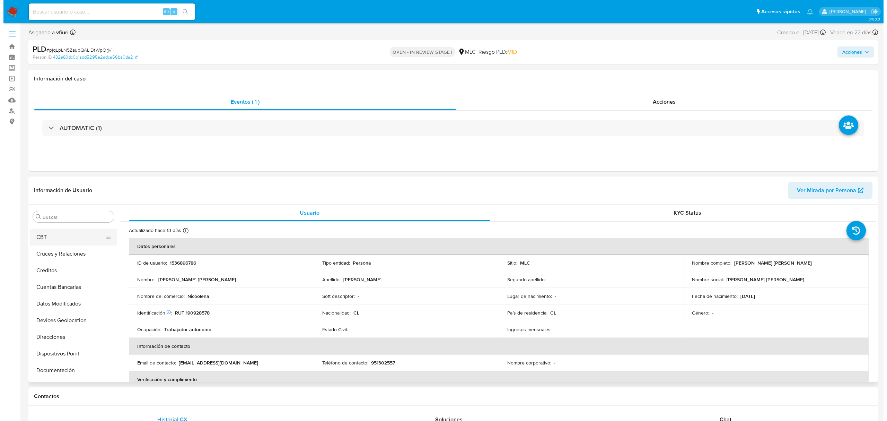
scroll to position [0, 0]
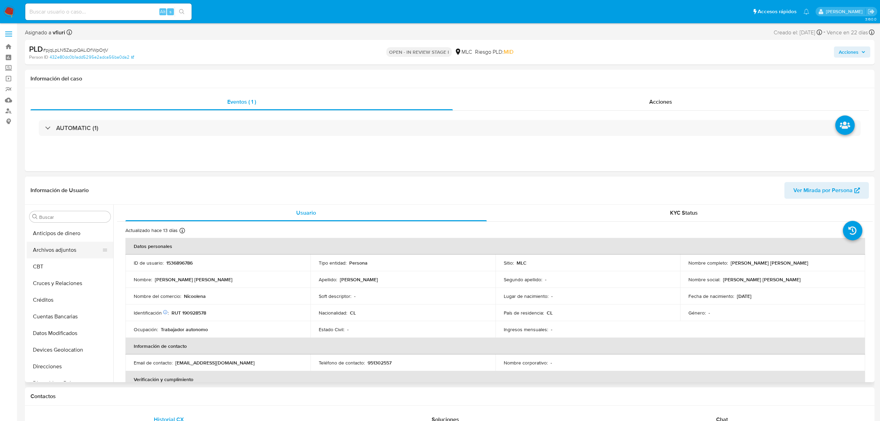
click at [67, 252] on button "Archivos adjuntos" at bounding box center [67, 250] width 81 height 17
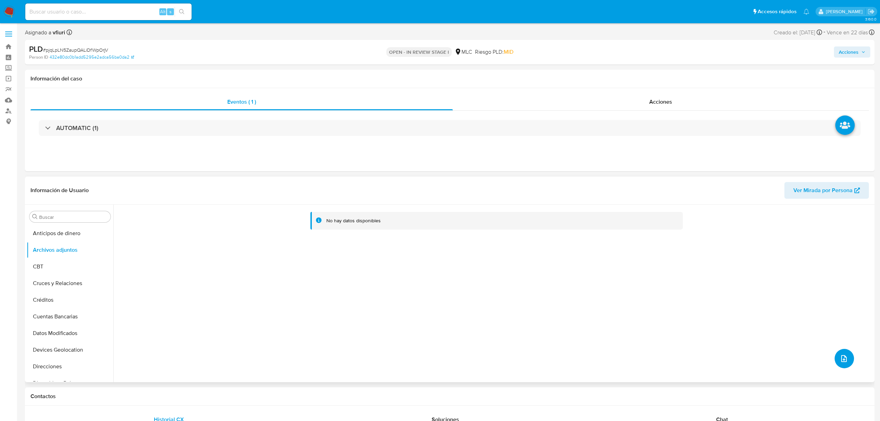
click at [841, 363] on icon "upload-file" at bounding box center [844, 358] width 8 height 8
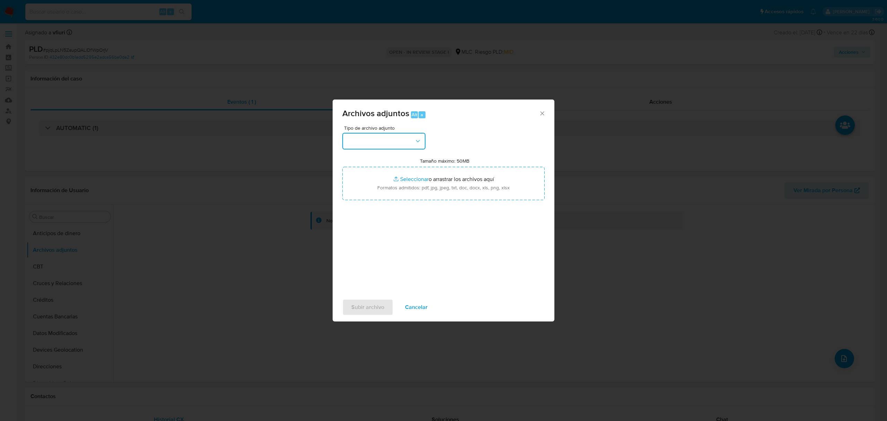
click at [394, 143] on button "button" at bounding box center [383, 141] width 83 height 17
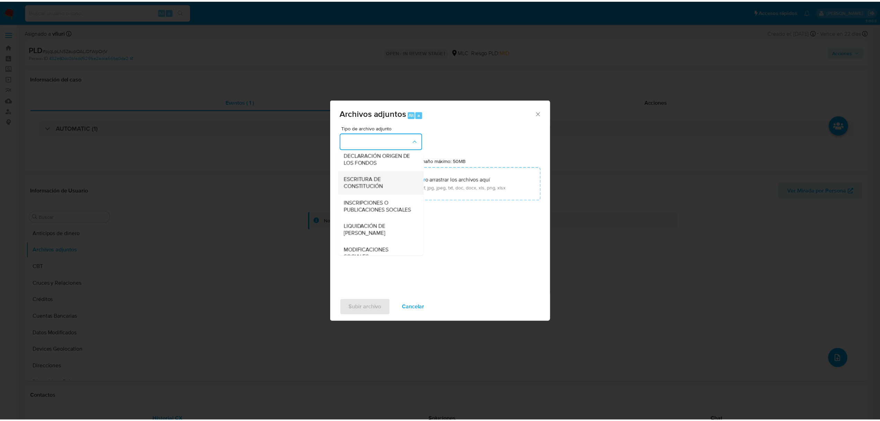
scroll to position [103, 0]
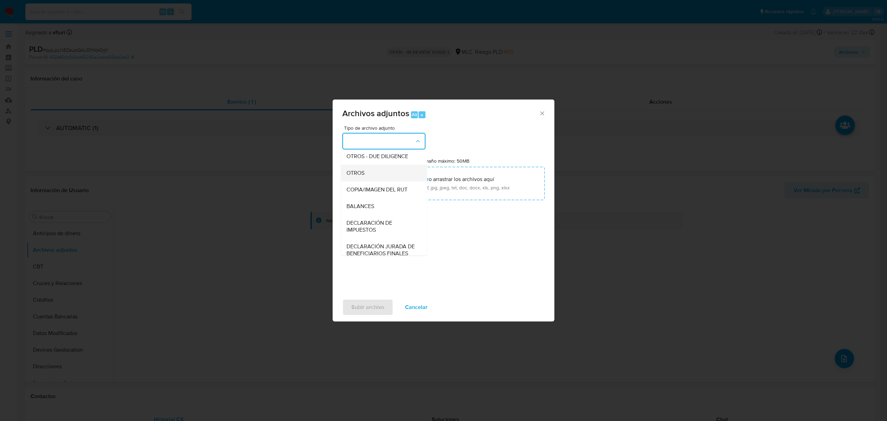
click at [369, 177] on div "OTROS" at bounding box center [382, 173] width 71 height 17
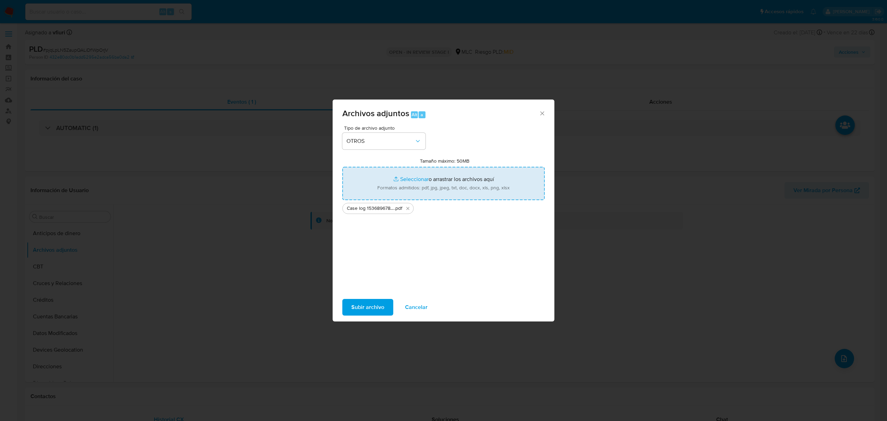
type input "C:\fakepath\Tabla 1536896786 - 18_09_2025.xlsx"
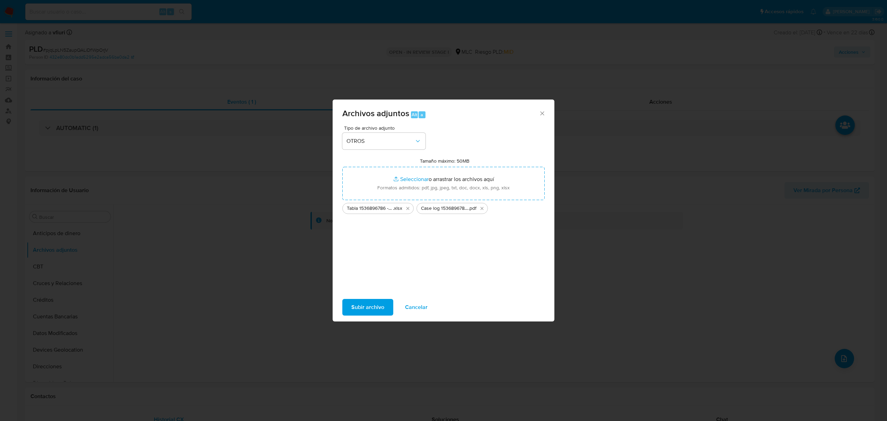
click at [369, 302] on span "Subir archivo" at bounding box center [367, 306] width 33 height 15
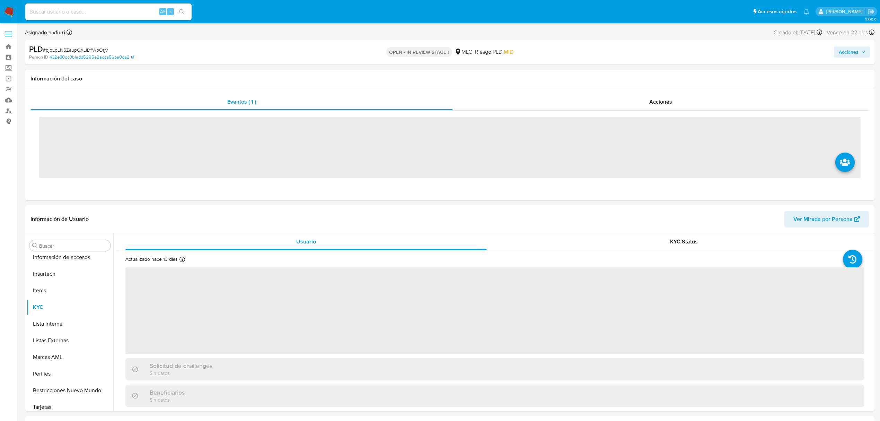
scroll to position [293, 0]
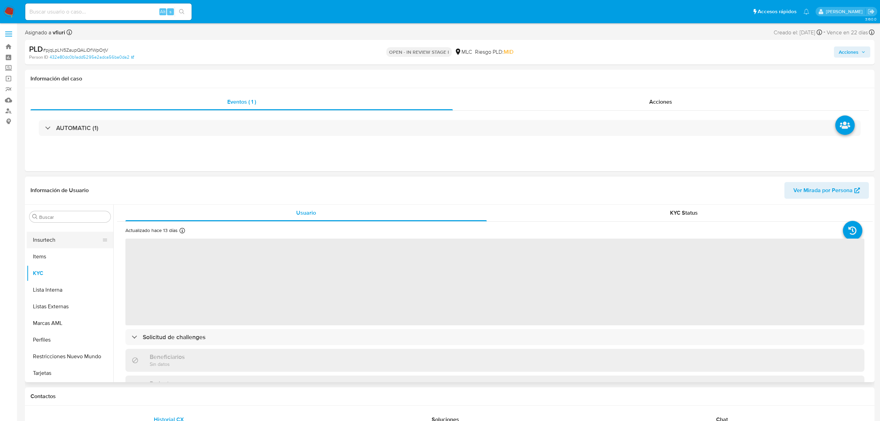
select select "10"
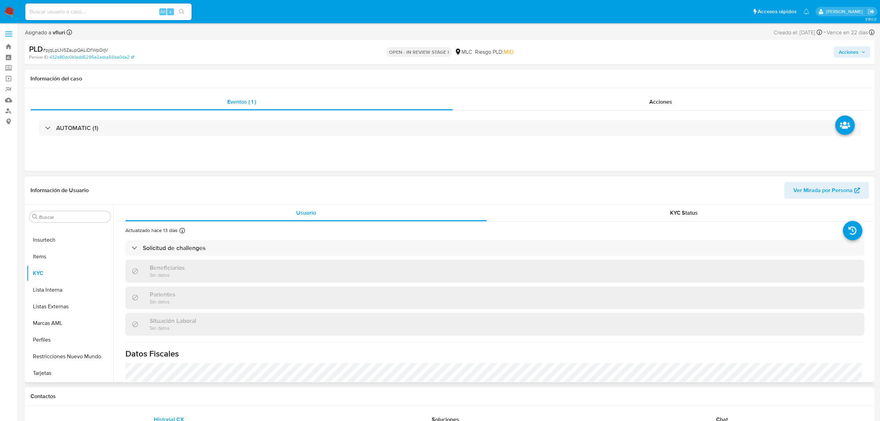
scroll to position [0, 0]
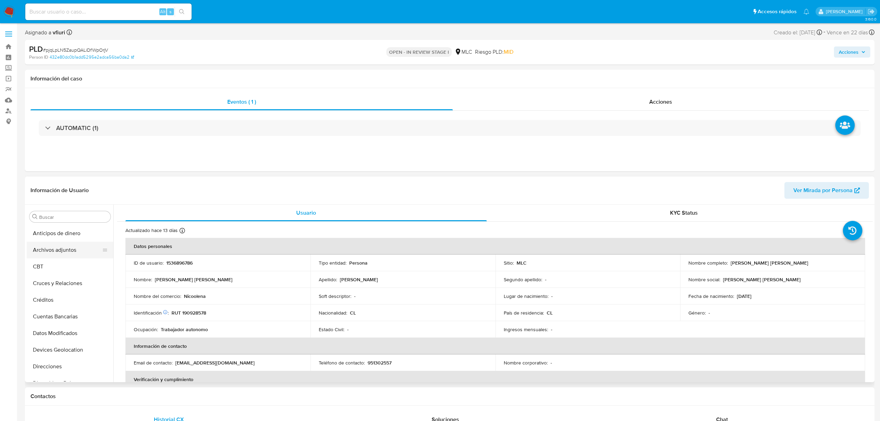
click at [54, 251] on button "Archivos adjuntos" at bounding box center [67, 250] width 81 height 17
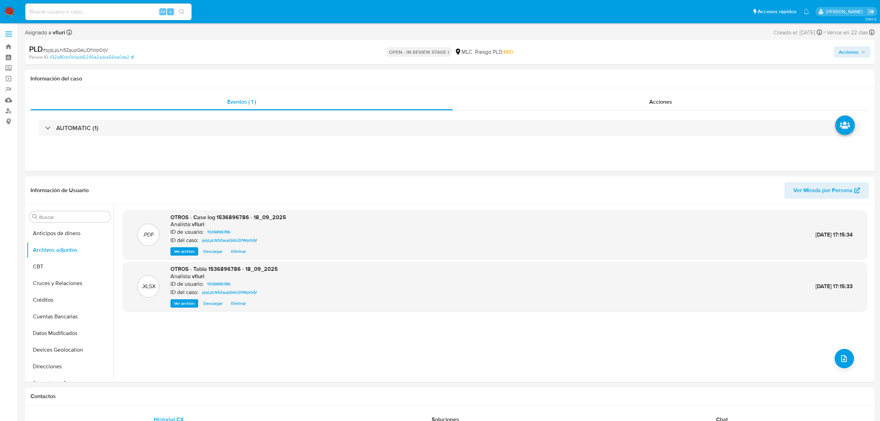
click at [853, 55] on span "Acciones" at bounding box center [849, 51] width 20 height 11
click at [674, 67] on div "Resolución del caso Alt r" at bounding box center [664, 74] width 66 height 18
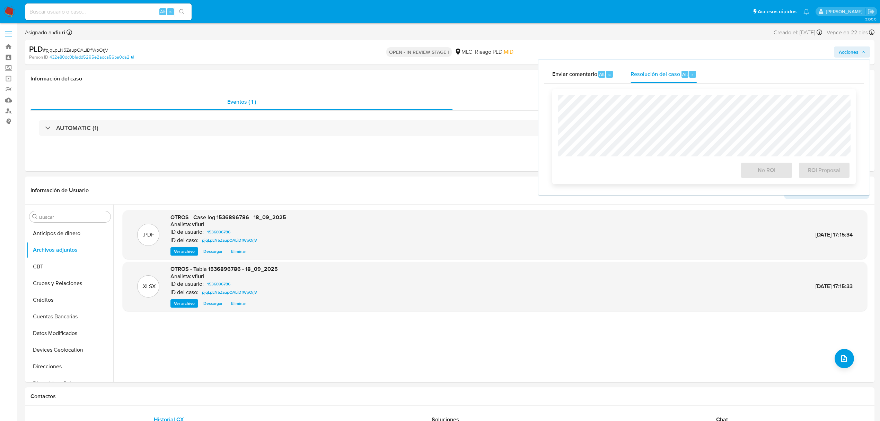
click at [675, 91] on div "No ROI ROI Proposal" at bounding box center [704, 136] width 304 height 95
click at [774, 170] on span "No ROI" at bounding box center [767, 170] width 34 height 15
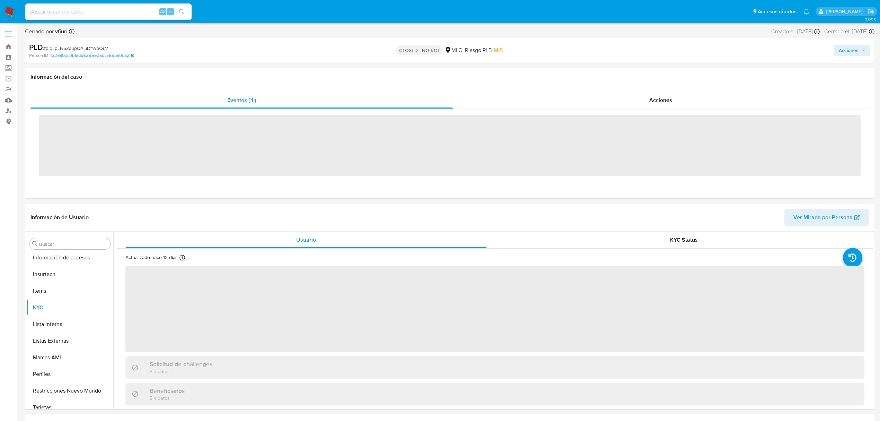
scroll to position [293, 0]
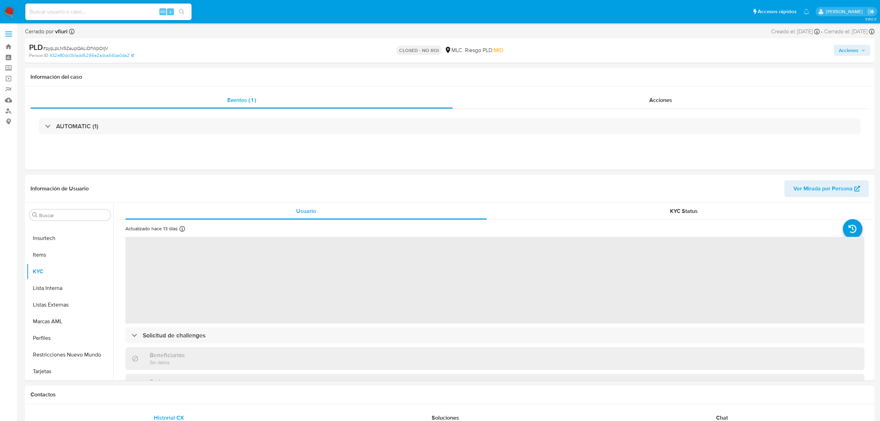
select select "10"
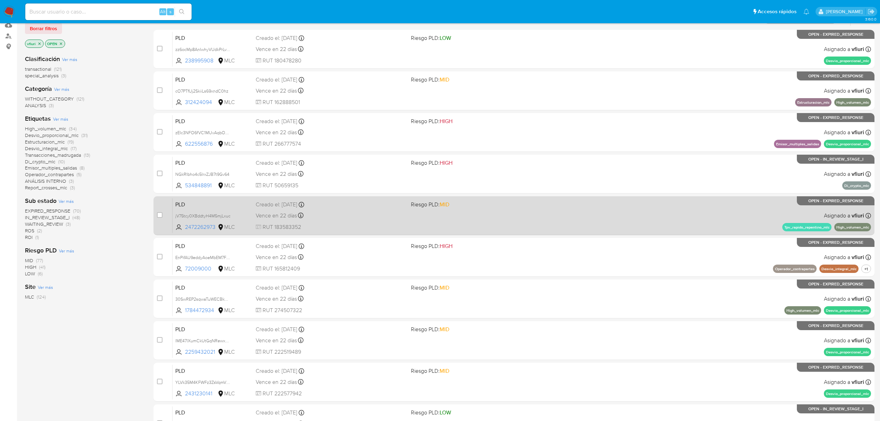
scroll to position [151, 0]
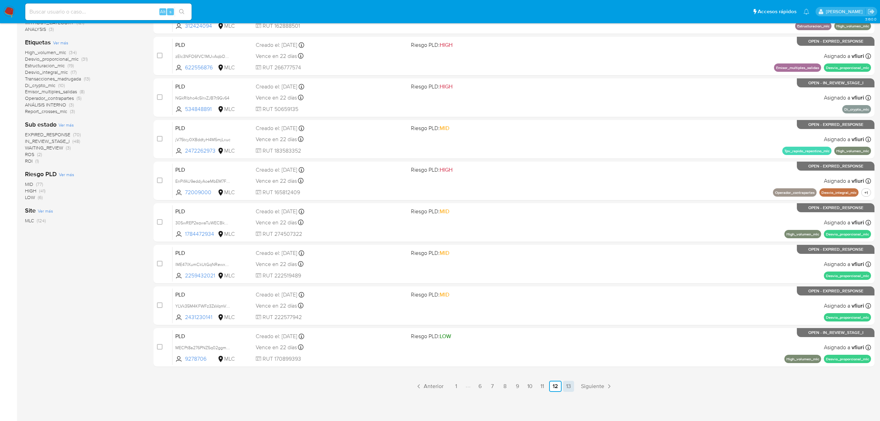
click at [566, 391] on link "13" at bounding box center [568, 386] width 11 height 11
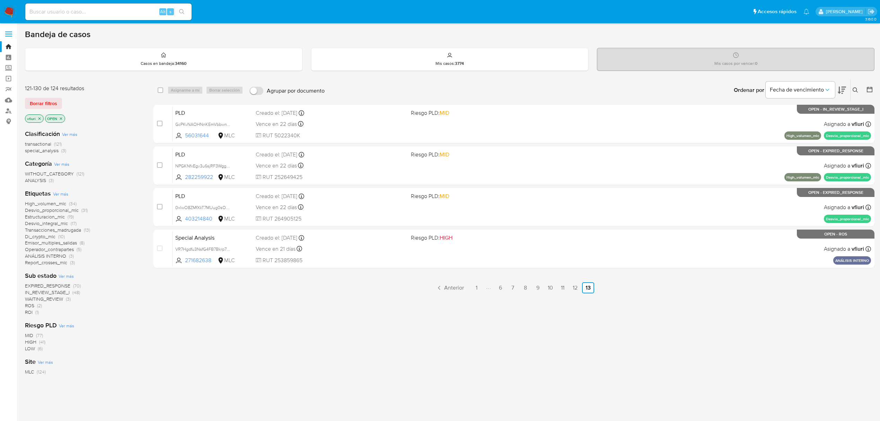
click at [34, 311] on span "ROI (1)" at bounding box center [32, 312] width 14 height 7
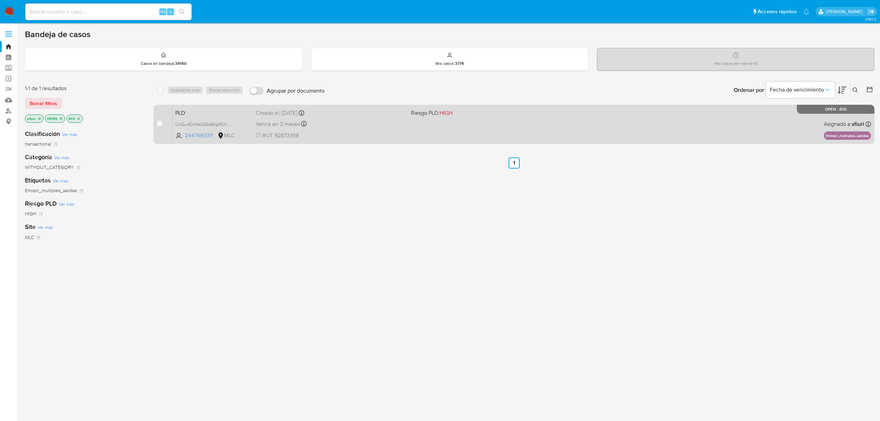
click at [388, 126] on div "Vence en 2 meses Vence el [DATE] 06:04:18" at bounding box center [331, 123] width 150 height 9
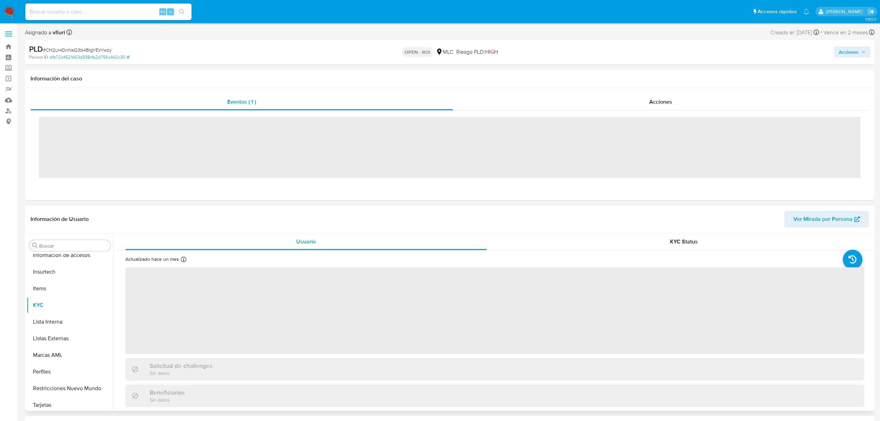
scroll to position [293, 0]
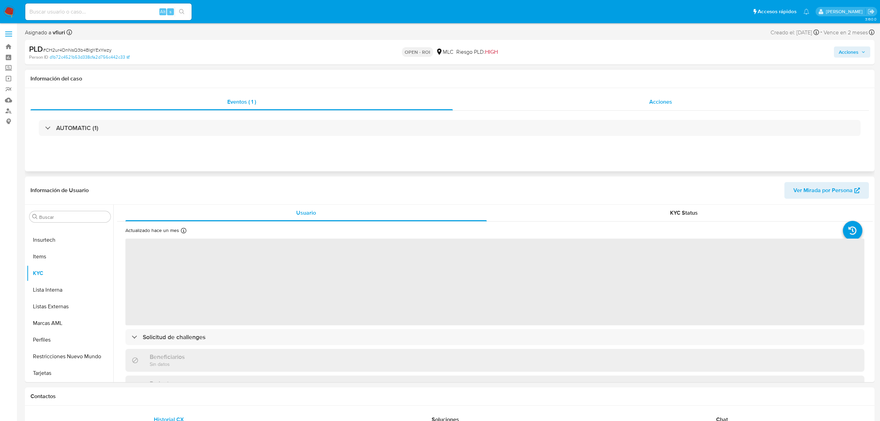
click at [668, 99] on span "Acciones" at bounding box center [661, 102] width 23 height 8
select select "10"
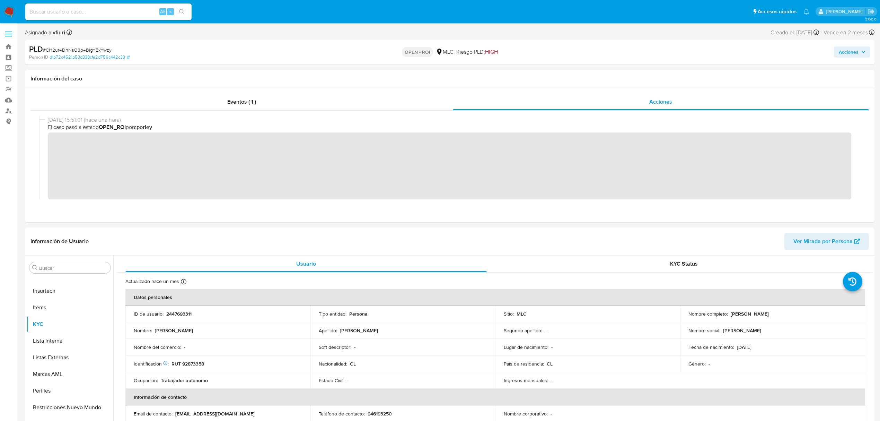
click at [856, 54] on span "Acciones" at bounding box center [849, 51] width 20 height 11
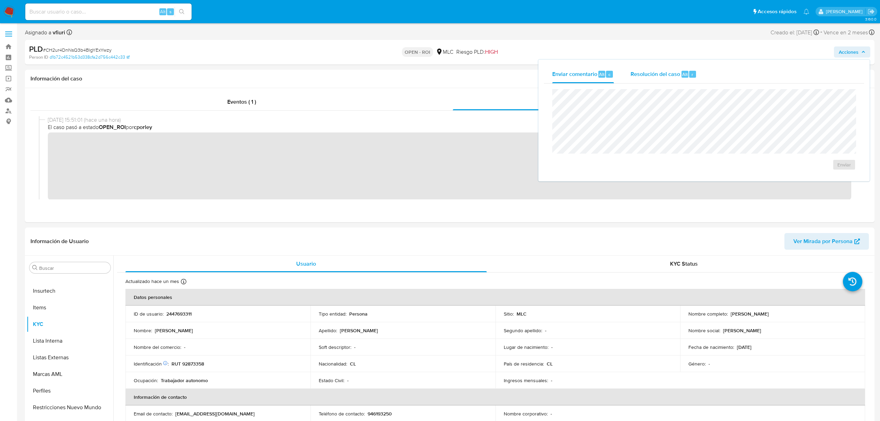
click at [652, 72] on span "Resolución del caso" at bounding box center [656, 74] width 50 height 8
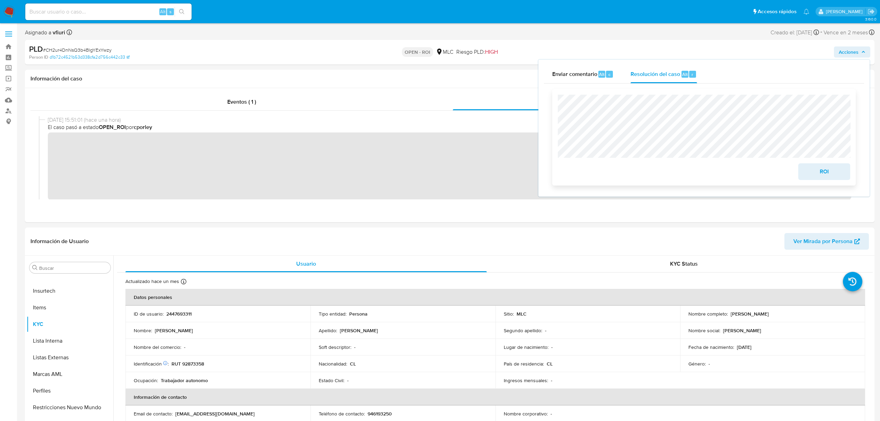
click at [821, 176] on span "ROI" at bounding box center [825, 171] width 34 height 15
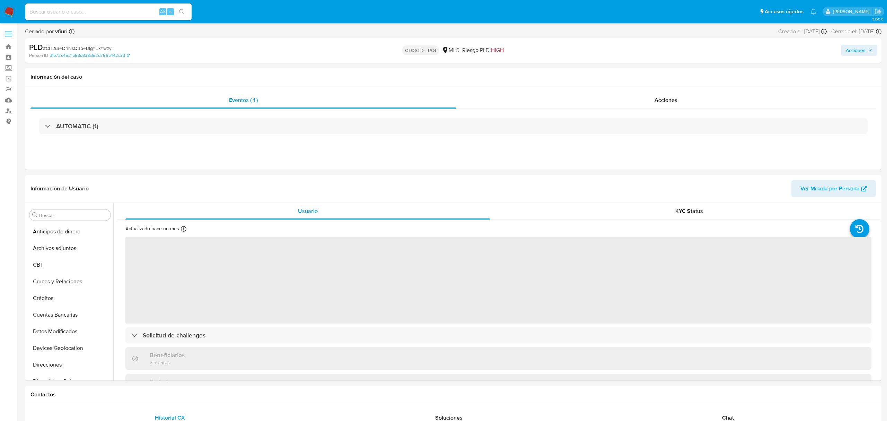
select select "10"
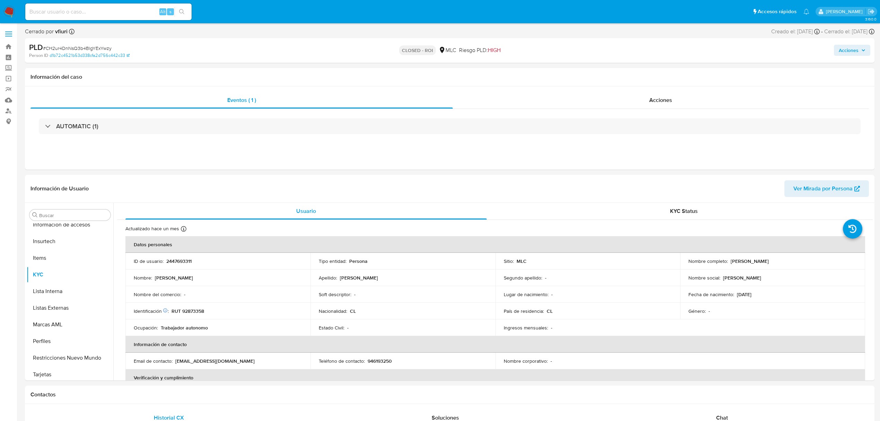
scroll to position [293, 0]
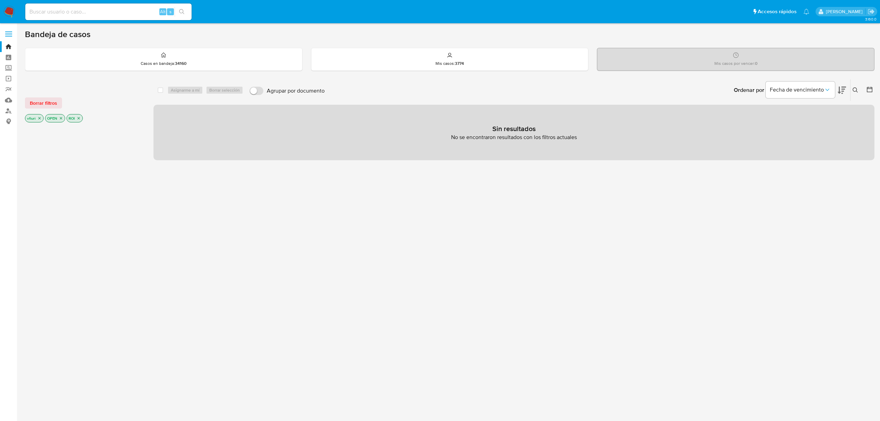
click at [79, 115] on p "ROI" at bounding box center [75, 118] width 16 height 8
click at [82, 118] on p "ROI" at bounding box center [75, 118] width 16 height 8
click at [81, 118] on icon "close-filter" at bounding box center [79, 118] width 4 height 4
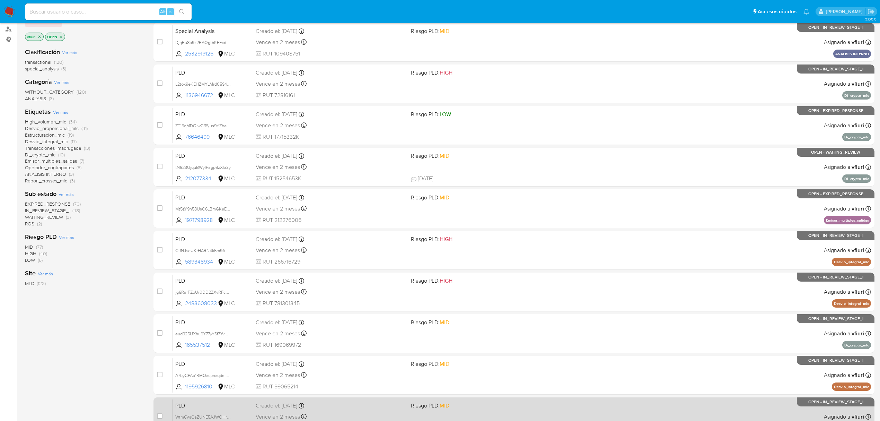
scroll to position [151, 0]
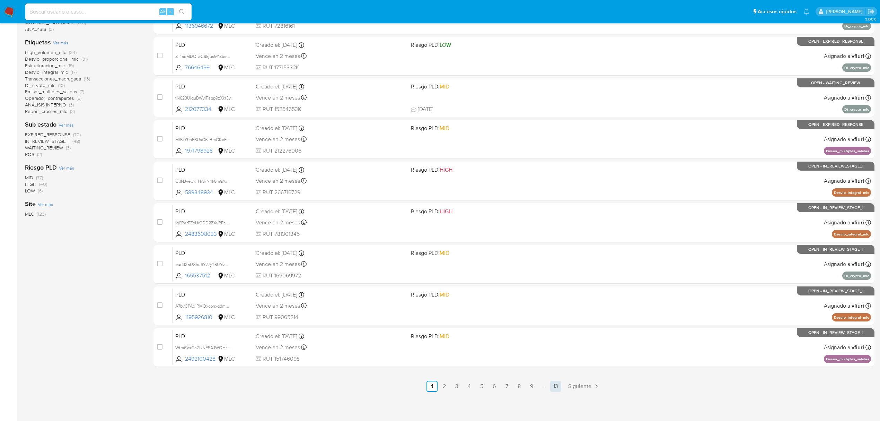
click at [552, 387] on link "13" at bounding box center [555, 386] width 11 height 11
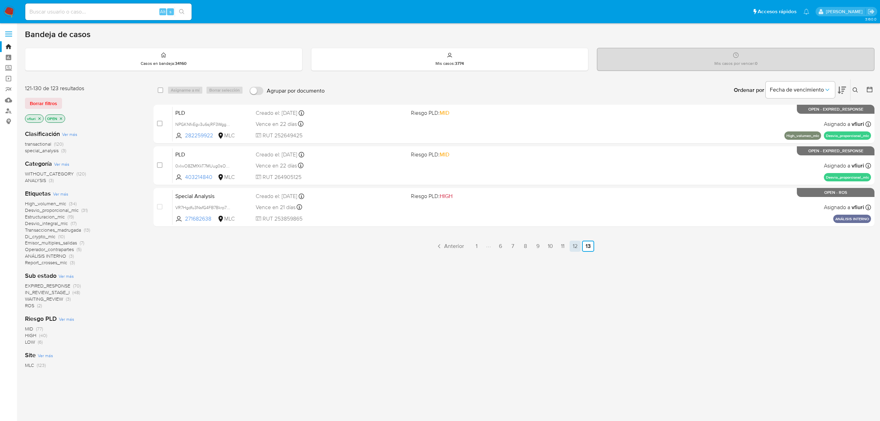
click at [573, 251] on link "12" at bounding box center [575, 246] width 11 height 11
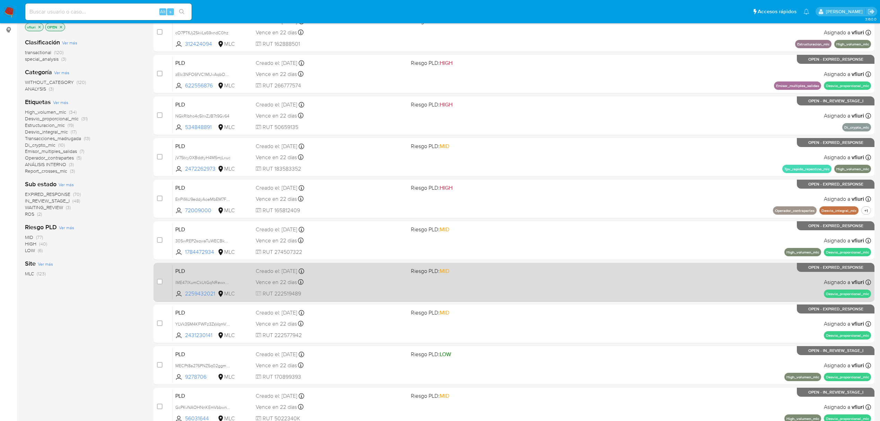
scroll to position [151, 0]
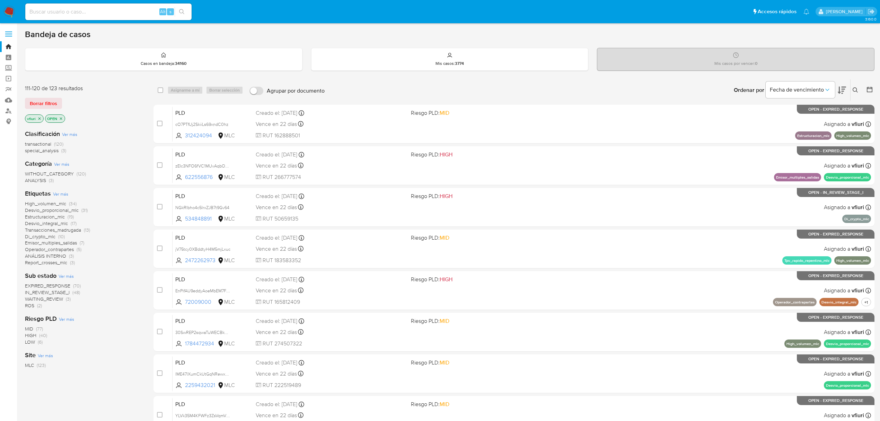
click at [62, 120] on icon "close-filter" at bounding box center [61, 118] width 4 height 4
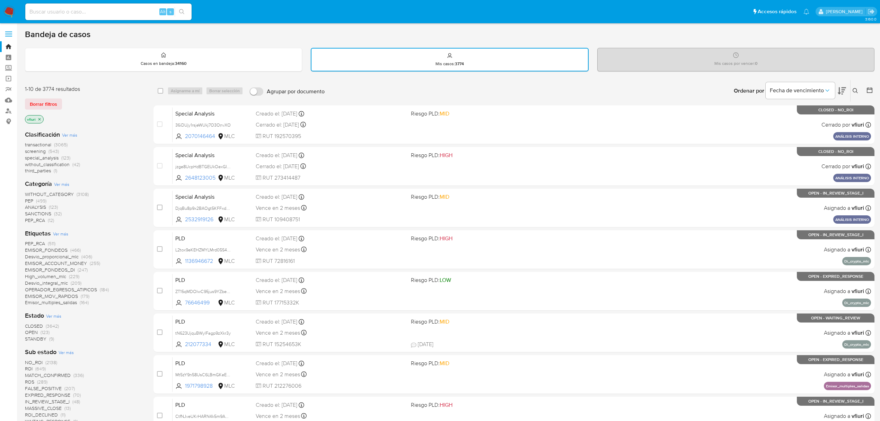
click at [39, 117] on icon "close-filter" at bounding box center [39, 119] width 4 height 4
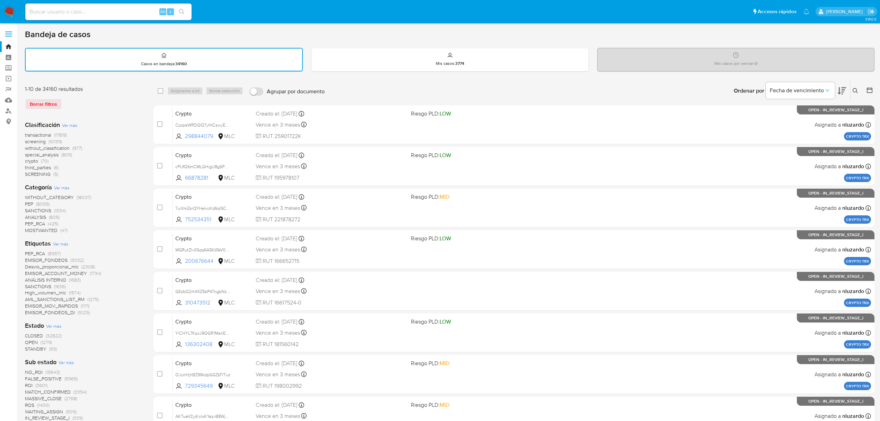
click at [868, 88] on icon at bounding box center [870, 90] width 7 height 7
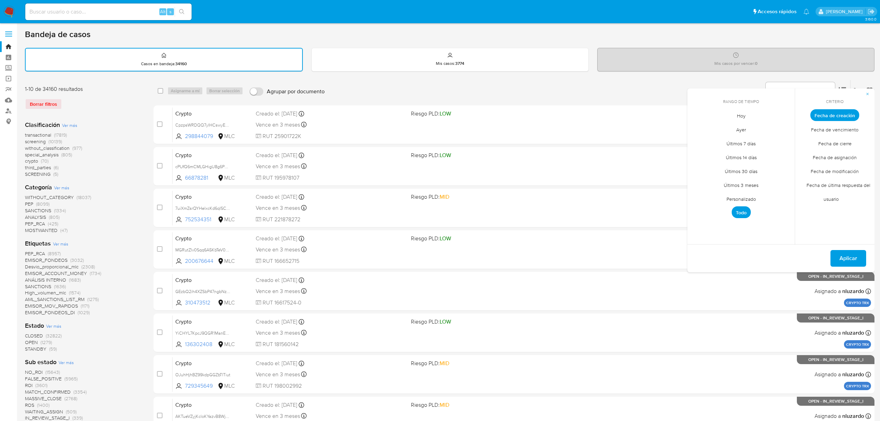
click at [726, 193] on span "Personalizado" at bounding box center [742, 199] width 44 height 14
click at [702, 128] on icon "Mes anterior" at bounding box center [698, 128] width 8 height 8
click at [785, 131] on icon "Mes siguiente" at bounding box center [784, 128] width 8 height 8
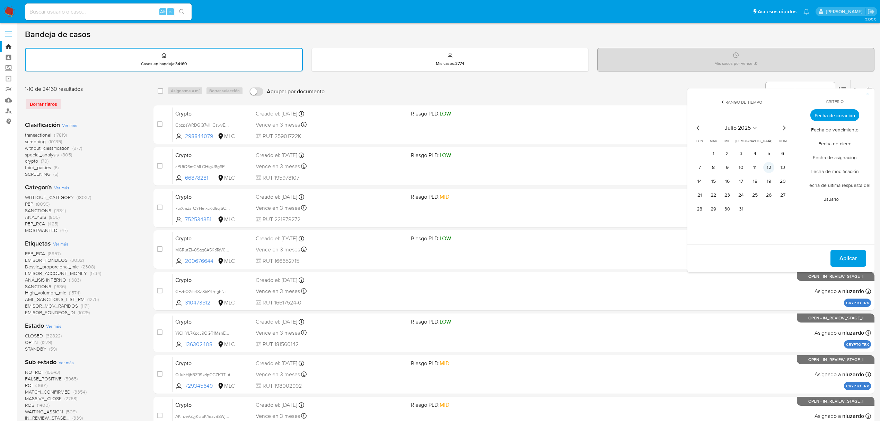
click at [766, 168] on button "12" at bounding box center [769, 167] width 11 height 11
click at [851, 251] on span "Aplicar" at bounding box center [849, 258] width 18 height 15
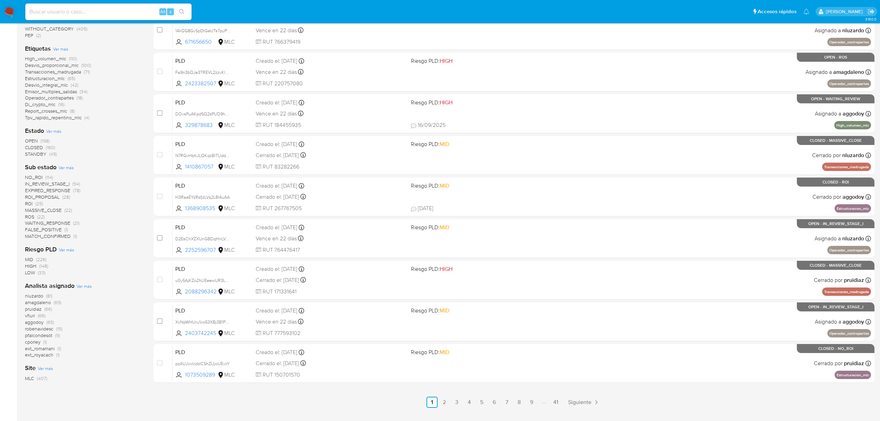
scroll to position [158, 0]
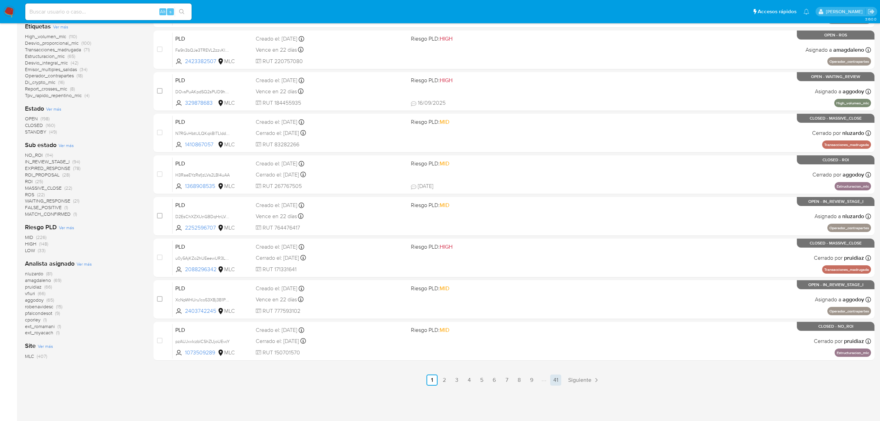
click at [561, 379] on link "41" at bounding box center [555, 379] width 11 height 11
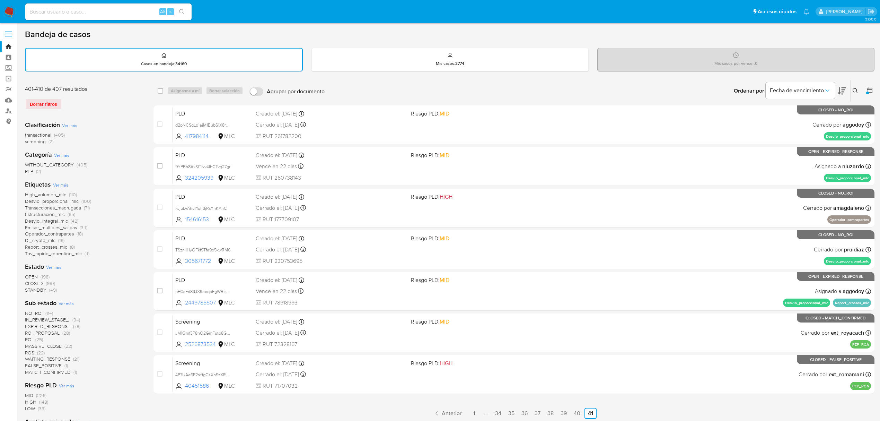
click at [32, 276] on span "OPEN" at bounding box center [31, 276] width 13 height 7
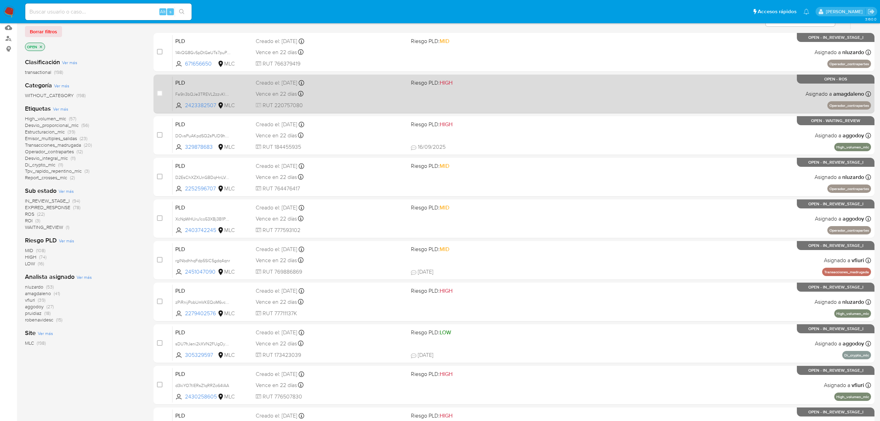
scroll to position [151, 0]
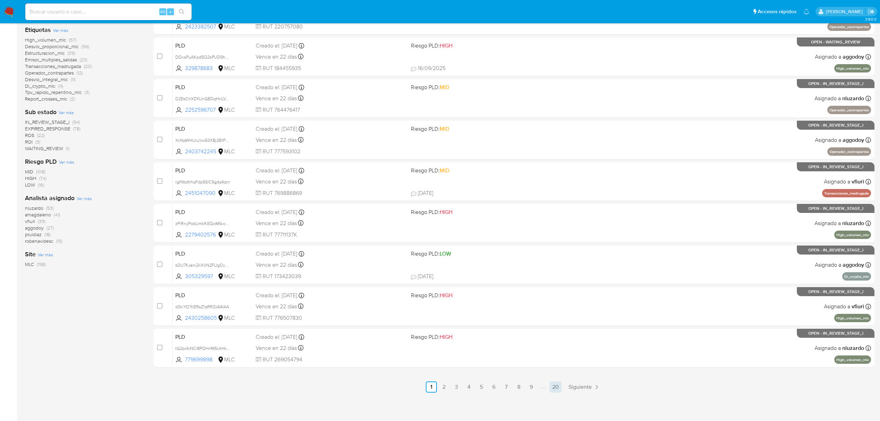
click at [555, 385] on link "20" at bounding box center [556, 386] width 12 height 11
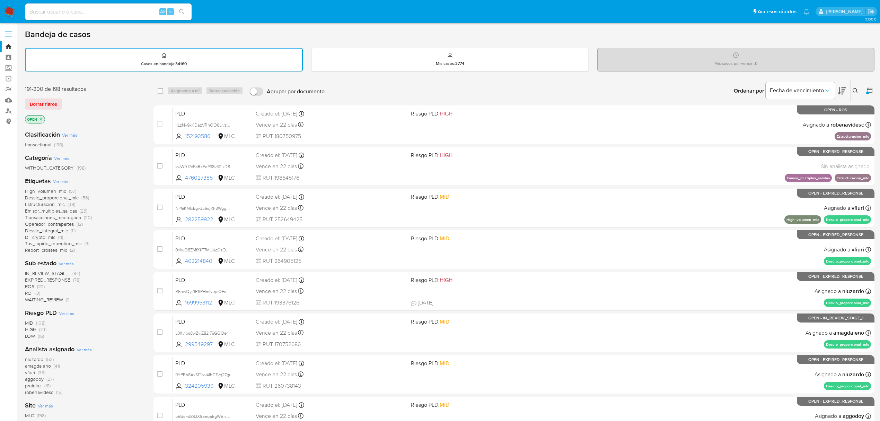
click at [29, 293] on span "ROI" at bounding box center [29, 292] width 8 height 7
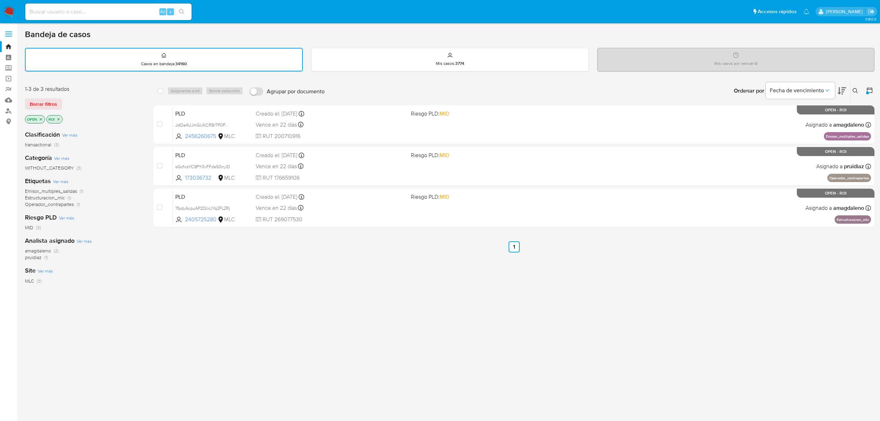
click at [60, 121] on p "ROI" at bounding box center [55, 119] width 16 height 8
click at [61, 117] on icon "close-filter" at bounding box center [58, 119] width 4 height 4
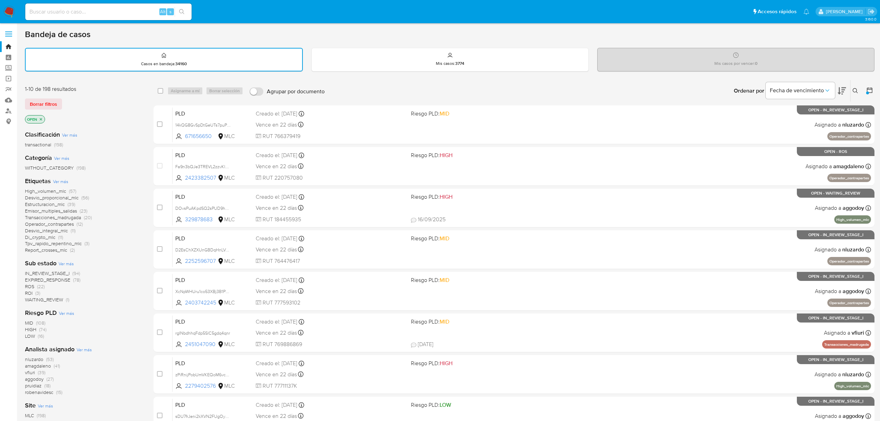
click at [35, 273] on span "IN_REVIEW_STAGE_I" at bounding box center [47, 273] width 45 height 7
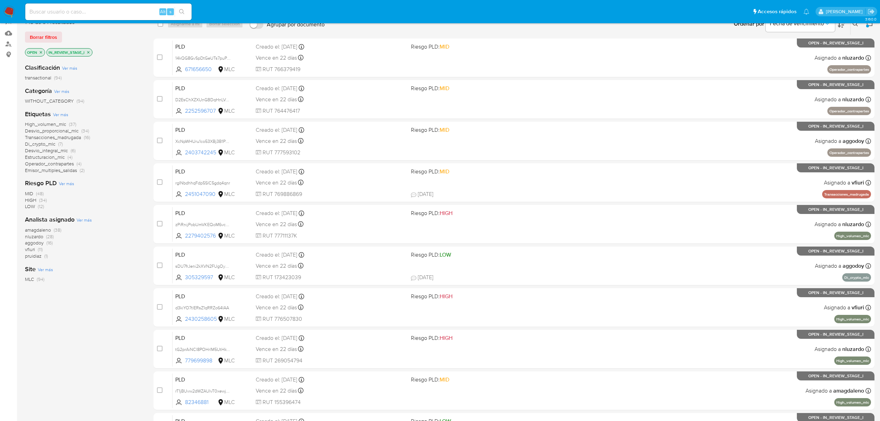
scroll to position [151, 0]
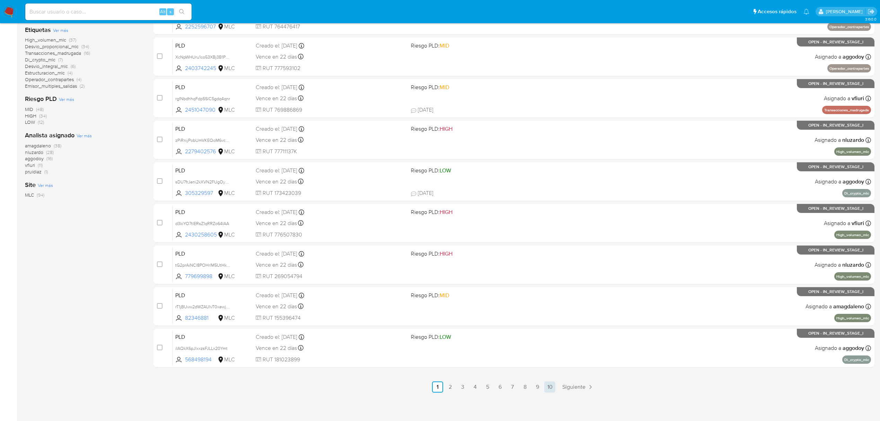
click at [550, 387] on link "10" at bounding box center [550, 386] width 11 height 11
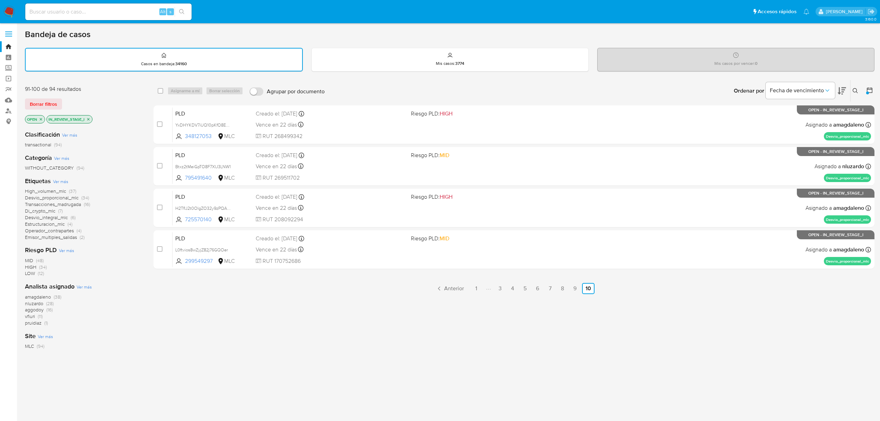
click at [88, 118] on icon "close-filter" at bounding box center [88, 119] width 2 height 2
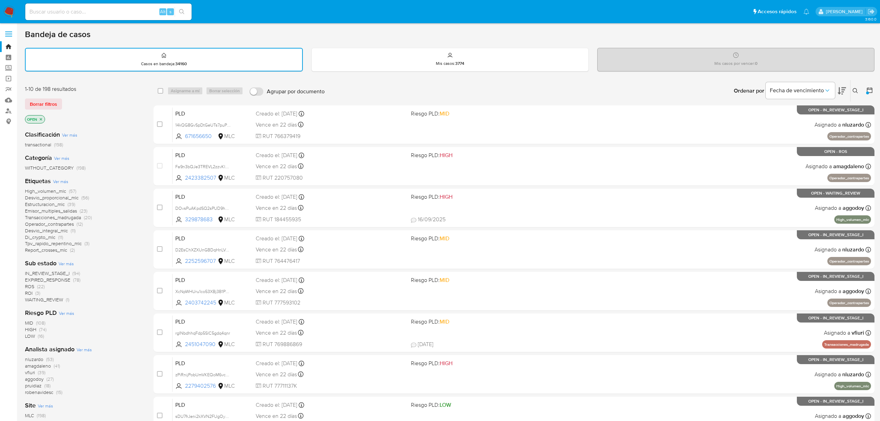
click at [50, 210] on span "Emisor_multiples_salidas" at bounding box center [51, 210] width 52 height 7
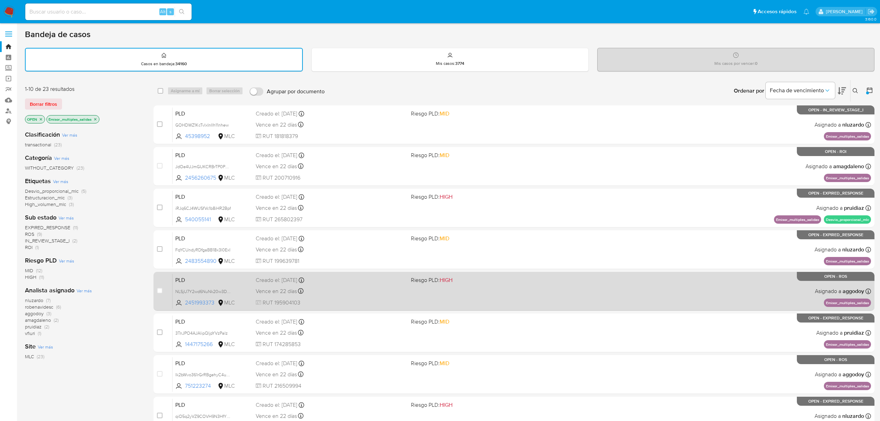
scroll to position [151, 0]
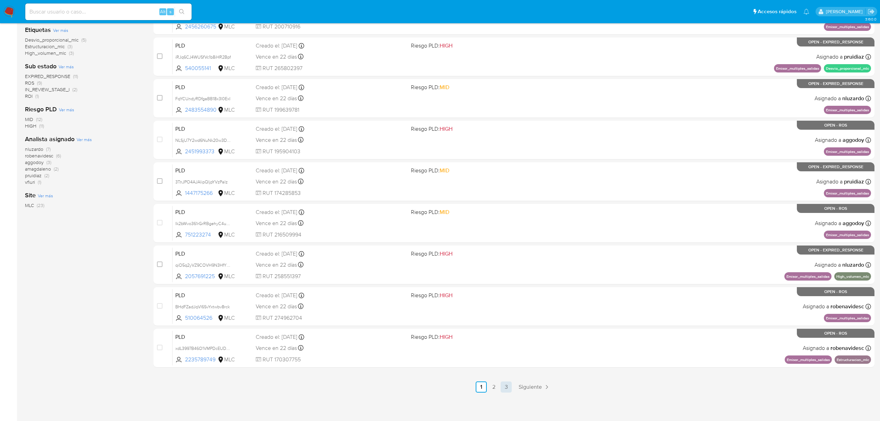
click at [501, 384] on link "3" at bounding box center [506, 386] width 11 height 11
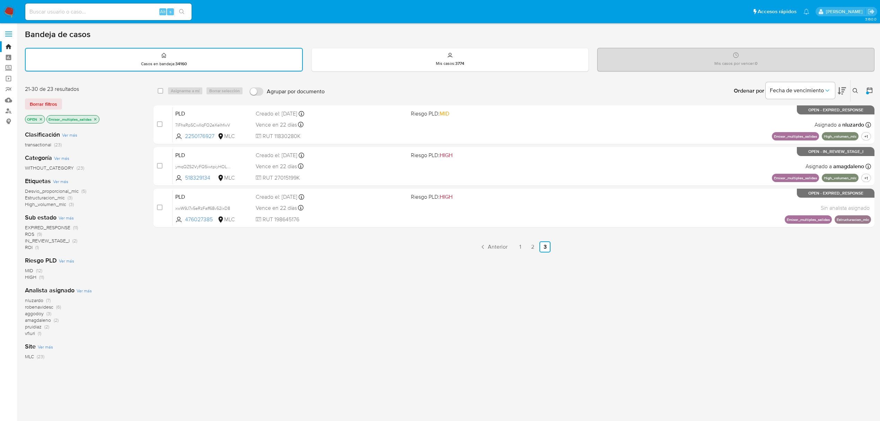
click at [97, 120] on icon "close-filter" at bounding box center [95, 119] width 4 height 4
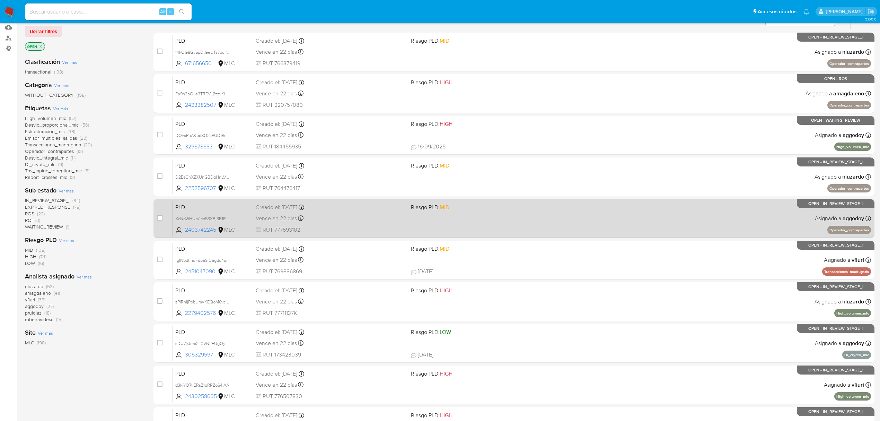
scroll to position [151, 0]
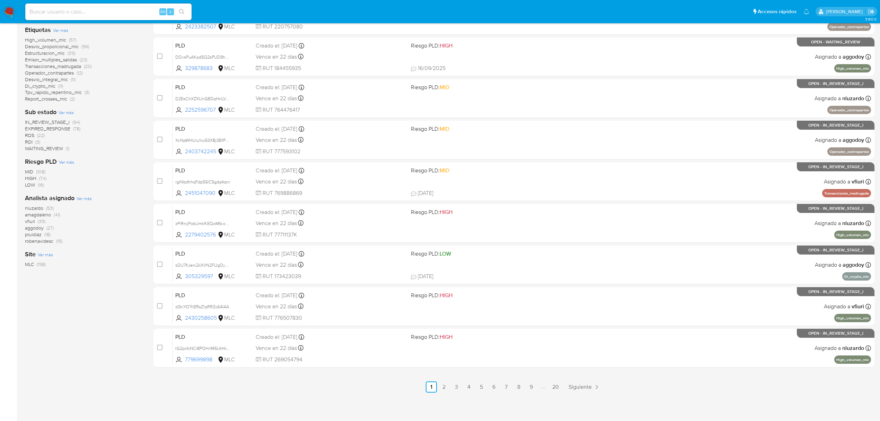
click at [64, 123] on span "IN_REVIEW_STAGE_I" at bounding box center [47, 122] width 45 height 7
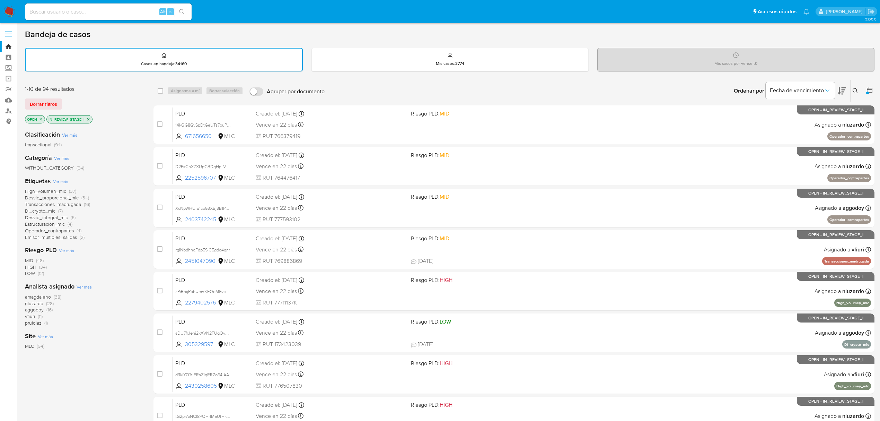
click at [89, 117] on icon "close-filter" at bounding box center [88, 119] width 4 height 4
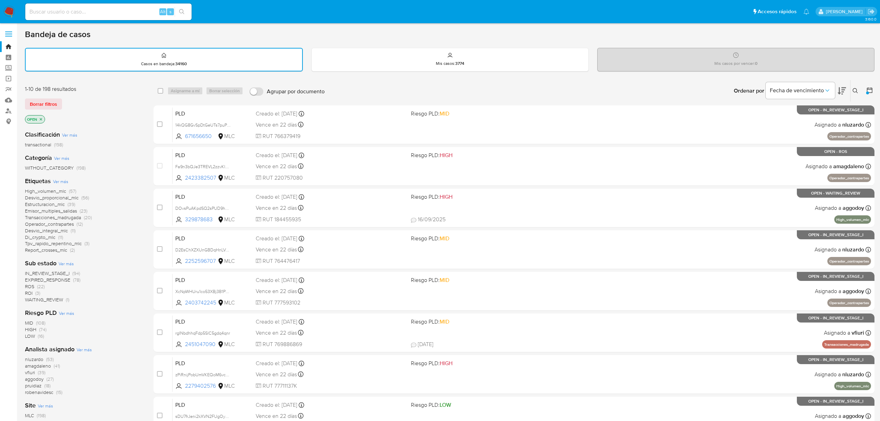
click at [46, 272] on span "IN_REVIEW_STAGE_I" at bounding box center [47, 273] width 45 height 7
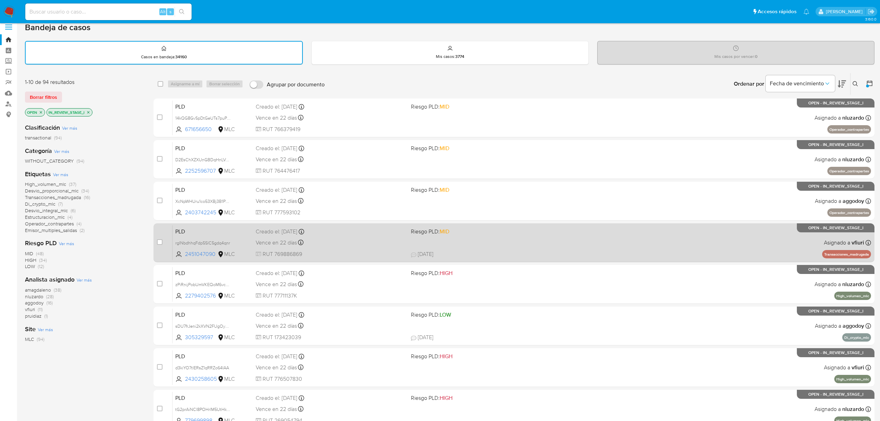
scroll to position [151, 0]
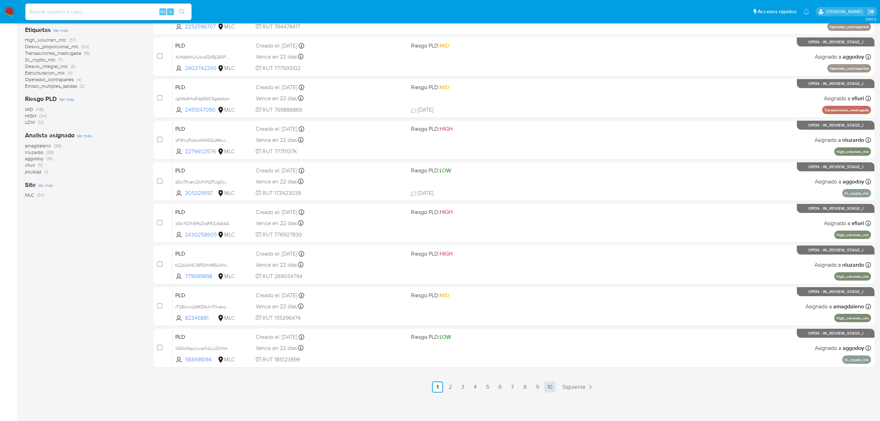
click at [547, 389] on link "10" at bounding box center [550, 386] width 11 height 11
